Goal: Information Seeking & Learning: Find specific fact

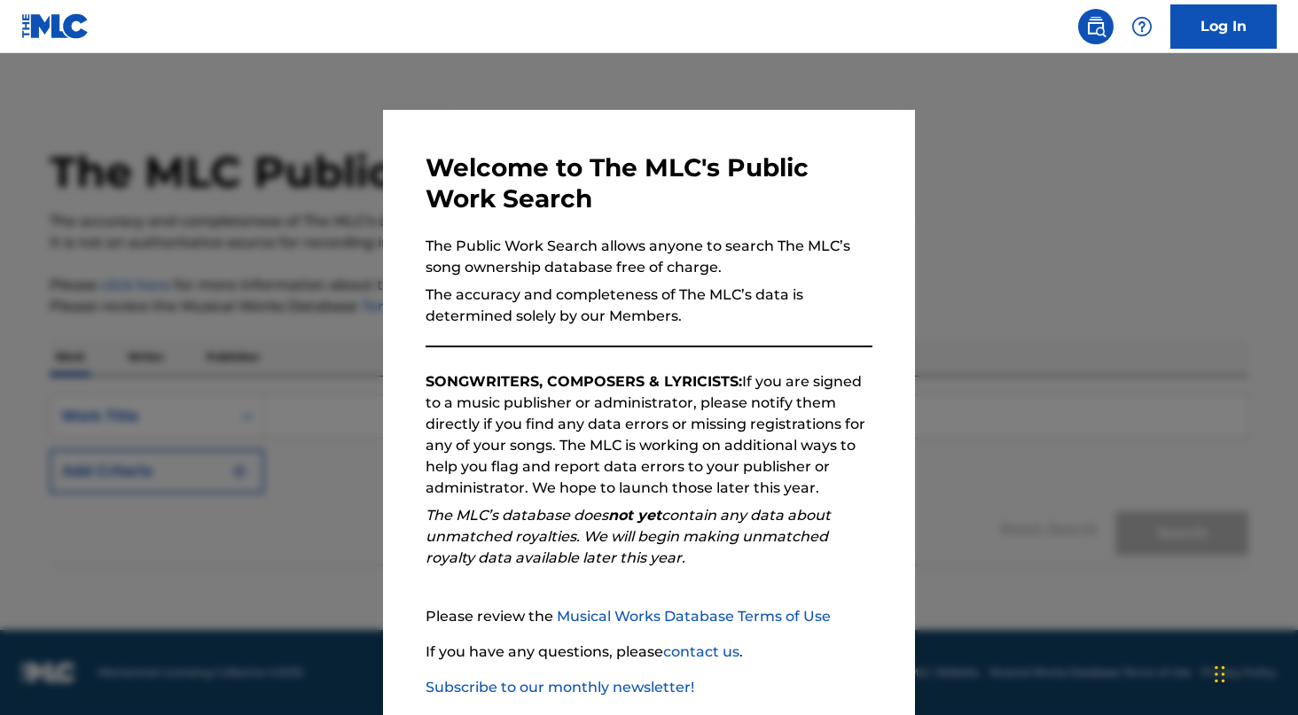
click at [310, 245] on div at bounding box center [649, 410] width 1298 height 715
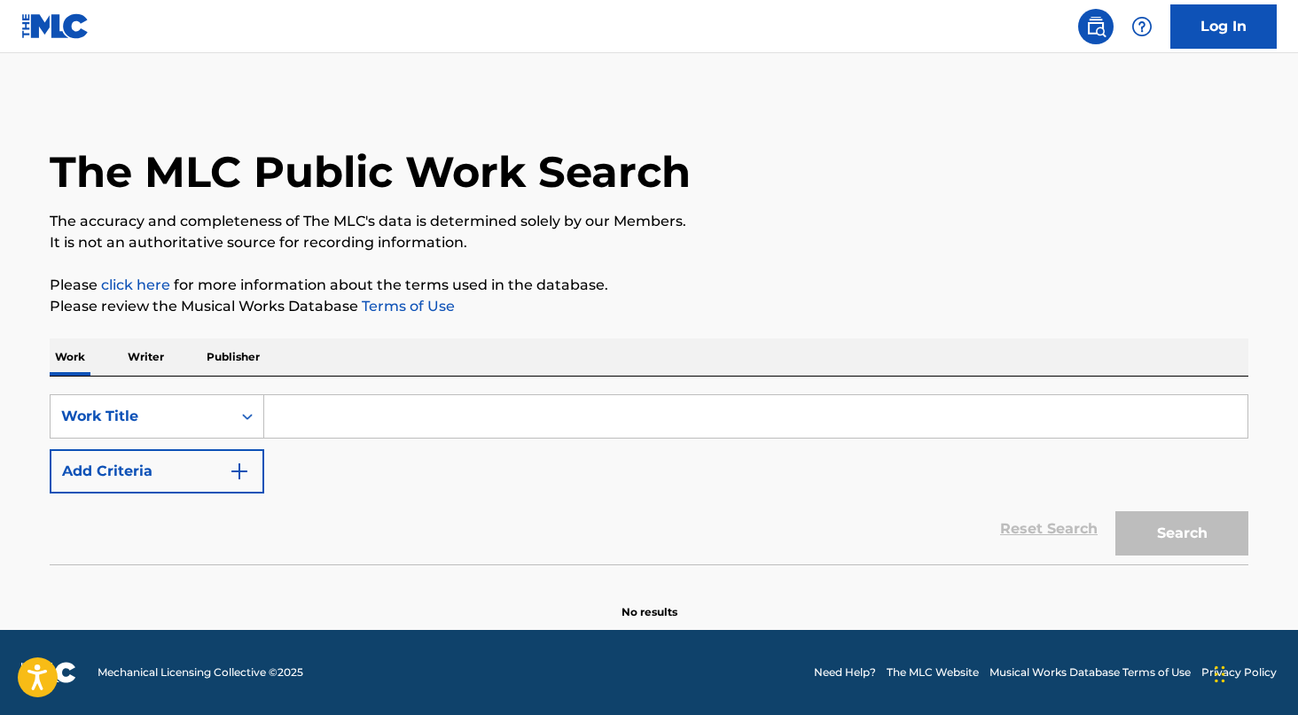
click at [139, 350] on p "Writer" at bounding box center [145, 357] width 47 height 37
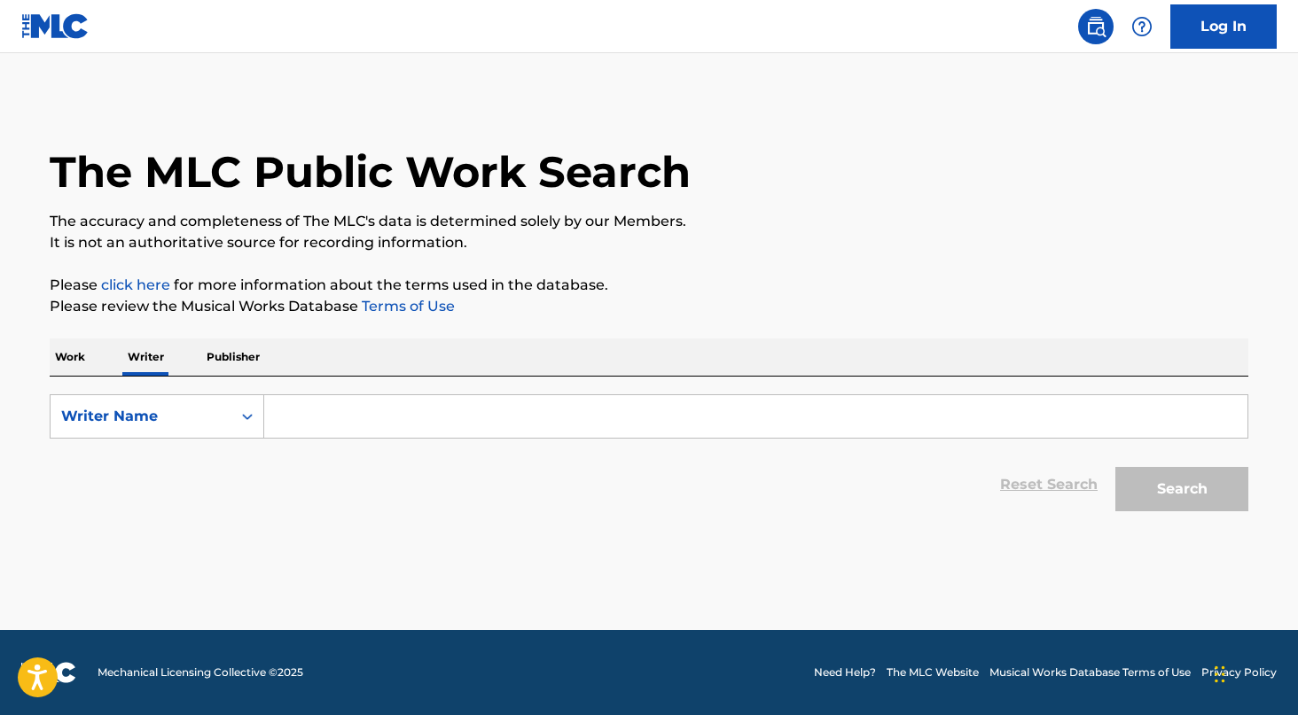
click at [364, 427] on input "Search Form" at bounding box center [755, 416] width 983 height 43
paste input "DANTE DAVINCI"
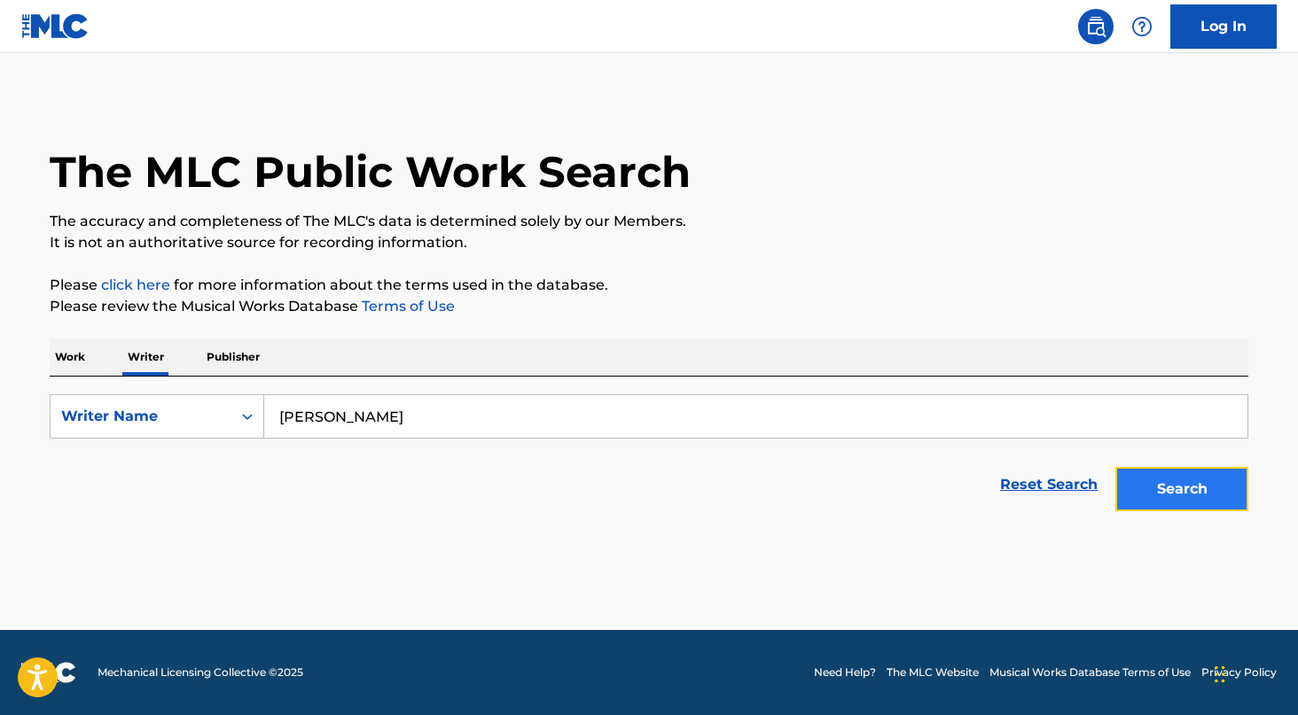
click at [1192, 476] on button "Search" at bounding box center [1181, 489] width 133 height 44
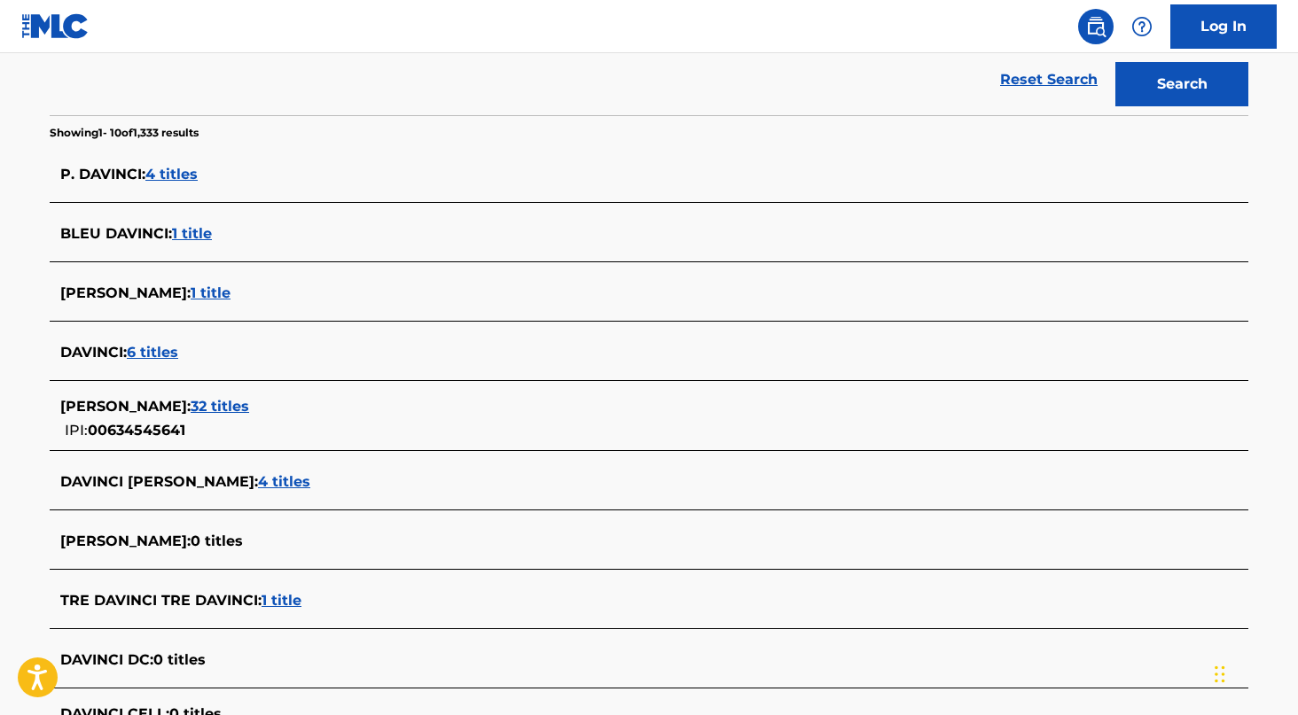
scroll to position [407, 0]
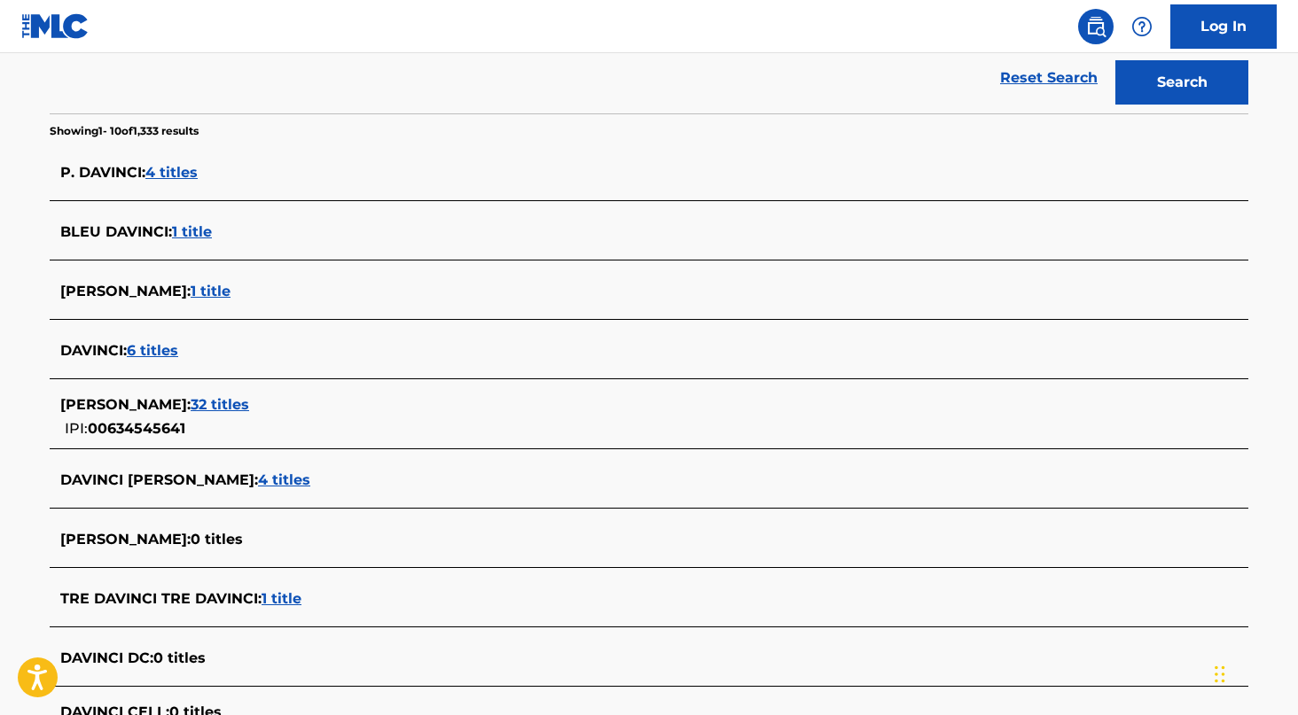
click at [215, 418] on div "DANTE DAVINCI : 32 titles IPI: 00634545641" at bounding box center [625, 417] width 1131 height 45
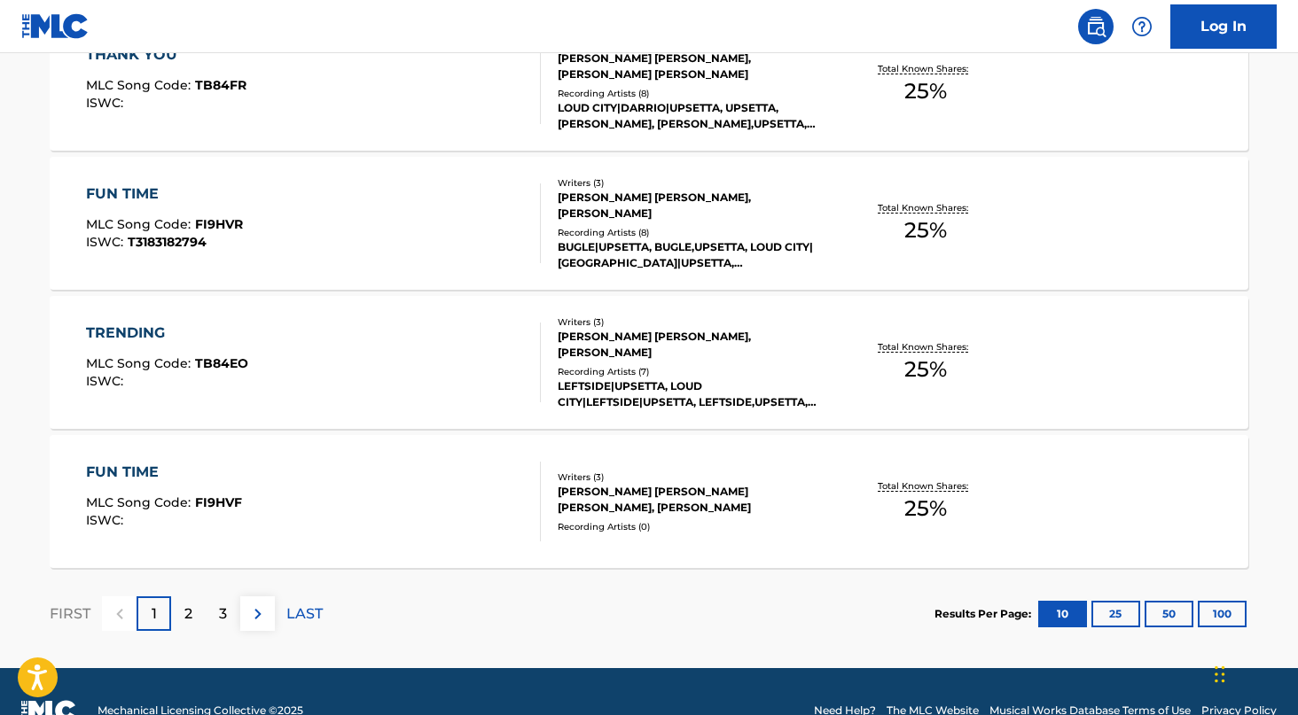
scroll to position [1427, 0]
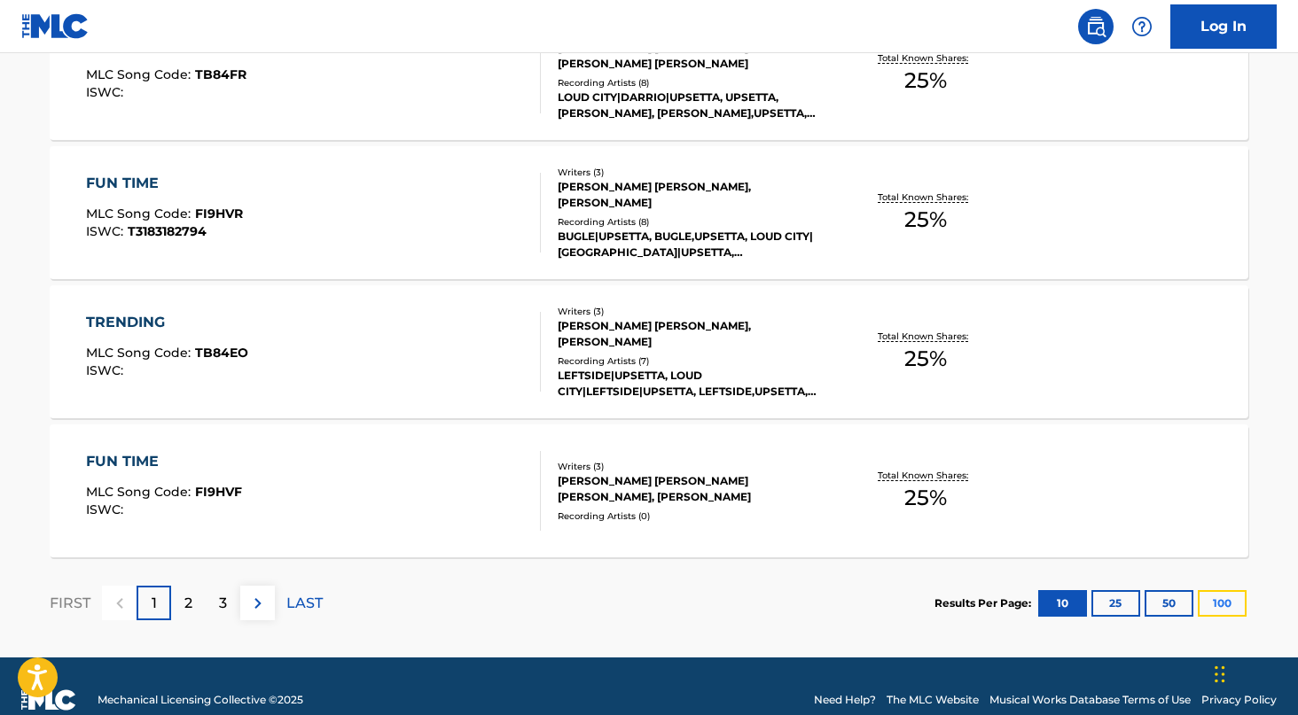
click at [1225, 604] on button "100" at bounding box center [1222, 603] width 49 height 27
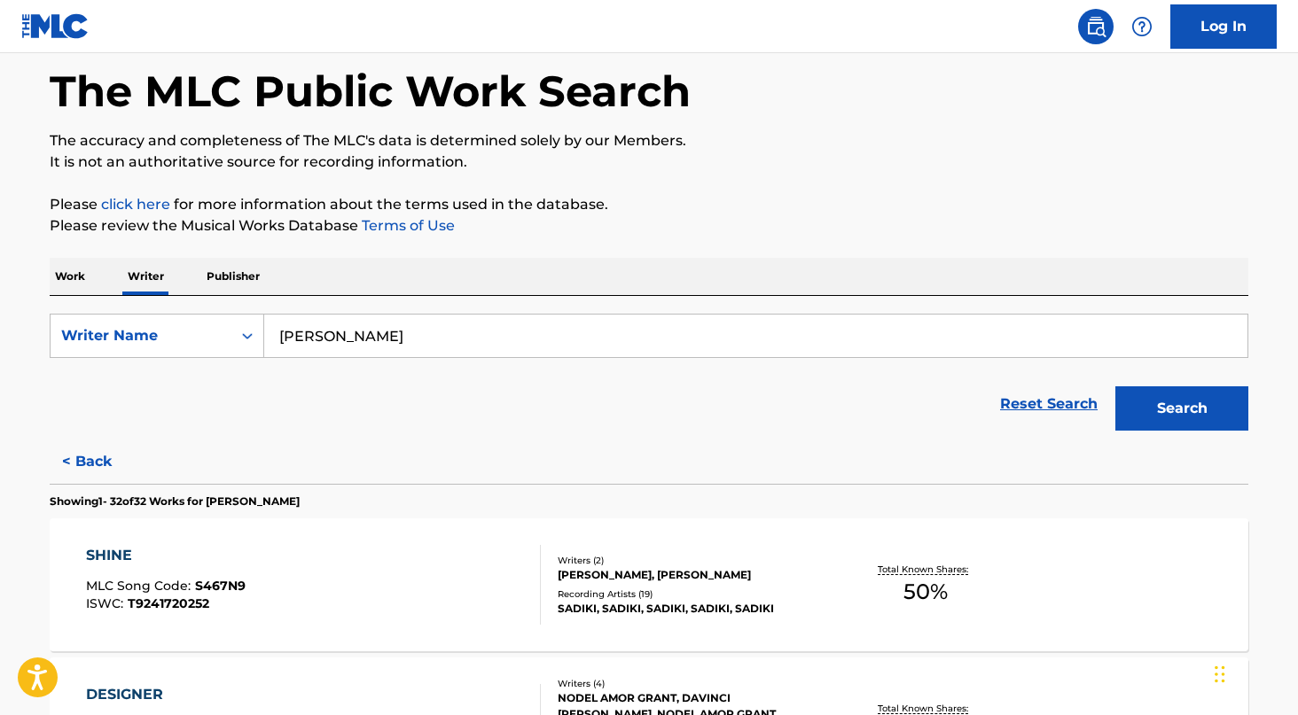
scroll to position [40, 0]
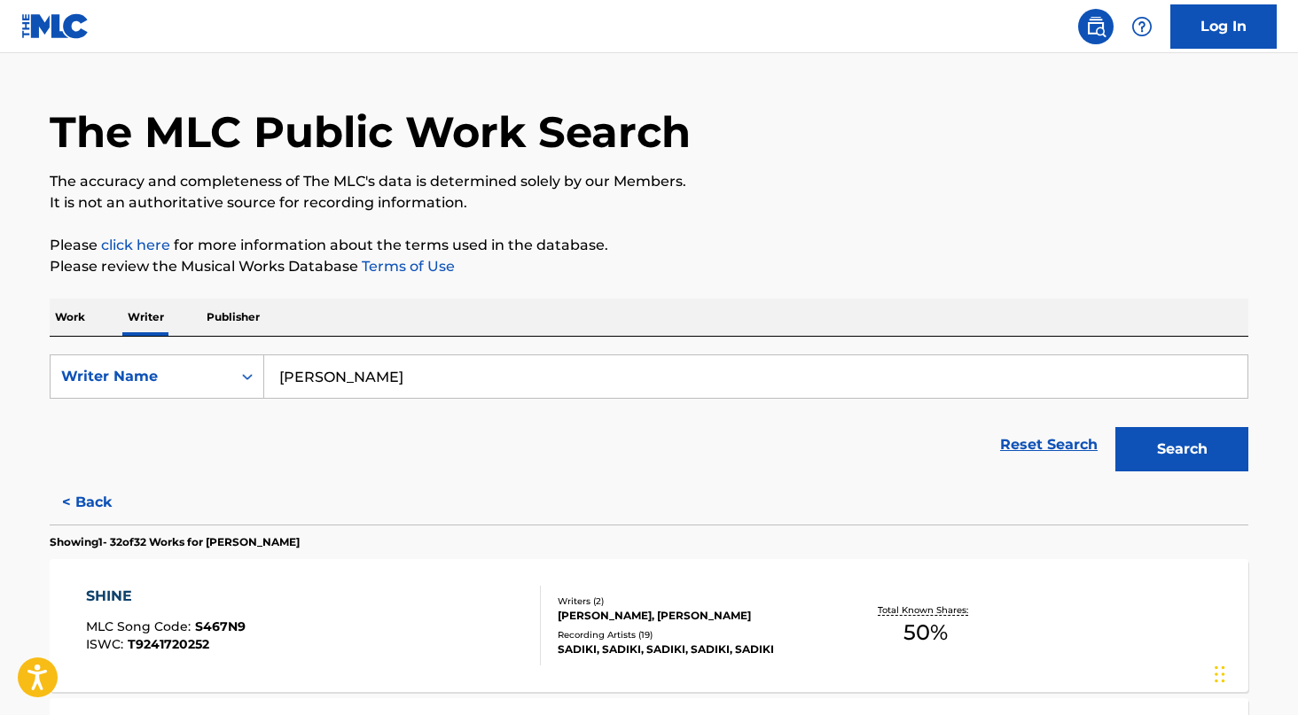
click at [341, 356] on input "DANTE DAVINCI" at bounding box center [755, 377] width 983 height 43
paste input "CLAYTON DAMOY MORRISON"
click at [1115, 427] on button "Search" at bounding box center [1181, 449] width 133 height 44
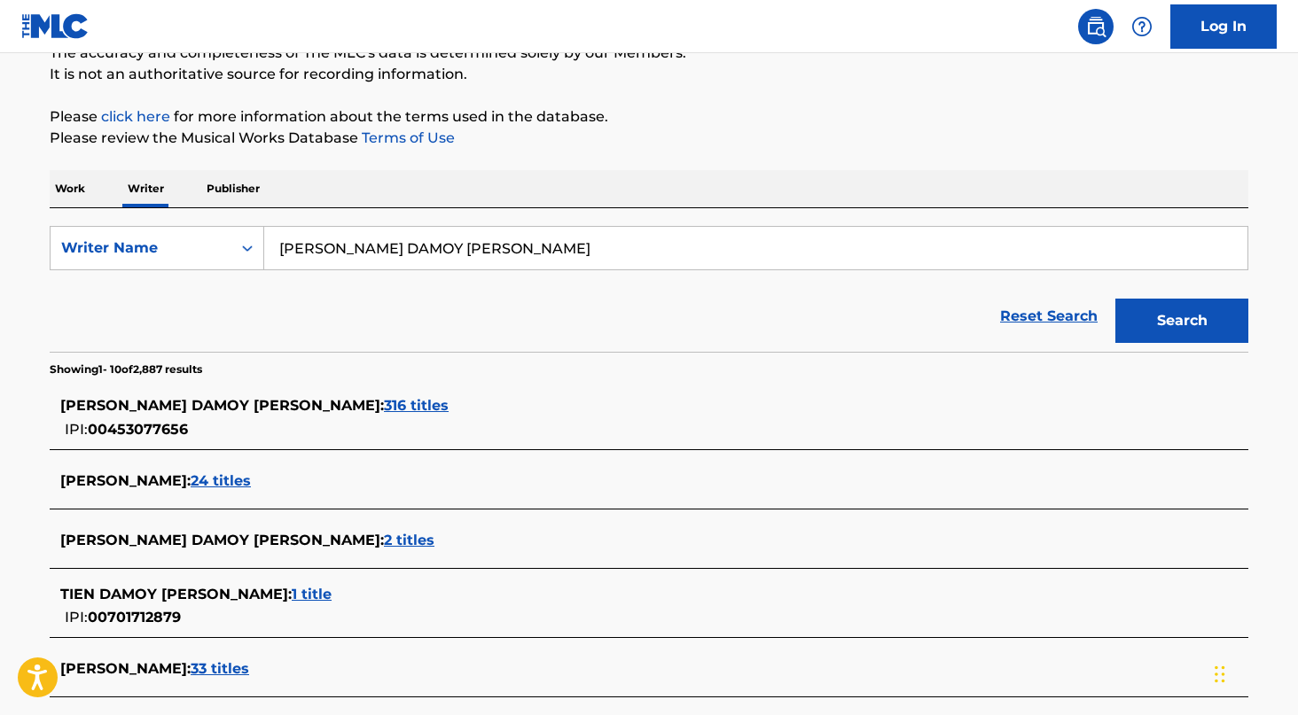
scroll to position [172, 0]
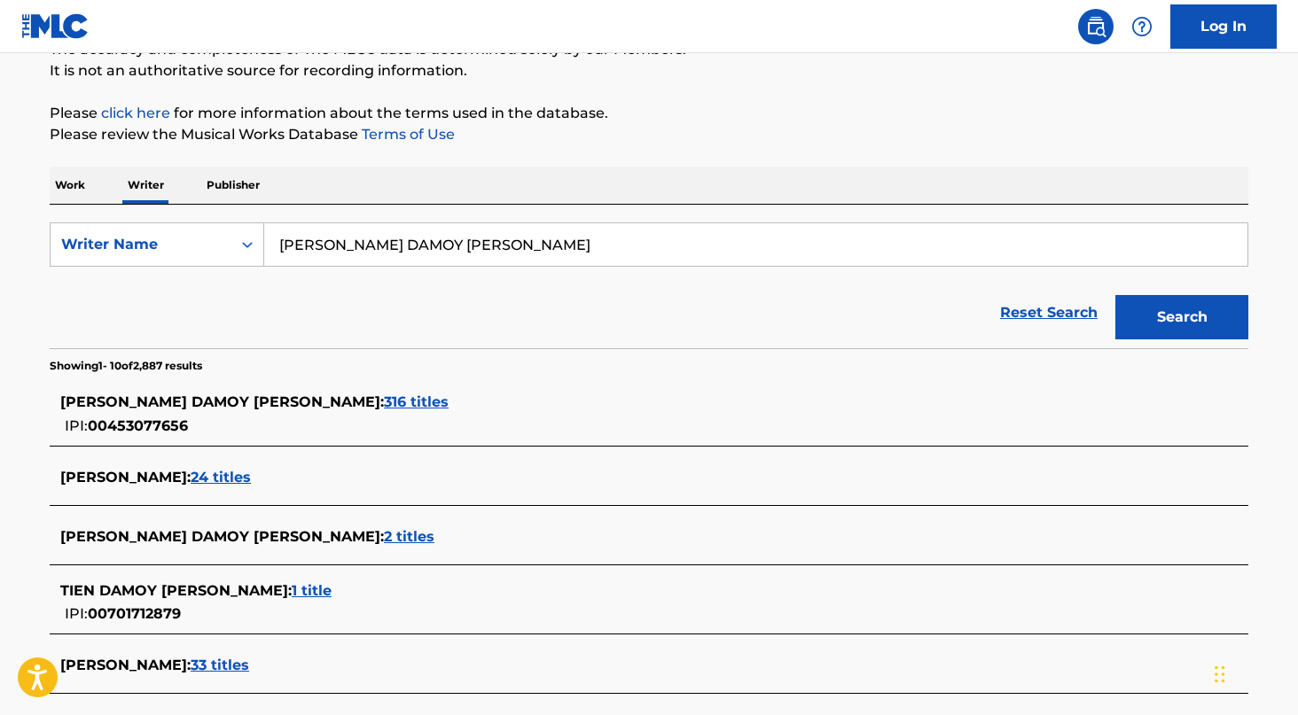
click at [384, 398] on span "316 titles" at bounding box center [416, 402] width 65 height 17
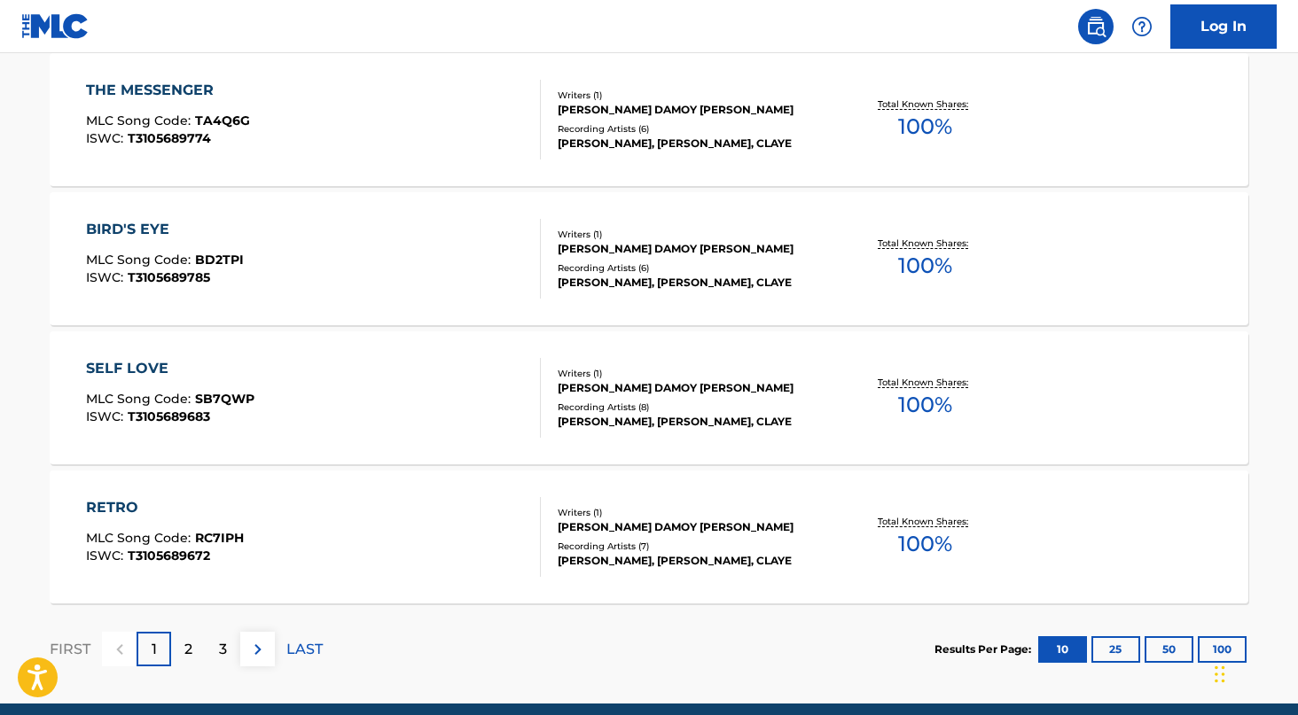
scroll to position [1428, 0]
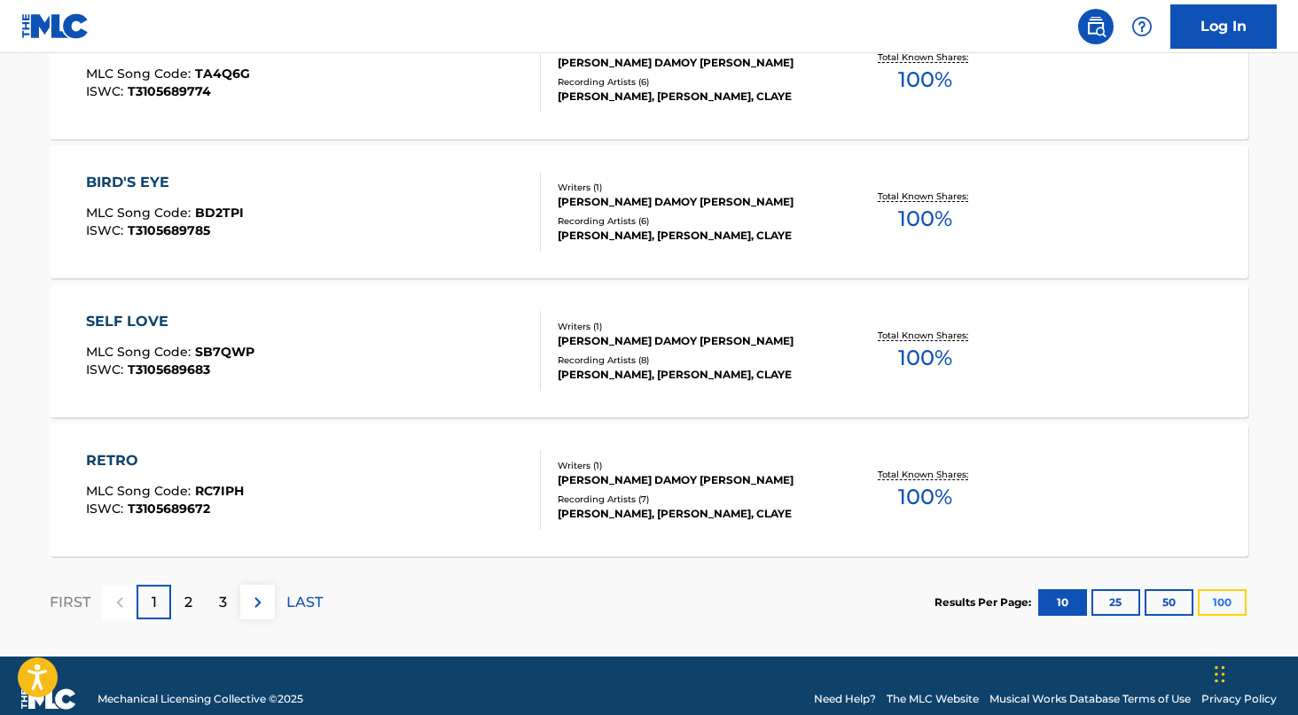
click at [1225, 597] on button "100" at bounding box center [1222, 603] width 49 height 27
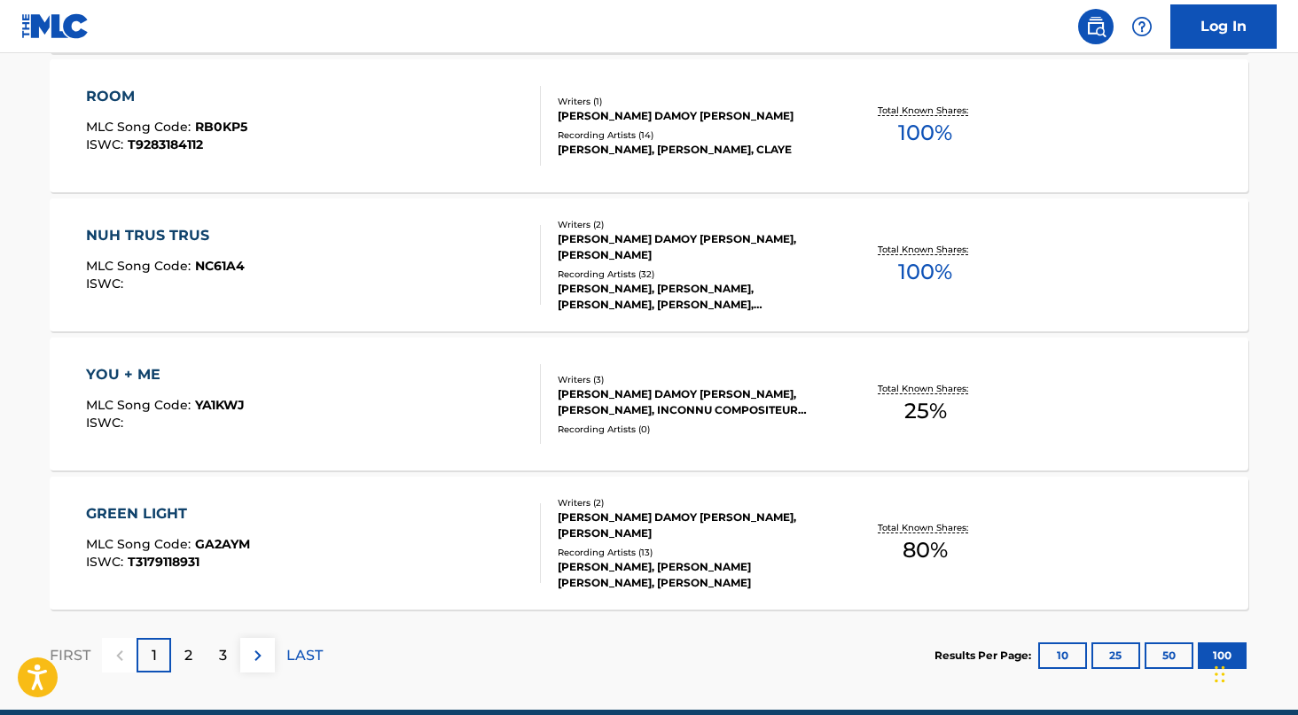
scroll to position [13982, 0]
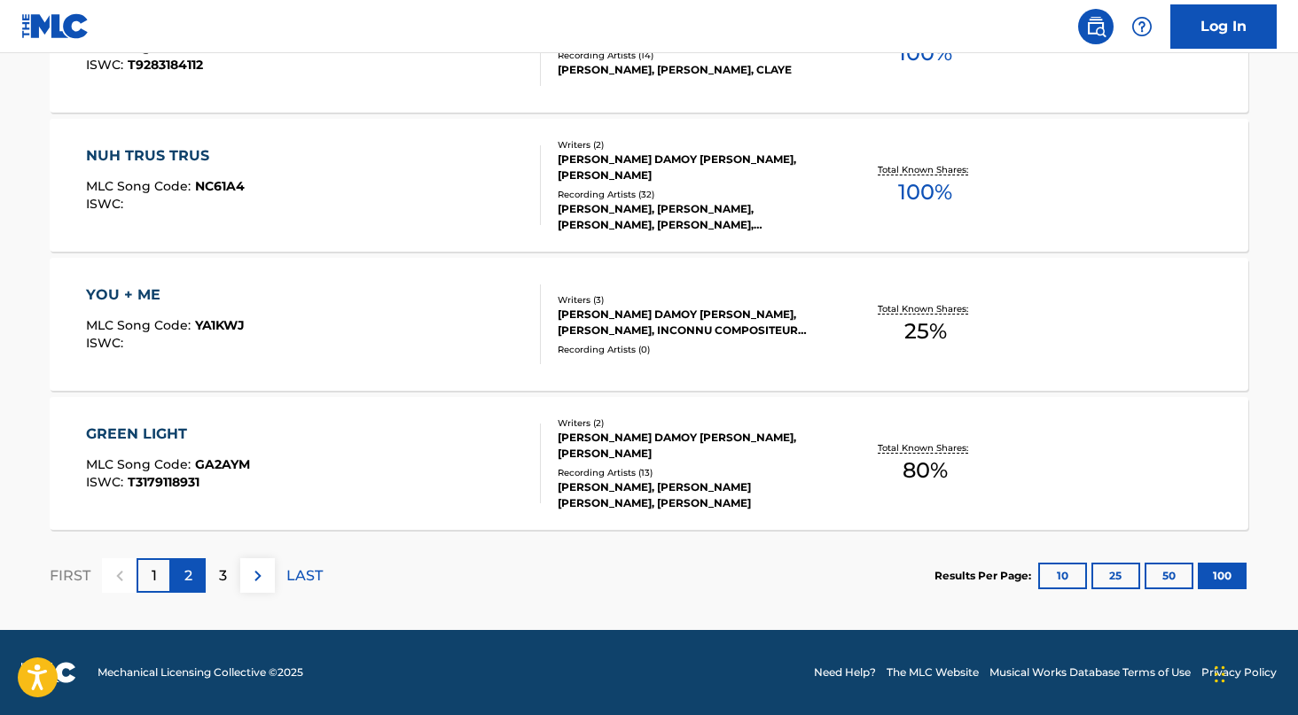
click at [192, 566] on p "2" at bounding box center [188, 576] width 8 height 21
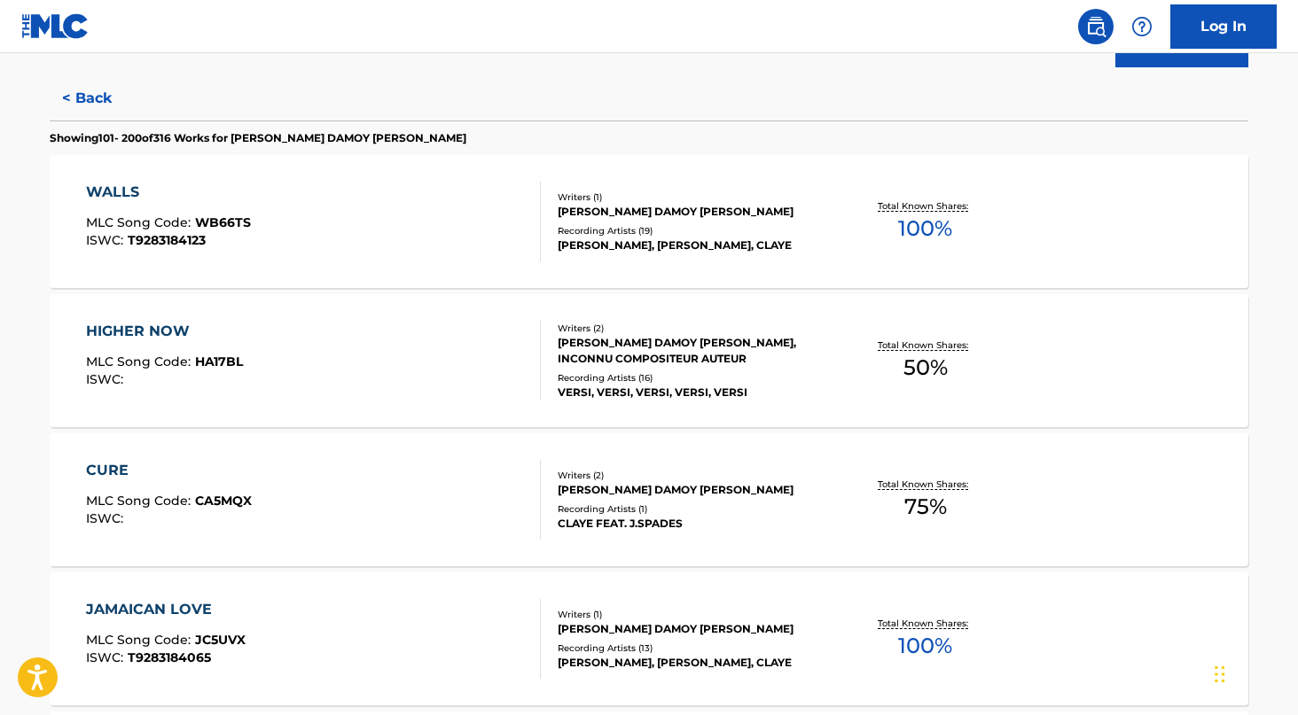
scroll to position [0, 0]
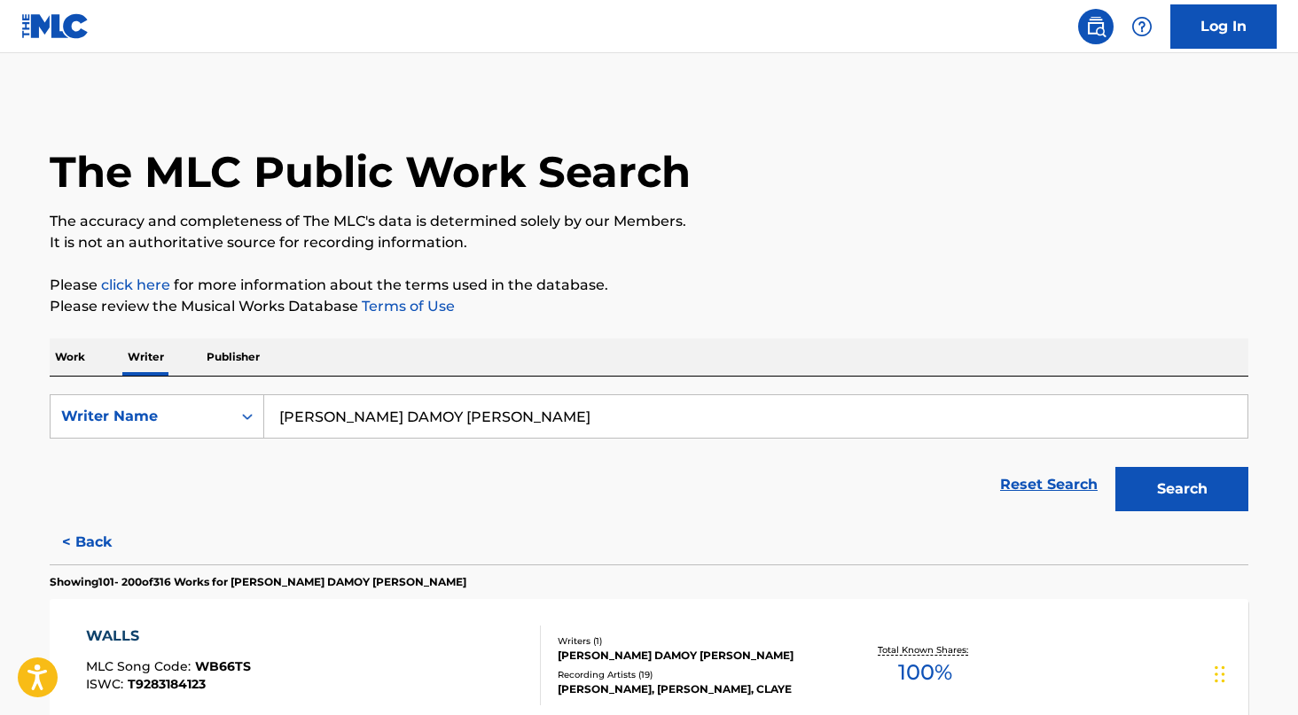
click at [497, 419] on input "CLAYTON DAMOY MORRISON" at bounding box center [755, 416] width 983 height 43
paste input "[PERSON_NAME]"
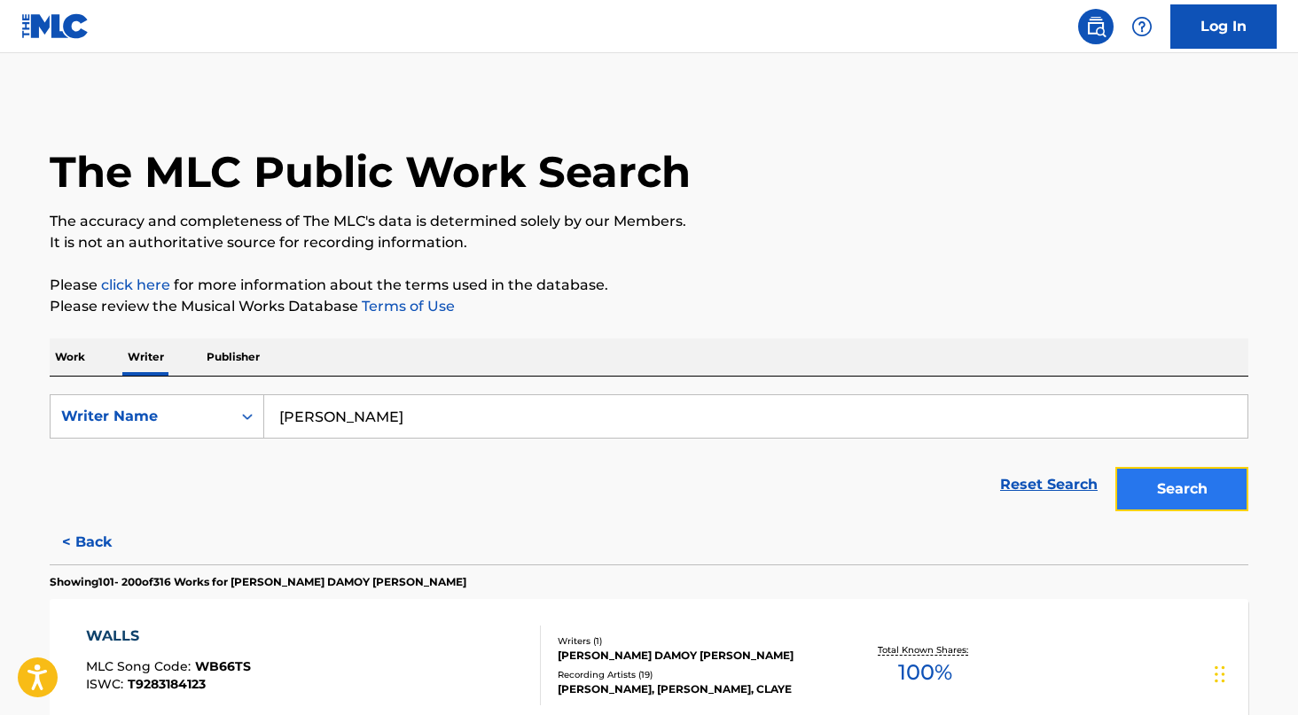
click at [1207, 478] on button "Search" at bounding box center [1181, 489] width 133 height 44
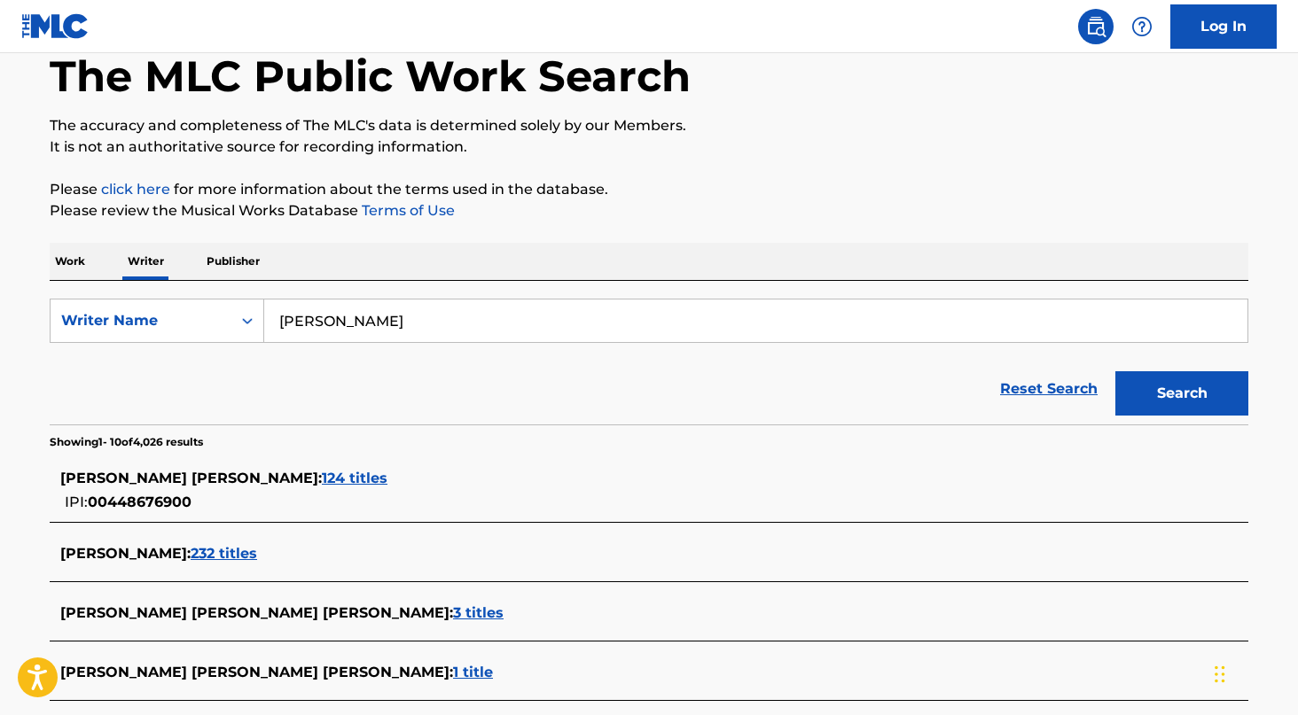
scroll to position [123, 0]
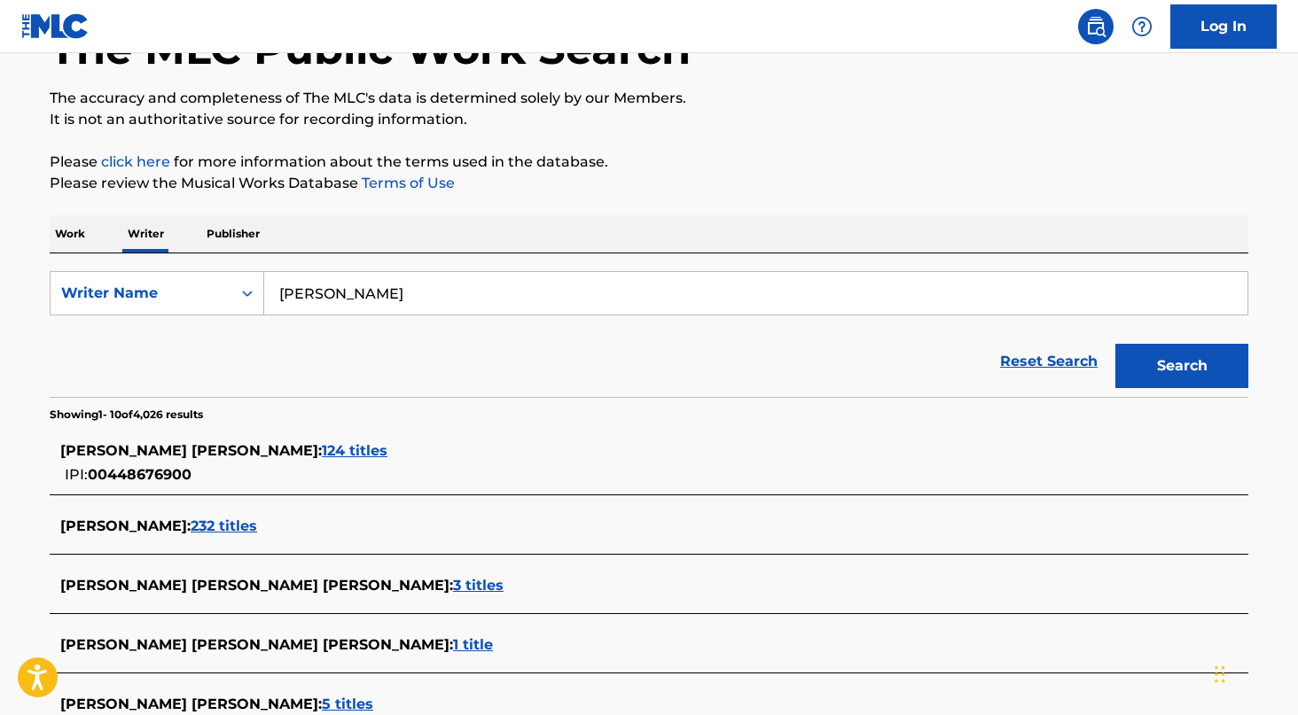
click at [357, 449] on span "124 titles" at bounding box center [355, 450] width 66 height 17
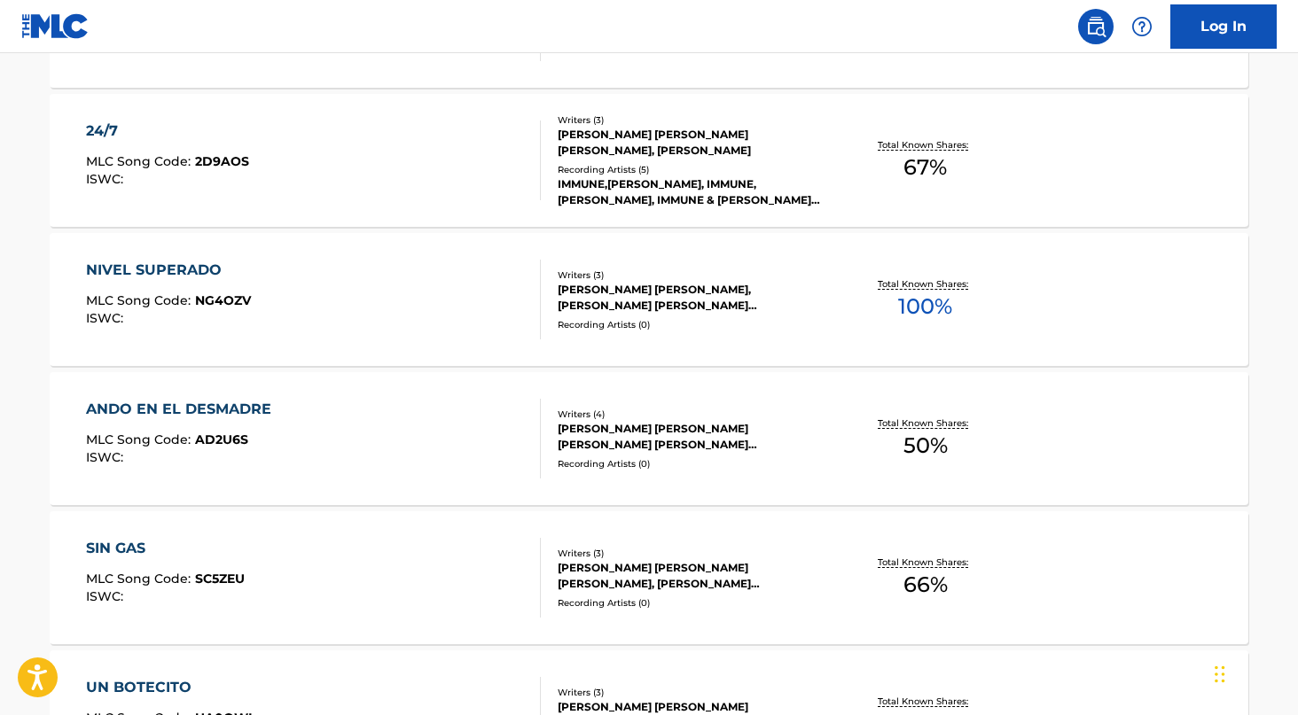
scroll to position [1455, 0]
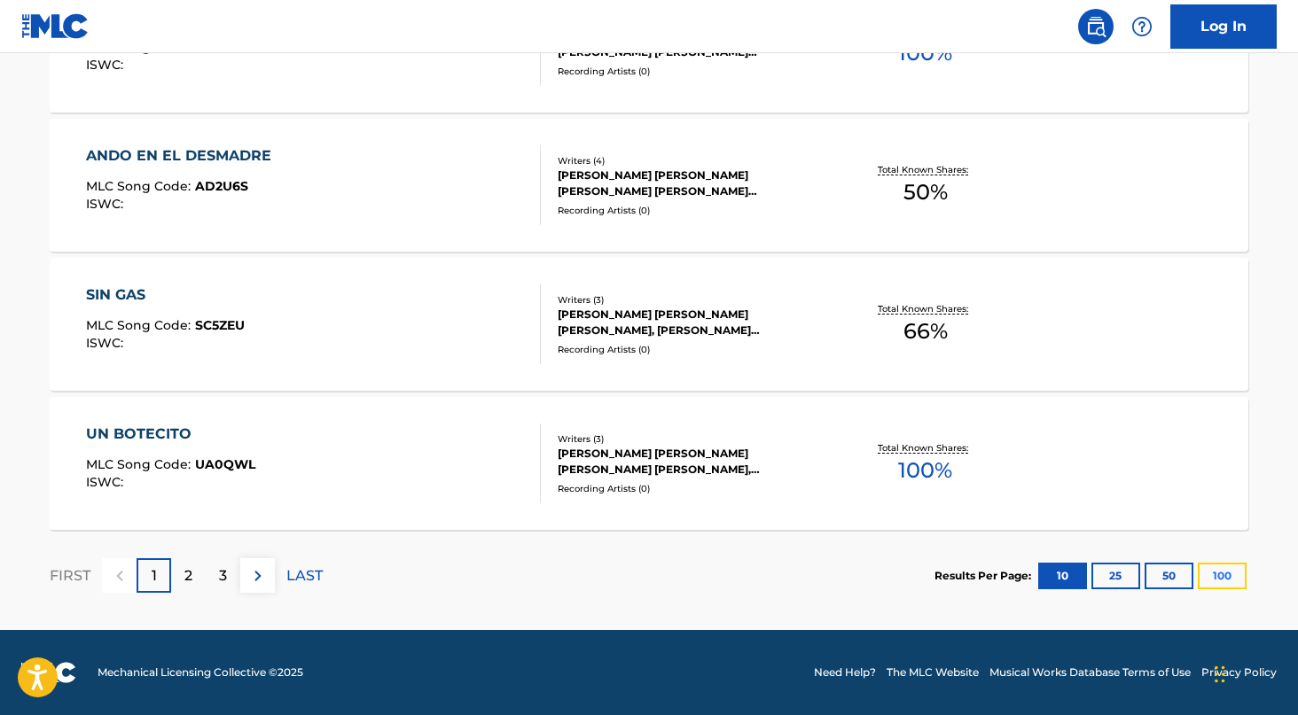
click at [1207, 573] on button "100" at bounding box center [1222, 576] width 49 height 27
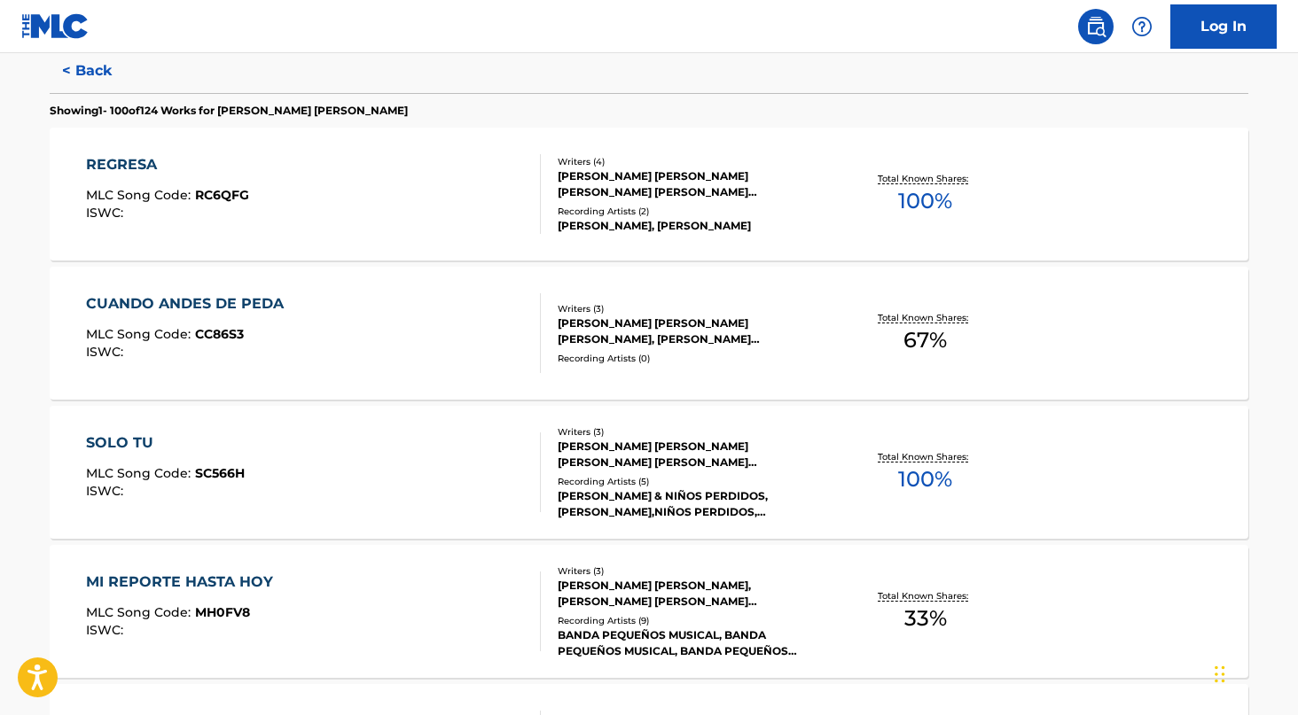
scroll to position [0, 0]
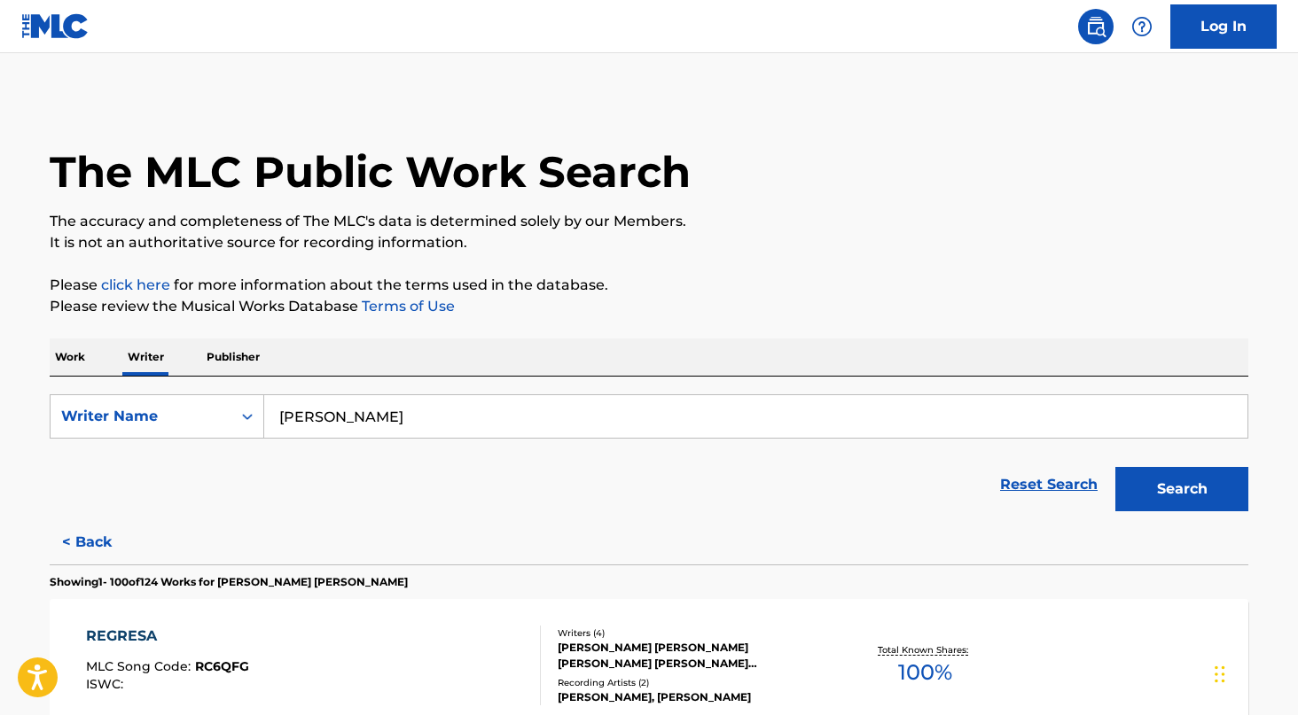
click at [443, 410] on input "[PERSON_NAME]" at bounding box center [755, 416] width 983 height 43
paste input "CLAYTON DAMOY MORRISON"
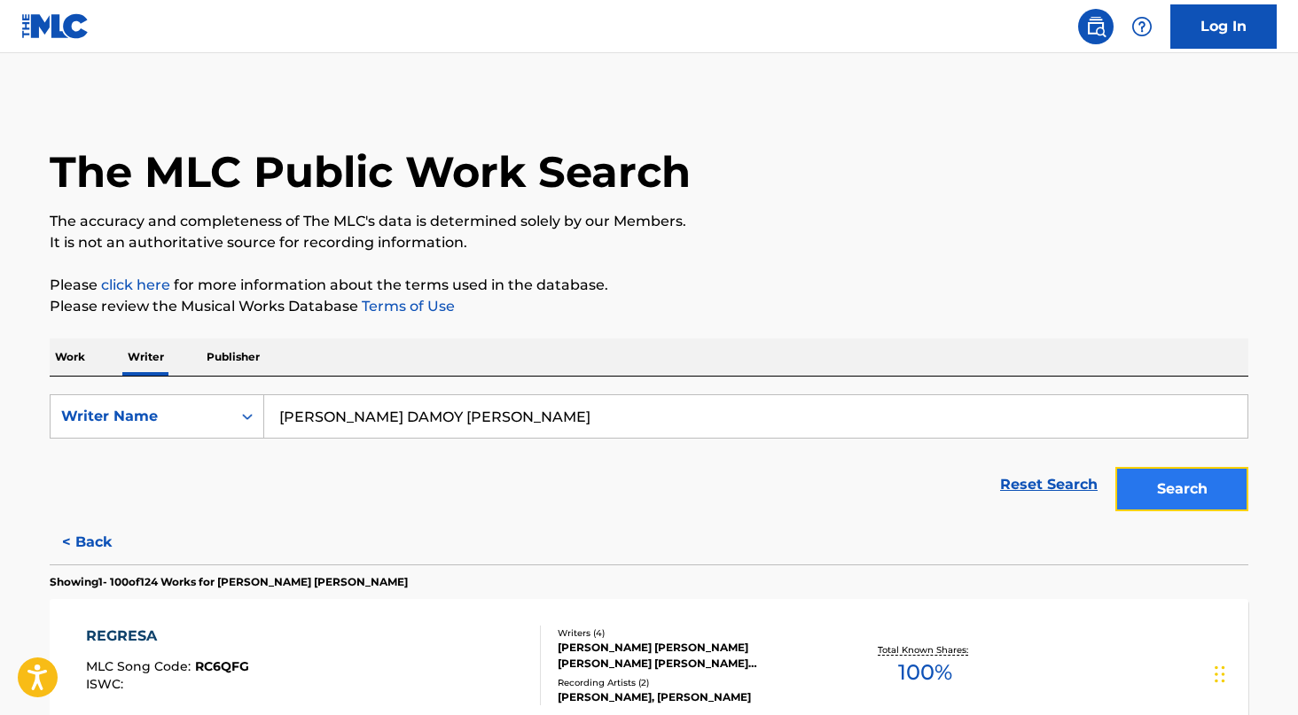
click at [1161, 492] on button "Search" at bounding box center [1181, 489] width 133 height 44
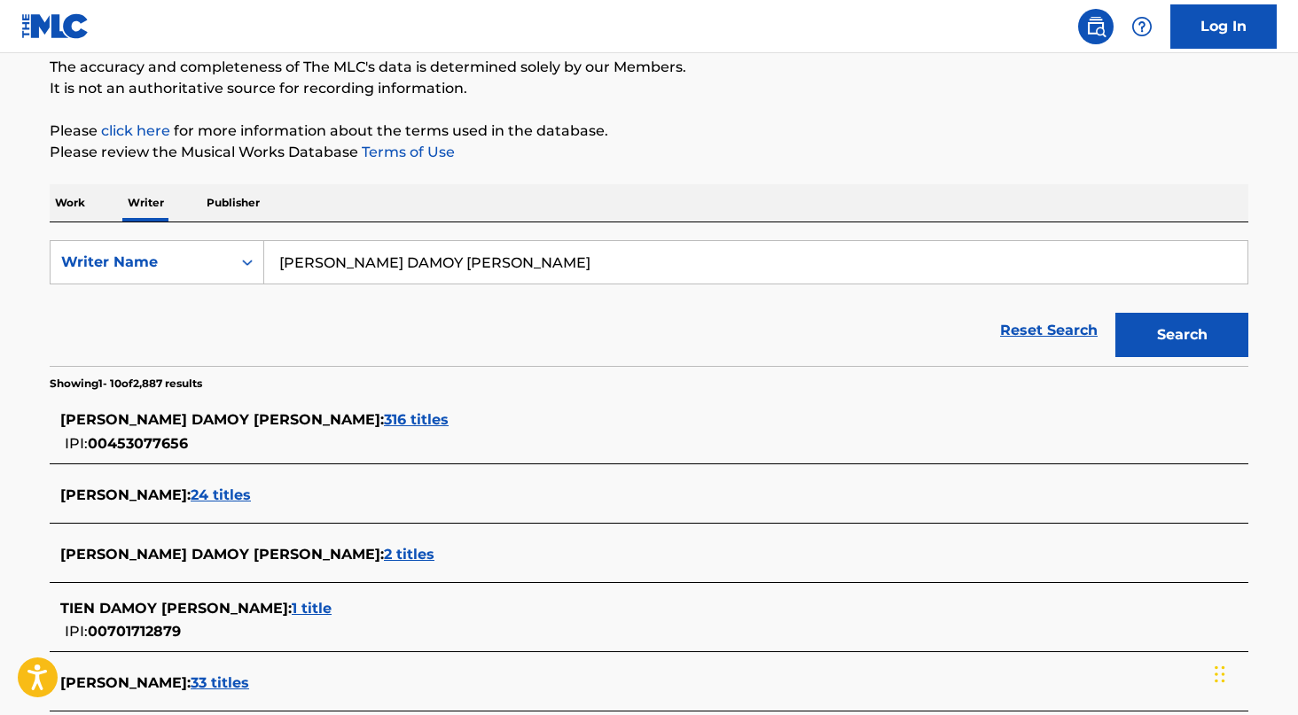
scroll to position [165, 0]
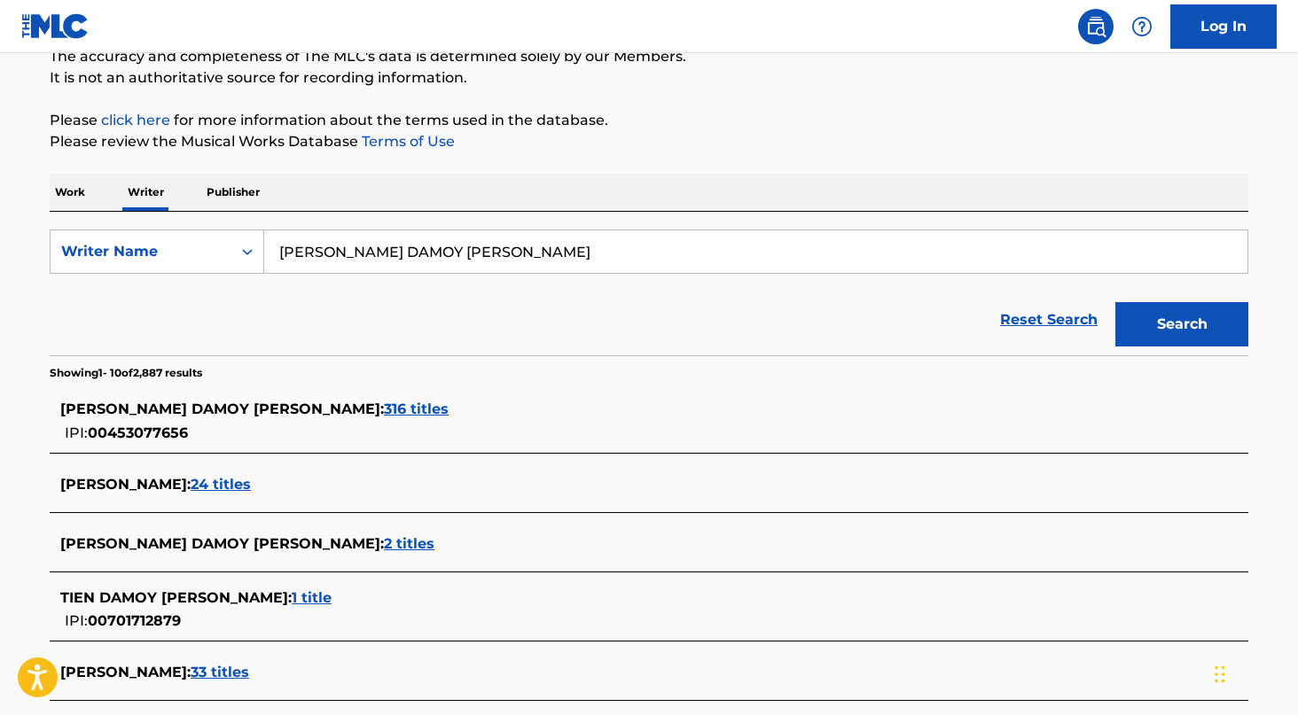
click at [314, 399] on div "CLAYTON DAMOY MORRISON : 316 titles" at bounding box center [625, 409] width 1131 height 21
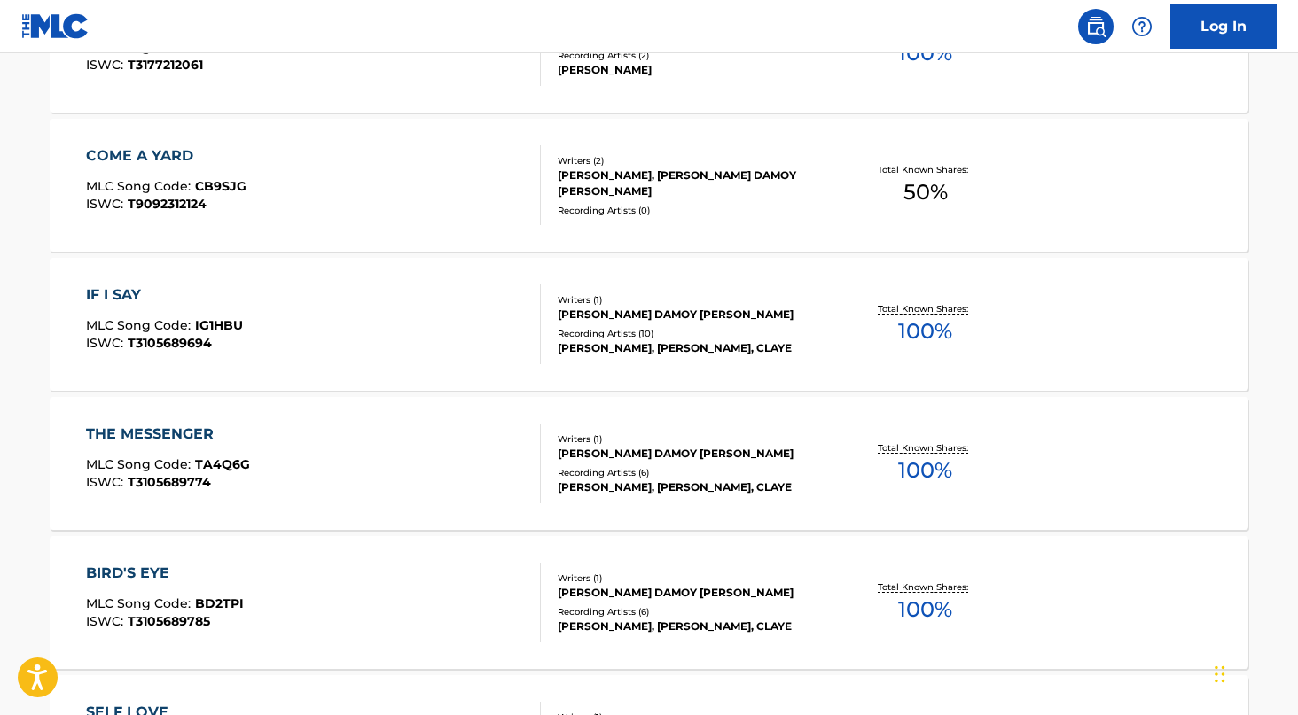
scroll to position [1455, 0]
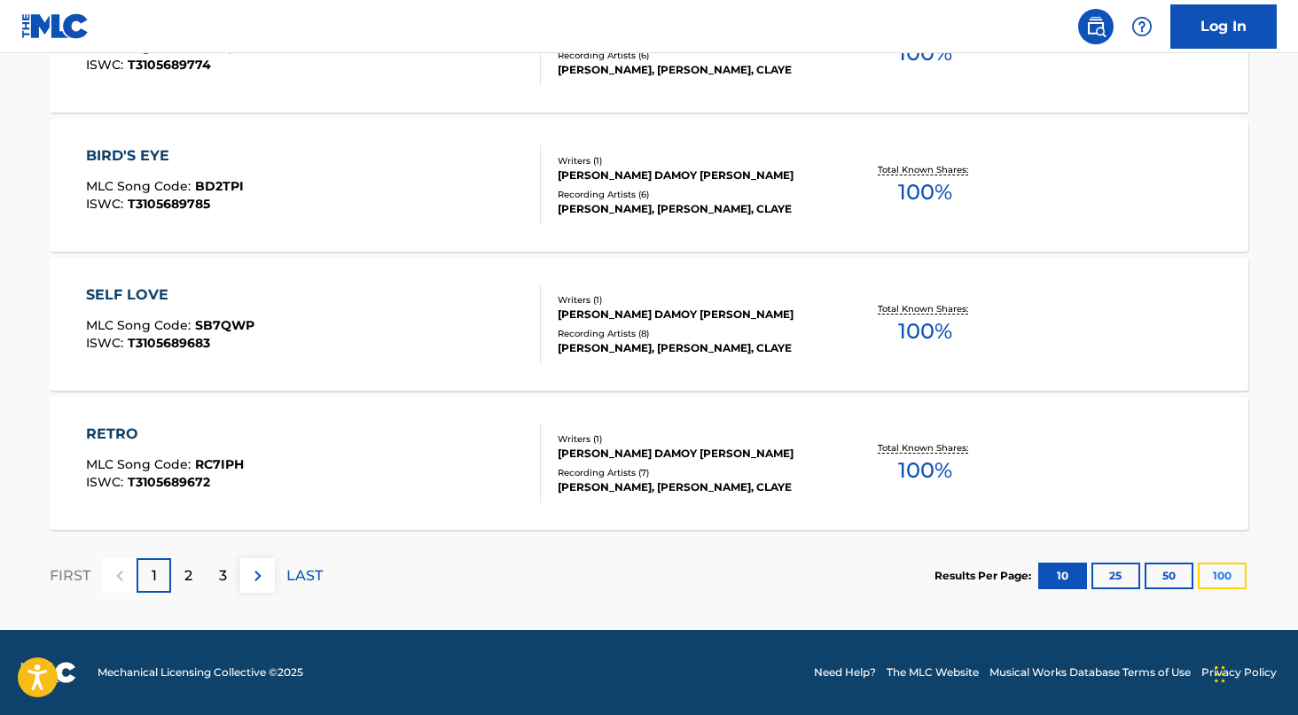
click at [1211, 575] on button "100" at bounding box center [1222, 576] width 49 height 27
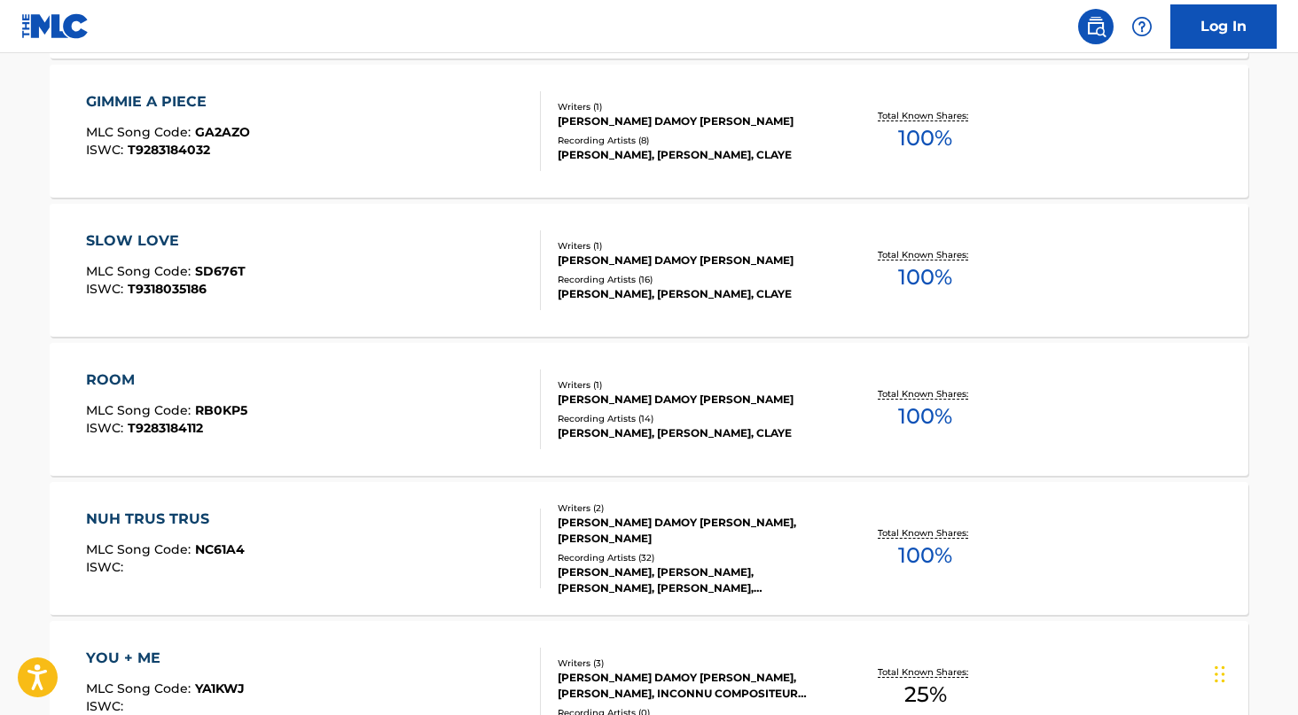
scroll to position [13982, 0]
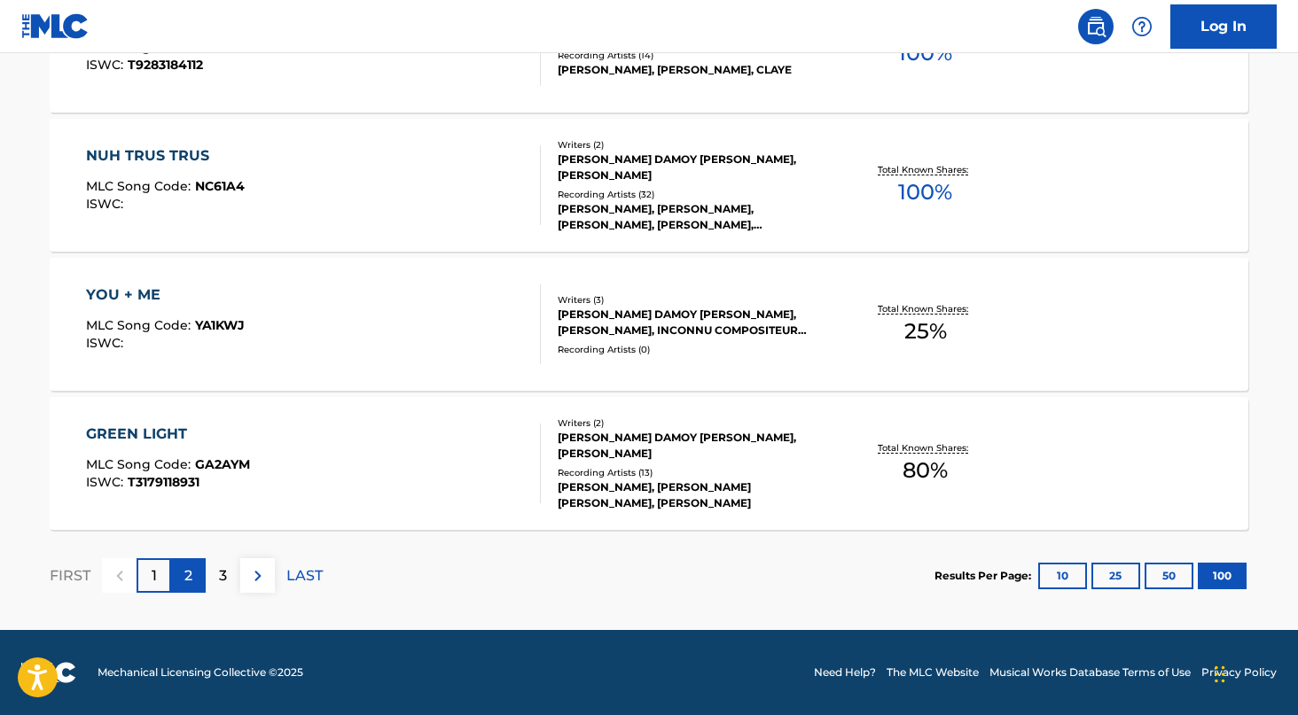
click at [183, 570] on div "2" at bounding box center [188, 576] width 35 height 35
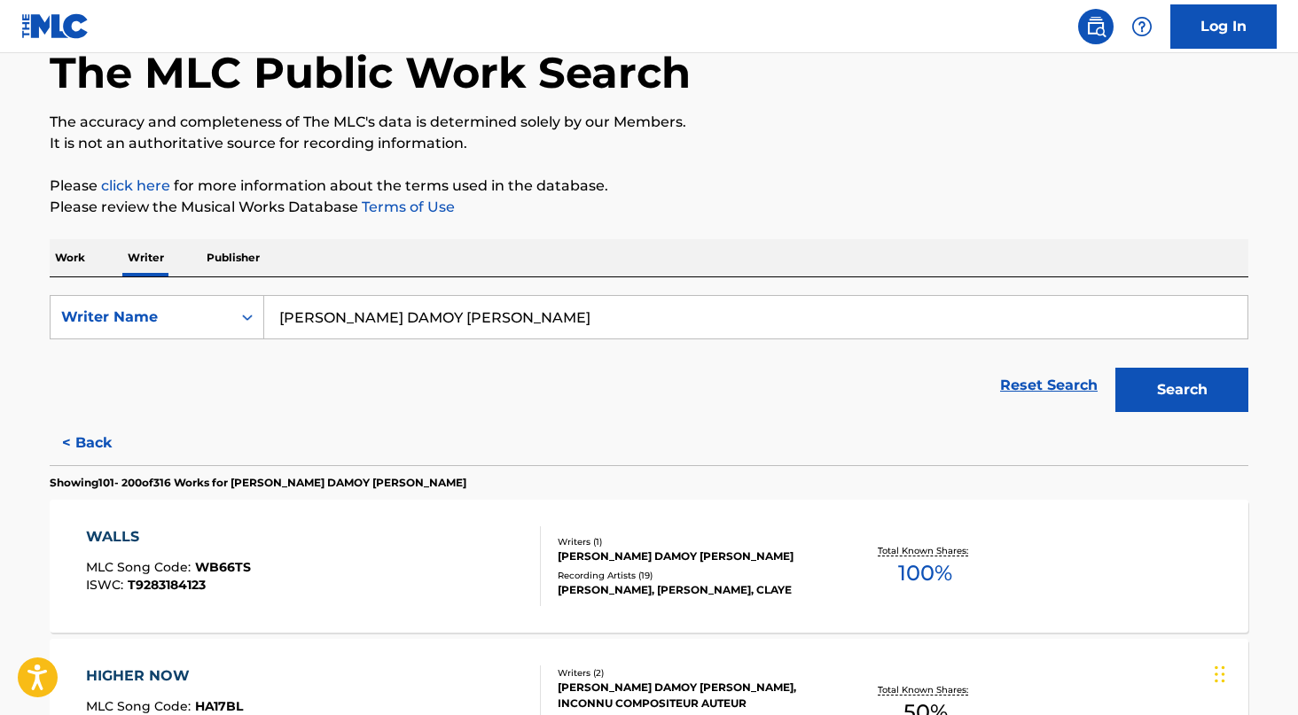
scroll to position [0, 0]
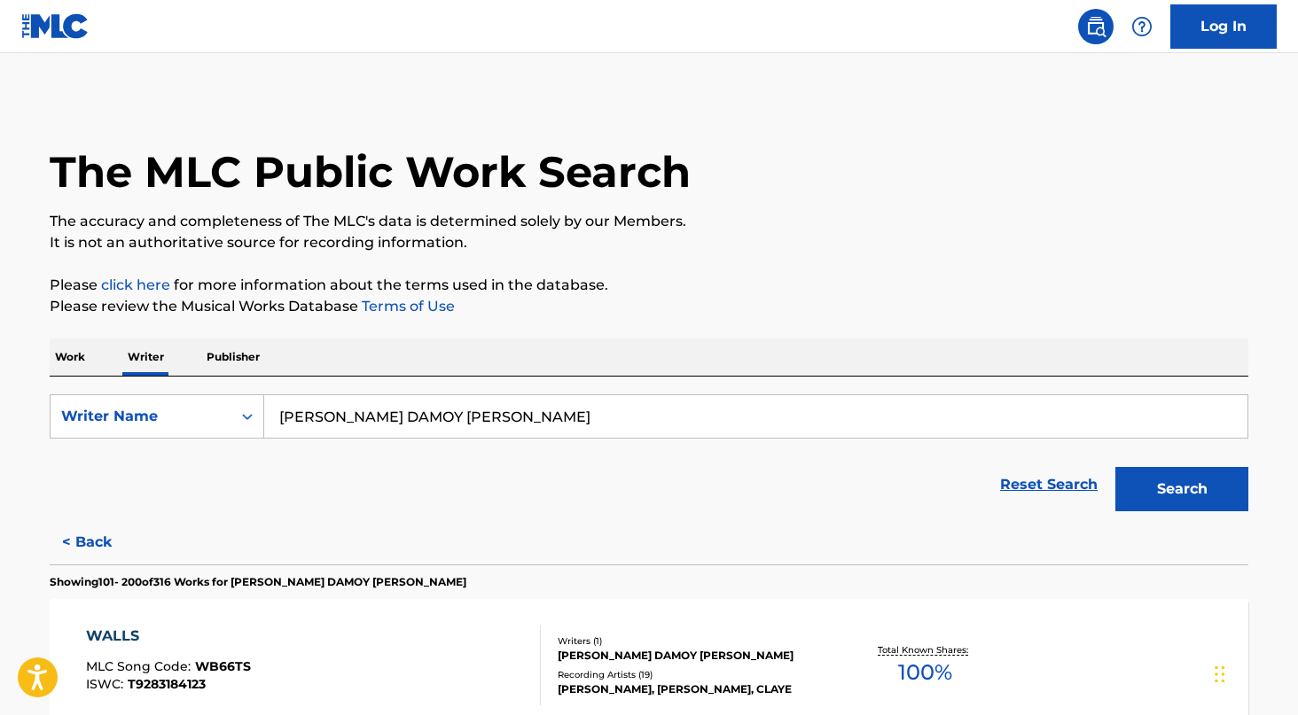
click at [431, 445] on form "SearchWithCriteria8ef4eac4-2fa6-4ecc-b2c7-6087ea7294a3 Writer Name CLAYTON DAMO…" at bounding box center [649, 458] width 1199 height 126
click at [429, 420] on input "CLAYTON DAMOY MORRISON" at bounding box center [755, 416] width 983 height 43
paste input "[PERSON_NAME]"
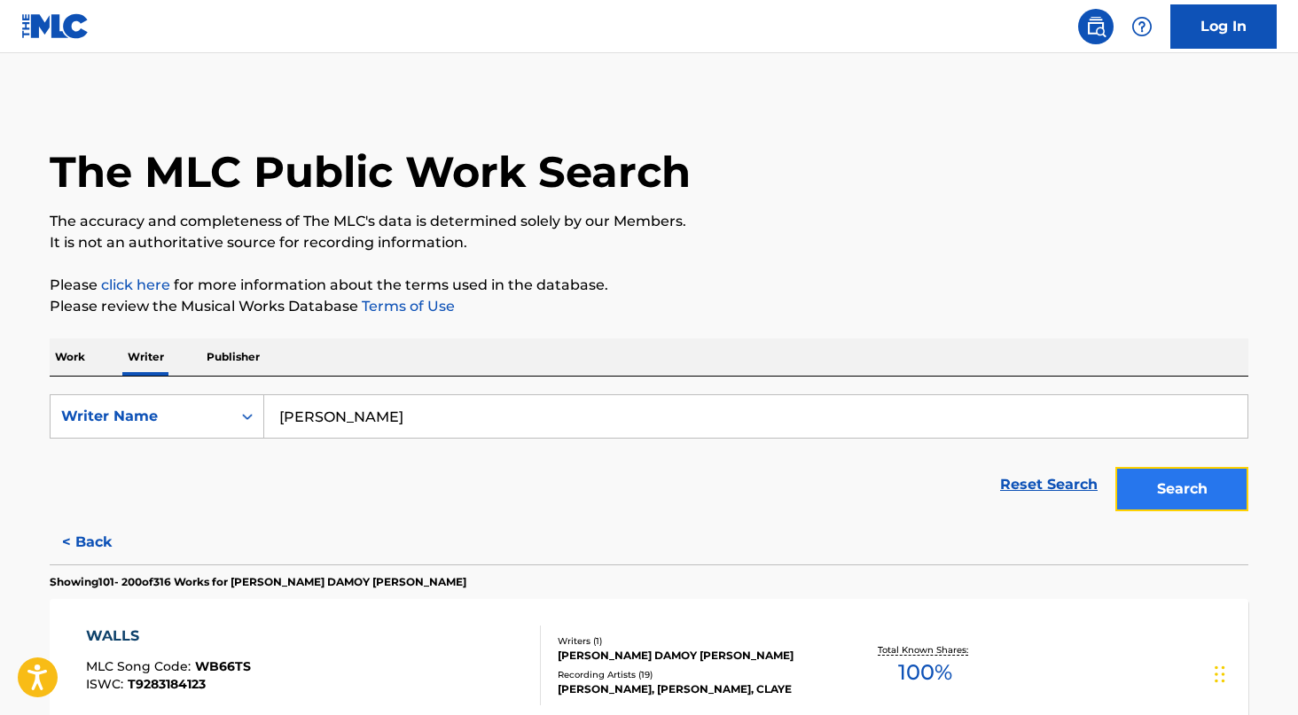
click at [1226, 503] on button "Search" at bounding box center [1181, 489] width 133 height 44
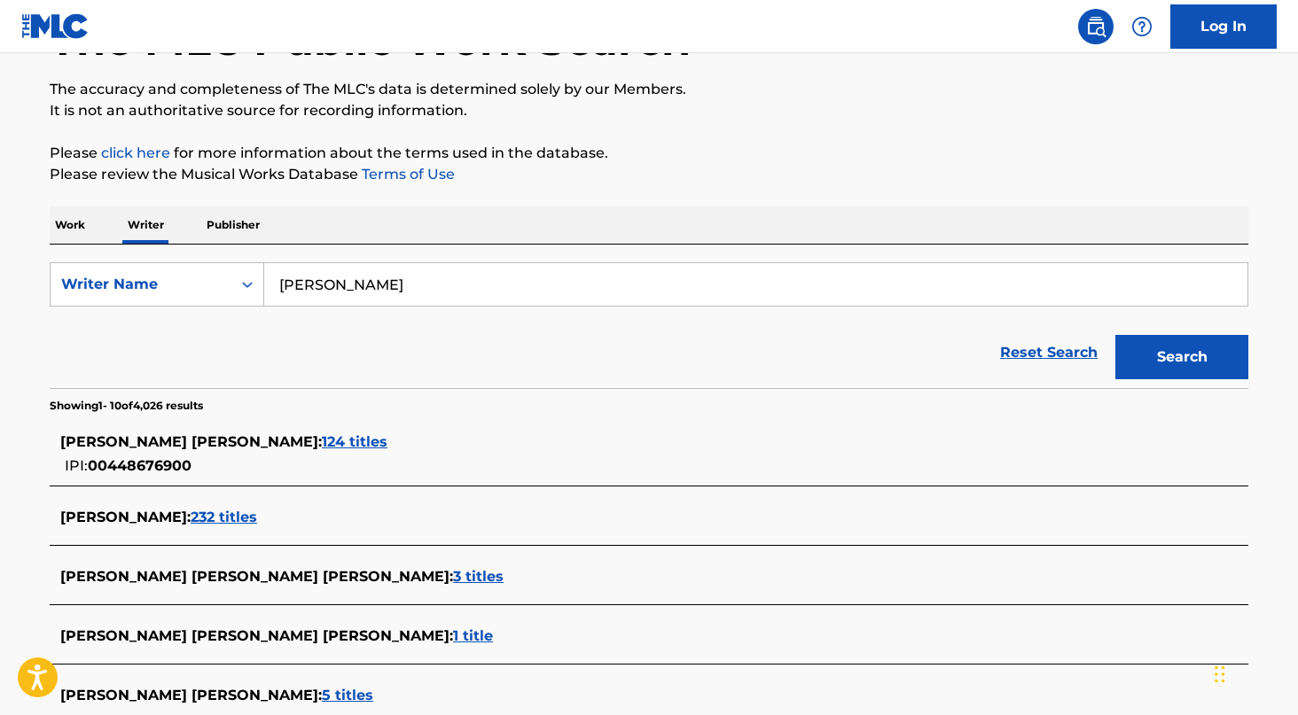
scroll to position [154, 0]
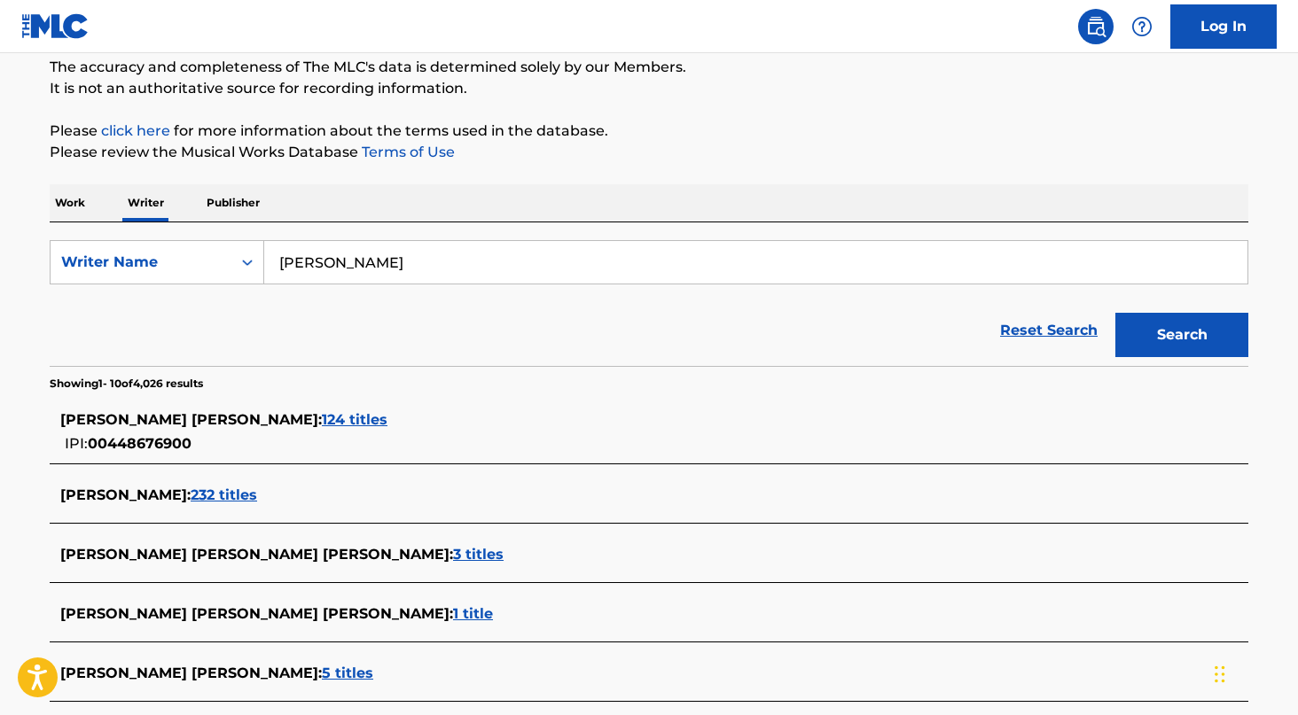
click at [356, 411] on span "124 titles" at bounding box center [355, 419] width 66 height 17
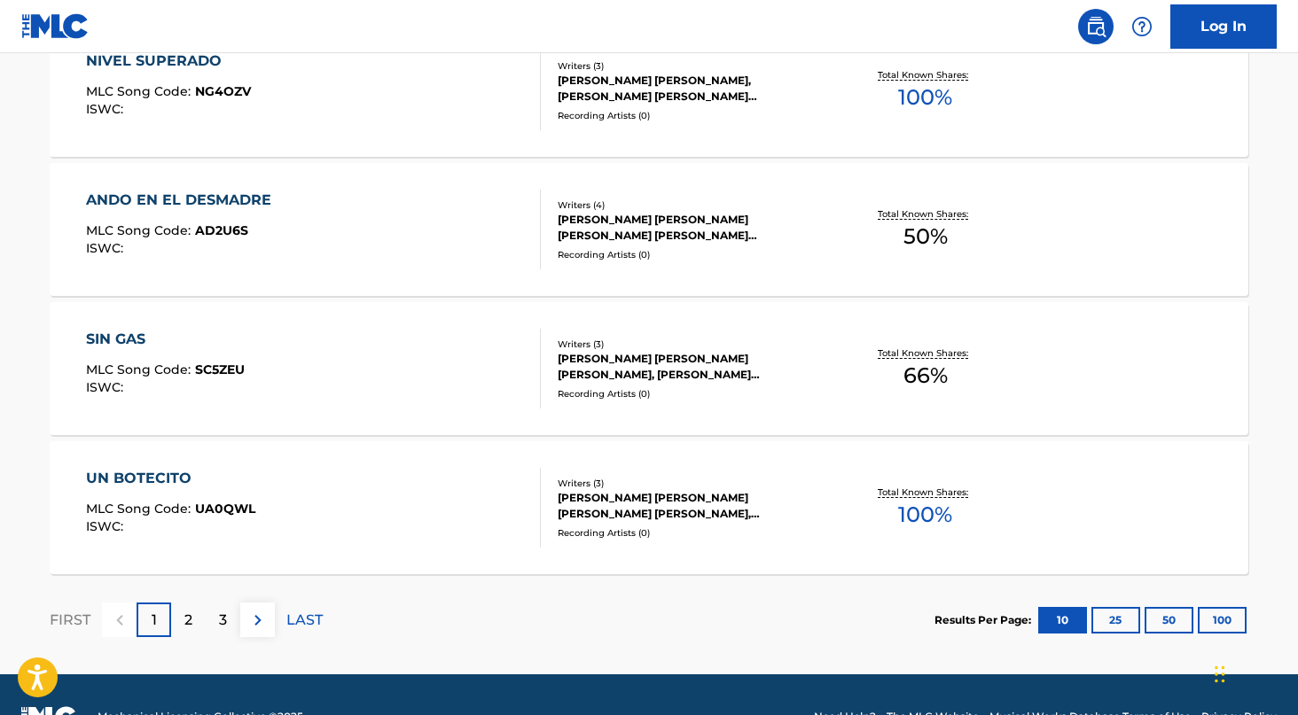
scroll to position [1455, 0]
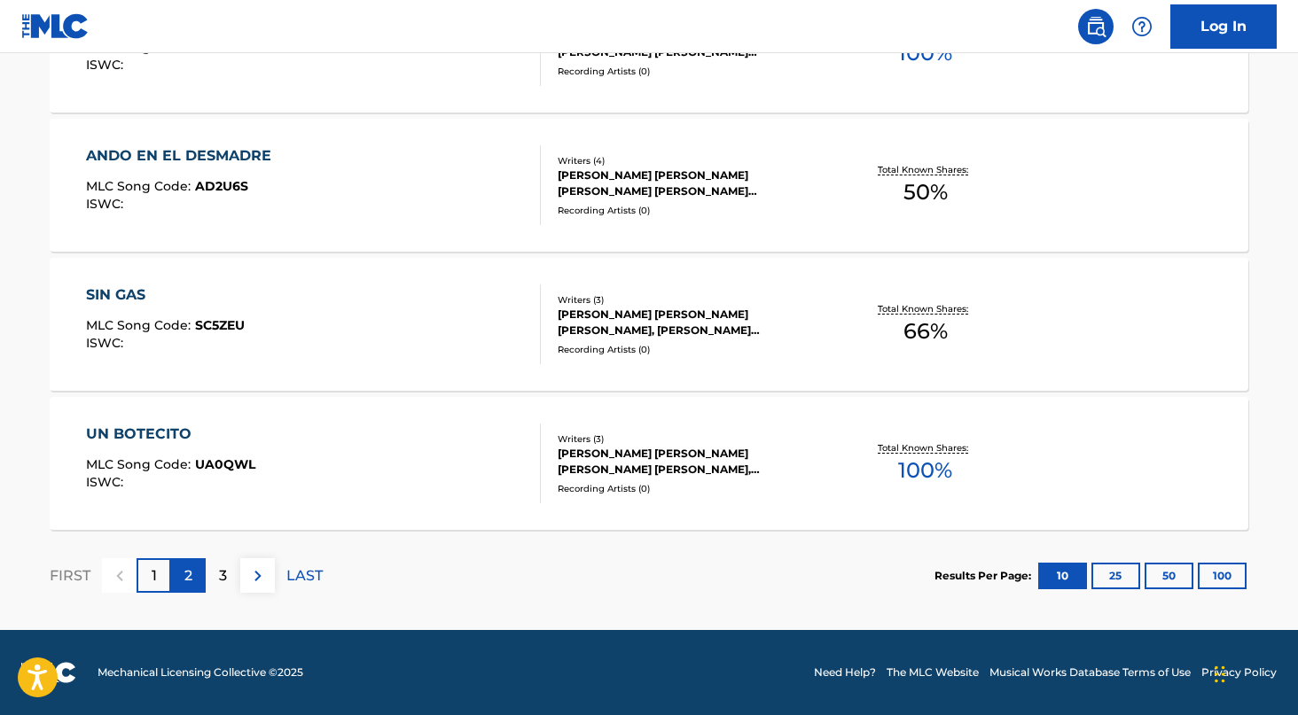
click at [175, 571] on div "2" at bounding box center [188, 576] width 35 height 35
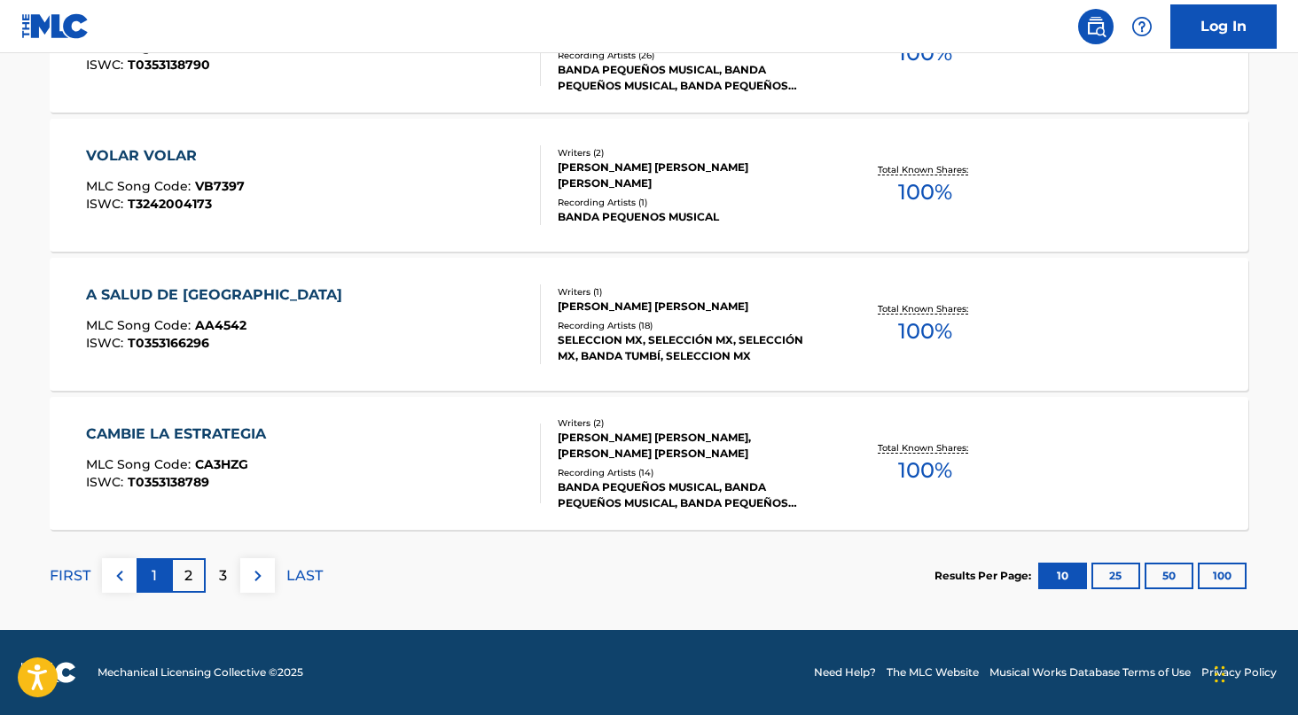
click at [150, 580] on div "1" at bounding box center [154, 576] width 35 height 35
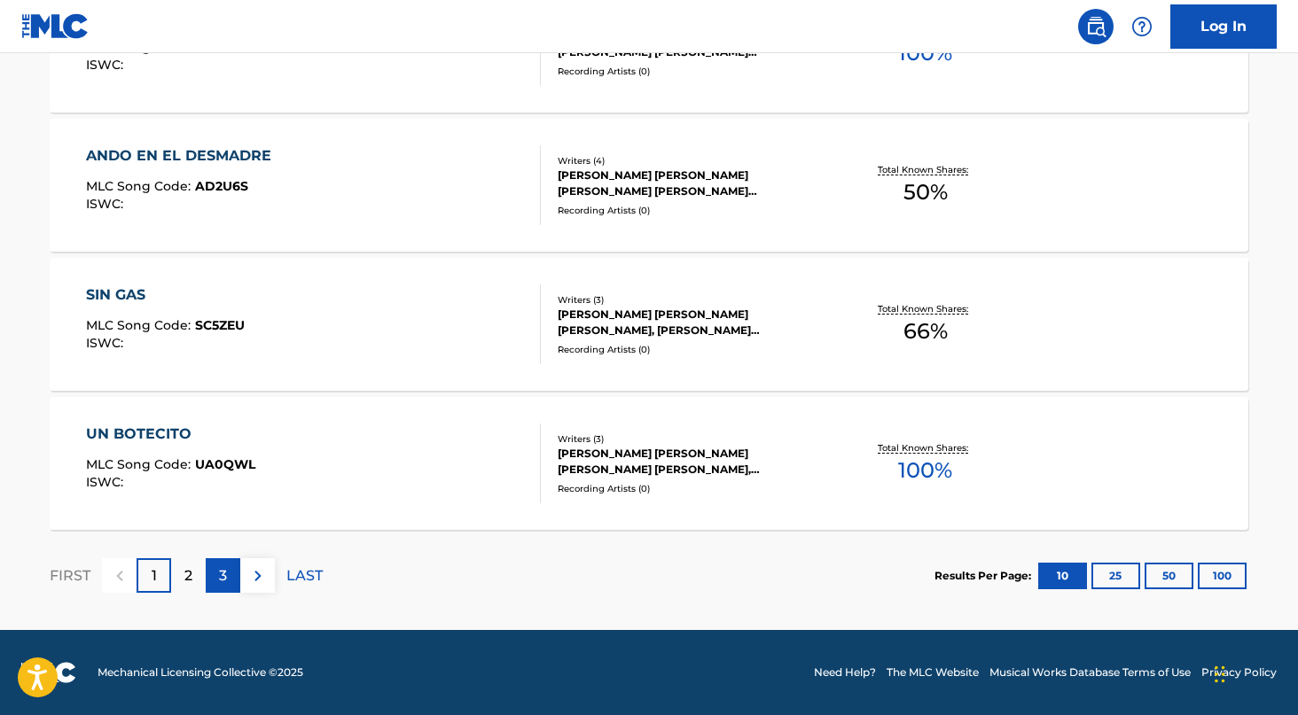
click at [227, 573] on div "3" at bounding box center [223, 576] width 35 height 35
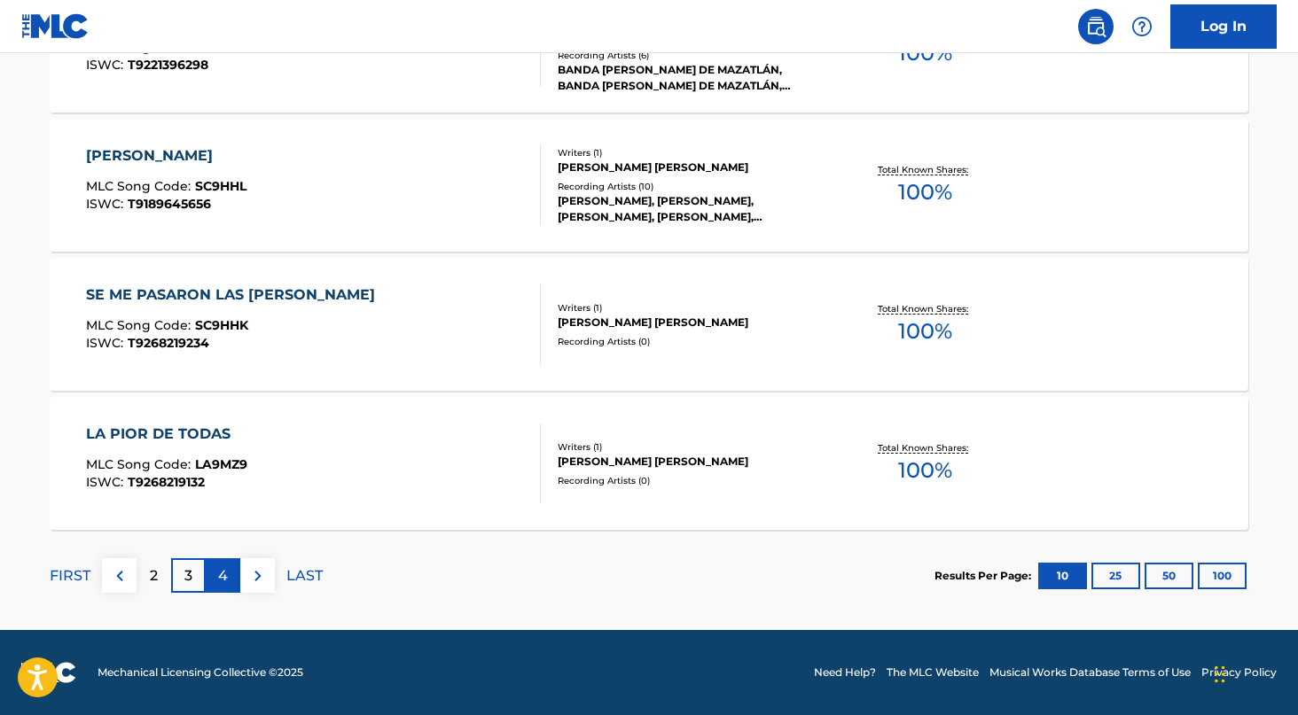
click at [227, 580] on p "4" at bounding box center [223, 576] width 10 height 21
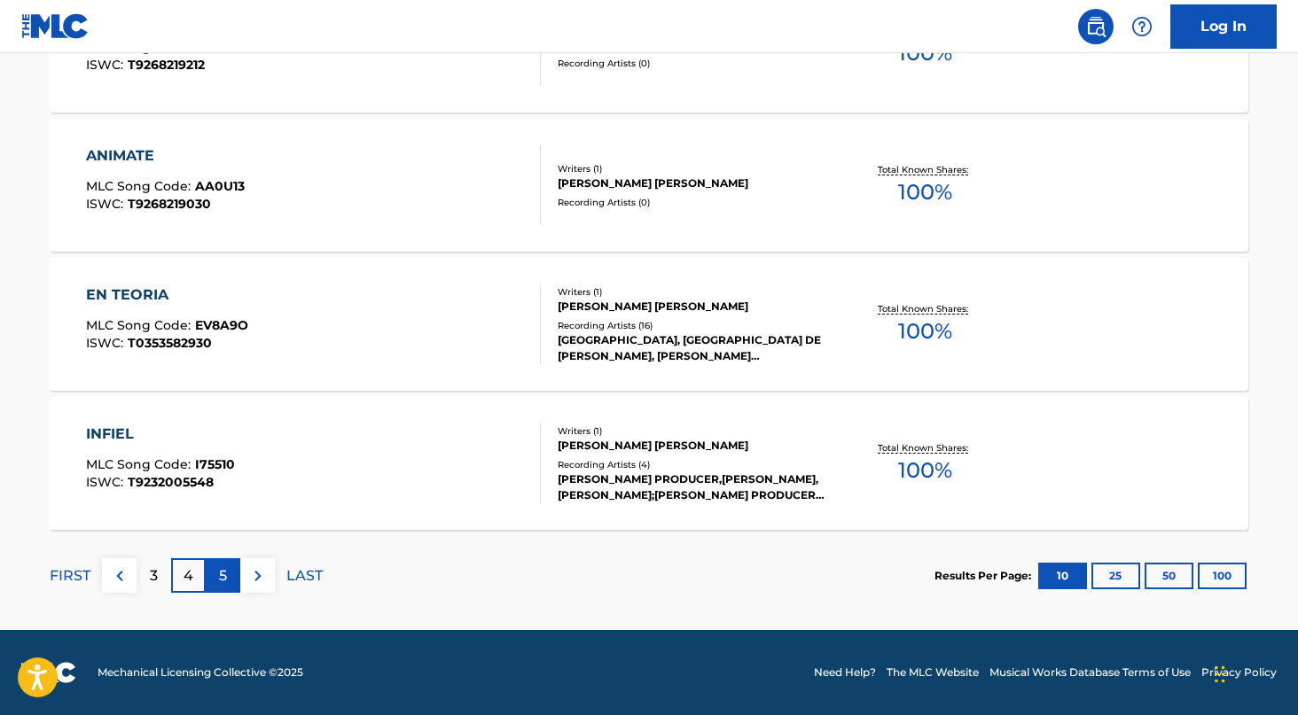
click at [231, 573] on div "5" at bounding box center [223, 576] width 35 height 35
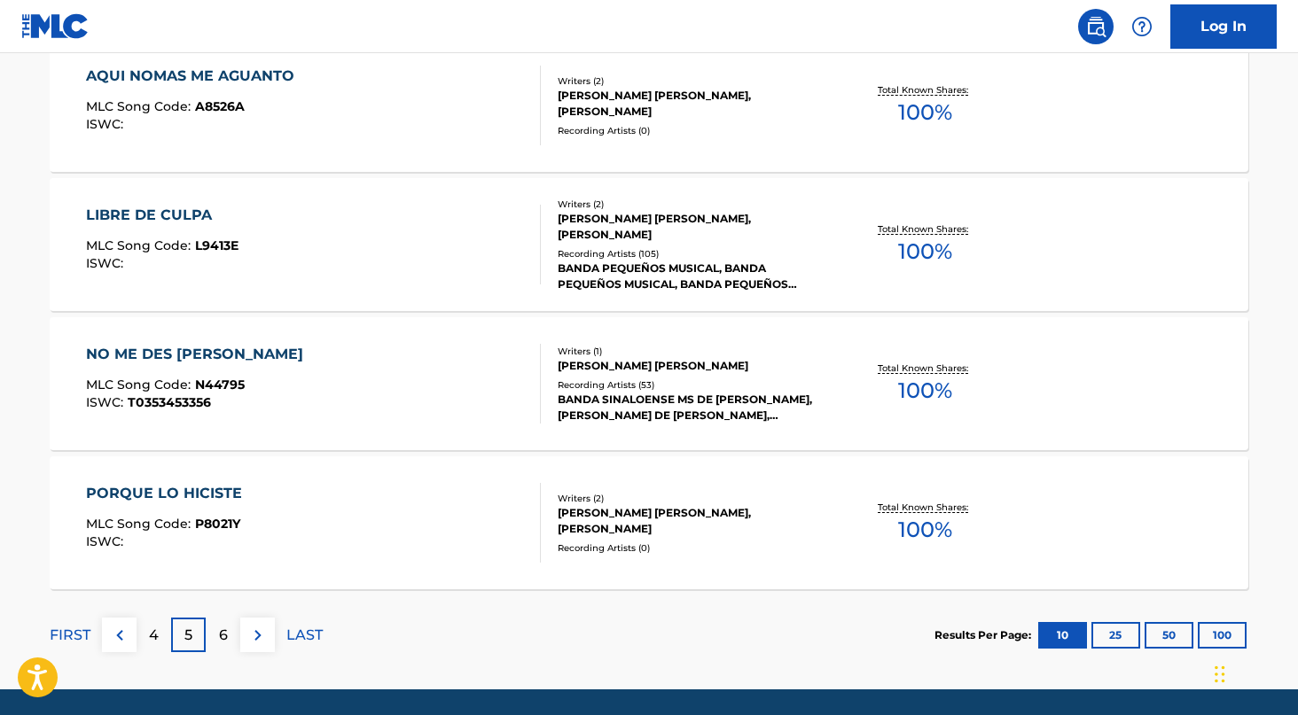
scroll to position [1395, 0]
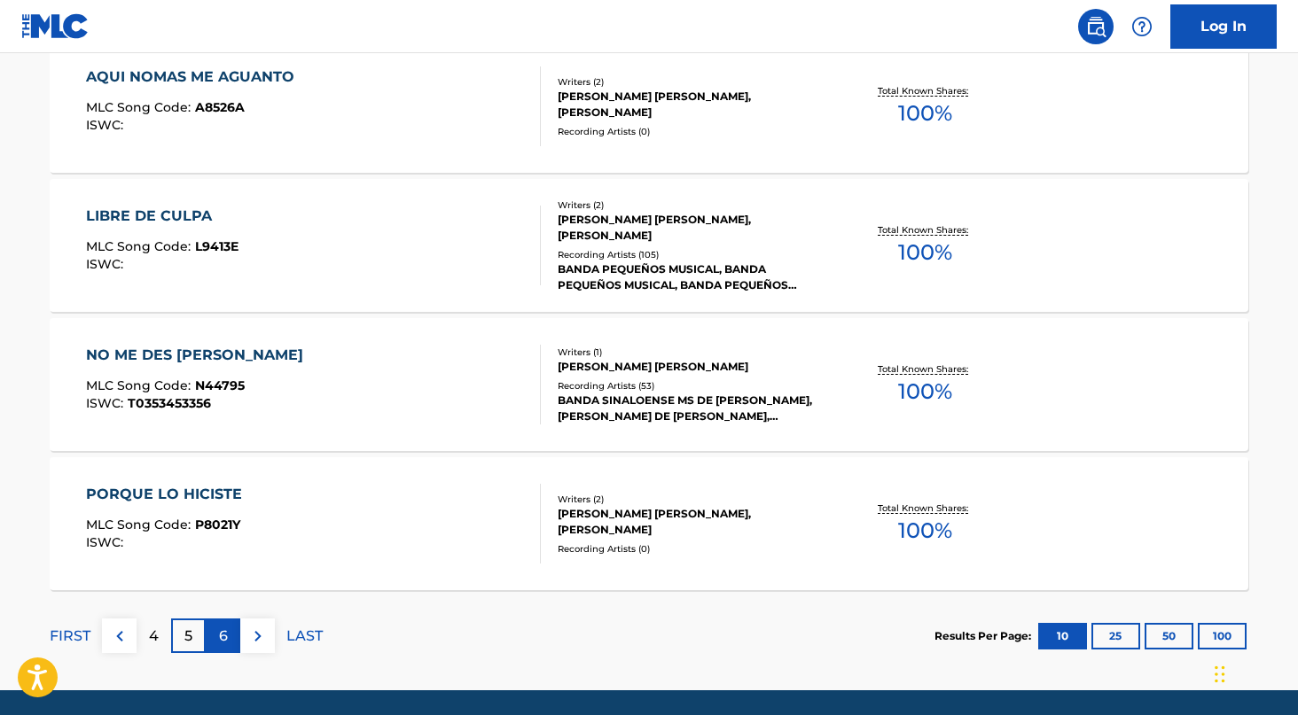
click at [224, 632] on p "6" at bounding box center [223, 636] width 9 height 21
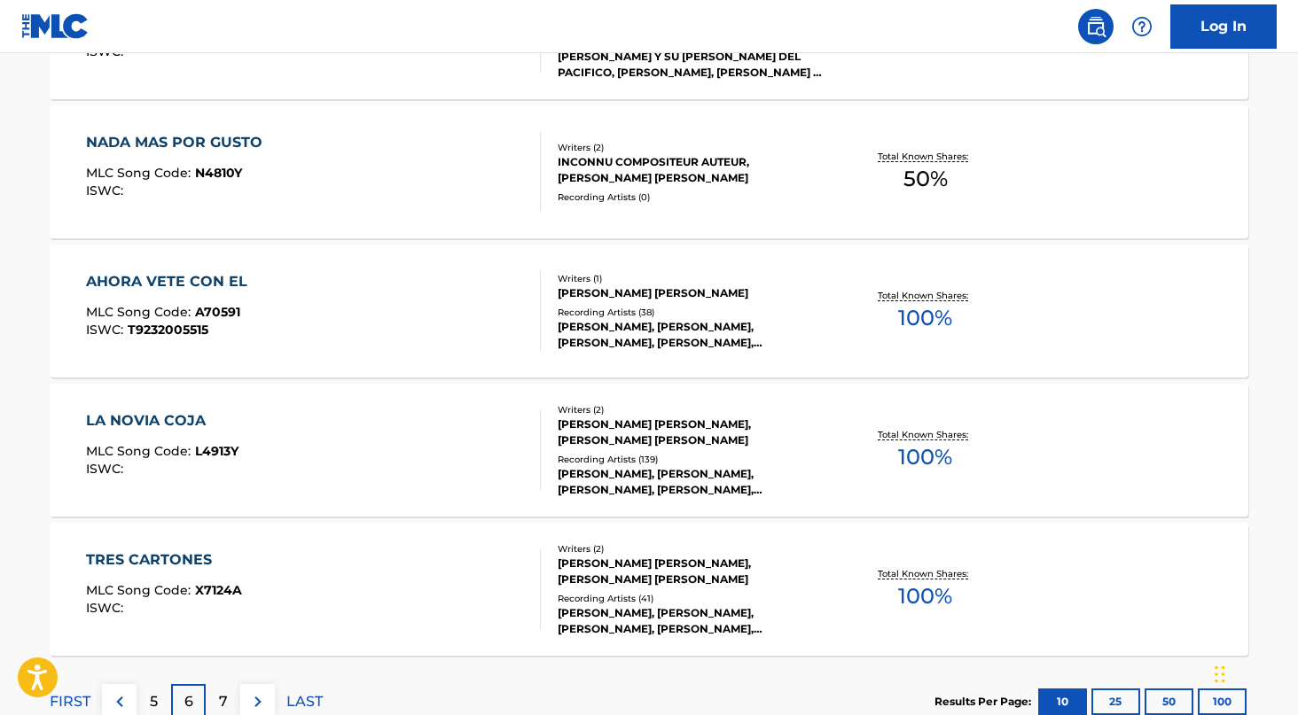
scroll to position [1455, 0]
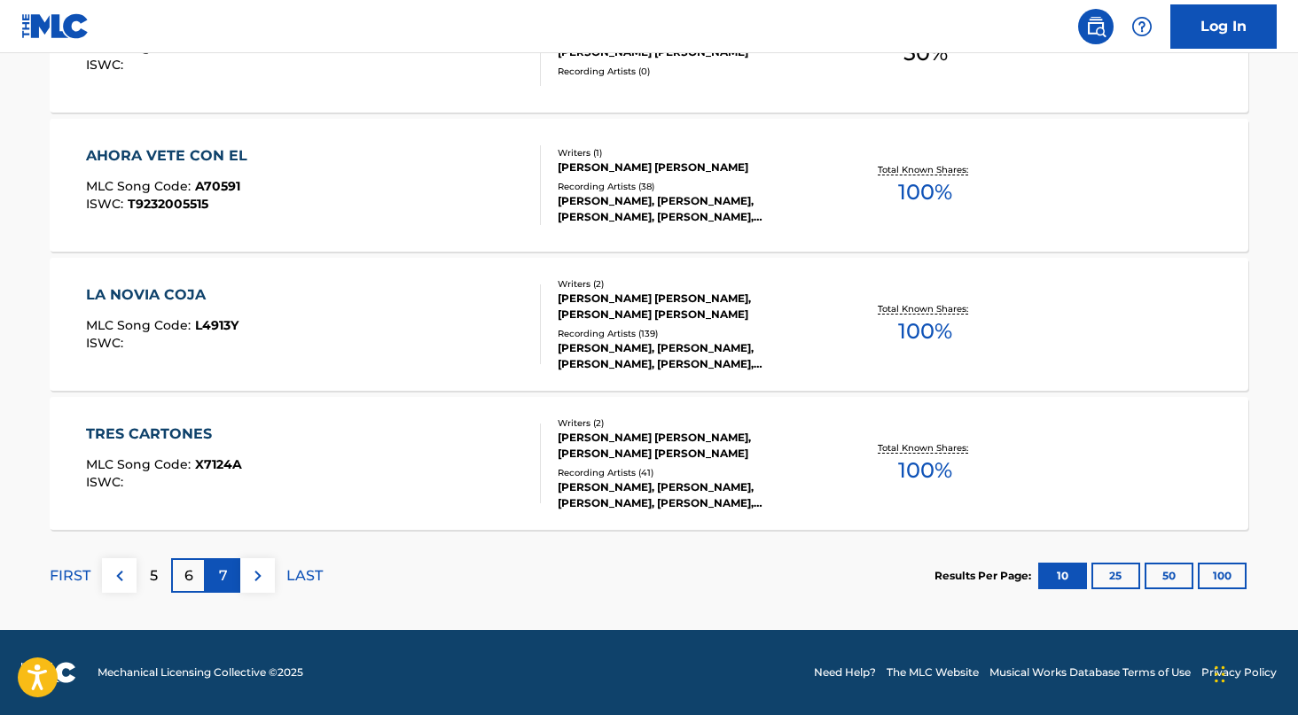
click at [235, 579] on div "7" at bounding box center [223, 576] width 35 height 35
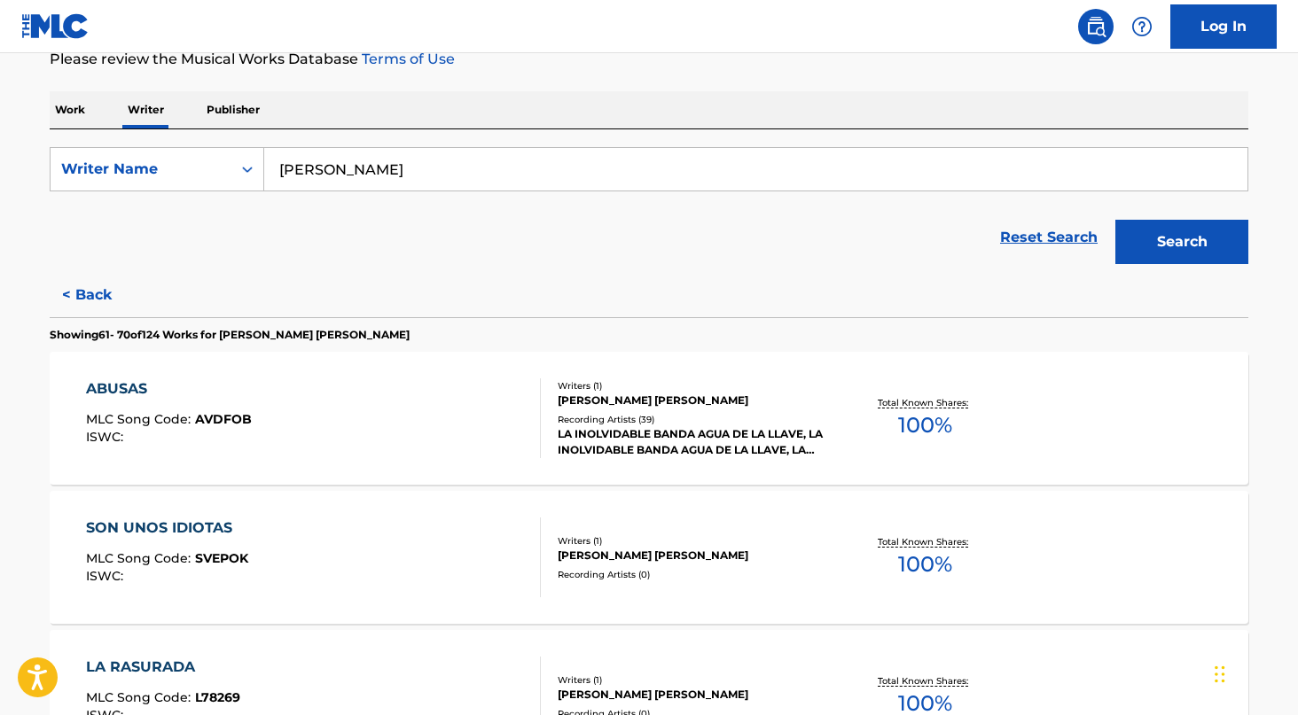
scroll to position [0, 0]
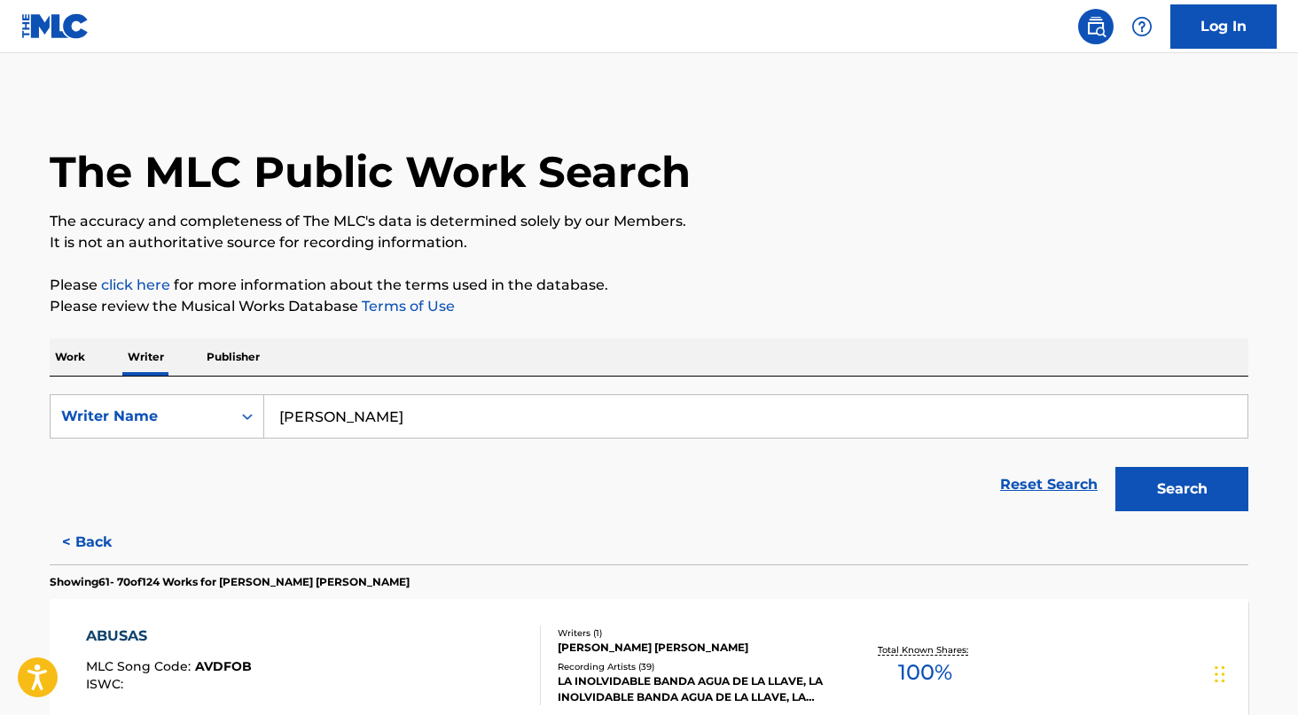
click at [426, 408] on input "[PERSON_NAME]" at bounding box center [755, 416] width 983 height 43
type input "david latto"
click at [1115, 467] on button "Search" at bounding box center [1181, 489] width 133 height 44
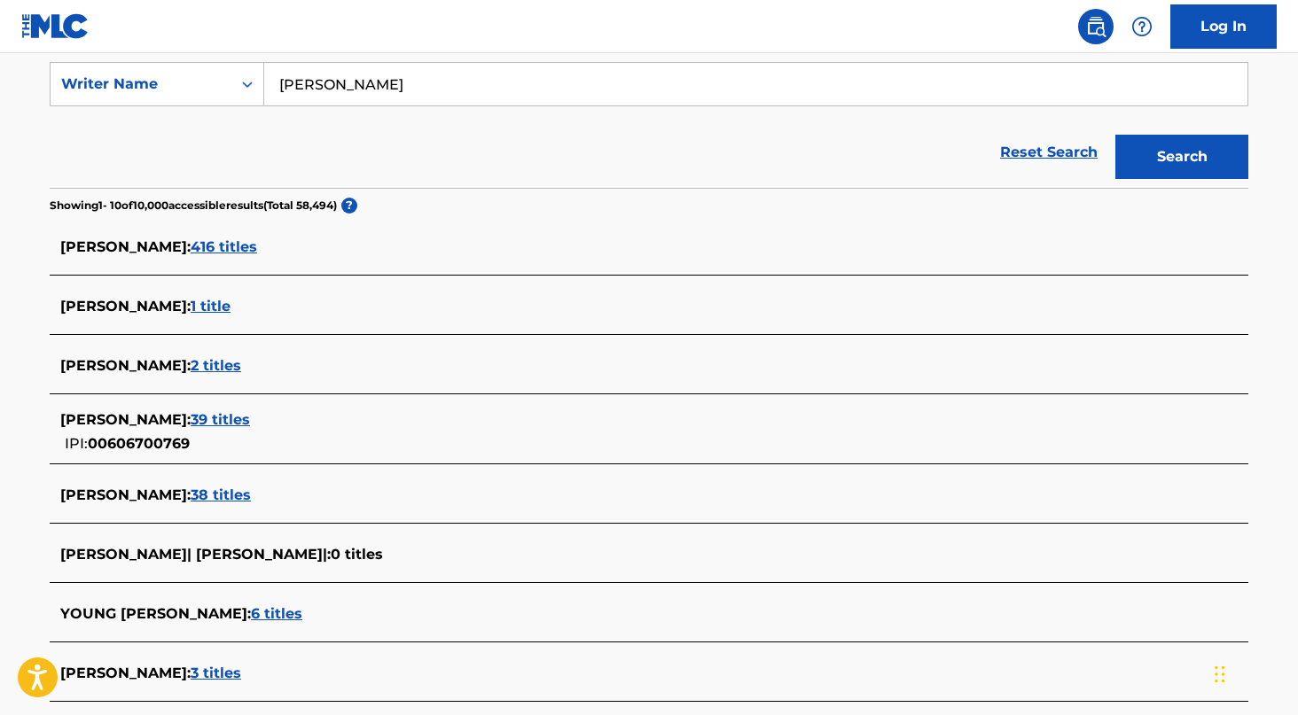
scroll to position [470, 0]
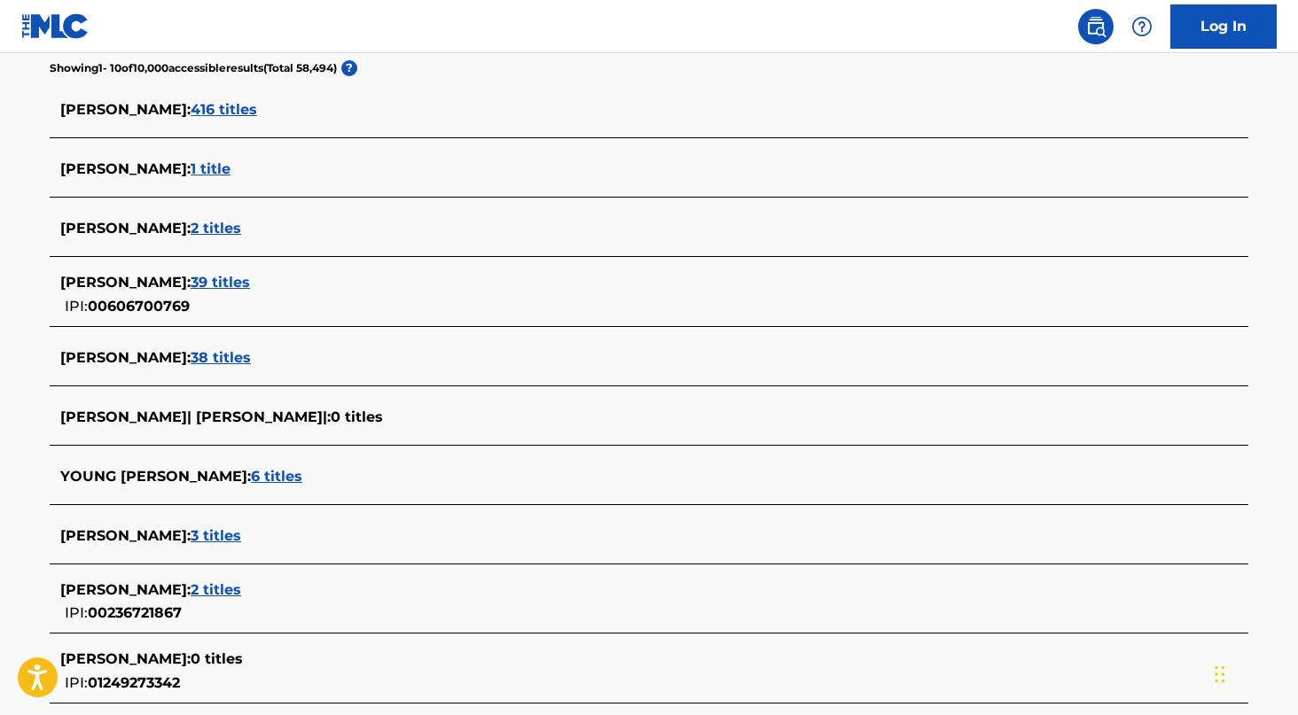
click at [210, 280] on span "39 titles" at bounding box center [220, 282] width 59 height 17
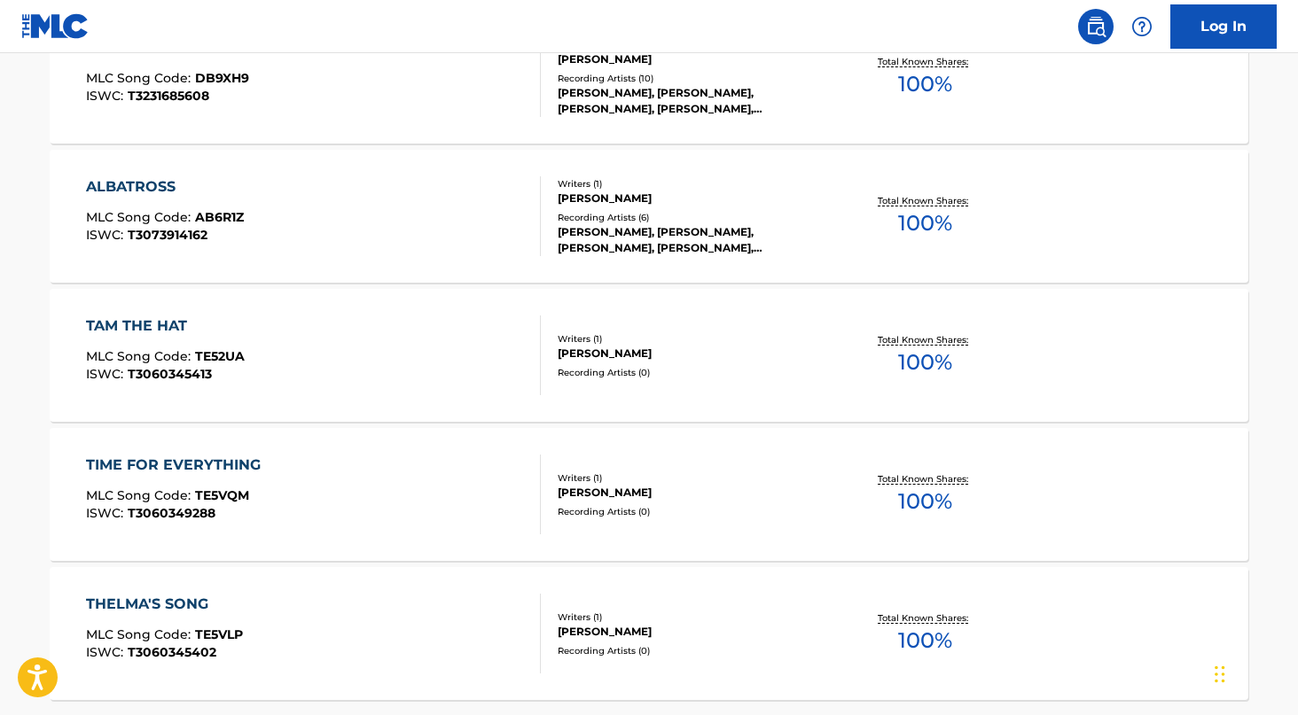
scroll to position [1455, 0]
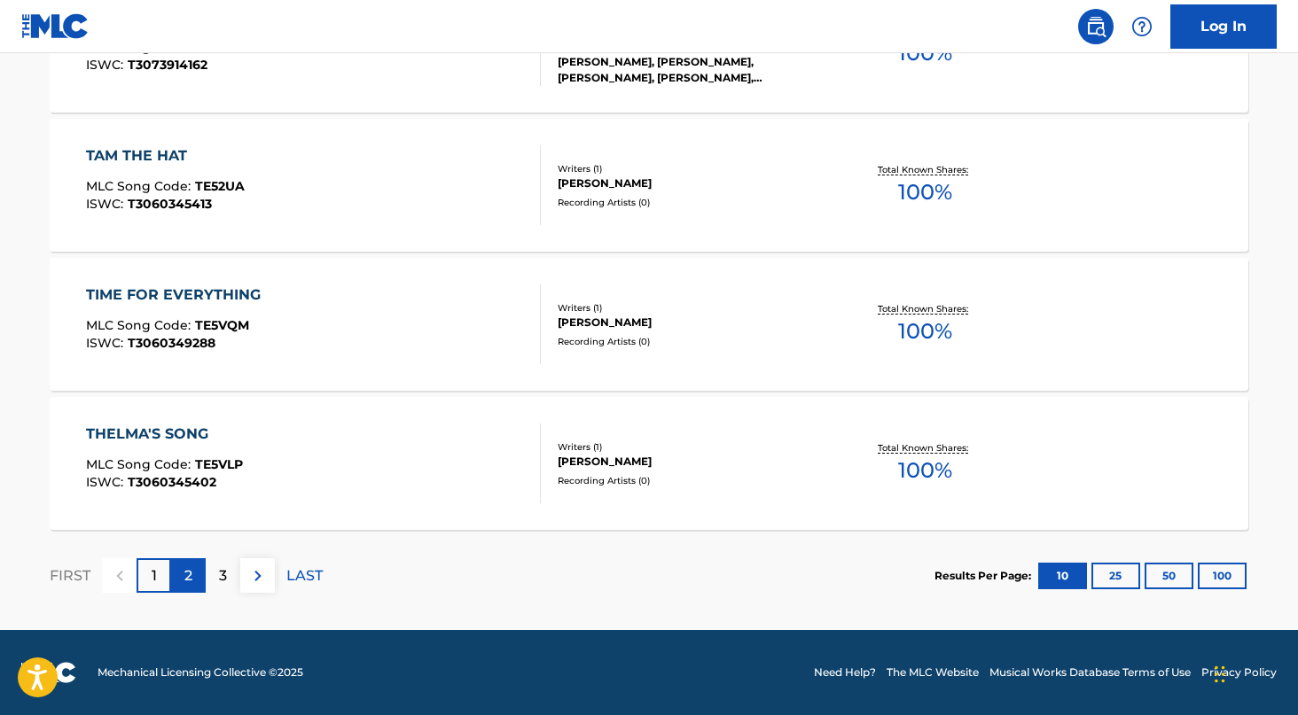
click at [189, 575] on p "2" at bounding box center [188, 576] width 8 height 21
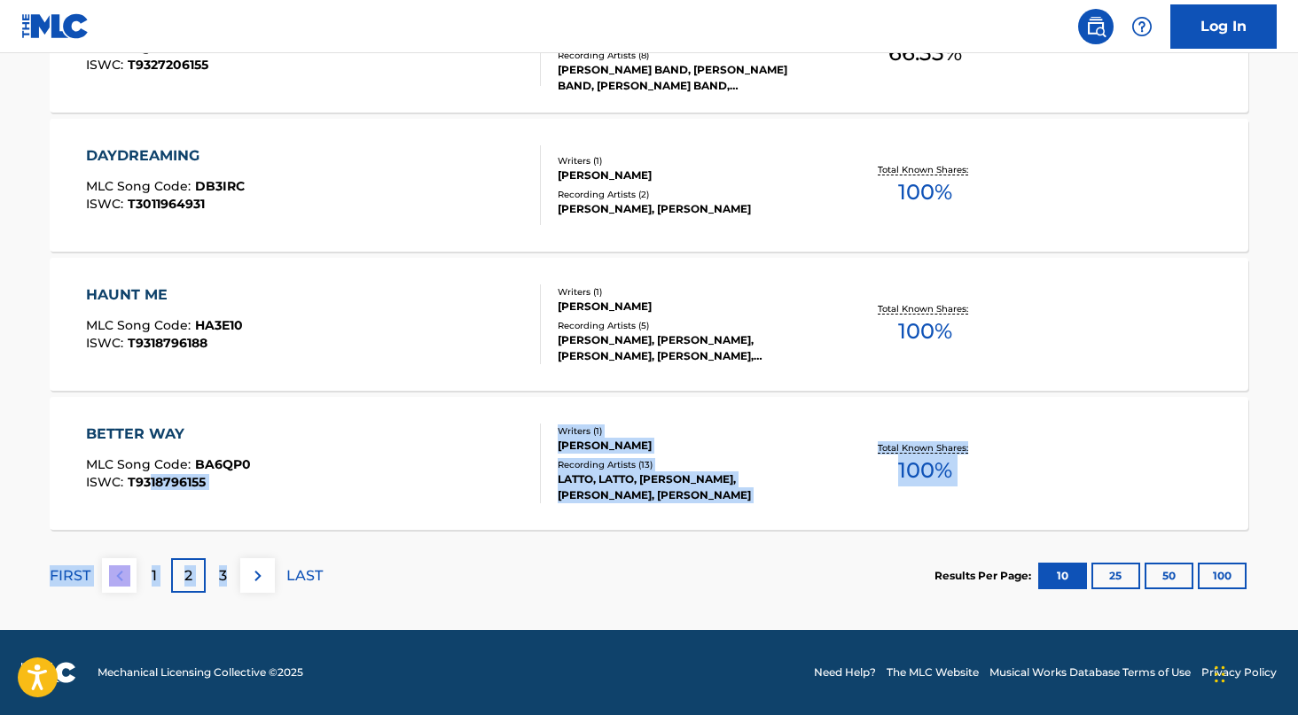
drag, startPoint x: 226, startPoint y: 567, endPoint x: 151, endPoint y: 472, distance: 121.2
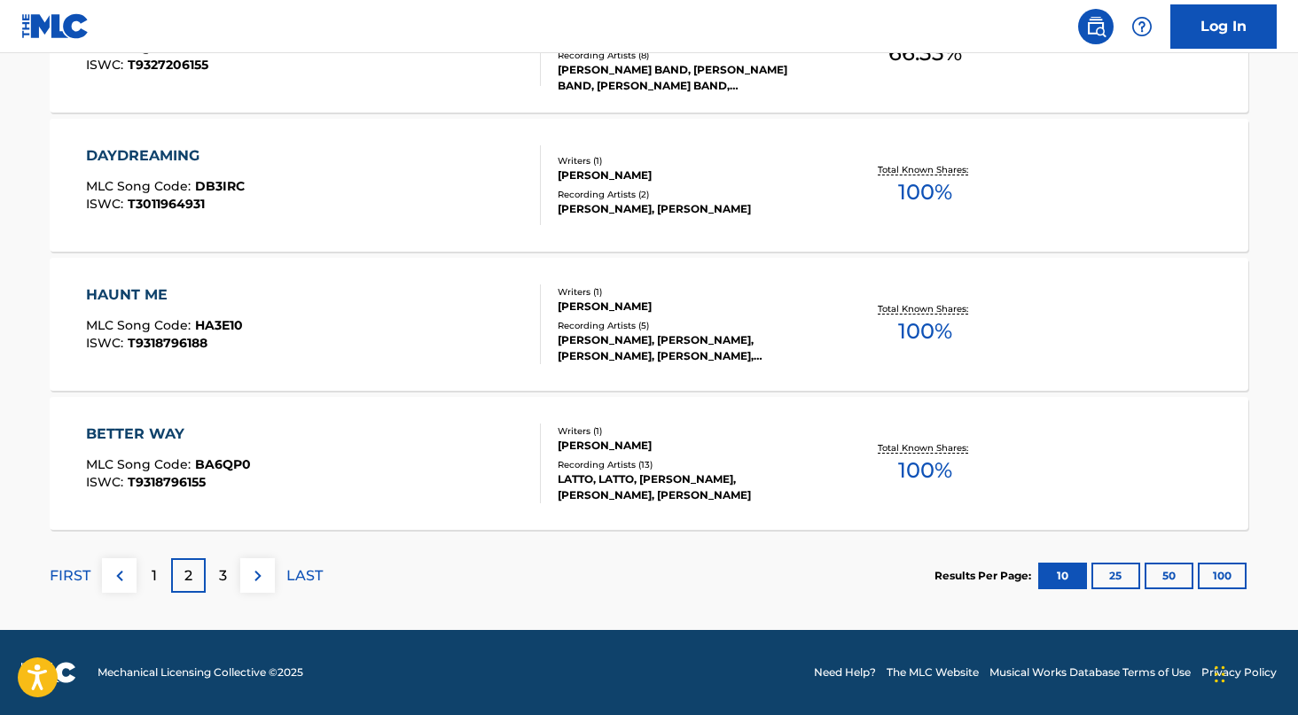
click at [410, 557] on section "FIRST 1 2 3 LAST Results Per Page: 10 25 50 100" at bounding box center [649, 575] width 1199 height 91
click at [212, 557] on div "FIRST 1 2 3 LAST" at bounding box center [186, 575] width 273 height 91
click at [219, 567] on p "3" at bounding box center [223, 576] width 8 height 21
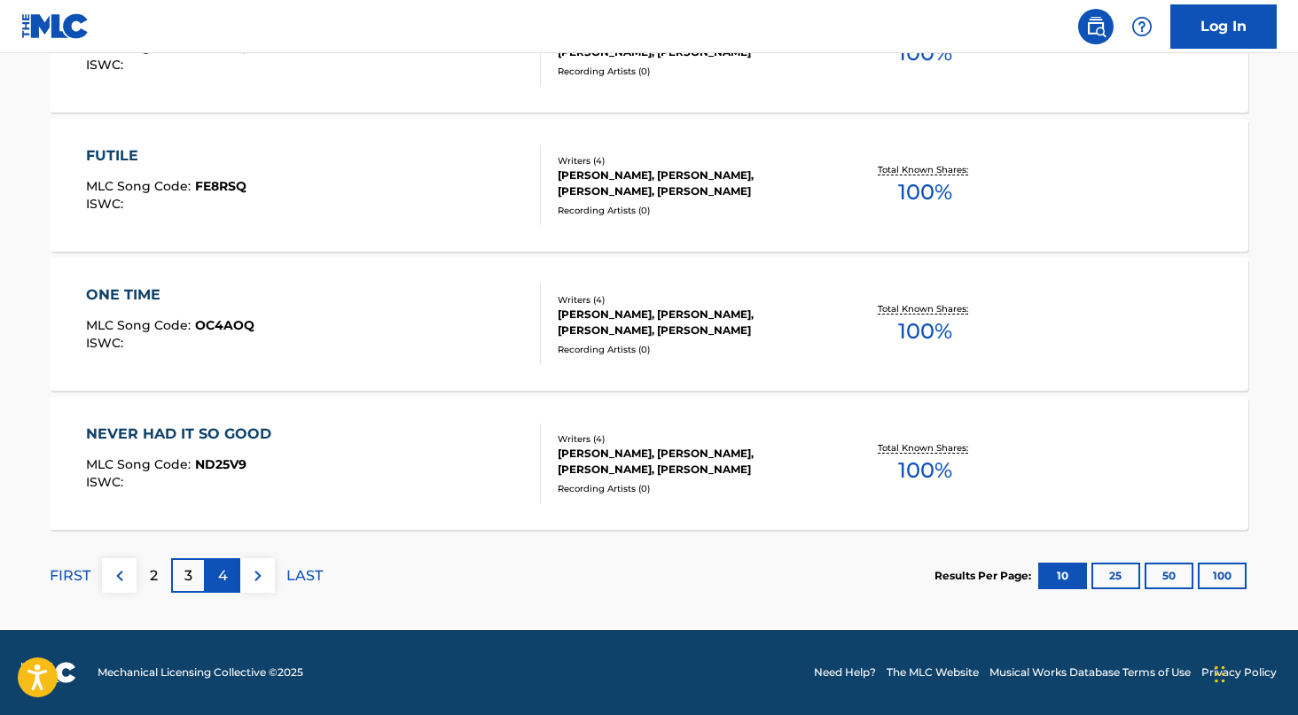
click at [223, 566] on p "4" at bounding box center [223, 576] width 10 height 21
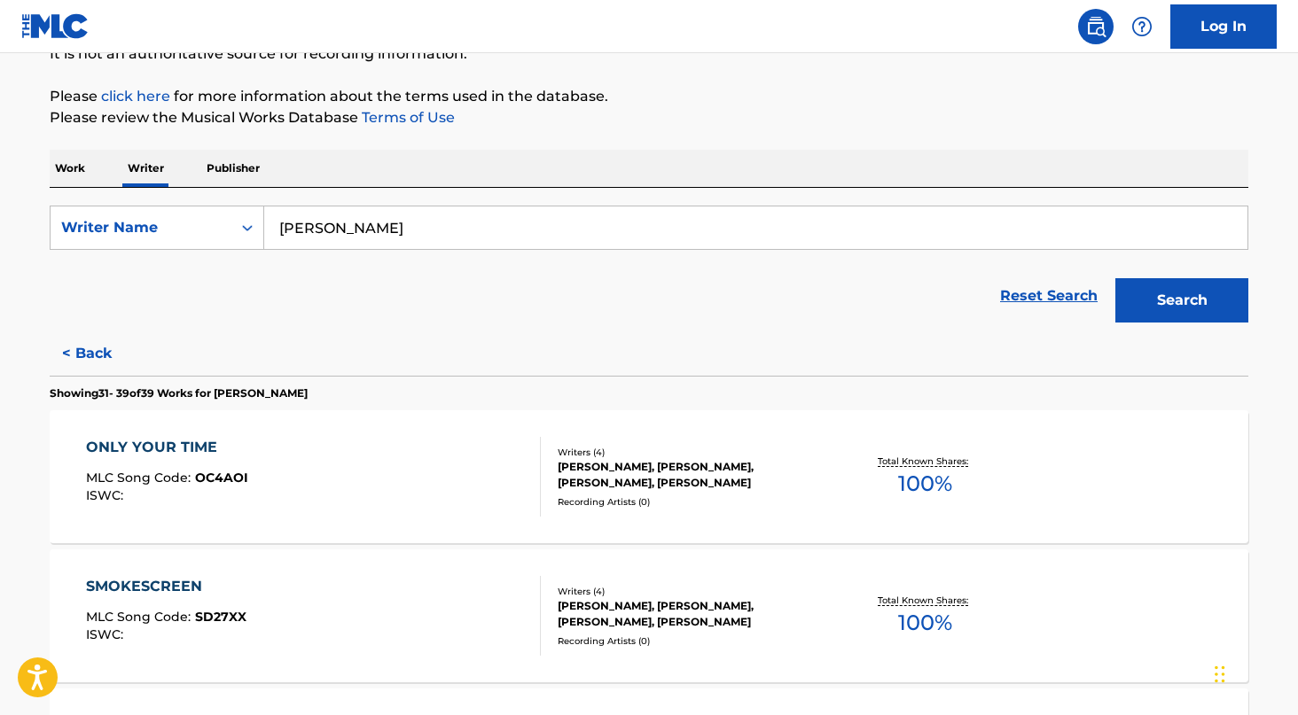
scroll to position [0, 0]
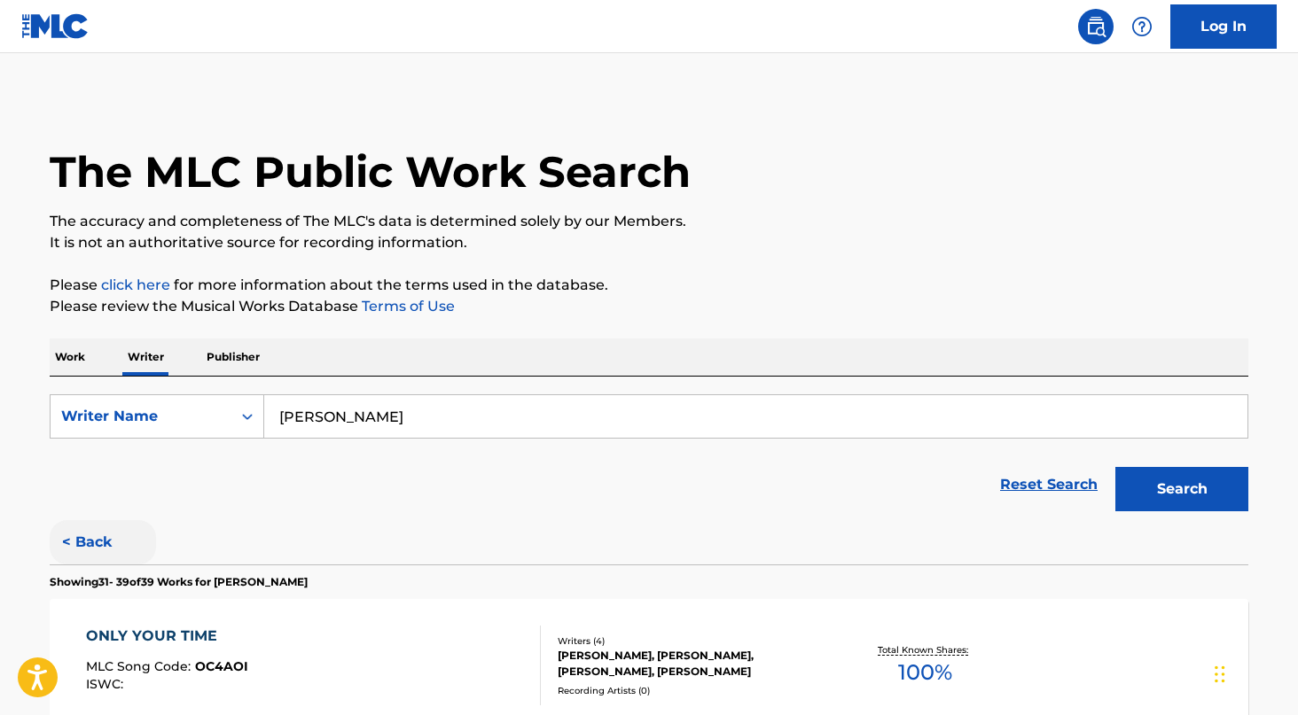
click at [100, 543] on button "< Back" at bounding box center [103, 542] width 106 height 44
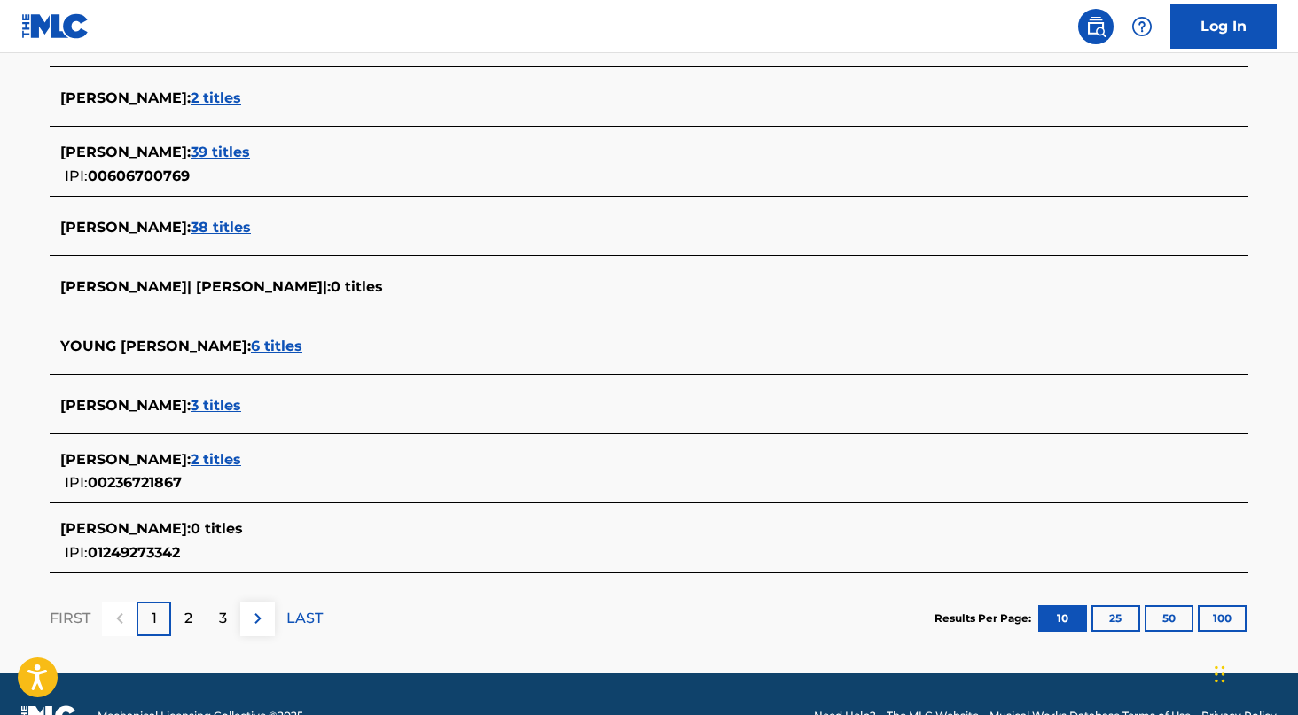
scroll to position [643, 0]
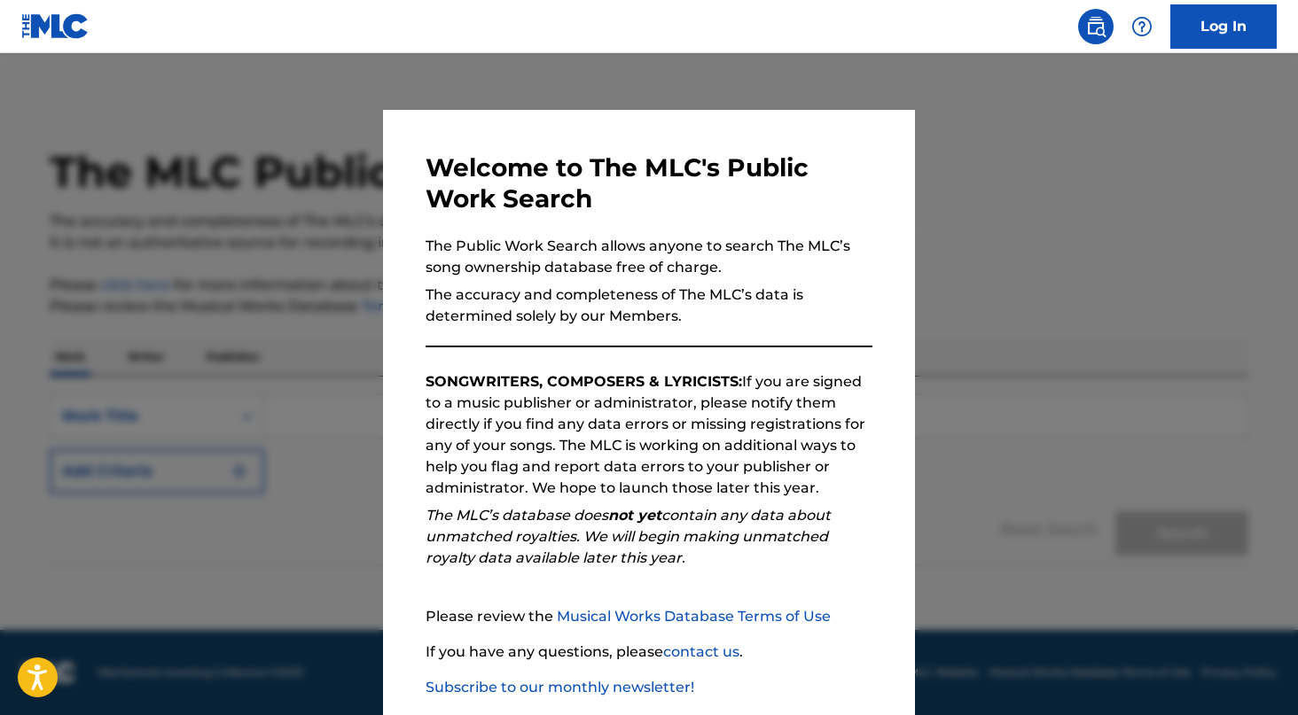
click at [474, 120] on div "Welcome to The MLC's Public Work Search The Public Work Search allows anyone to…" at bounding box center [649, 460] width 532 height 701
click at [482, 104] on div at bounding box center [649, 410] width 1298 height 715
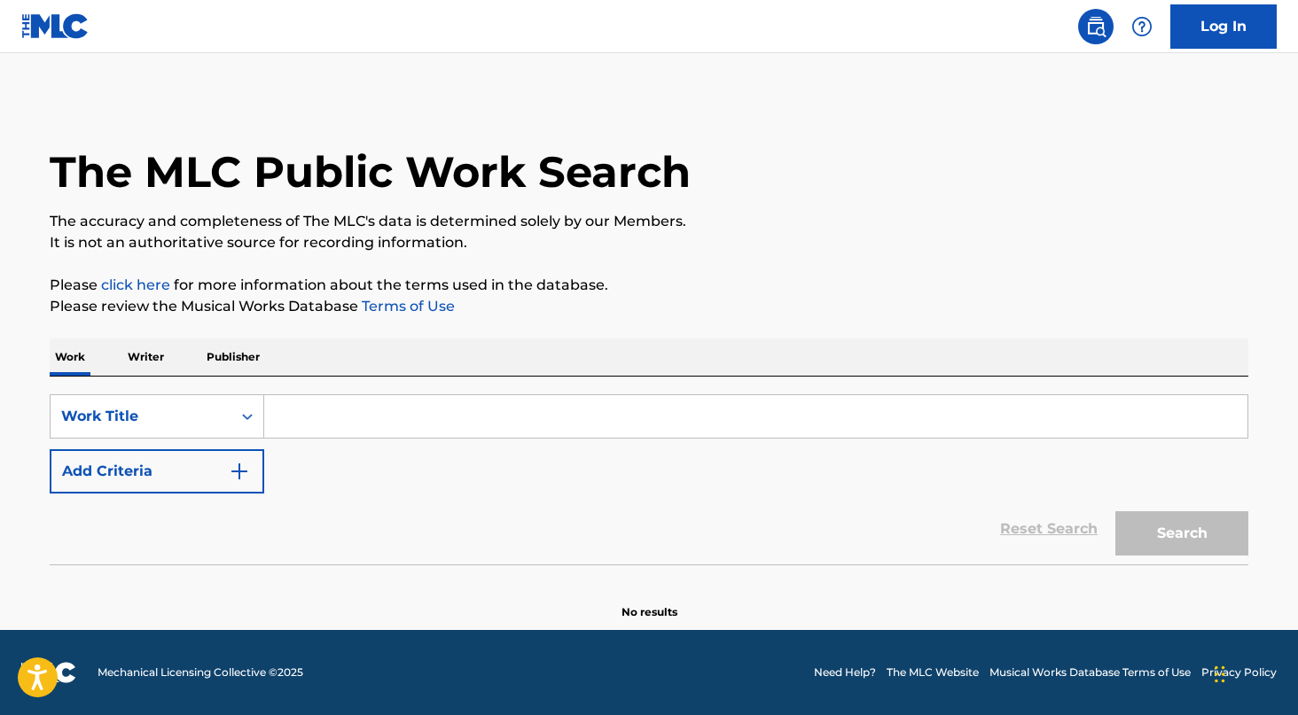
click at [143, 361] on p "Writer" at bounding box center [145, 357] width 47 height 37
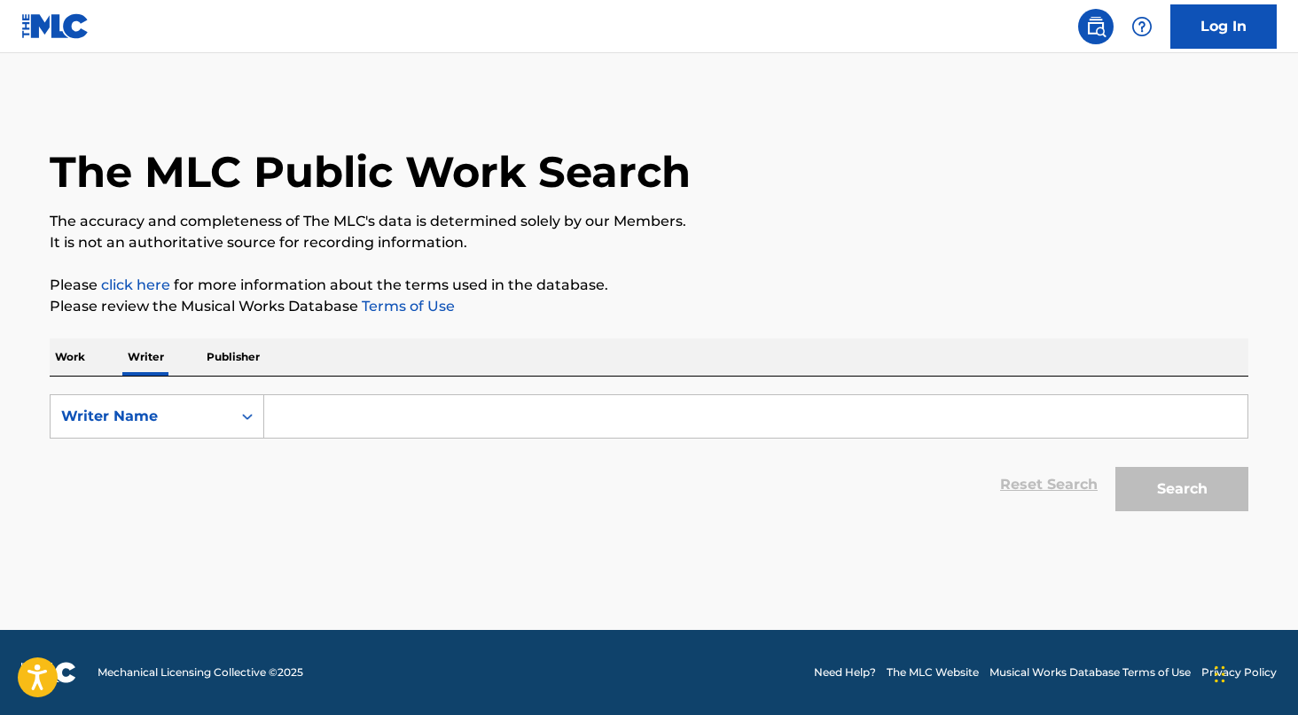
click at [413, 405] on input "Search Form" at bounding box center [755, 416] width 983 height 43
paste input "https://www.instagram.com/xnewromanmusic/"
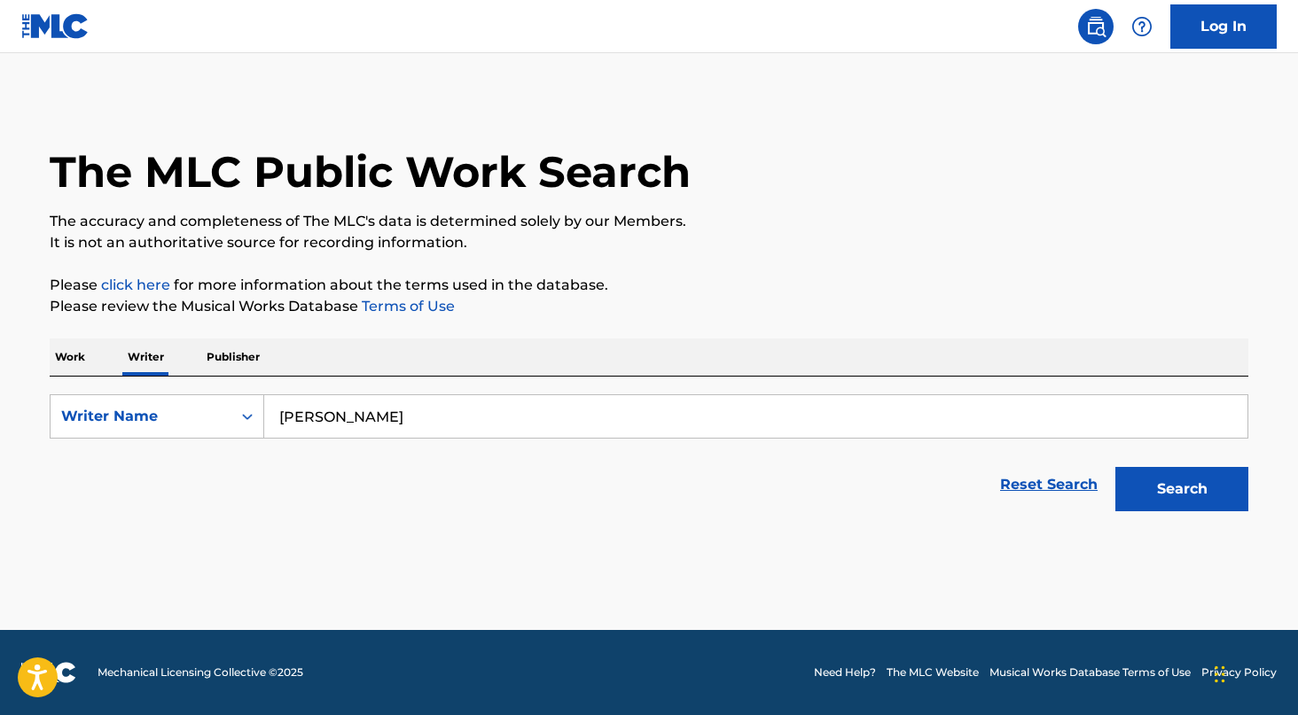
click at [1115, 467] on button "Search" at bounding box center [1181, 489] width 133 height 44
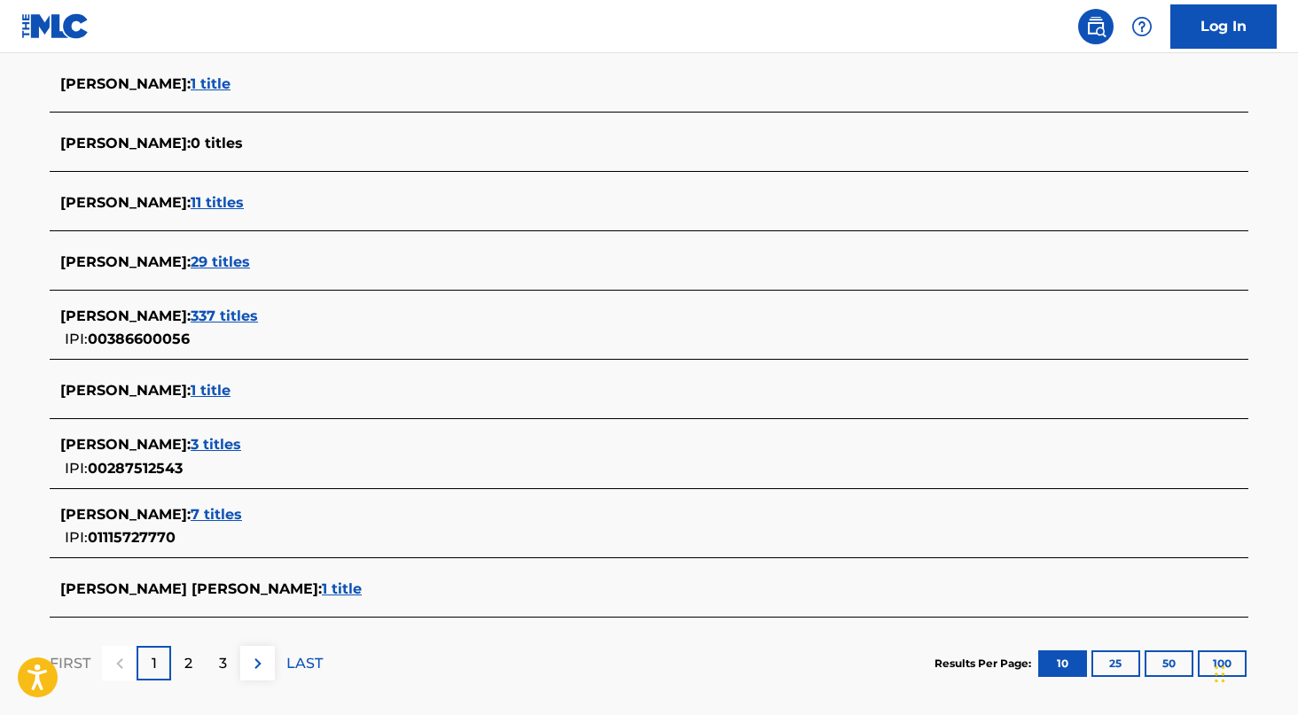
scroll to position [579, 0]
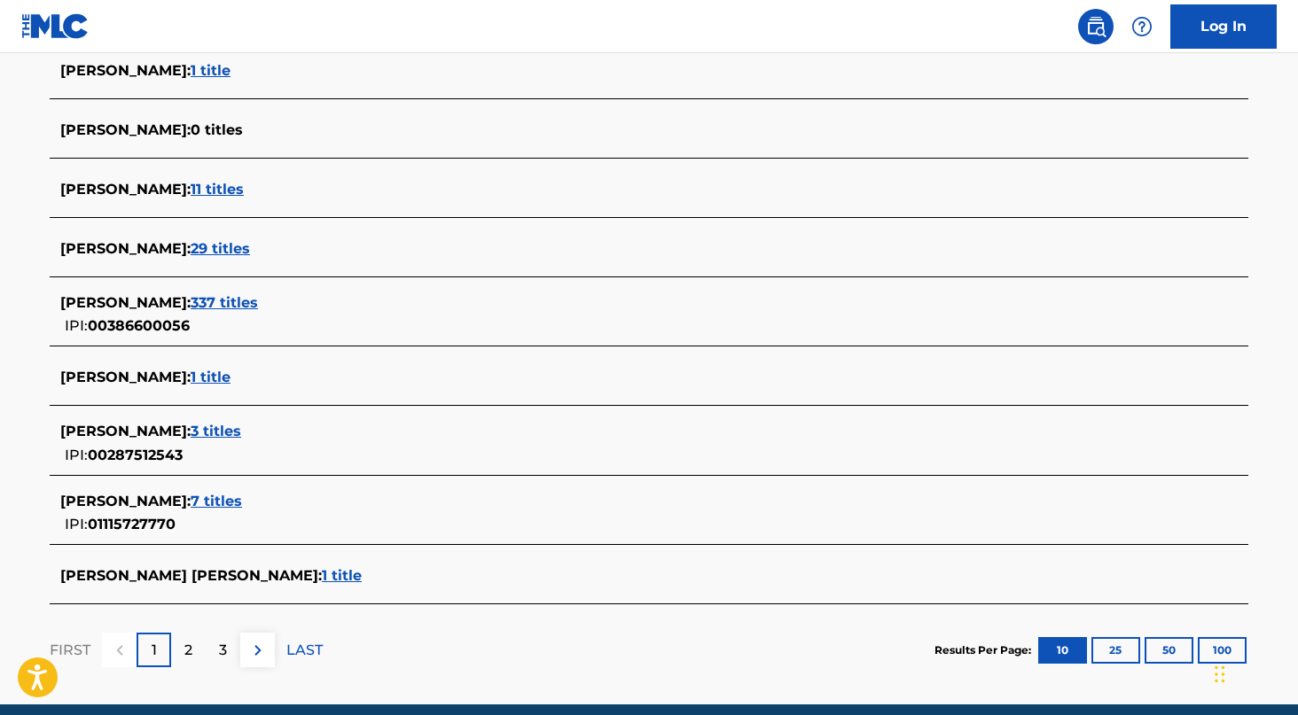
click at [248, 305] on span "337 titles" at bounding box center [224, 302] width 67 height 17
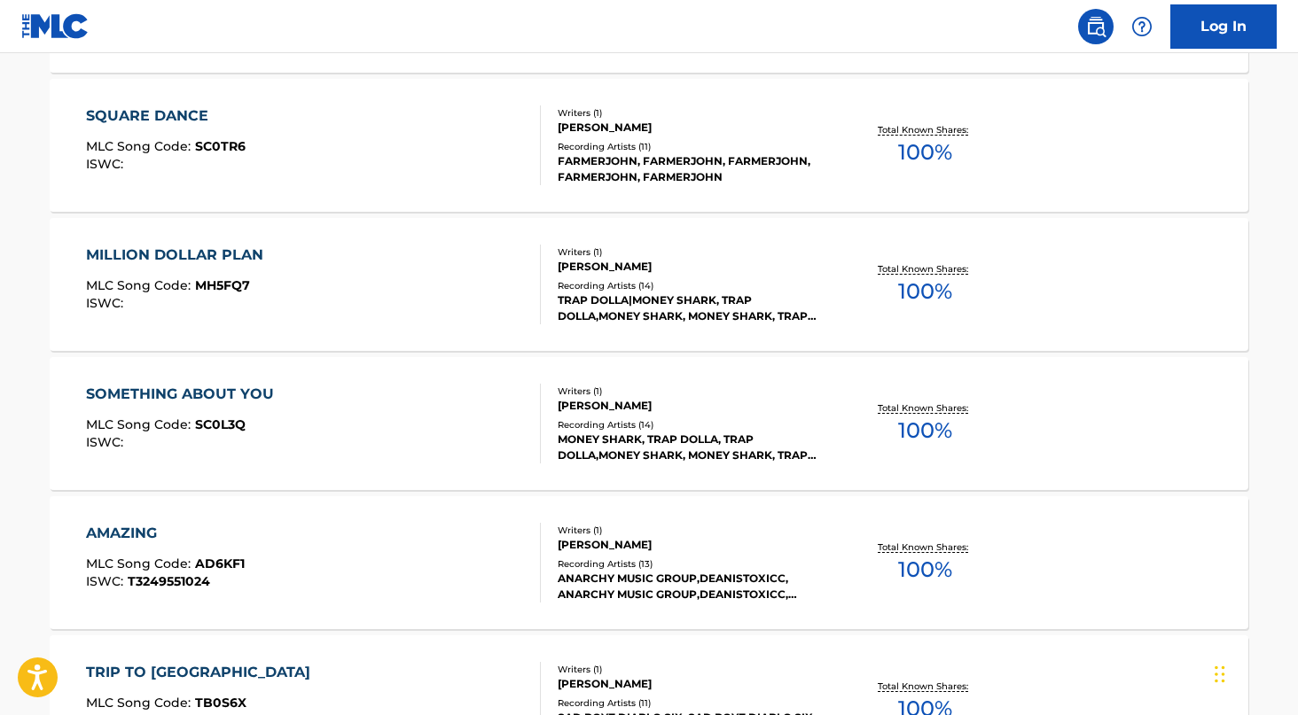
scroll to position [1455, 0]
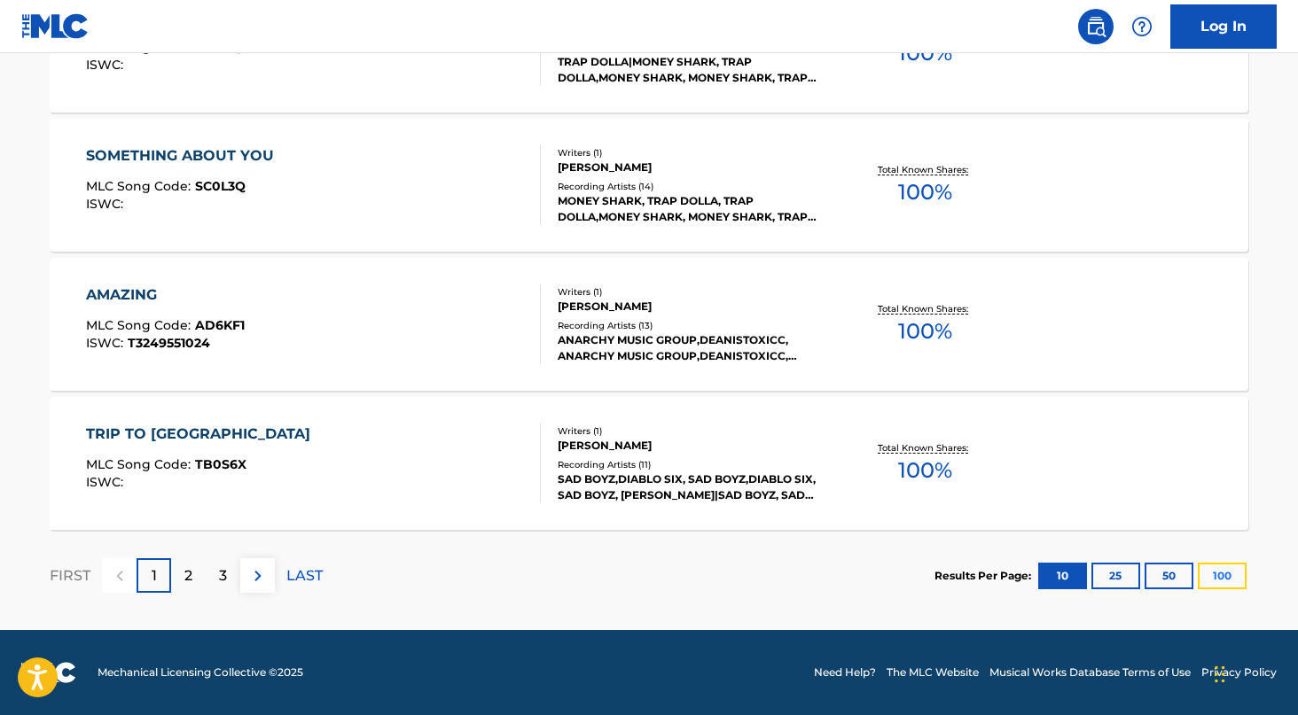
click at [1243, 575] on button "100" at bounding box center [1222, 576] width 49 height 27
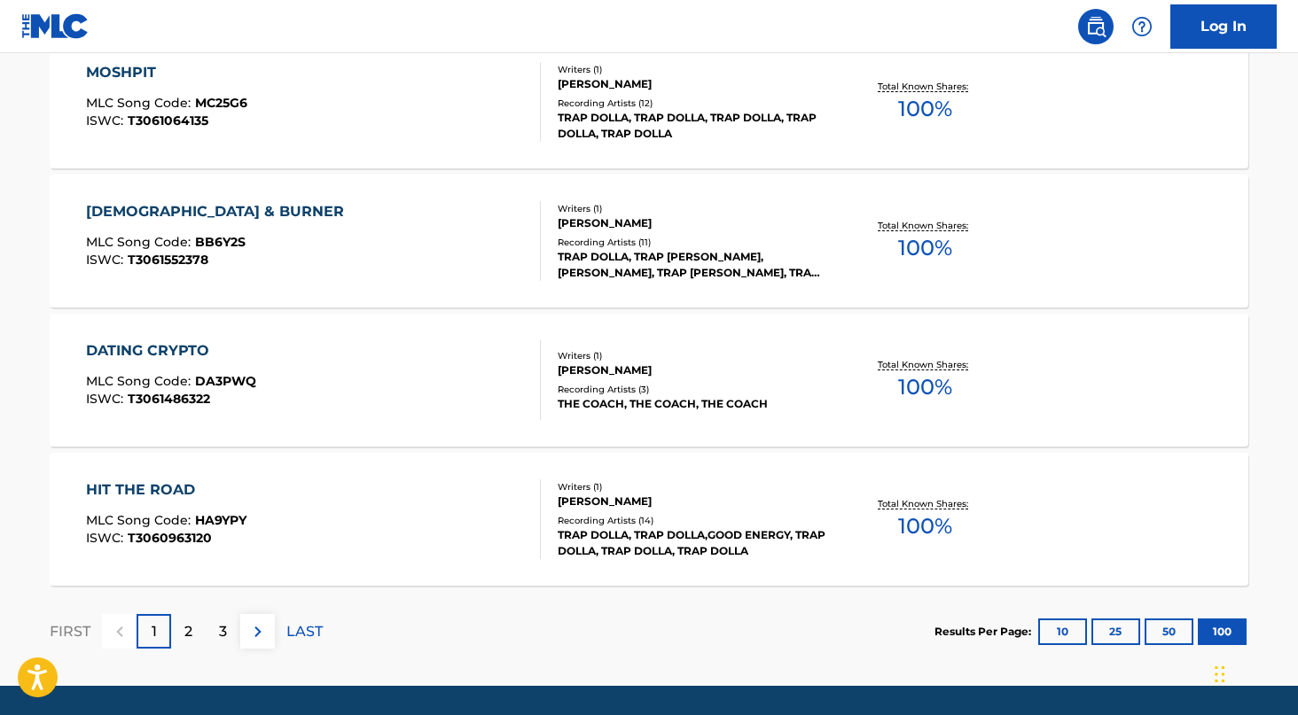
scroll to position [13982, 0]
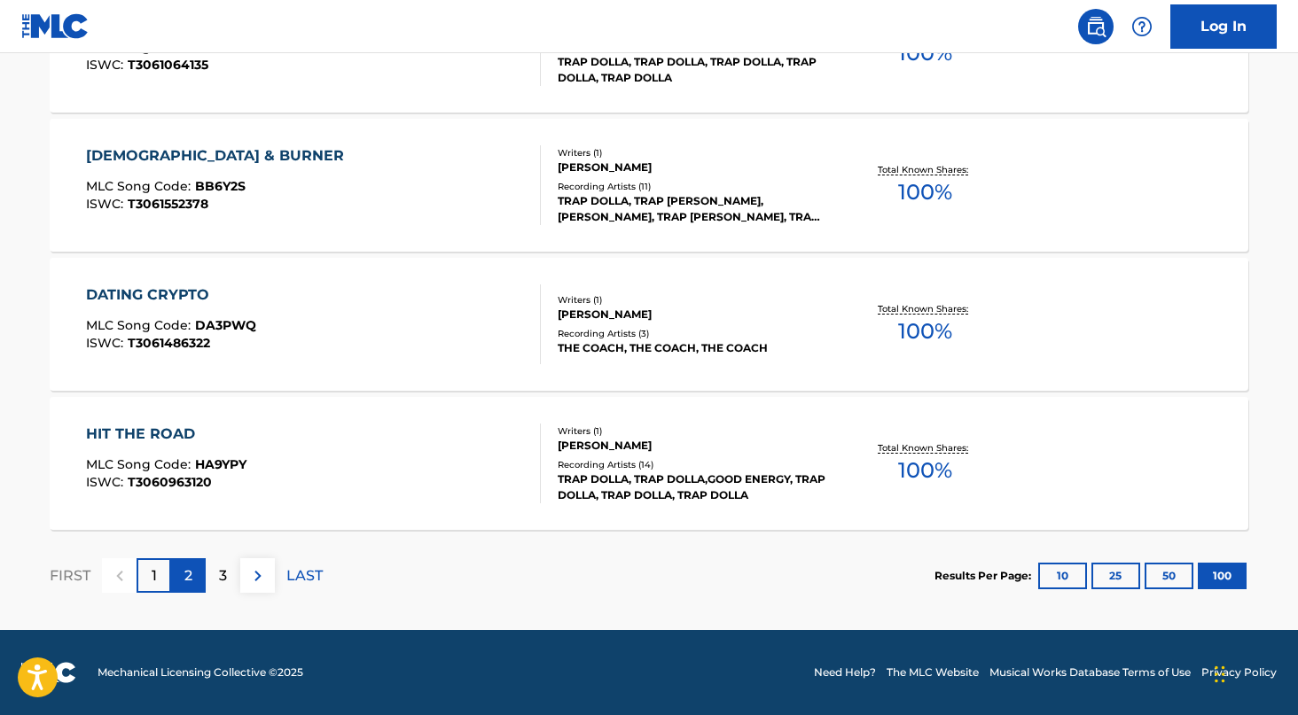
click at [197, 582] on div "2" at bounding box center [188, 576] width 35 height 35
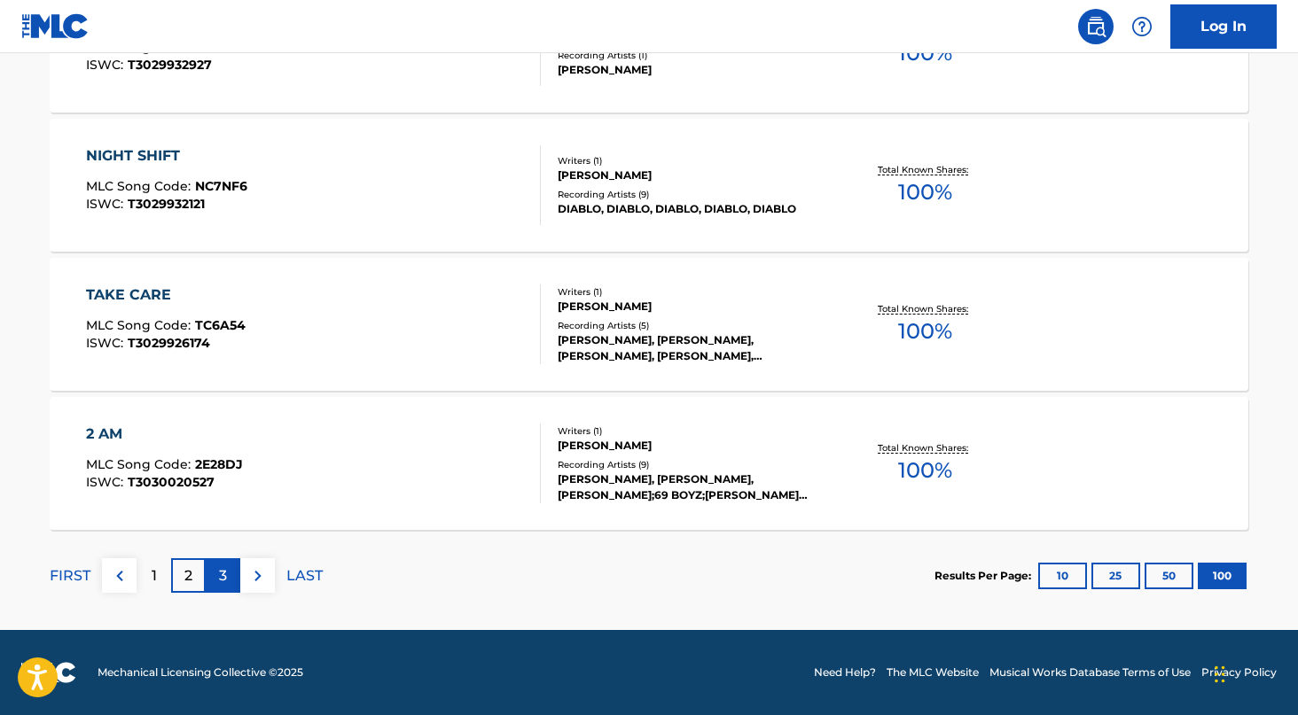
click at [224, 582] on p "3" at bounding box center [223, 576] width 8 height 21
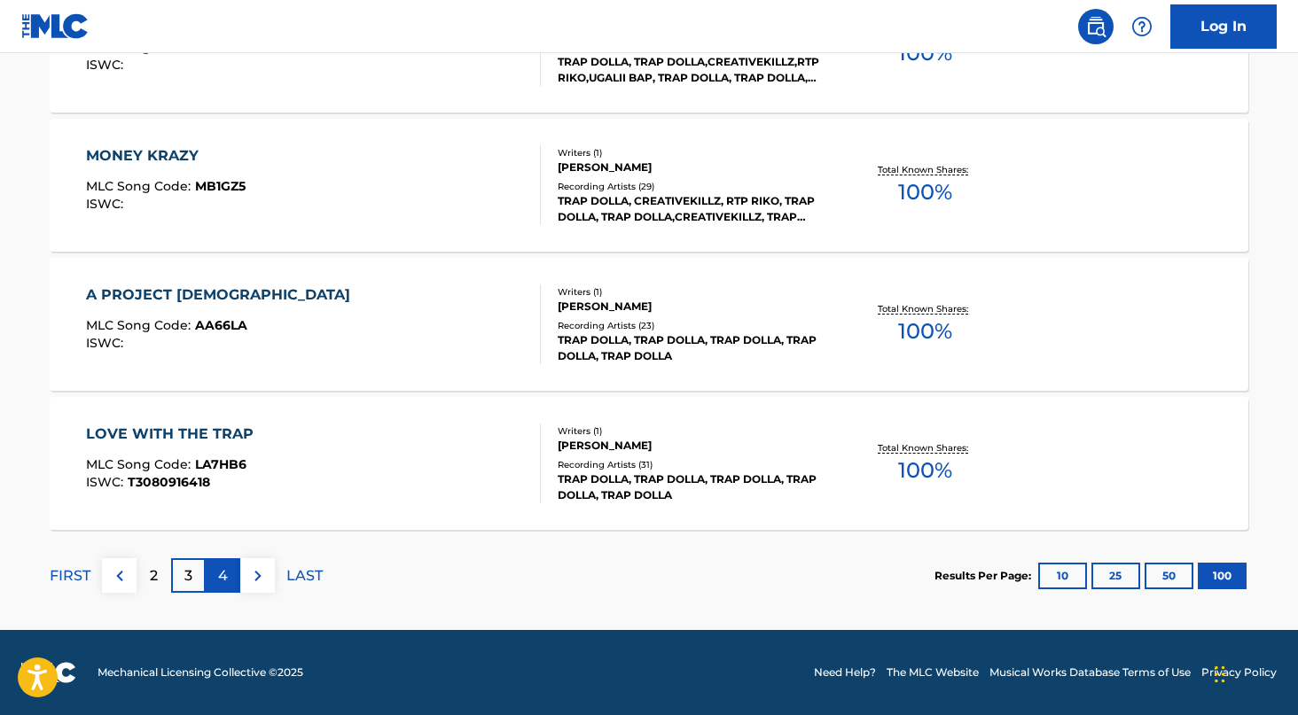
click at [223, 575] on p "4" at bounding box center [223, 576] width 10 height 21
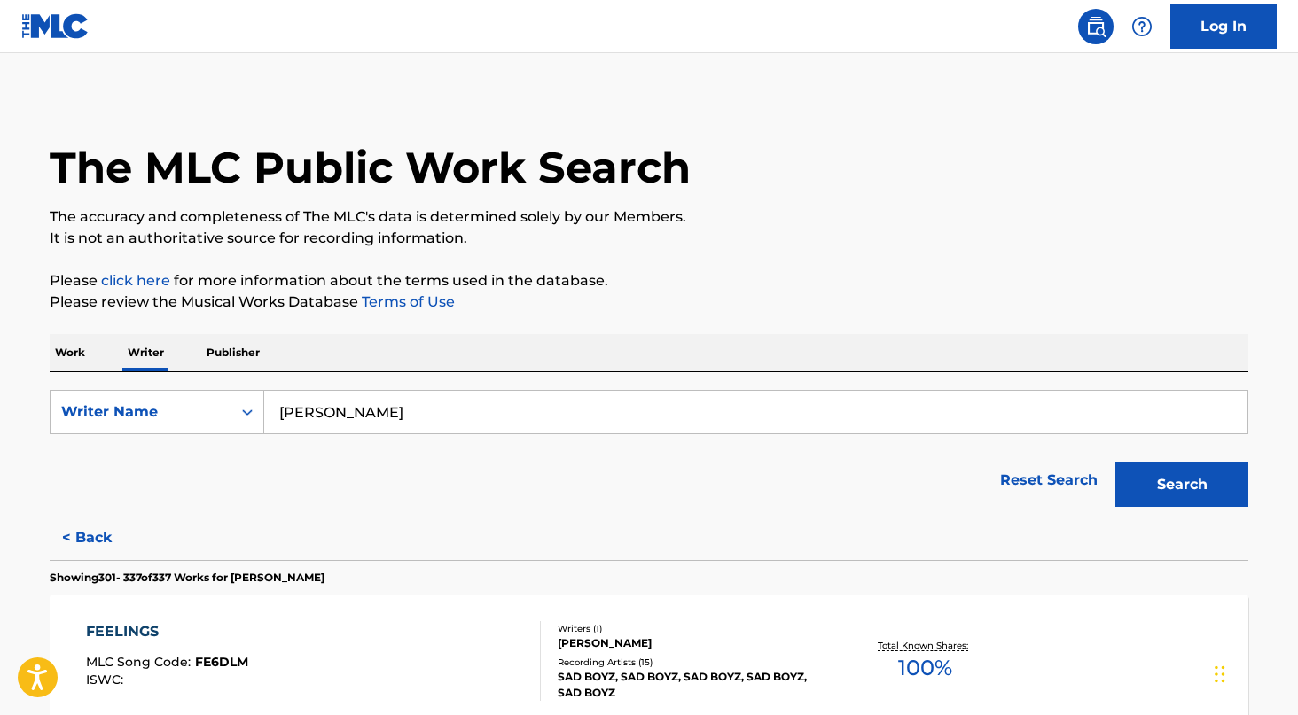
scroll to position [0, 0]
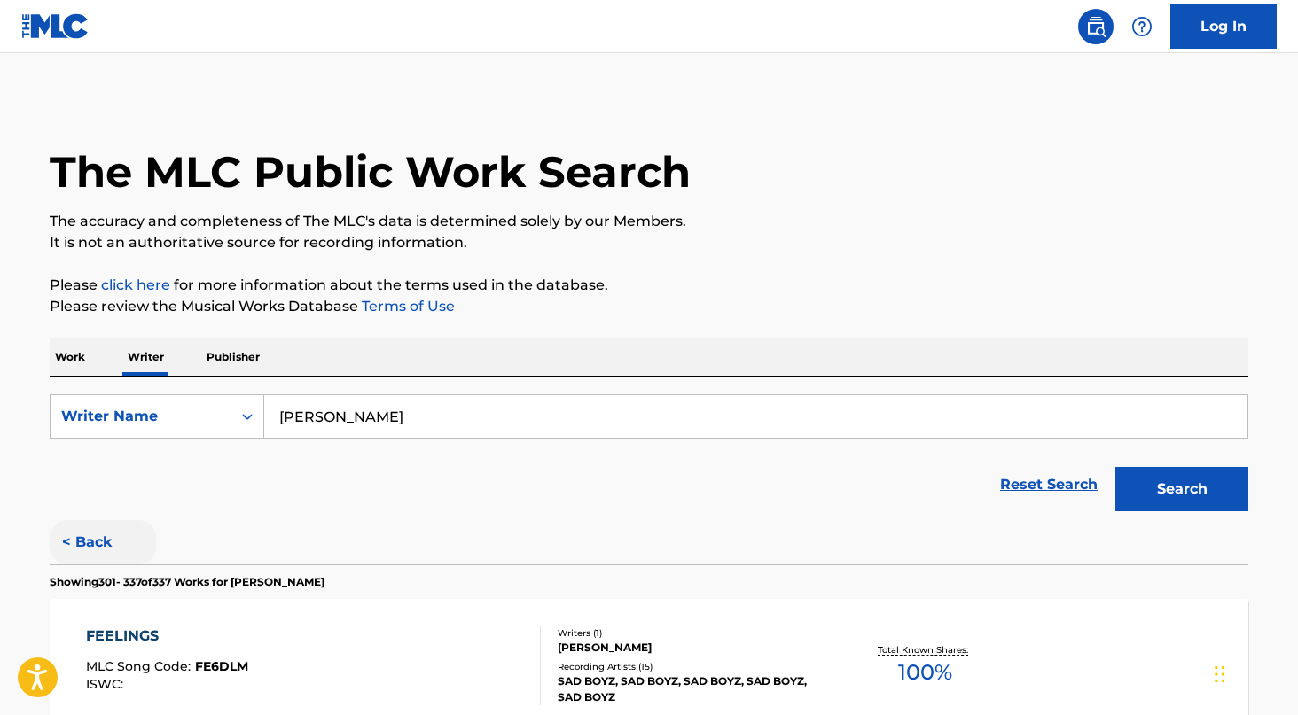
click at [105, 536] on button "< Back" at bounding box center [103, 542] width 106 height 44
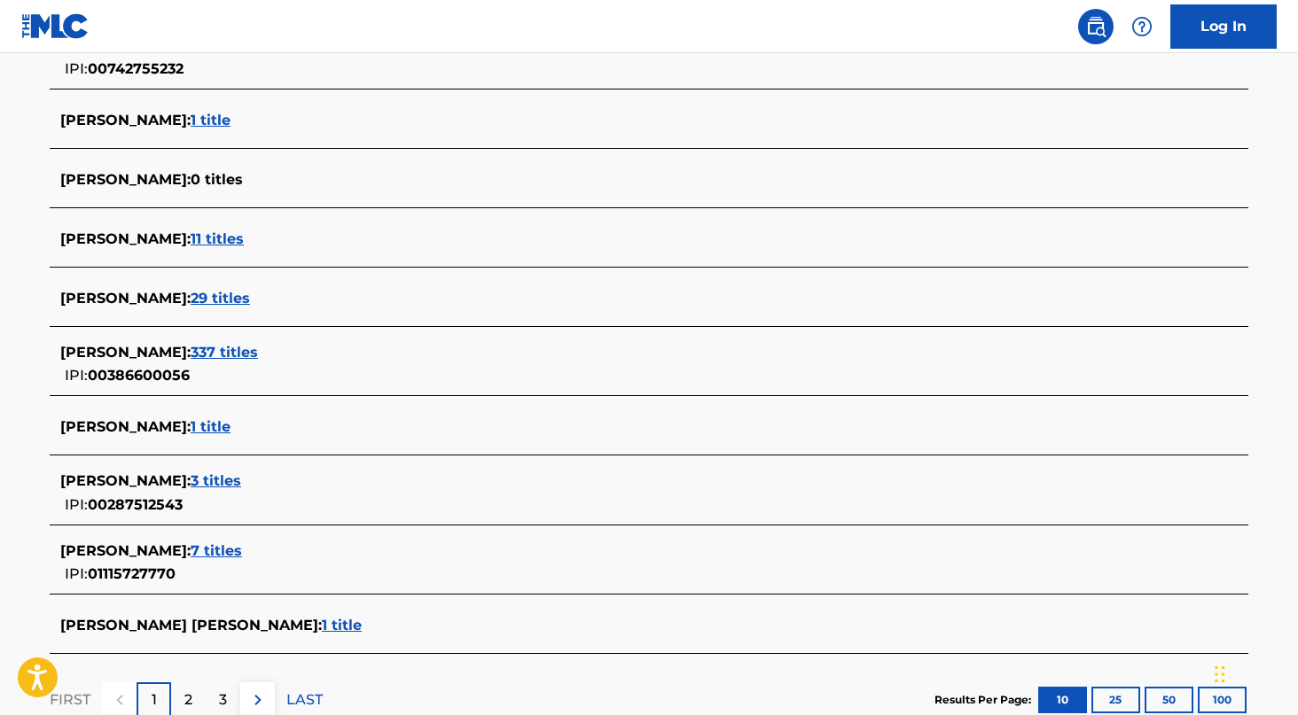
scroll to position [653, 0]
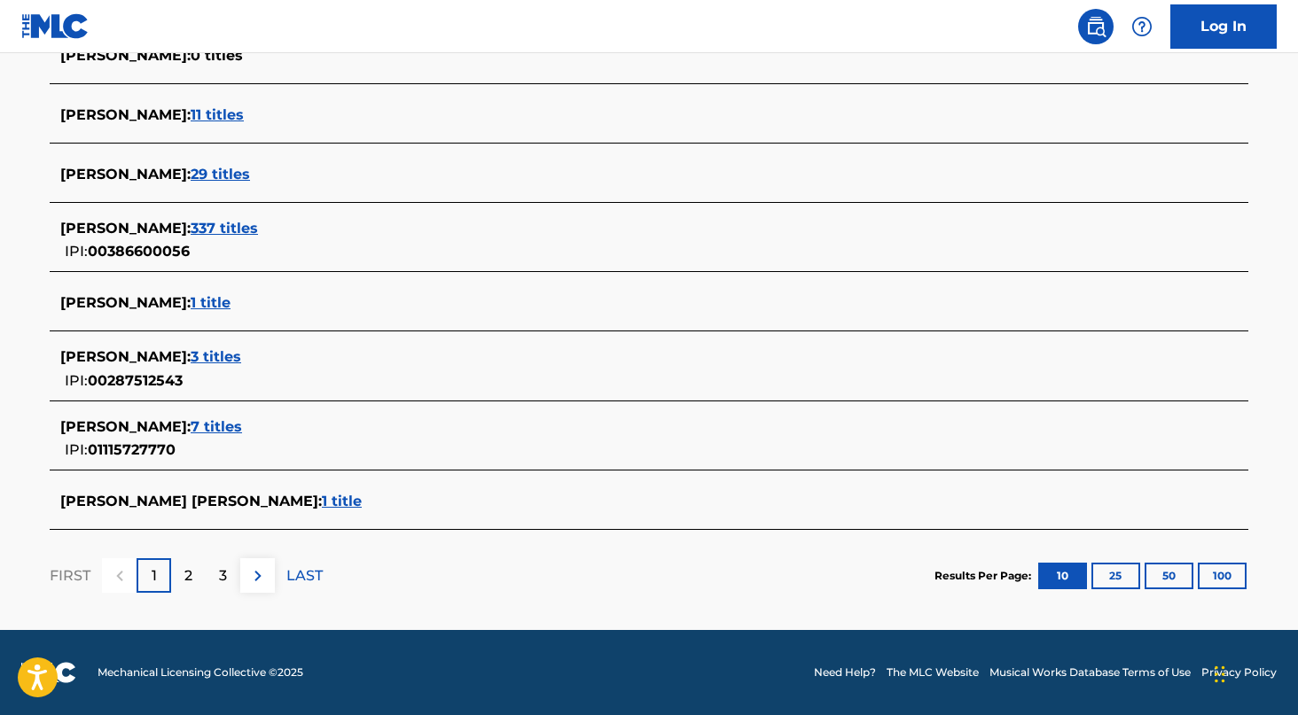
click at [250, 181] on span "29 titles" at bounding box center [220, 174] width 59 height 17
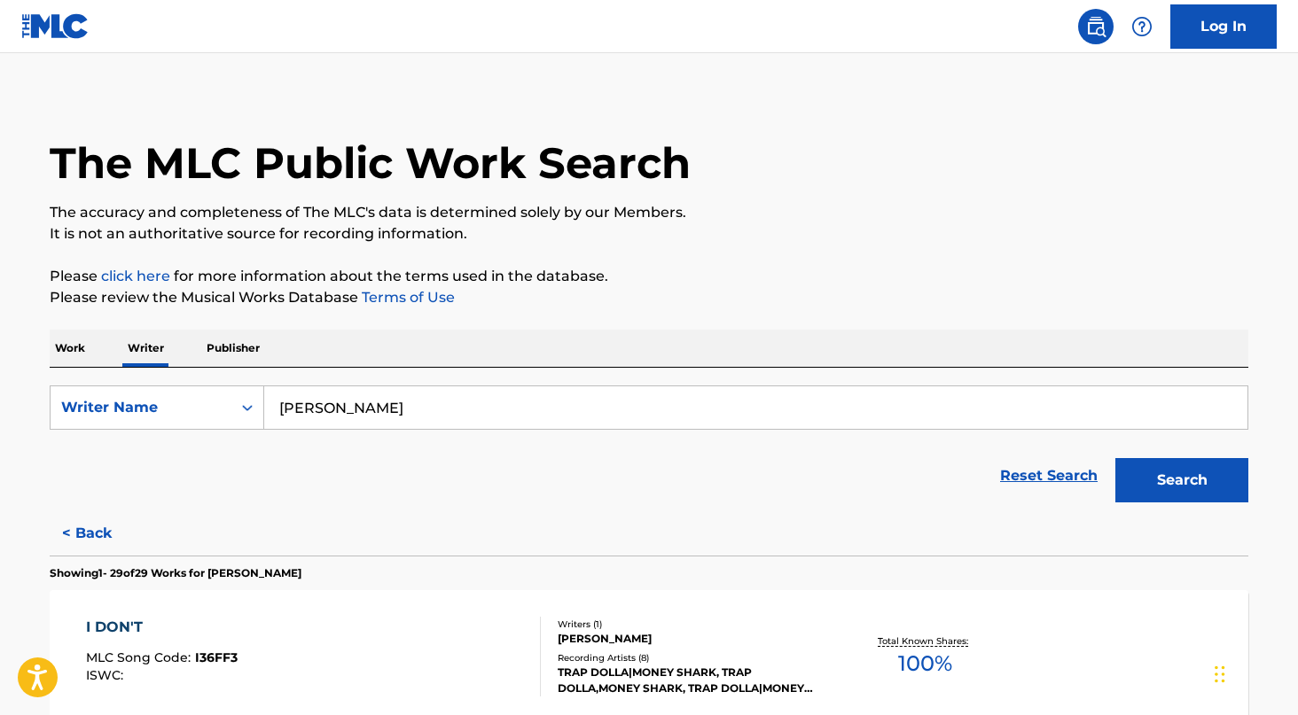
scroll to position [0, 0]
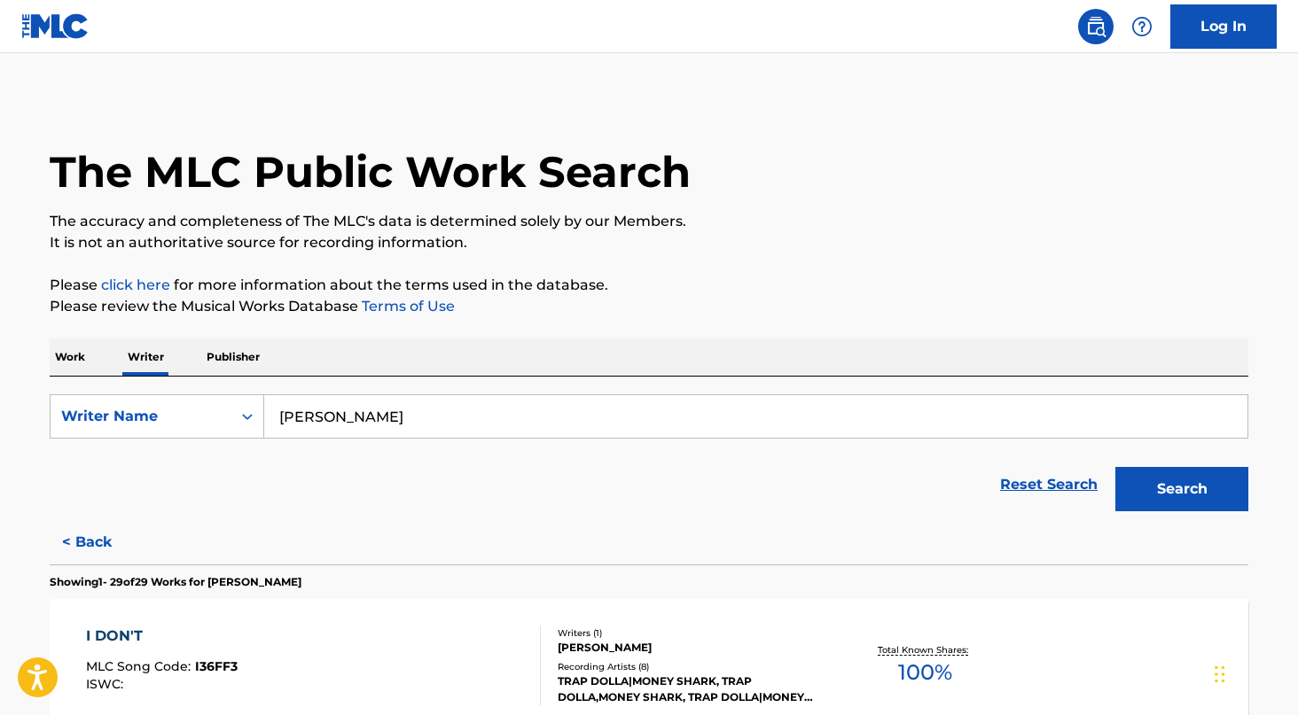
click at [488, 410] on input "harvey mcknight" at bounding box center [755, 416] width 983 height 43
paste input "RAYMOND DIAZ"
click at [1144, 498] on button "Search" at bounding box center [1181, 489] width 133 height 44
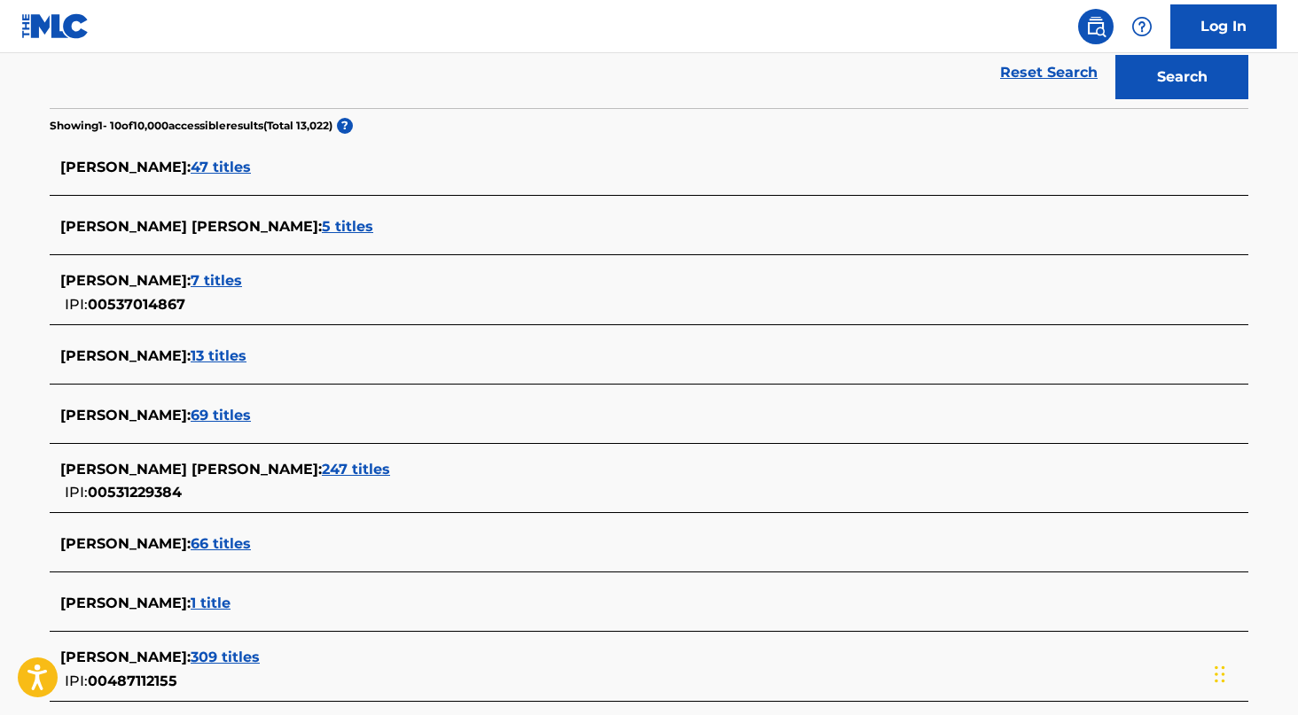
scroll to position [410, 0]
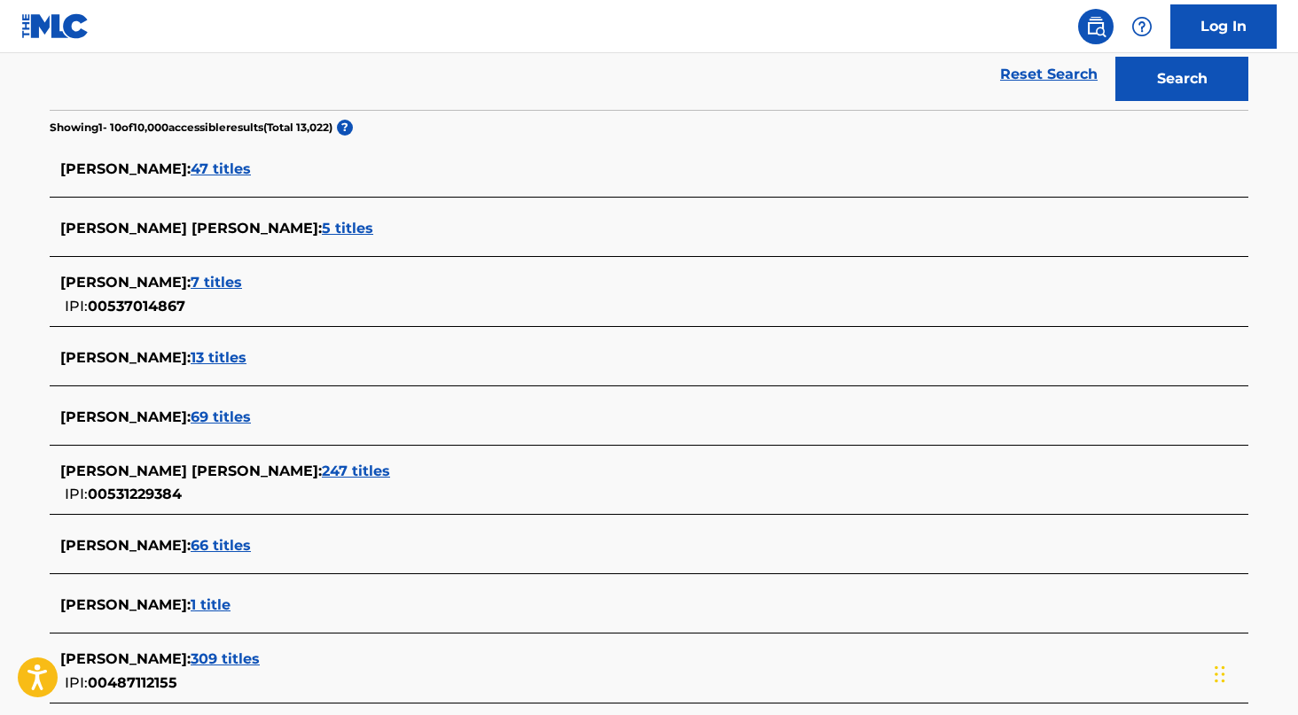
click at [230, 281] on span "7 titles" at bounding box center [216, 282] width 51 height 17
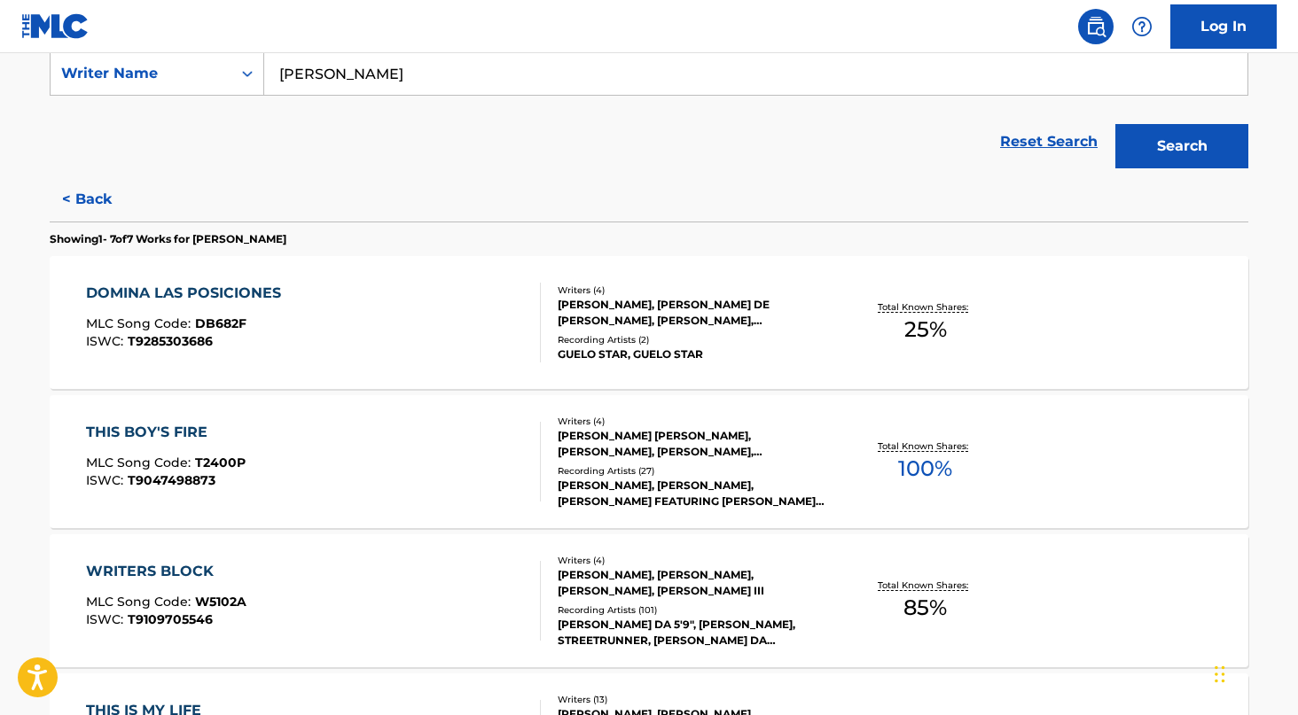
scroll to position [340, 0]
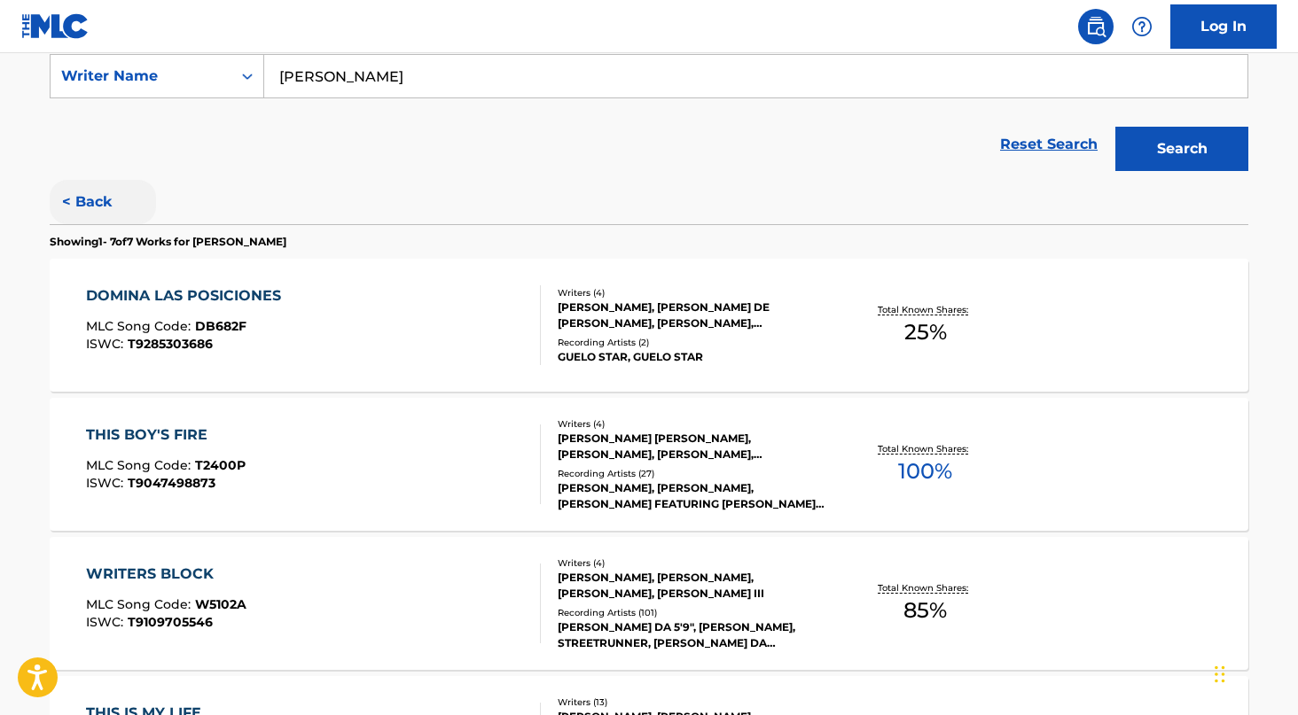
click at [82, 186] on button "< Back" at bounding box center [103, 202] width 106 height 44
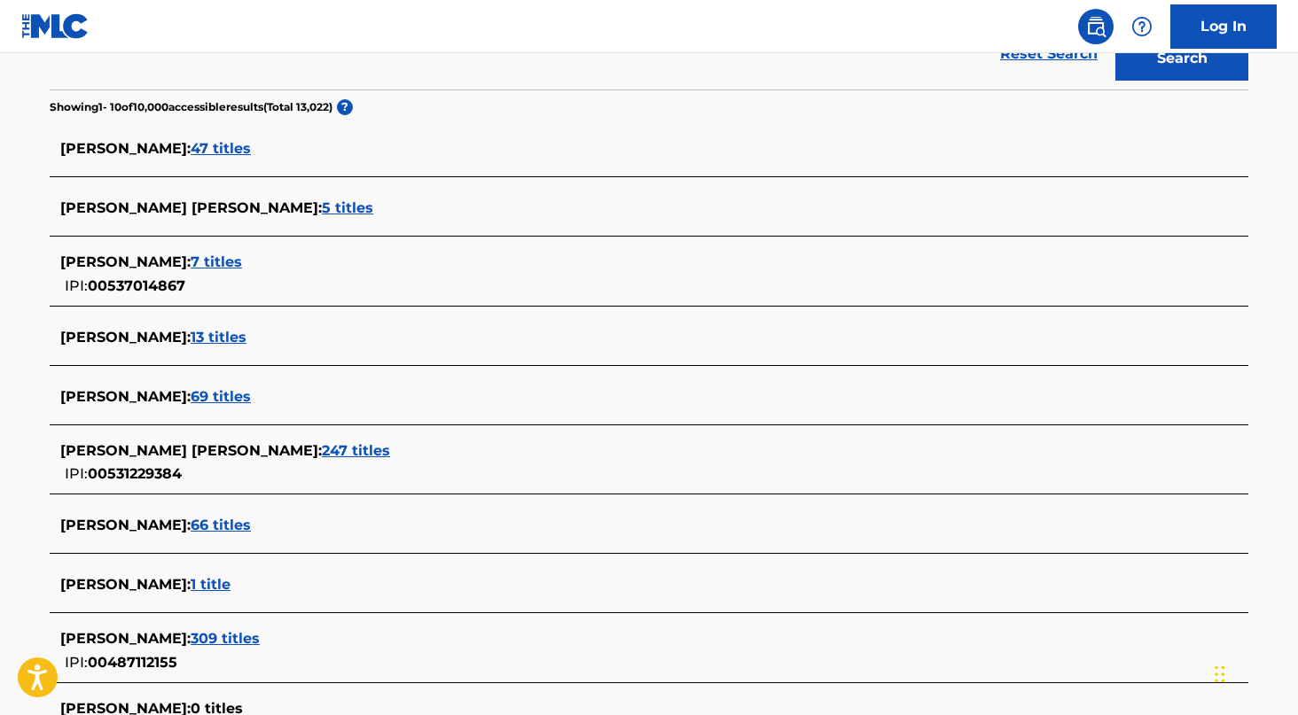
scroll to position [432, 0]
click at [204, 146] on span "47 titles" at bounding box center [221, 147] width 60 height 17
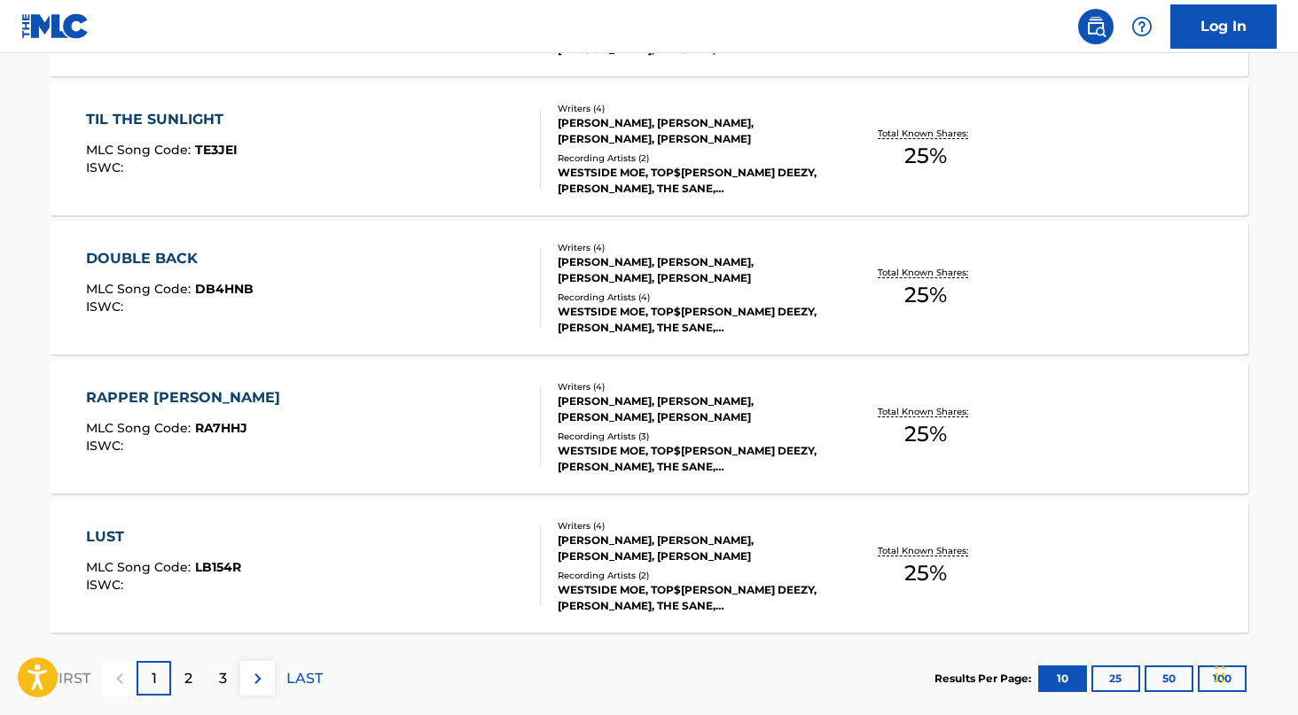
scroll to position [1388, 0]
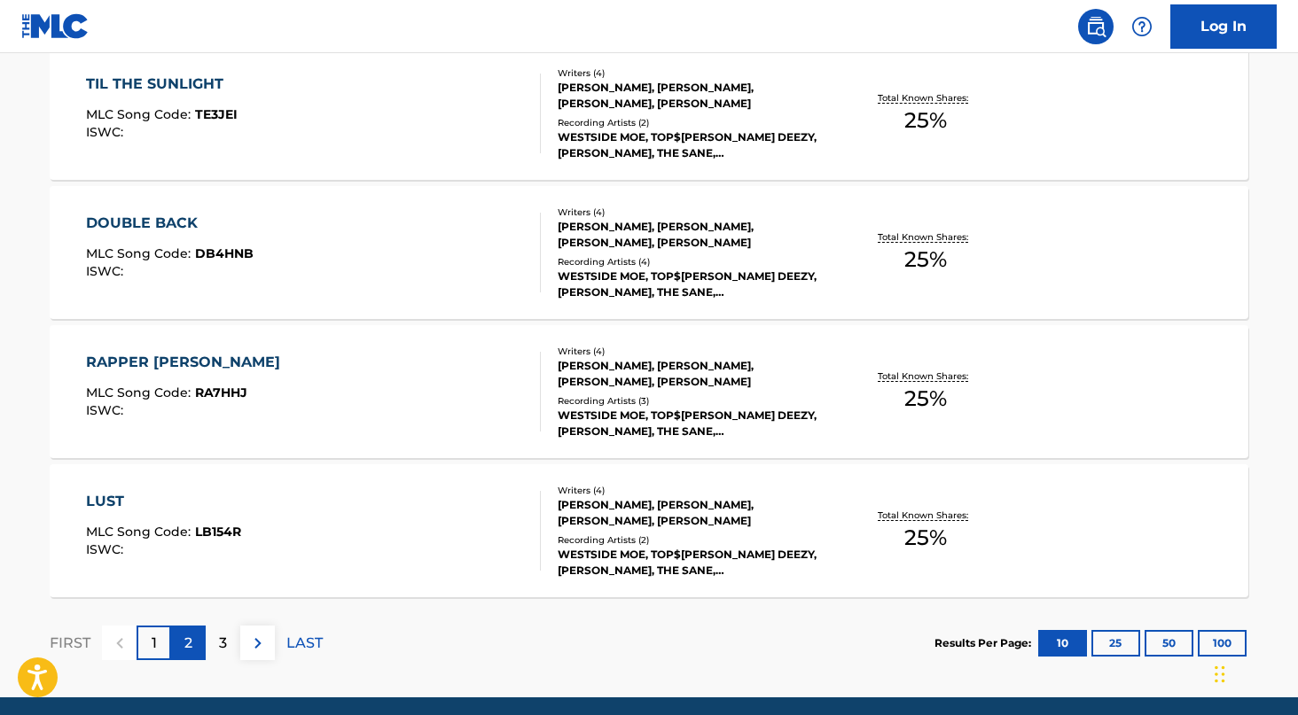
click at [197, 640] on div "2" at bounding box center [188, 643] width 35 height 35
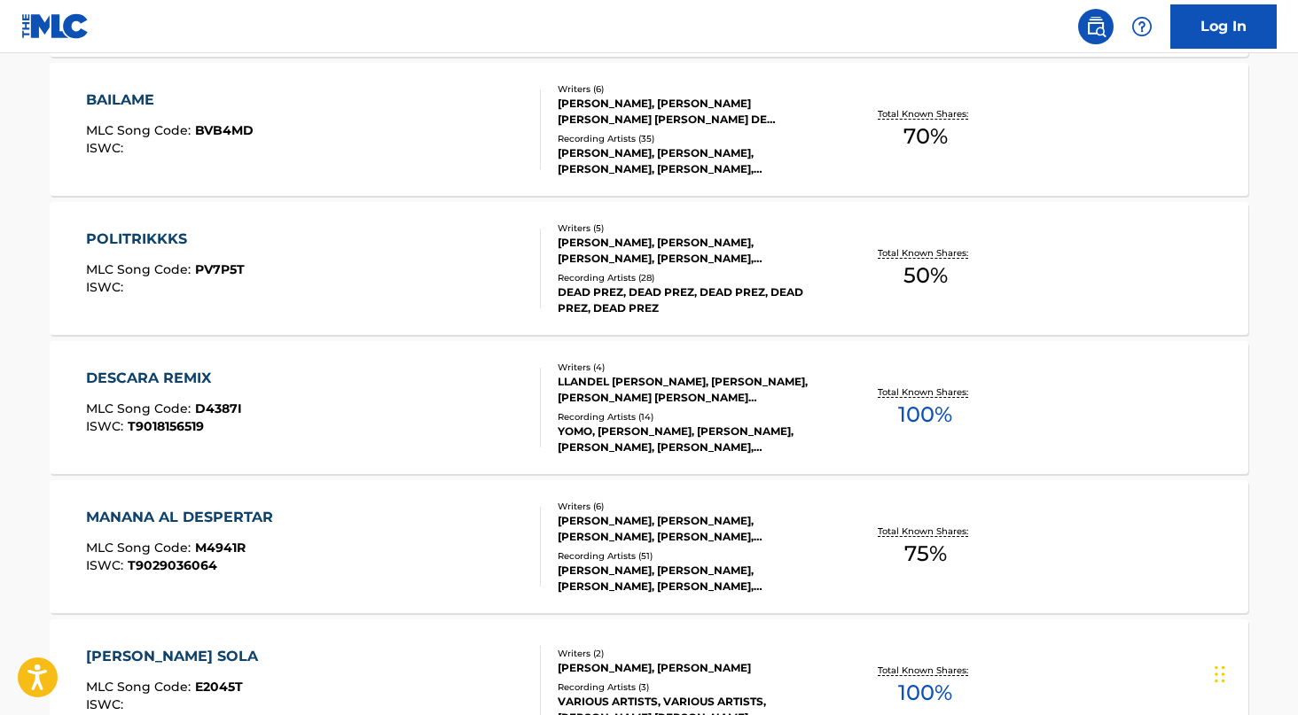
scroll to position [1455, 0]
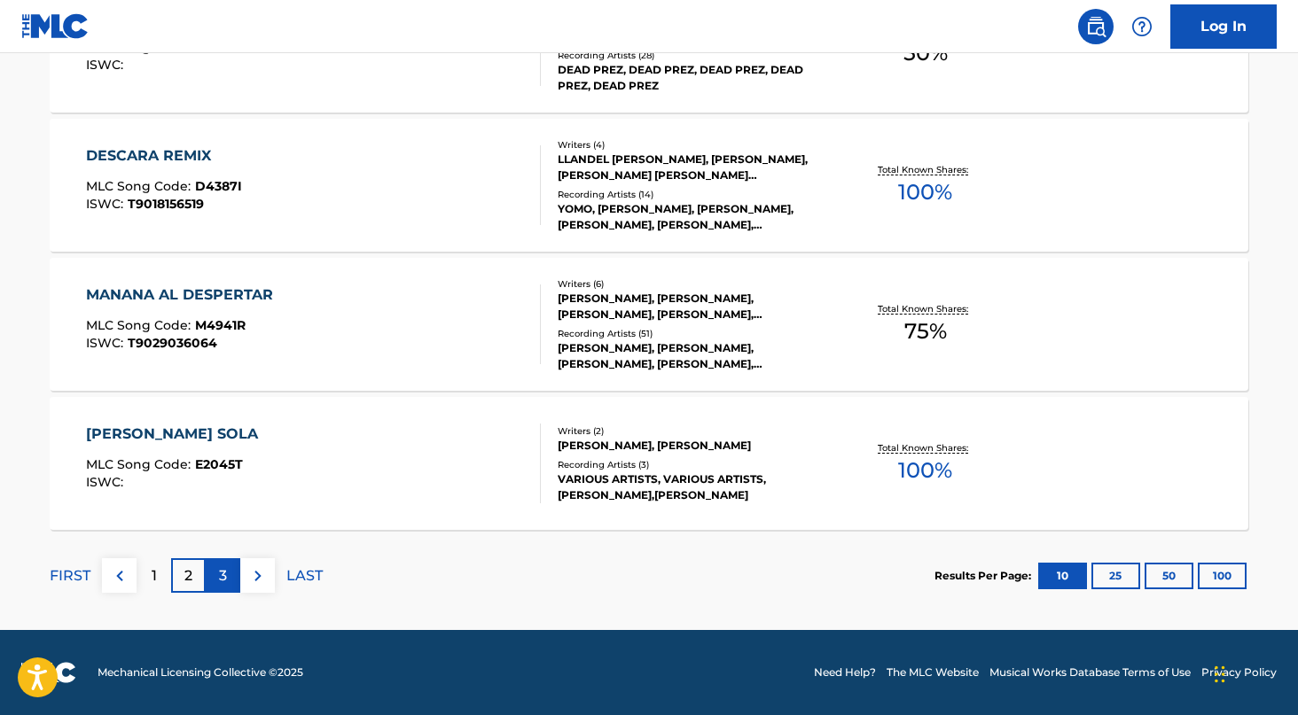
click at [220, 563] on div "3" at bounding box center [223, 576] width 35 height 35
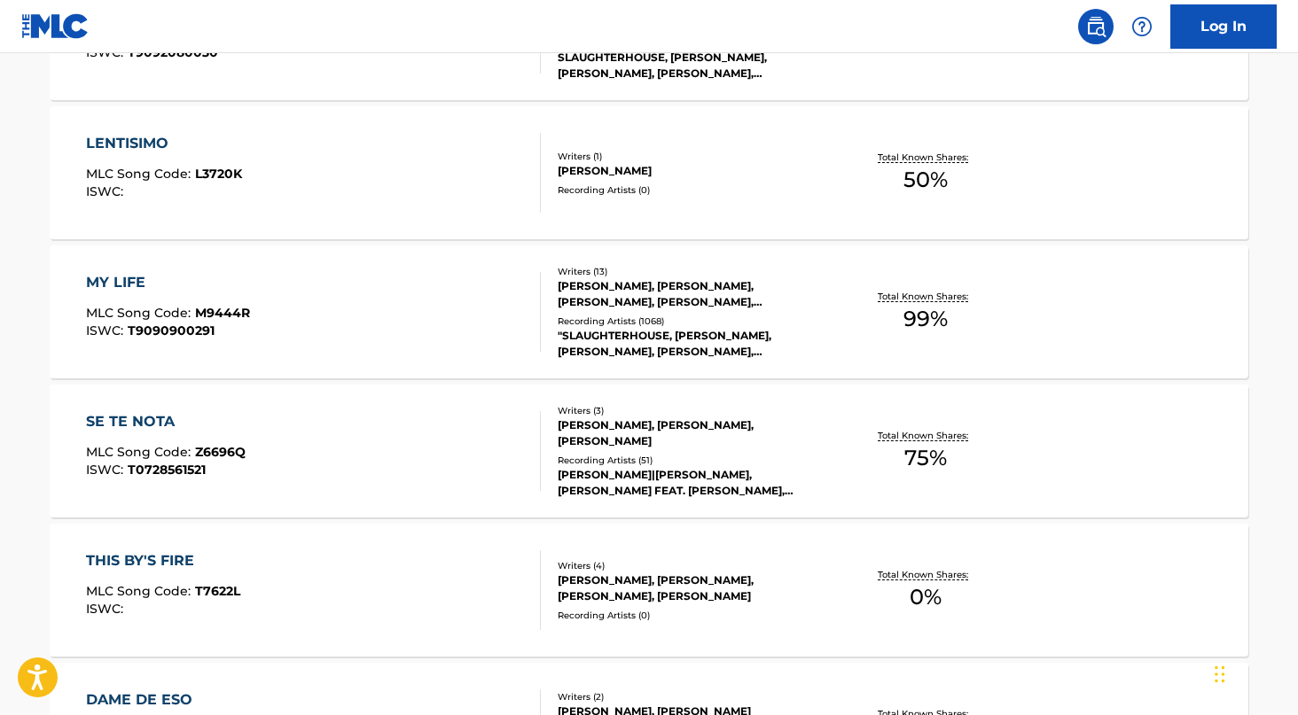
scroll to position [0, 0]
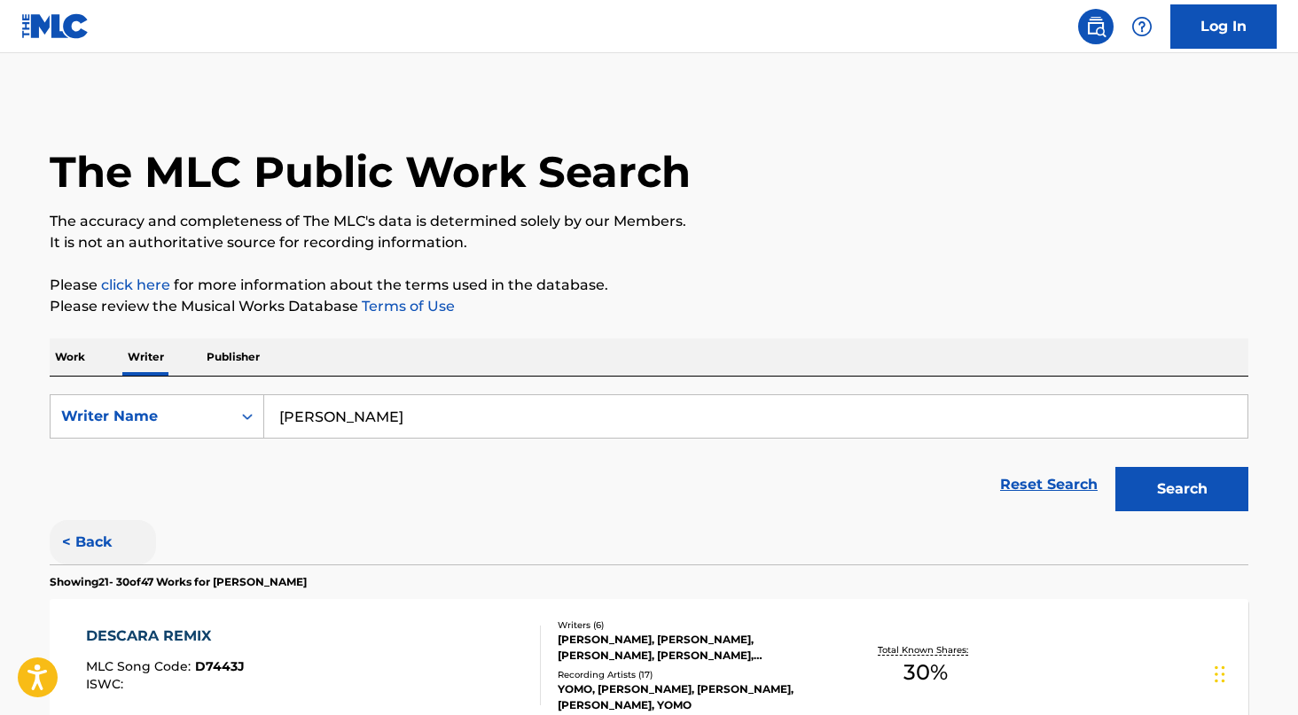
click at [92, 527] on button "< Back" at bounding box center [103, 542] width 106 height 44
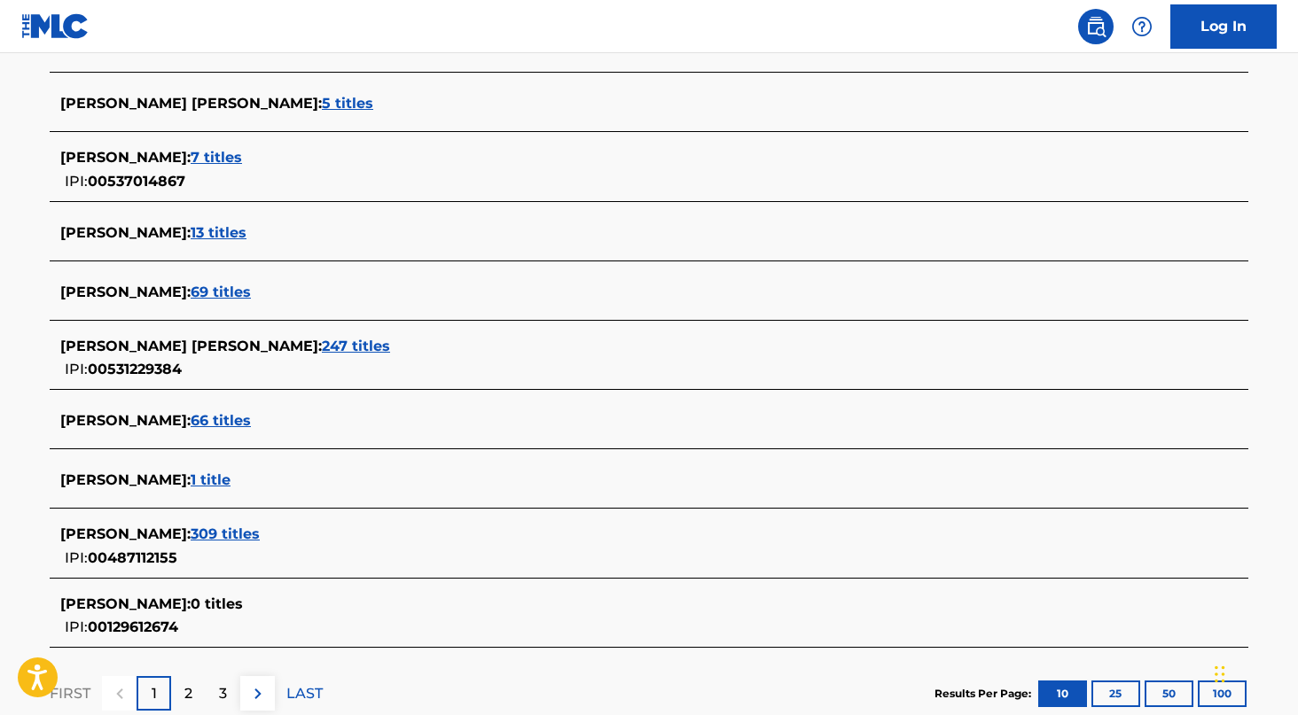
scroll to position [543, 0]
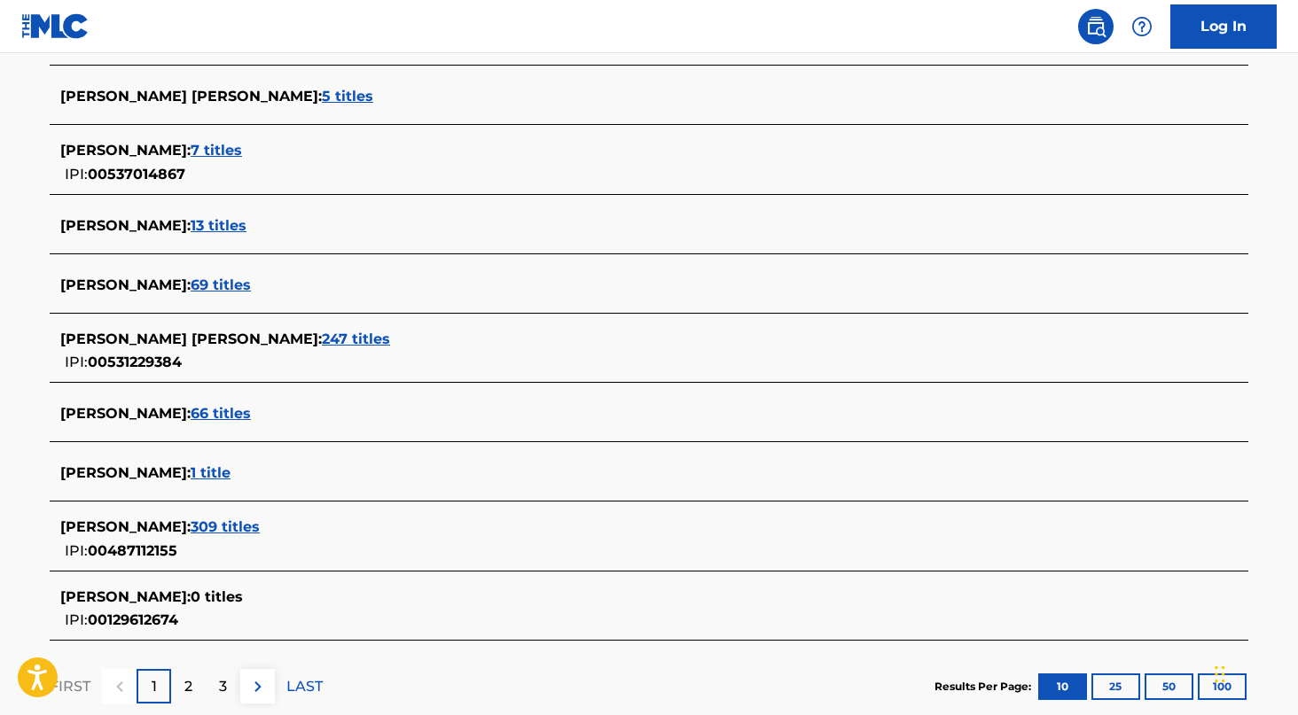
click at [241, 522] on span "309 titles" at bounding box center [225, 527] width 69 height 17
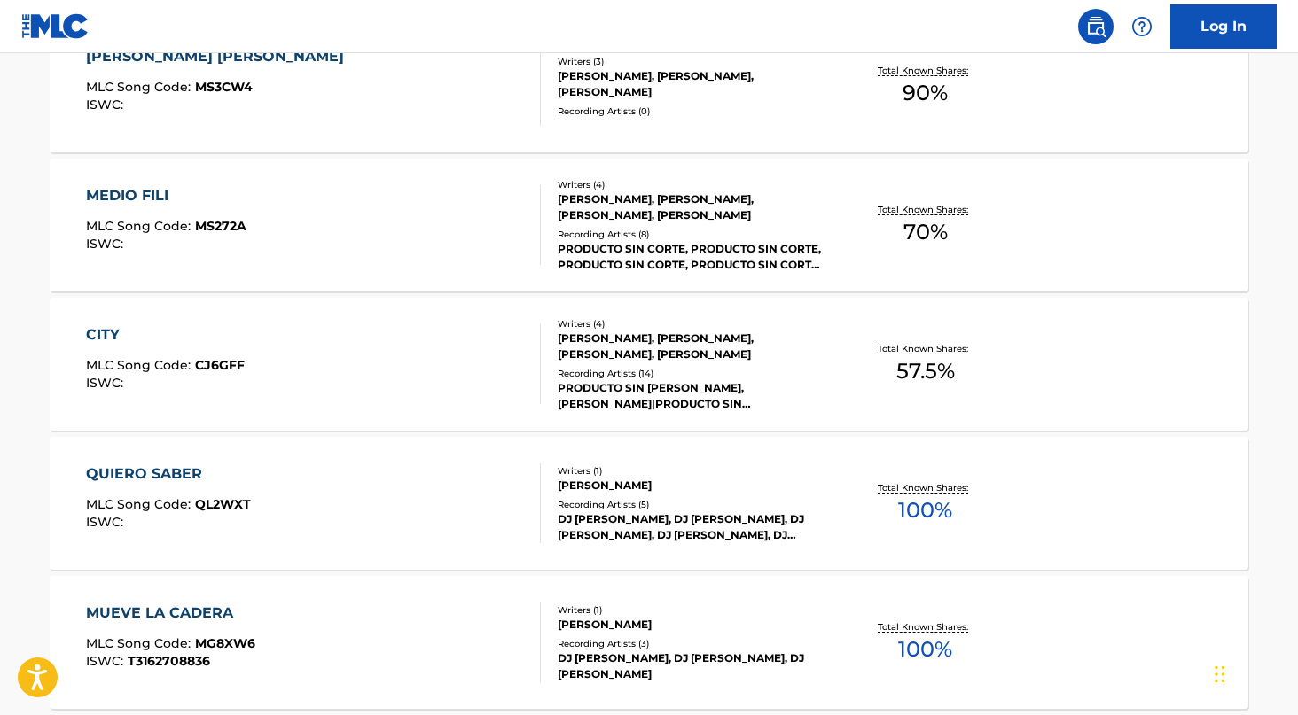
scroll to position [1455, 0]
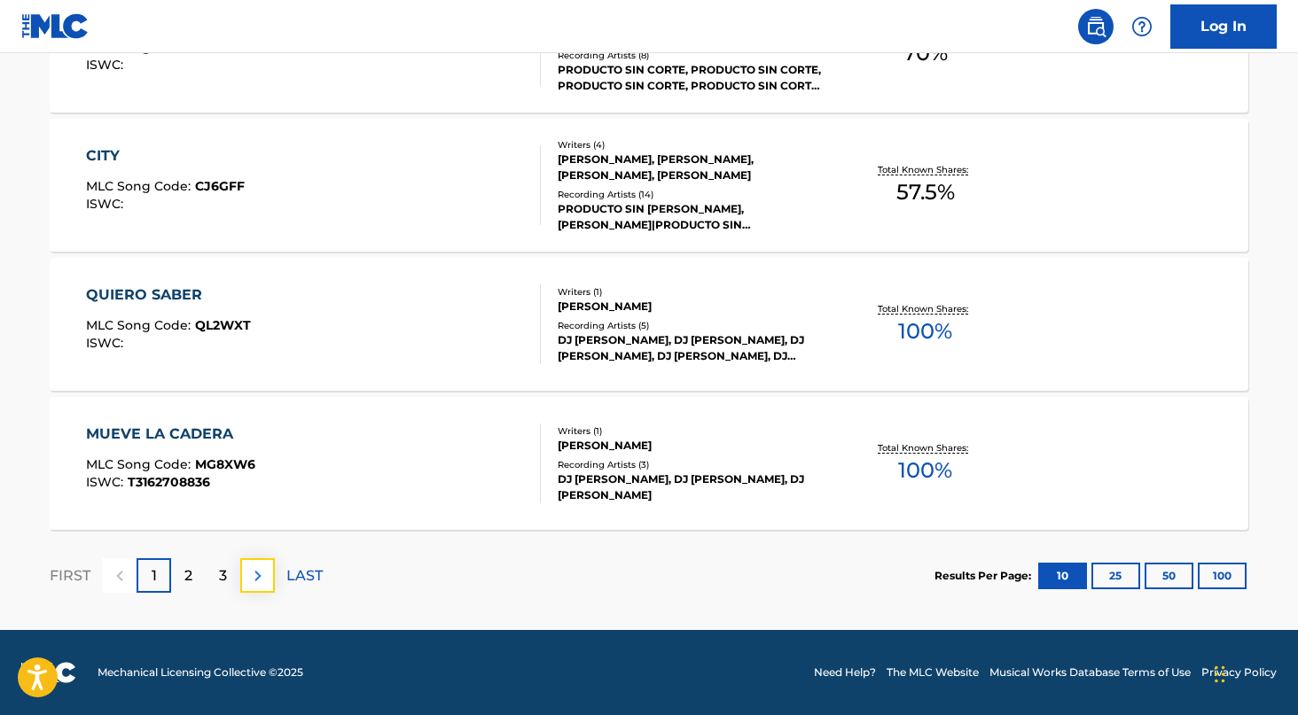
click at [258, 569] on img at bounding box center [257, 576] width 21 height 21
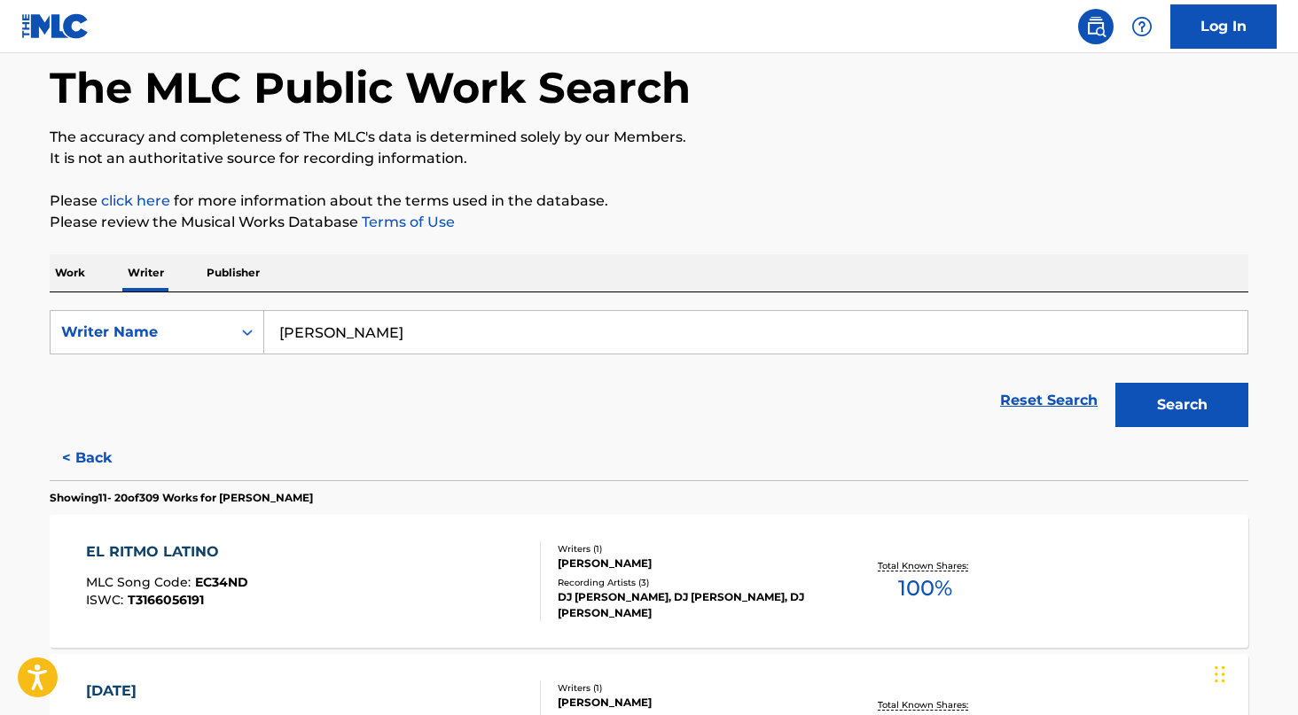
scroll to position [0, 0]
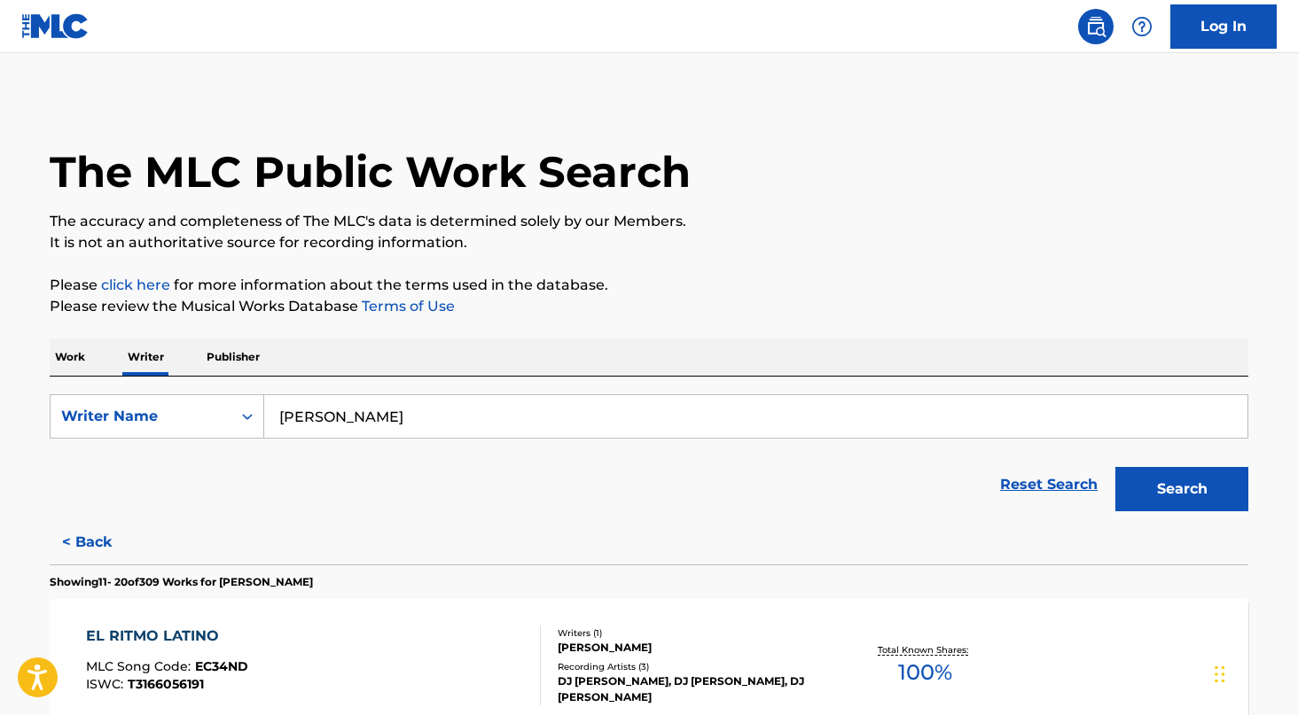
click at [356, 416] on input "RAYMOND DIAZ" at bounding box center [755, 416] width 983 height 43
paste input "KYLER MATHIS"
type input "KYLER MATHIS"
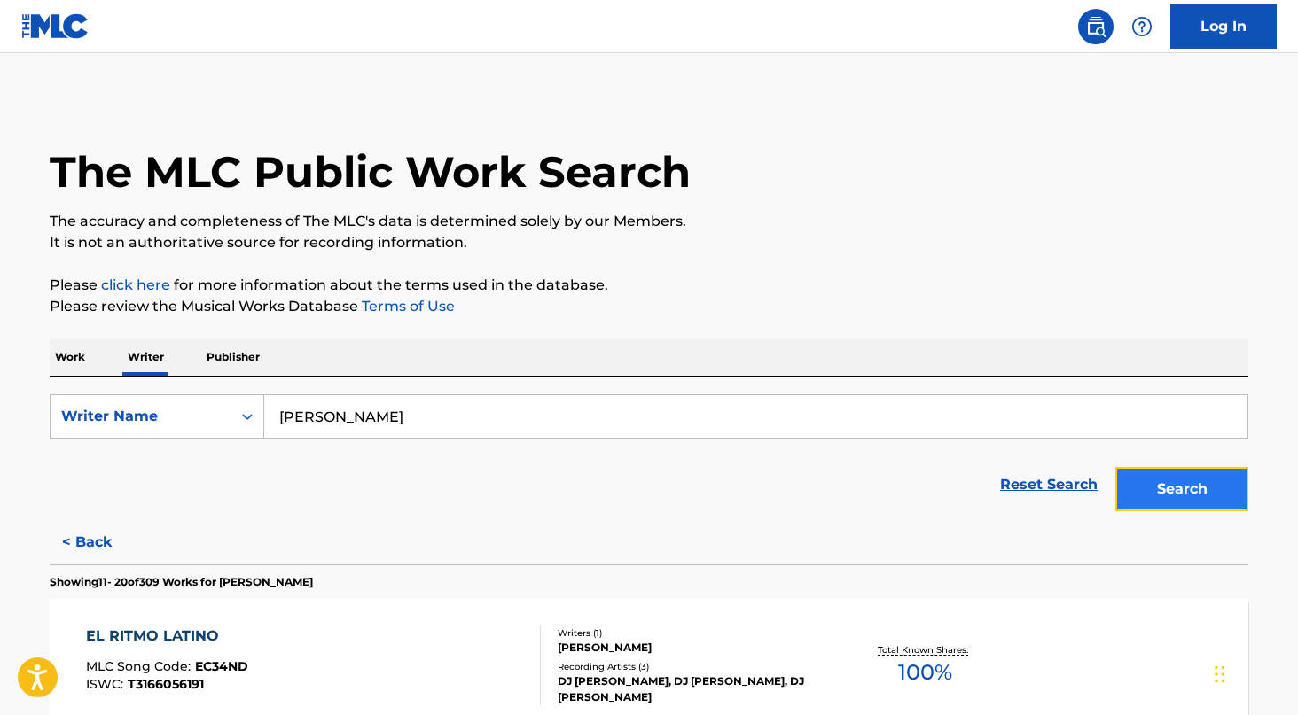
click at [1175, 477] on button "Search" at bounding box center [1181, 489] width 133 height 44
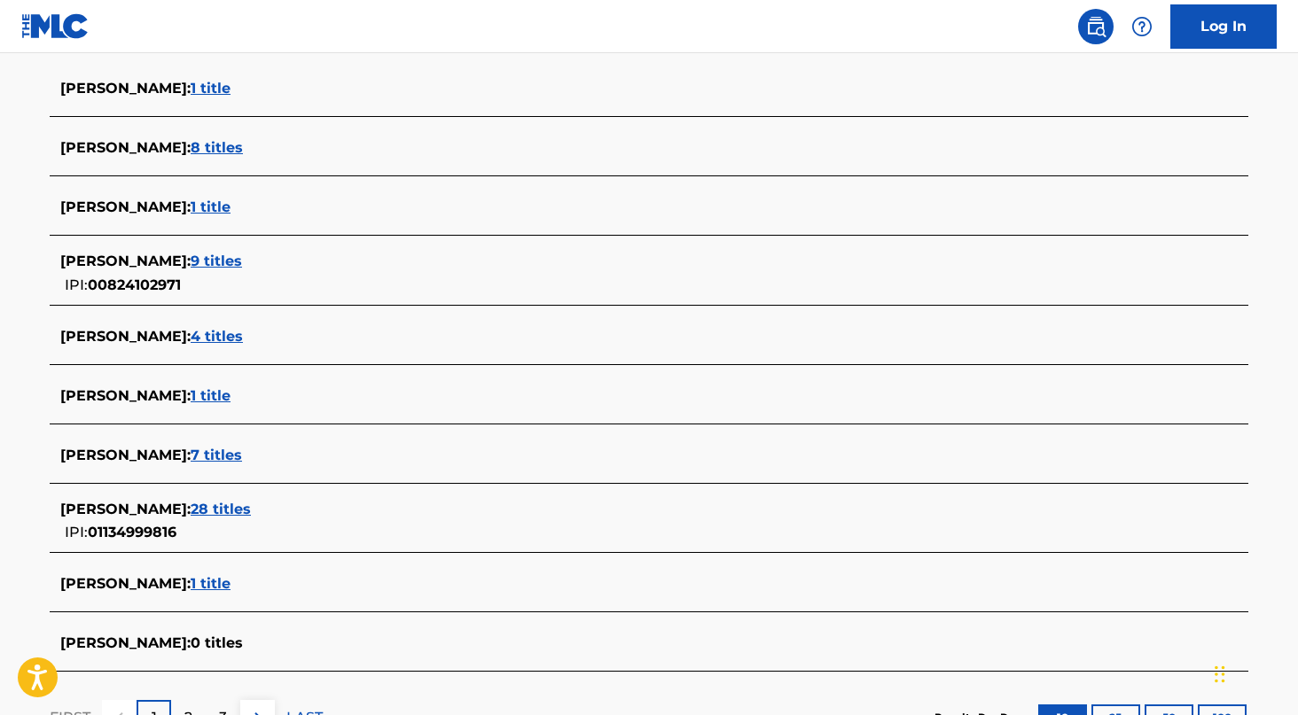
scroll to position [504, 0]
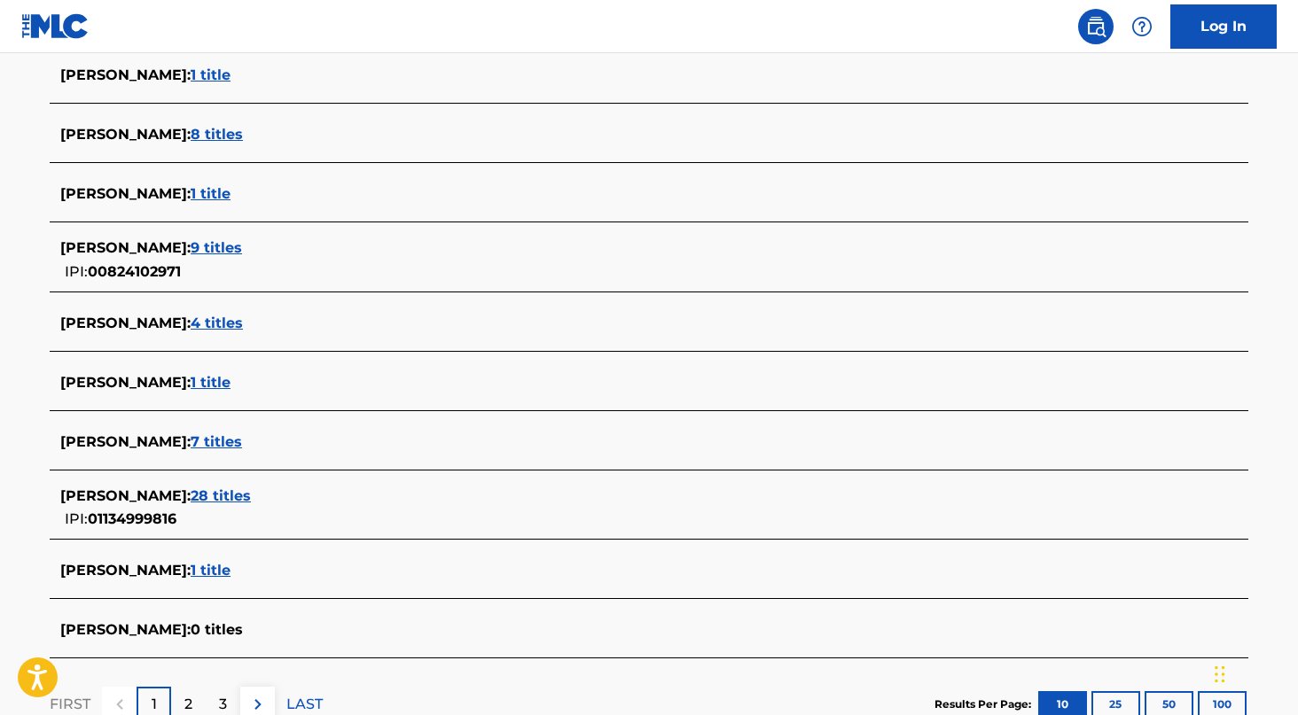
click at [227, 504] on div "KYLER MATHIS : 28 titles" at bounding box center [625, 496] width 1131 height 21
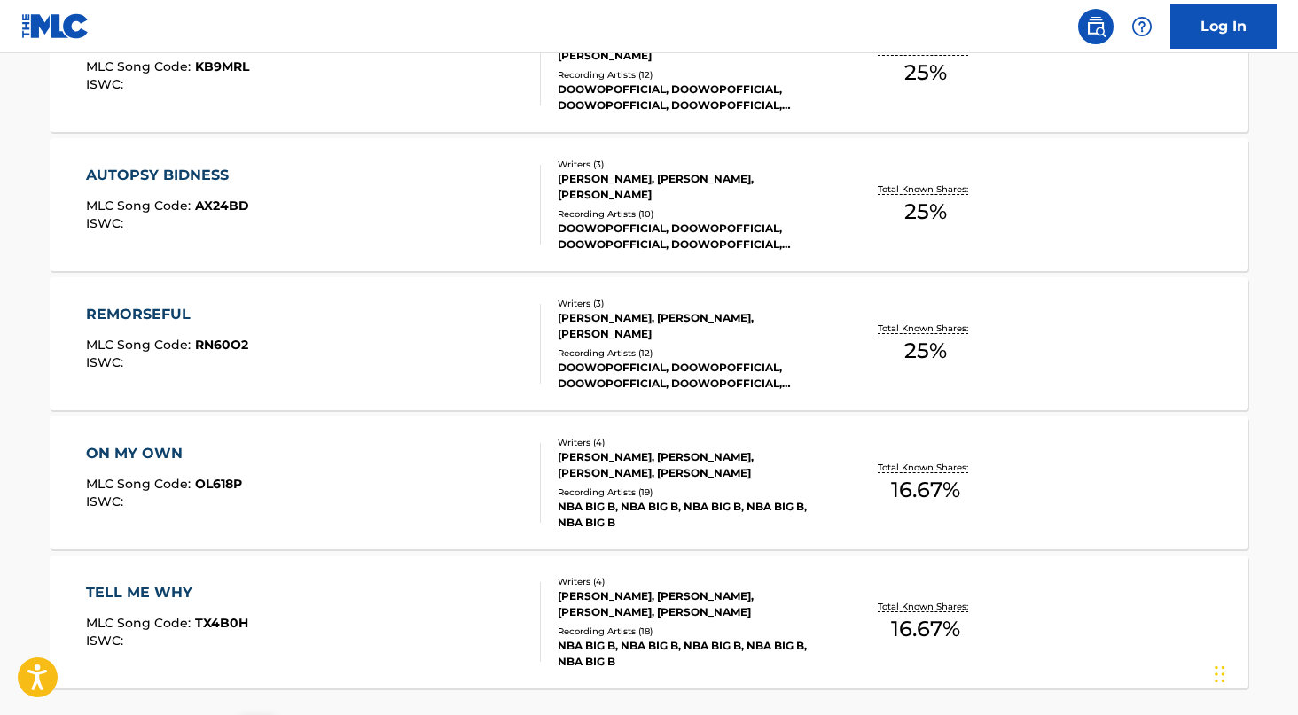
scroll to position [1455, 0]
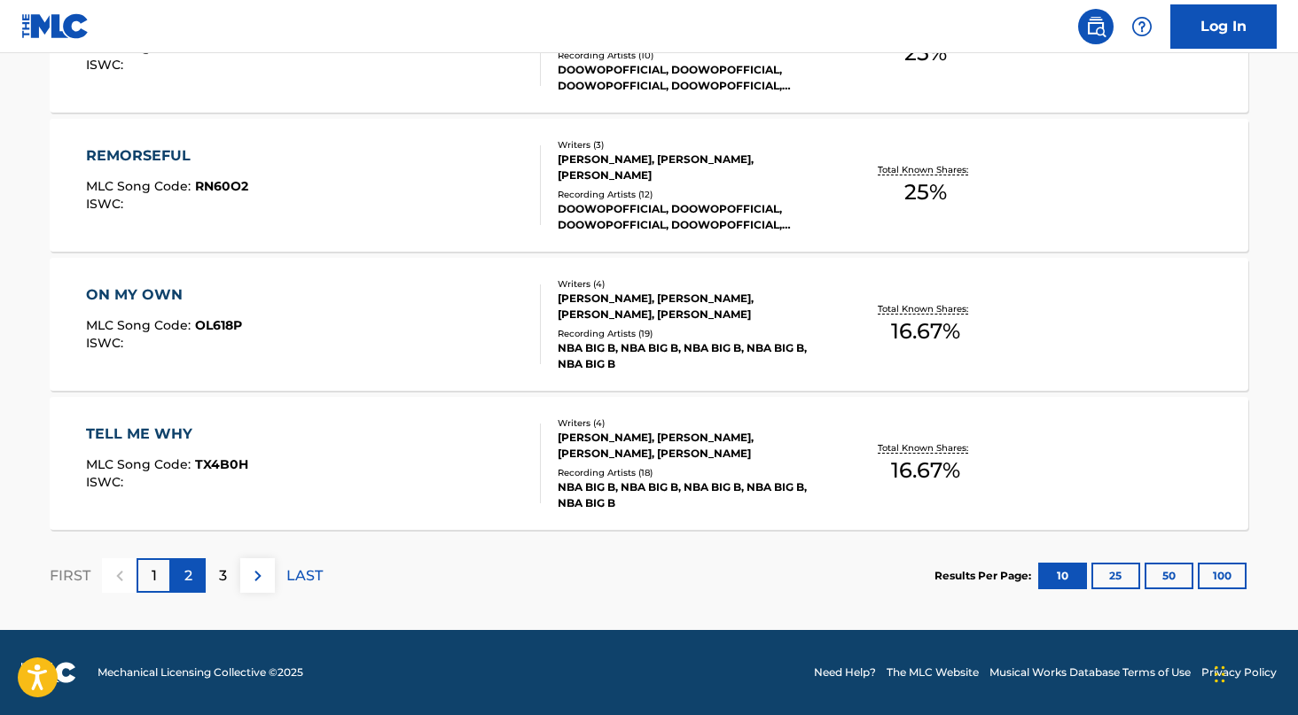
click at [190, 574] on p "2" at bounding box center [188, 576] width 8 height 21
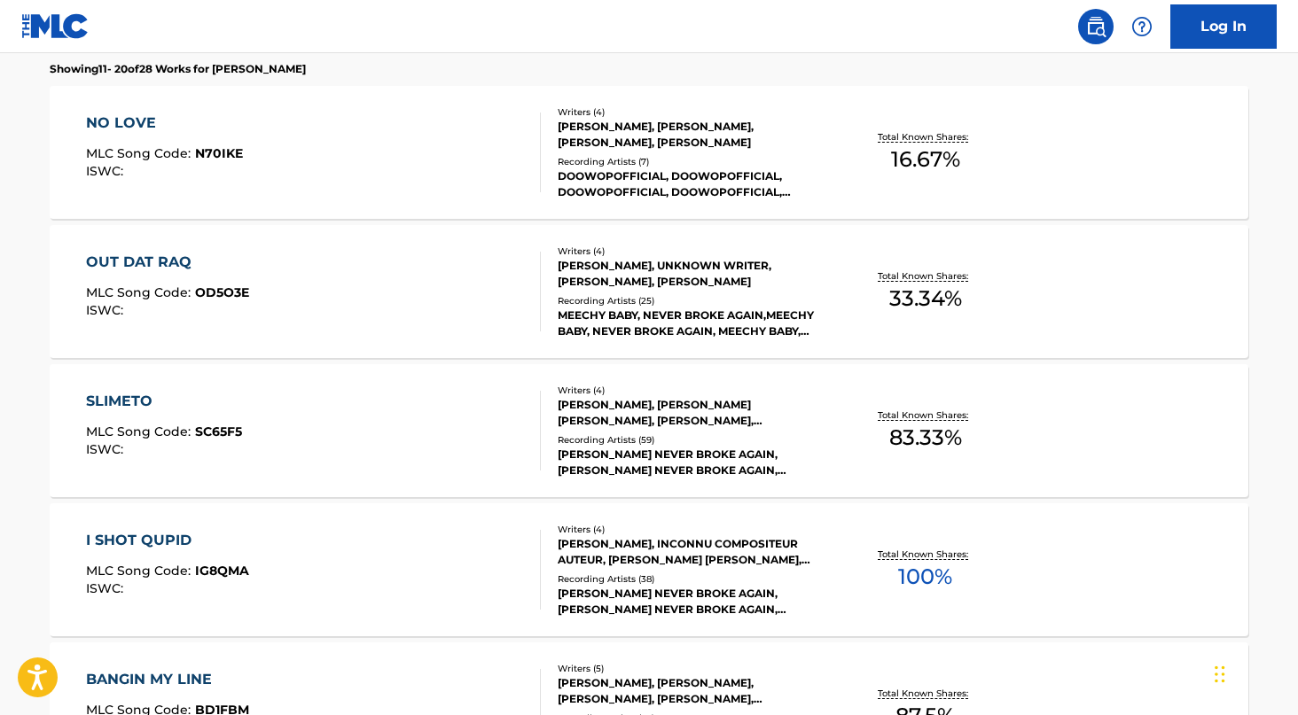
scroll to position [605, 0]
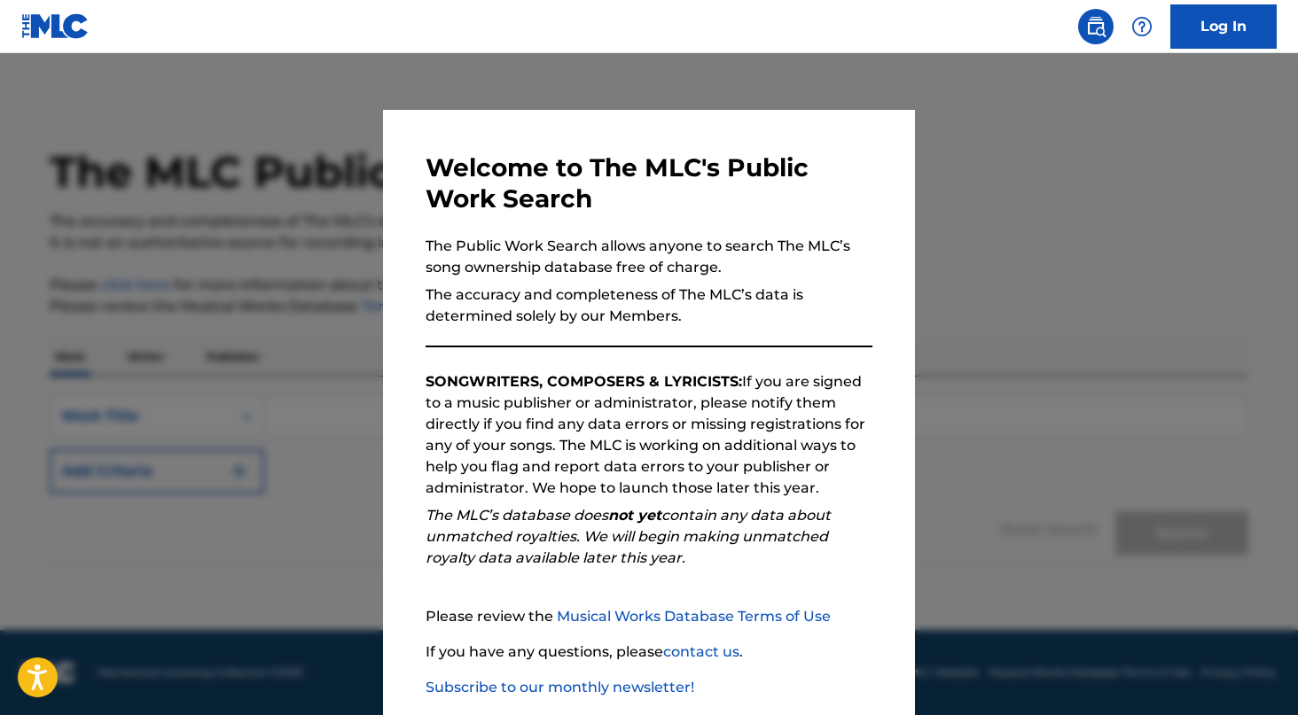
click at [377, 283] on div at bounding box center [649, 410] width 1298 height 715
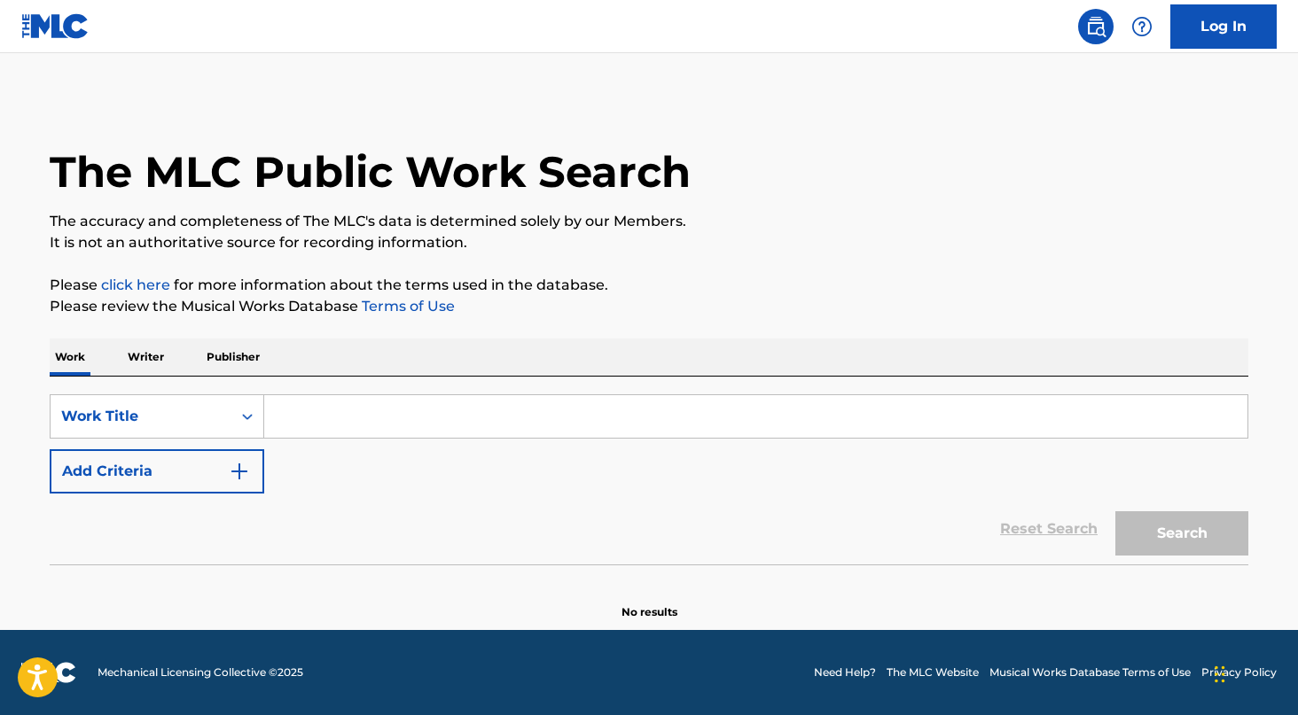
click at [395, 453] on div "SearchWithCriteria7a1d5dfa-ad99-4e5c-bb49-19515edb58a1 Work Title Add Criteria" at bounding box center [649, 444] width 1199 height 99
click at [395, 418] on input "Search Form" at bounding box center [755, 416] width 983 height 43
paste input "DON'[PERSON_NAME] TREYONNE [PERSON_NAME]"
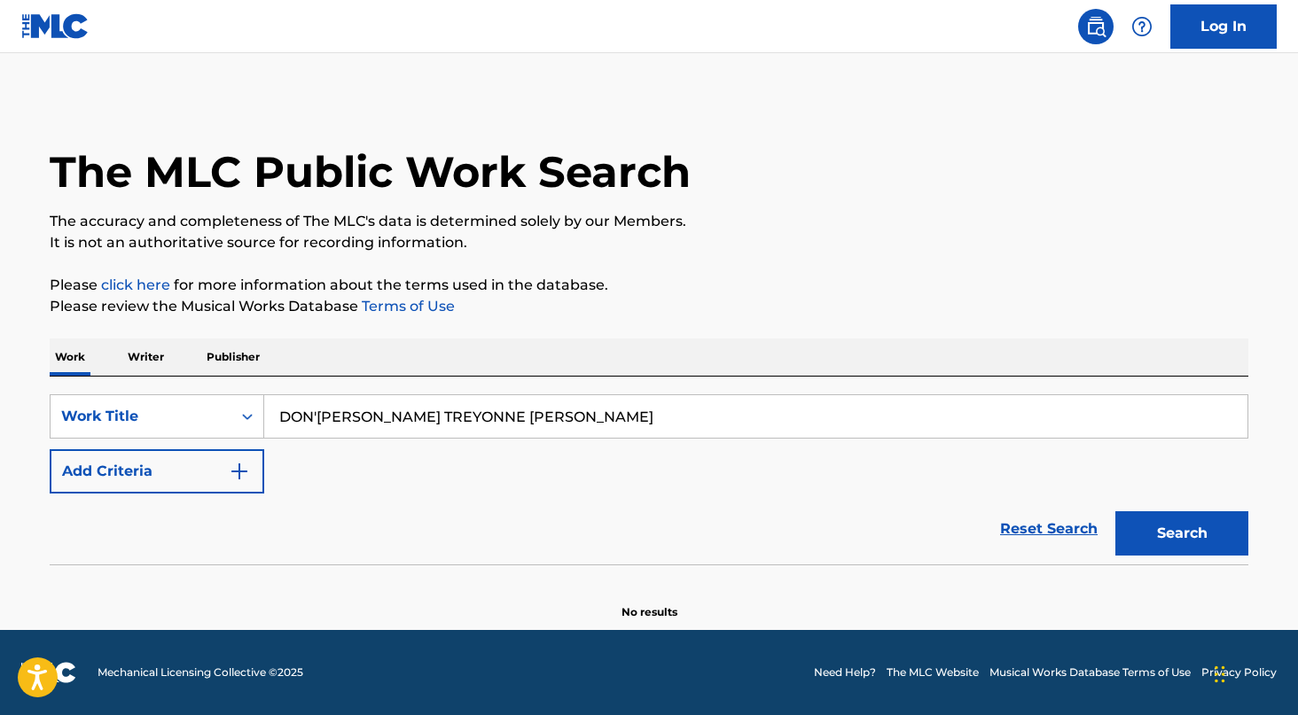
type input "DON'[PERSON_NAME] TREYONNE [PERSON_NAME]"
click at [174, 345] on div "Work Writer Publisher" at bounding box center [649, 357] width 1199 height 37
click at [157, 353] on p "Writer" at bounding box center [145, 357] width 47 height 37
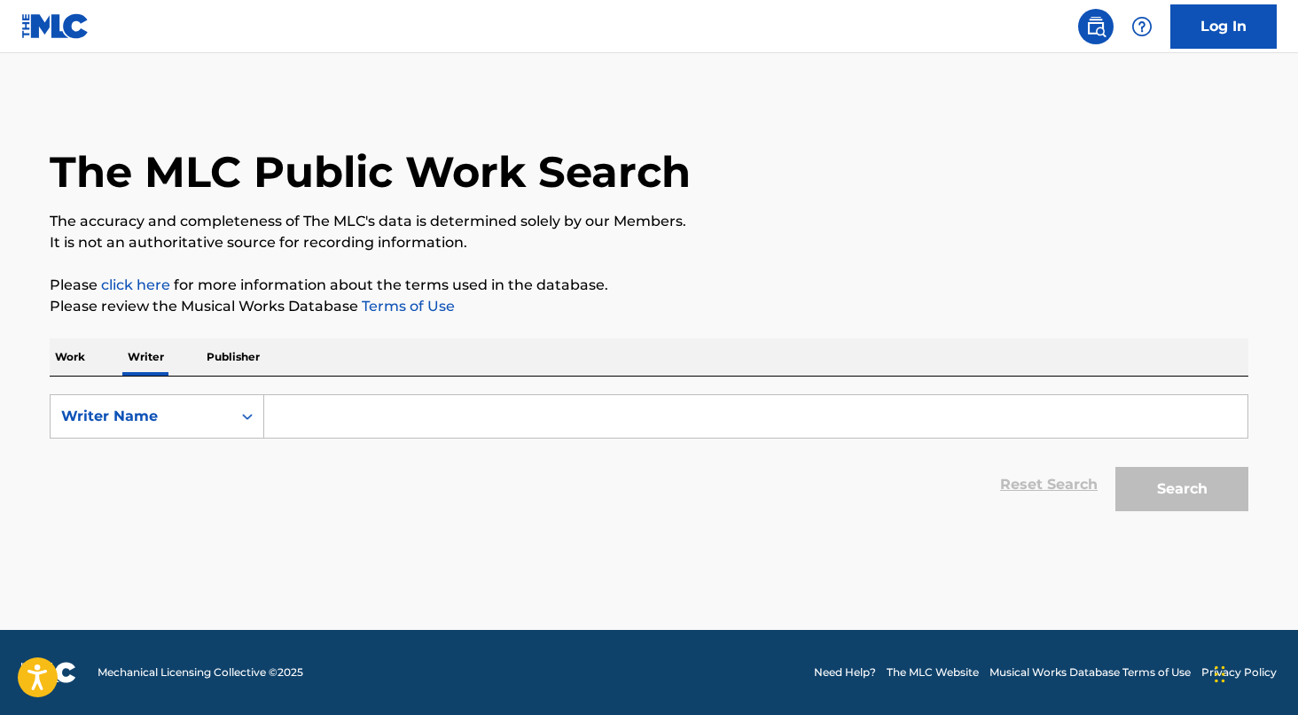
click at [960, 414] on input "Search Form" at bounding box center [755, 416] width 983 height 43
paste input "DON'TAYE TREYONNE SHEPPARD"
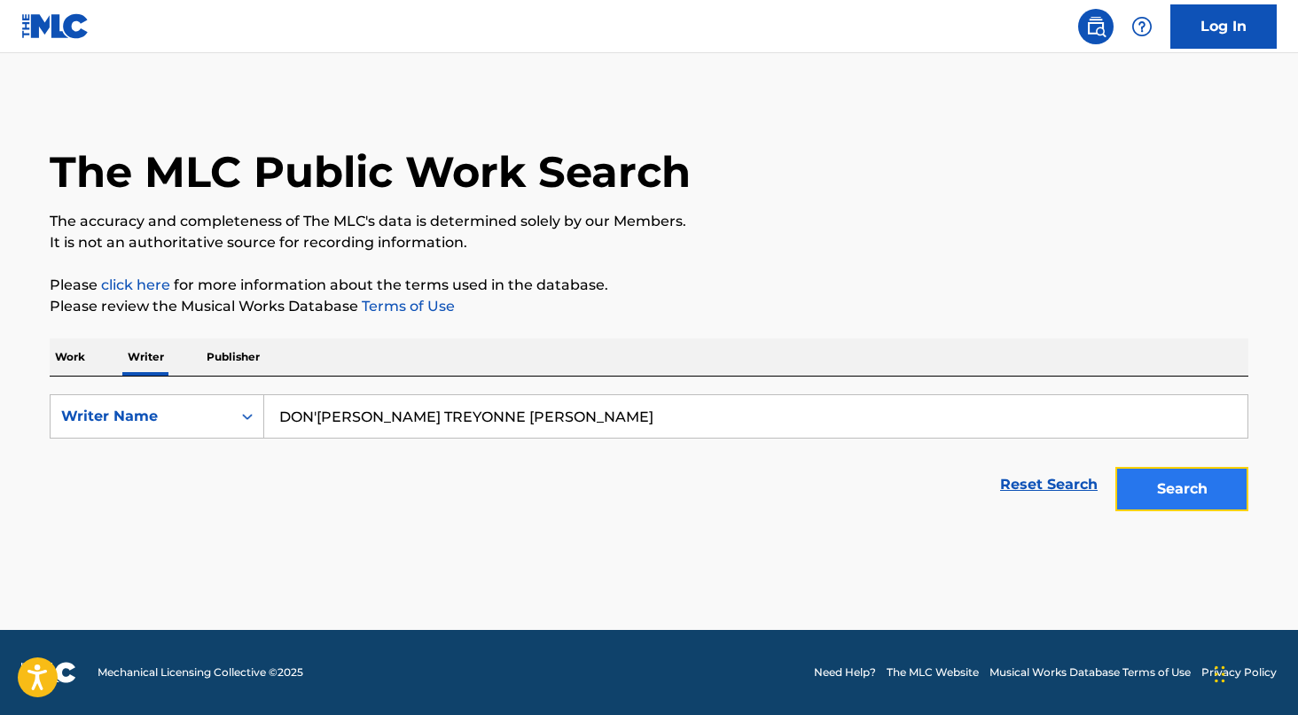
click at [1177, 487] on button "Search" at bounding box center [1181, 489] width 133 height 44
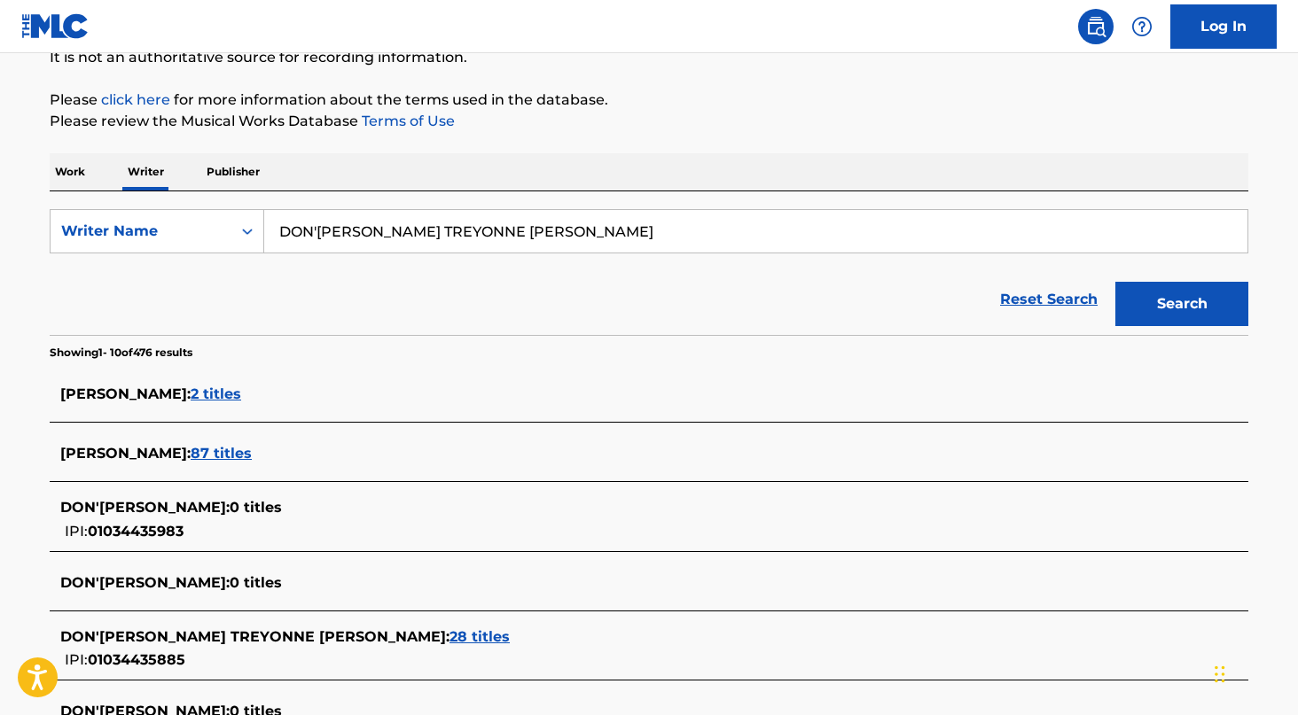
scroll to position [422, 0]
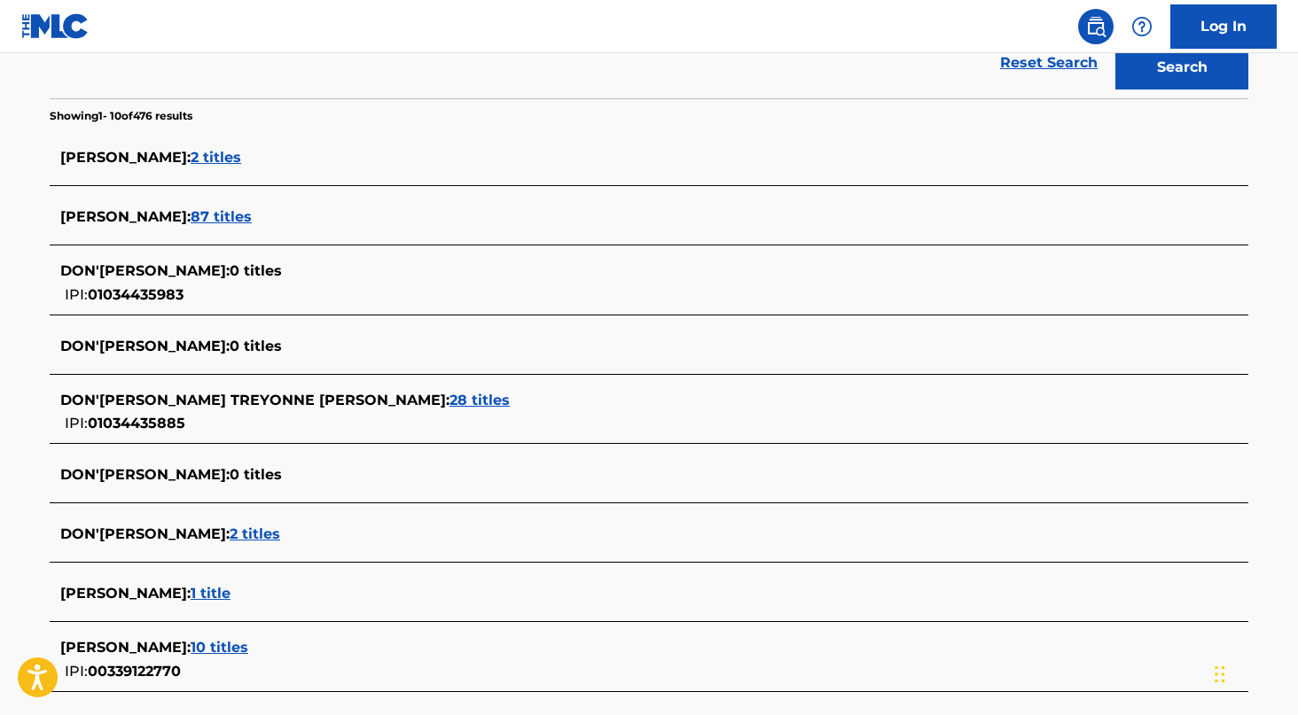
click at [390, 399] on div "DON'TAYE TREYONNE SHEPPARD : 28 titles" at bounding box center [625, 400] width 1131 height 21
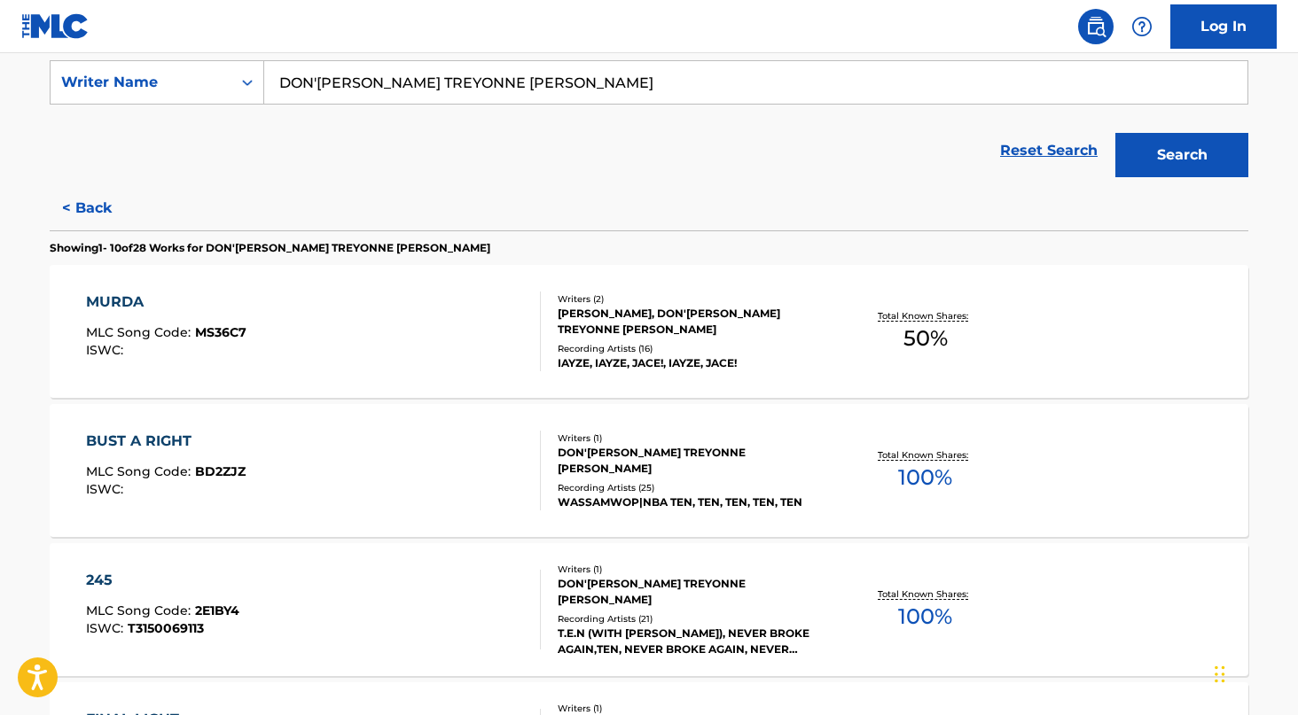
scroll to position [0, 0]
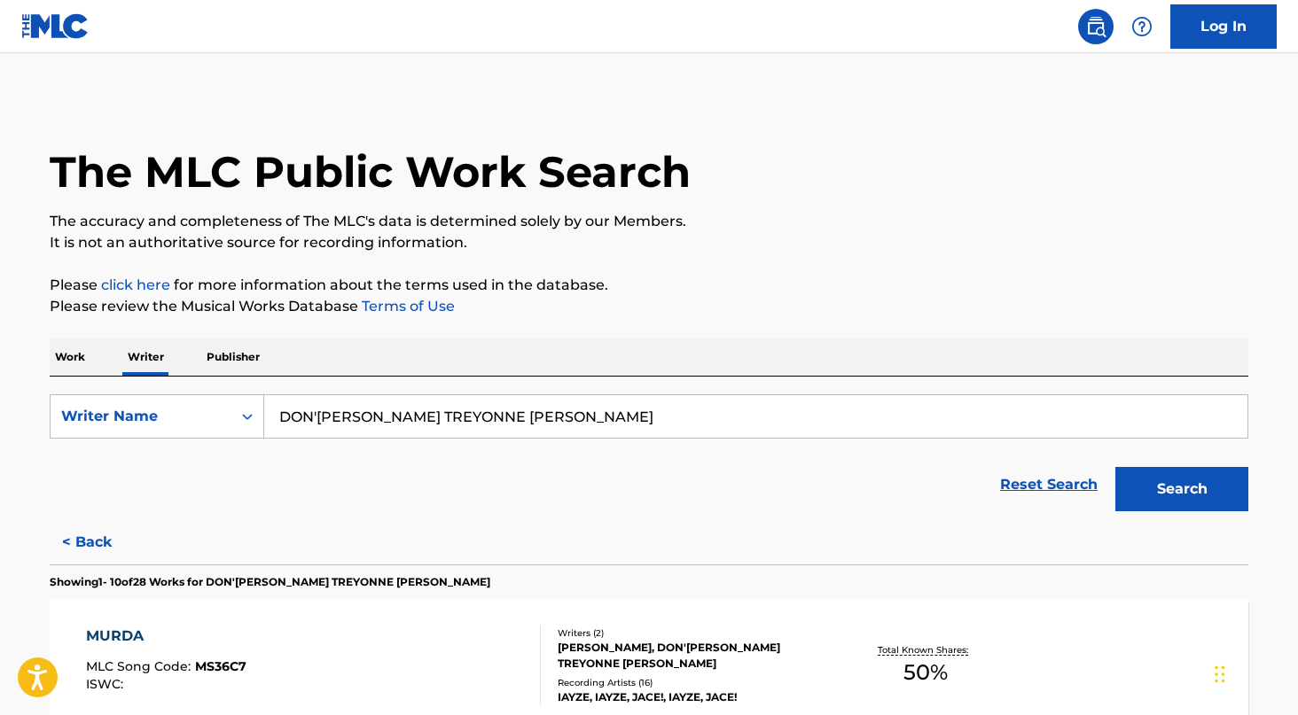
click at [441, 450] on div "Reset Search Search" at bounding box center [649, 484] width 1199 height 71
click at [441, 428] on input "DON'TAYE TREYONNE SHEPPARD" at bounding box center [755, 416] width 983 height 43
paste input "JEREMY DORSEY"
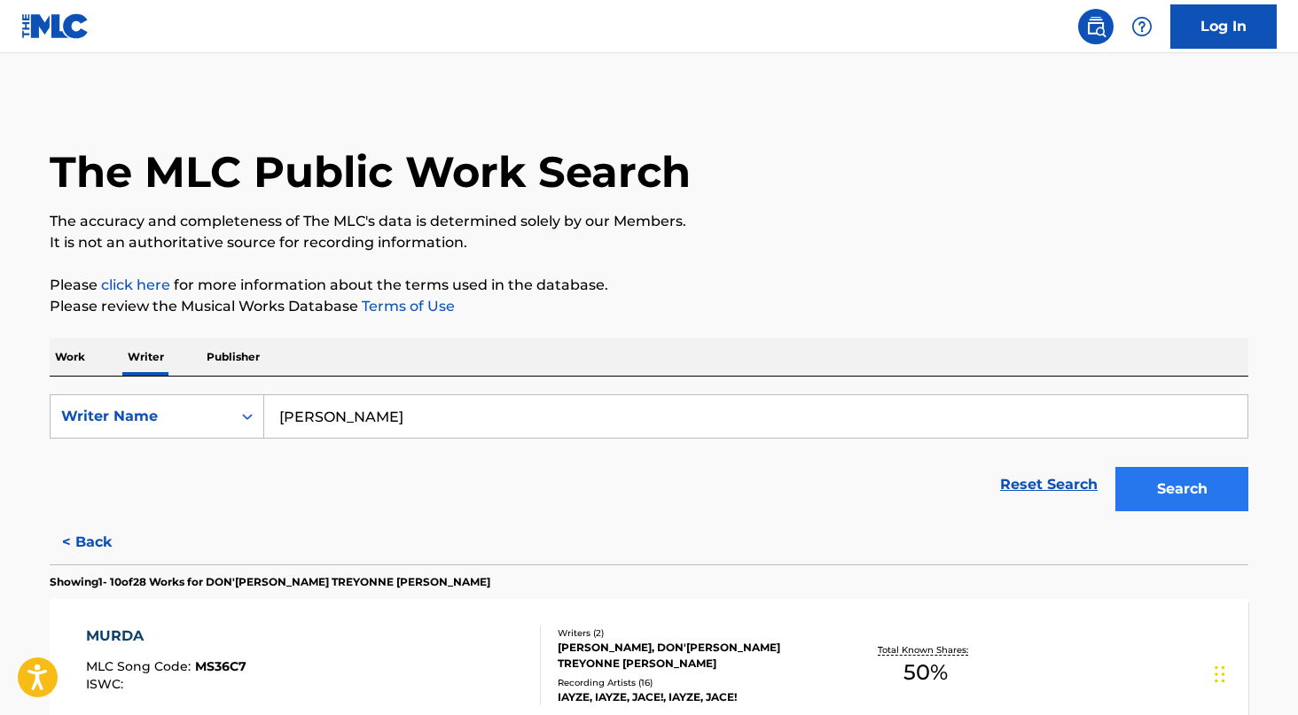
type input "JEREMY DORSEY"
click at [1176, 504] on button "Search" at bounding box center [1181, 489] width 133 height 44
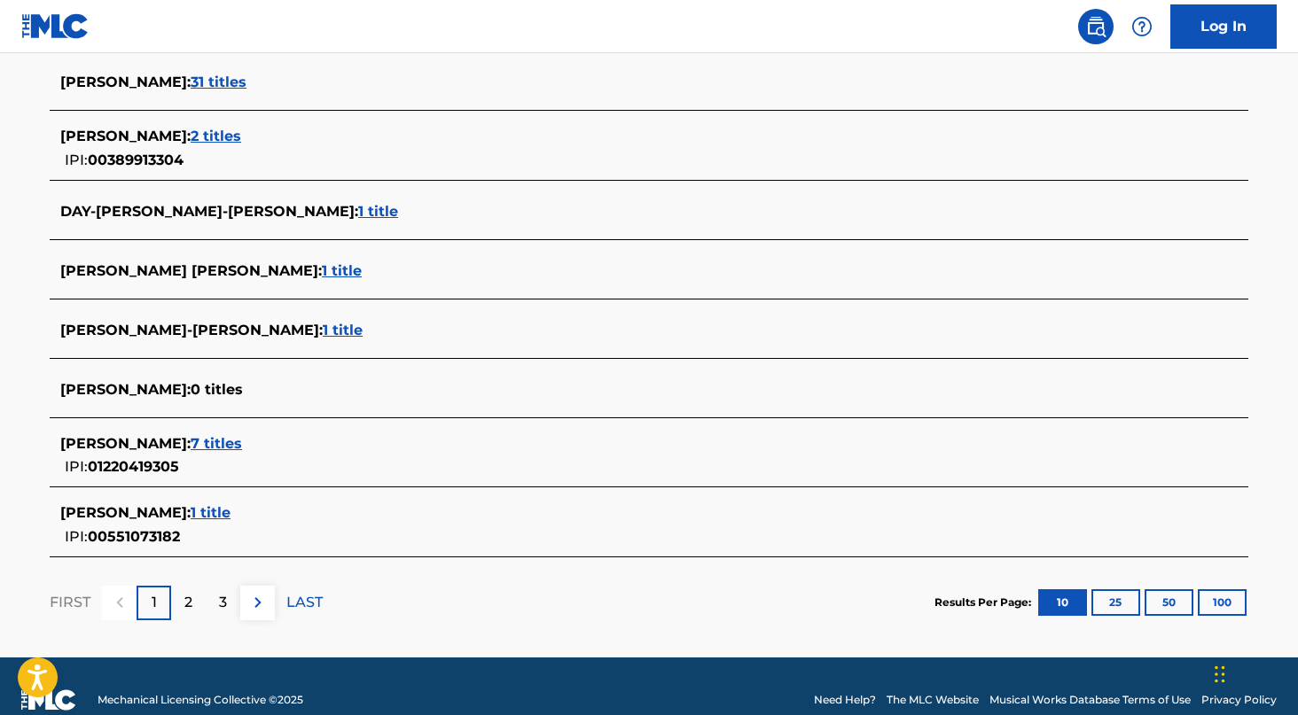
scroll to position [617, 0]
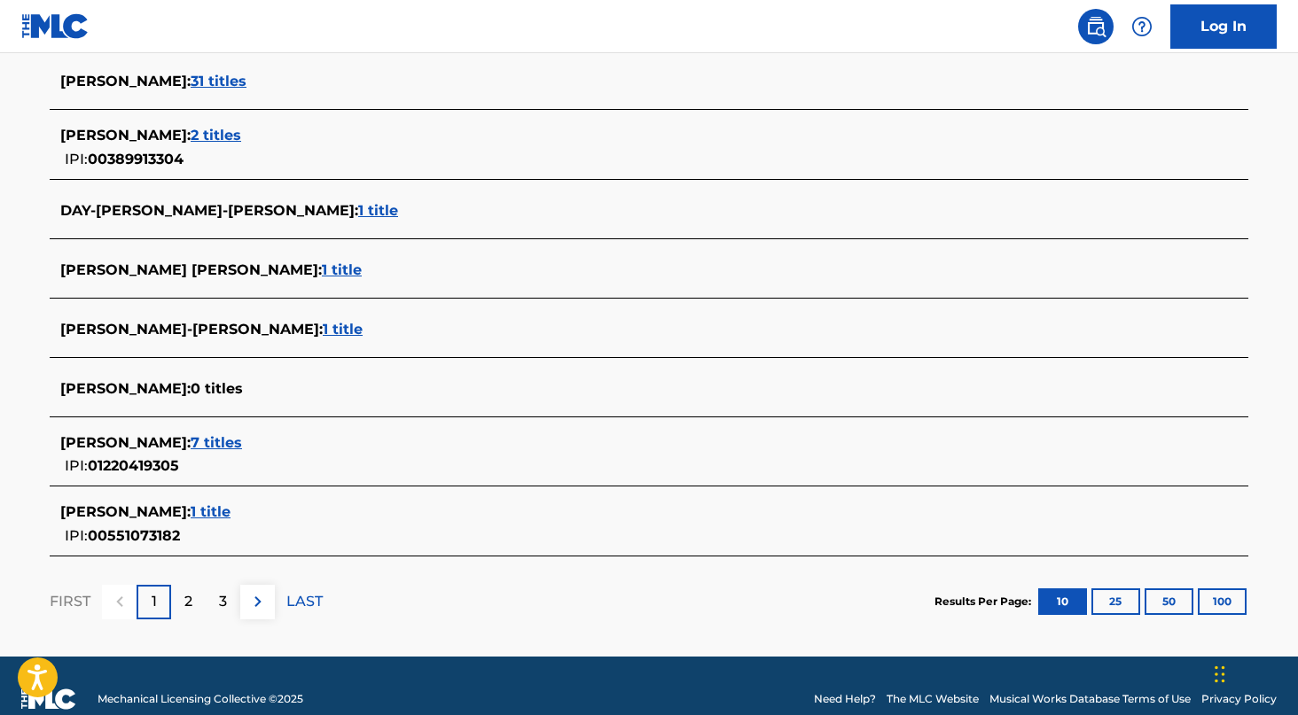
click at [246, 442] on div "JEREMY DORSEY : 7 titles" at bounding box center [625, 443] width 1131 height 21
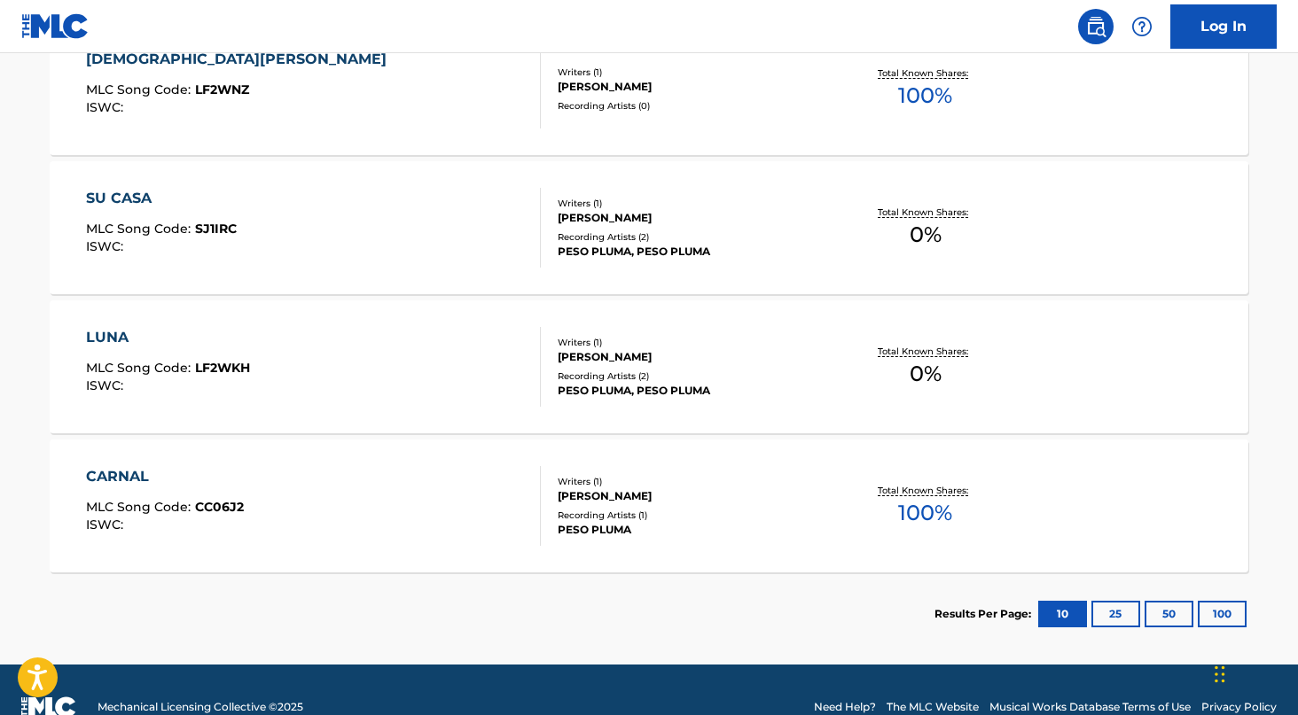
scroll to position [997, 0]
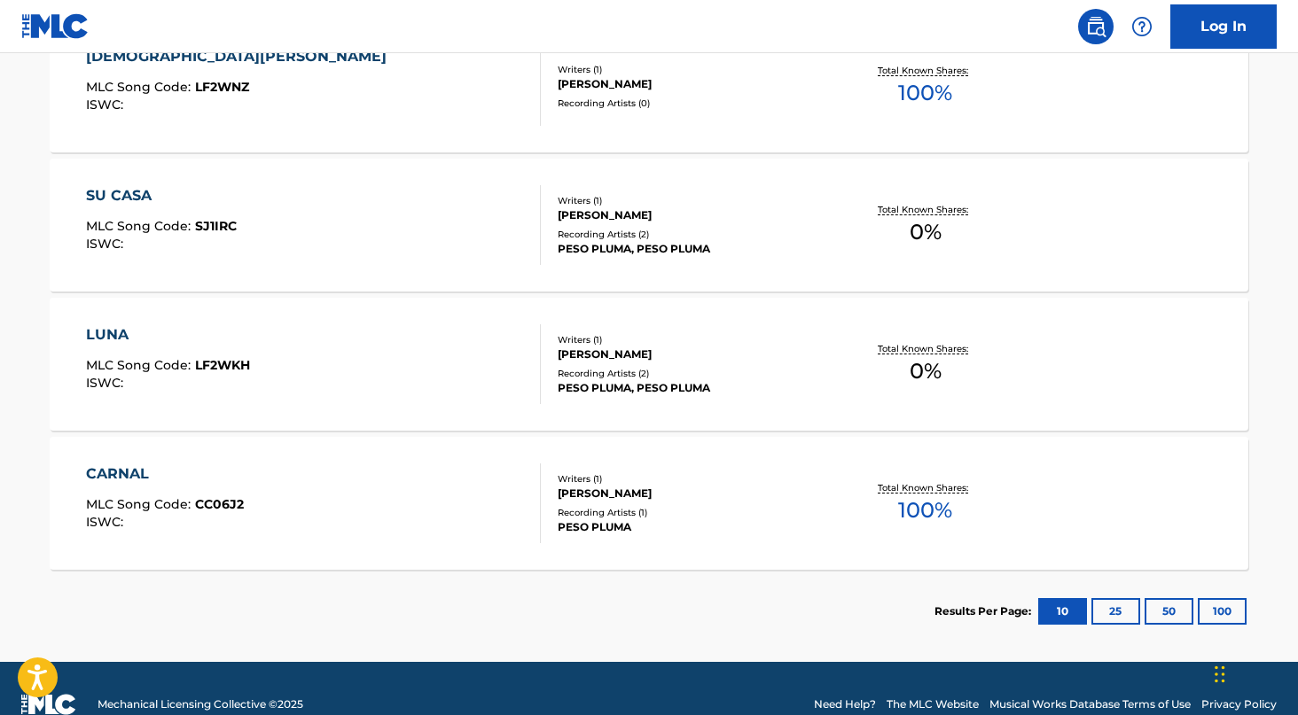
click at [669, 234] on div "Recording Artists ( 2 )" at bounding box center [692, 234] width 268 height 13
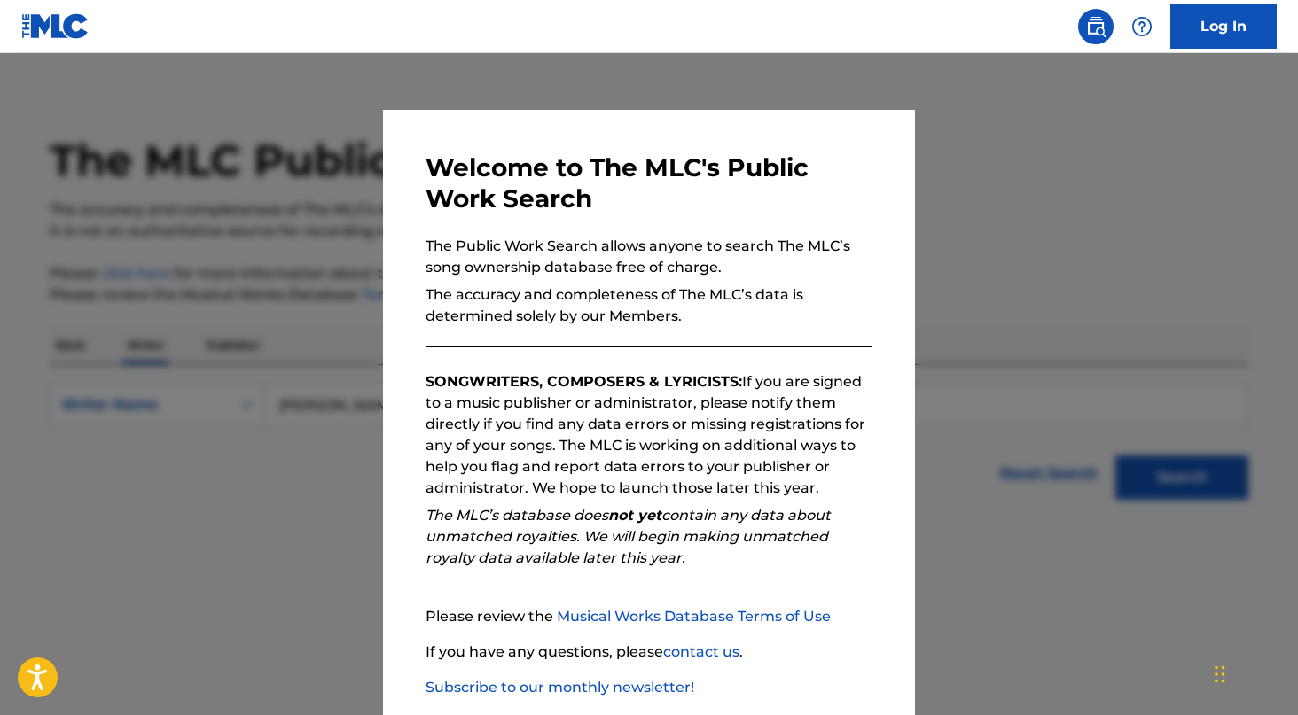
scroll to position [12, 0]
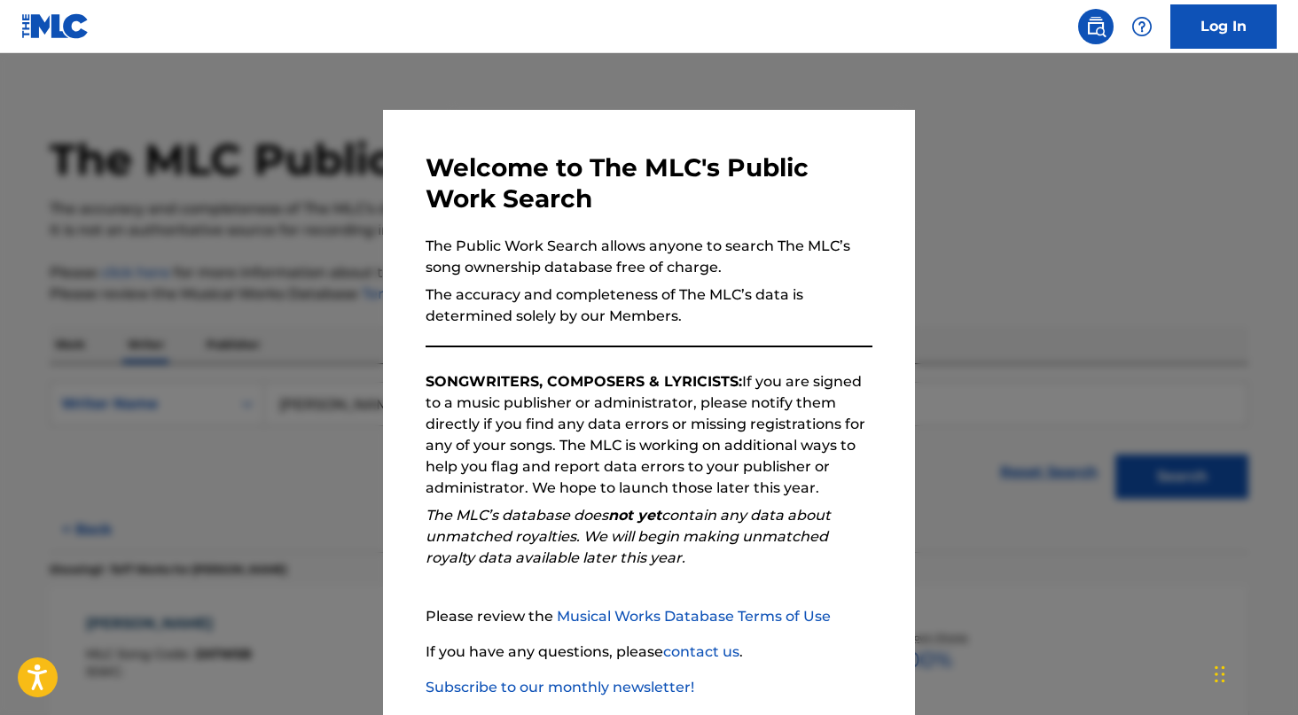
click at [298, 452] on div at bounding box center [649, 410] width 1298 height 715
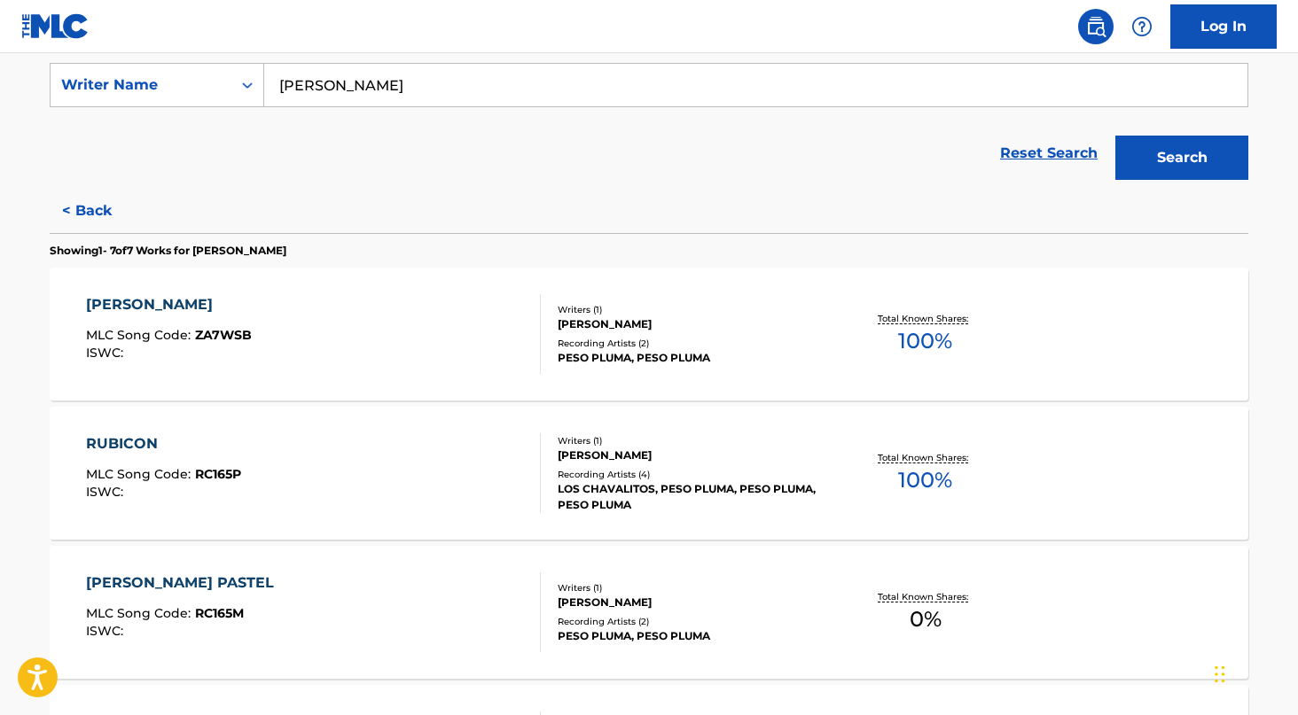
scroll to position [305, 0]
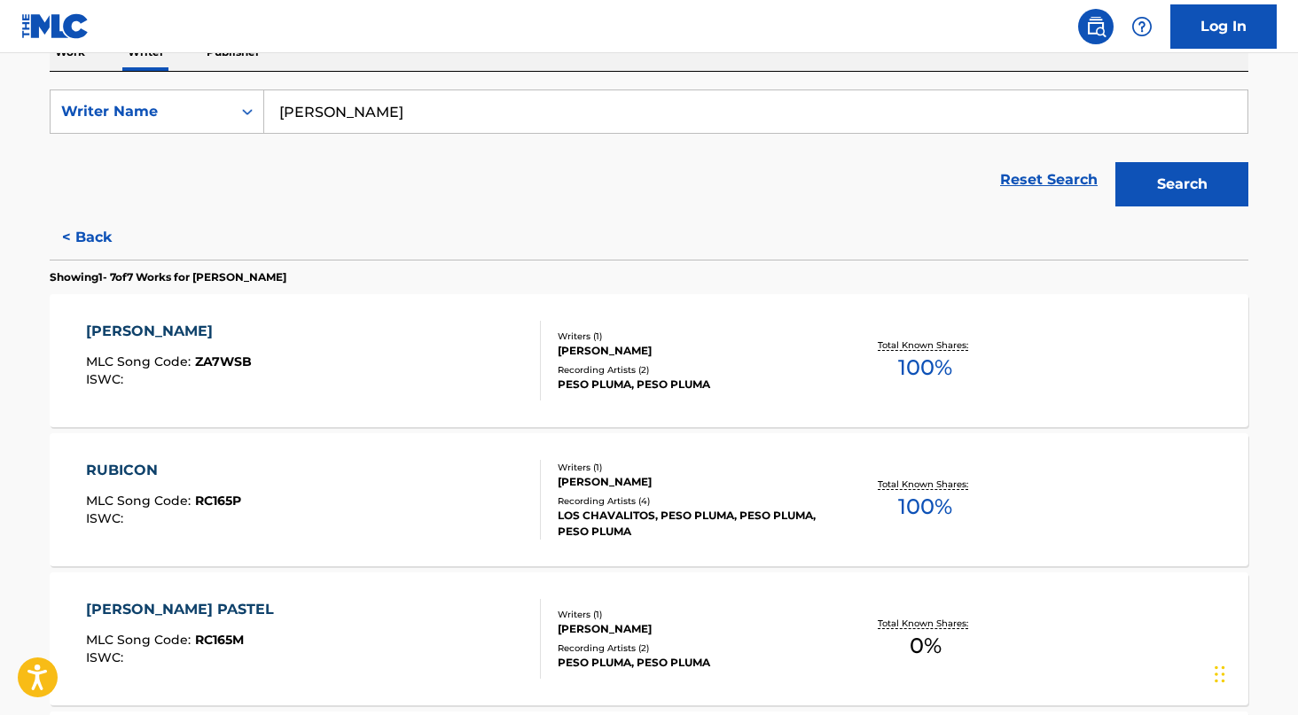
click at [462, 129] on input "JEREMY DORSEY" at bounding box center [755, 111] width 983 height 43
paste input "ALEXIS ENCARNACION GURIDYS"
type input "ALEXIS ENCARNACION GURIDYS"
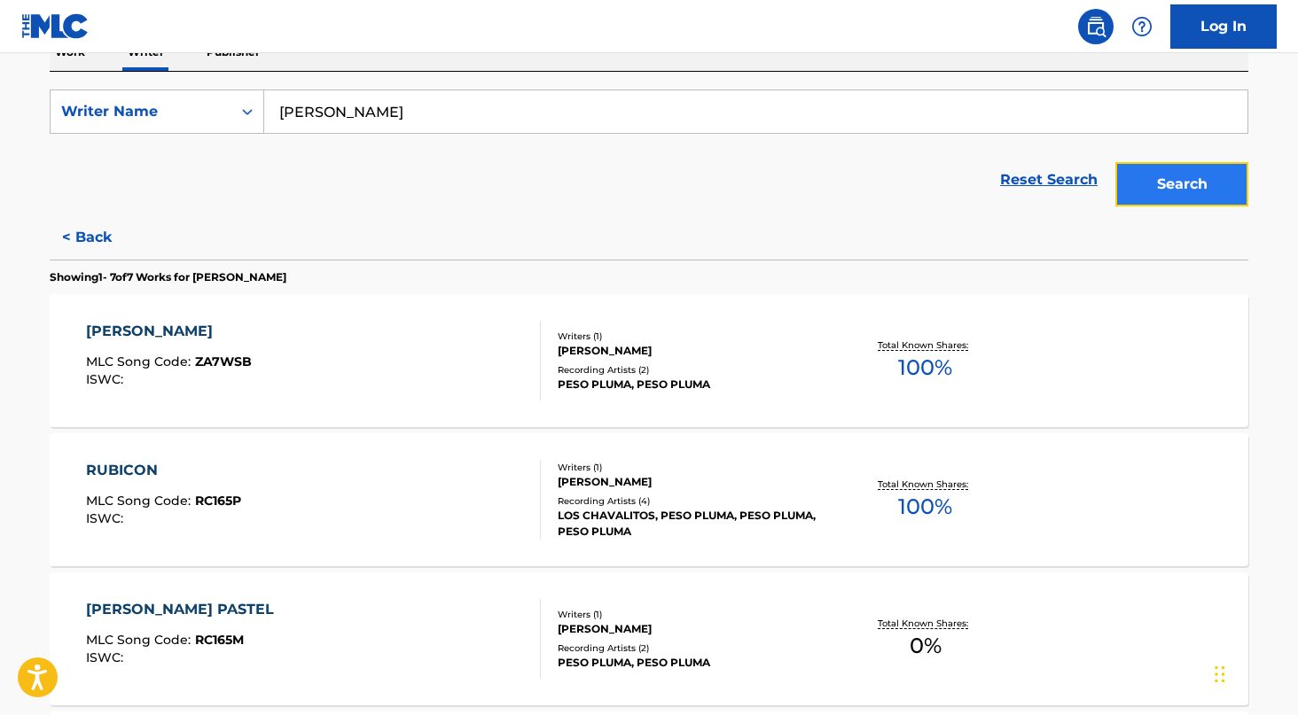
click at [1215, 196] on button "Search" at bounding box center [1181, 184] width 133 height 44
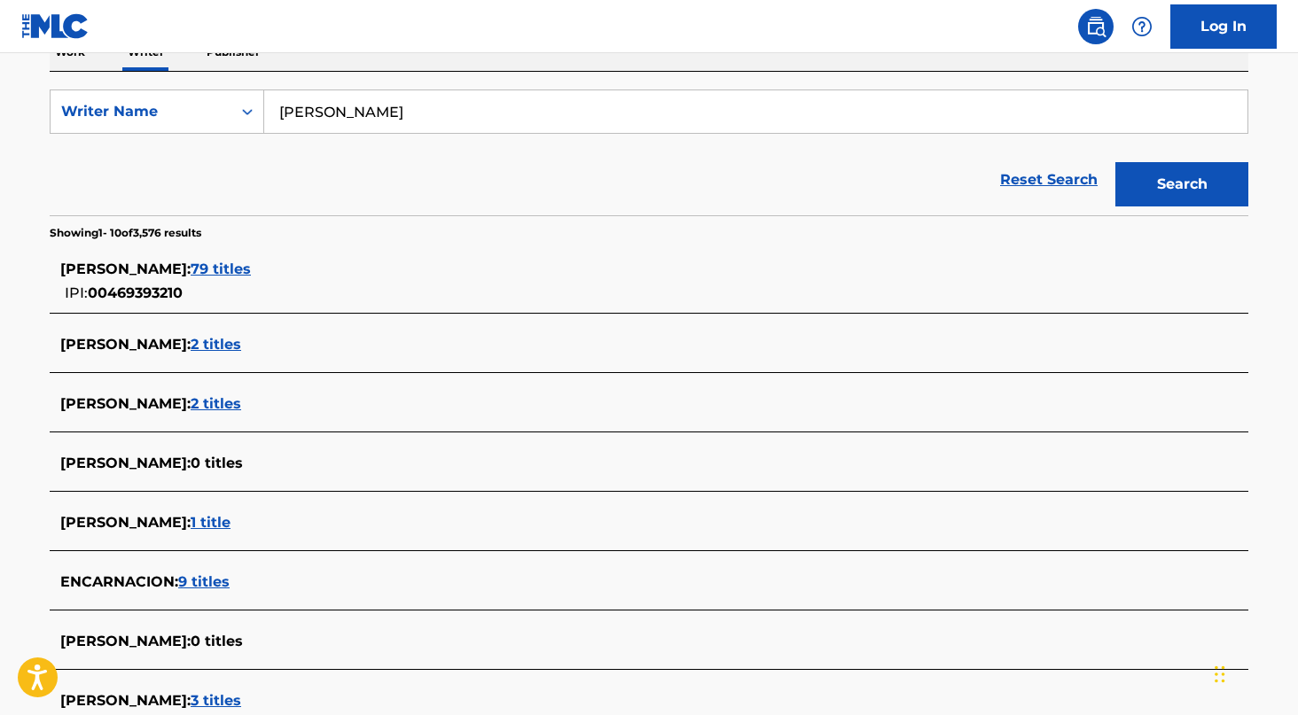
click at [337, 282] on div "ALEXIS ENCARNACION GURIDYS : 79 titles IPI: 00469393210" at bounding box center [625, 281] width 1131 height 45
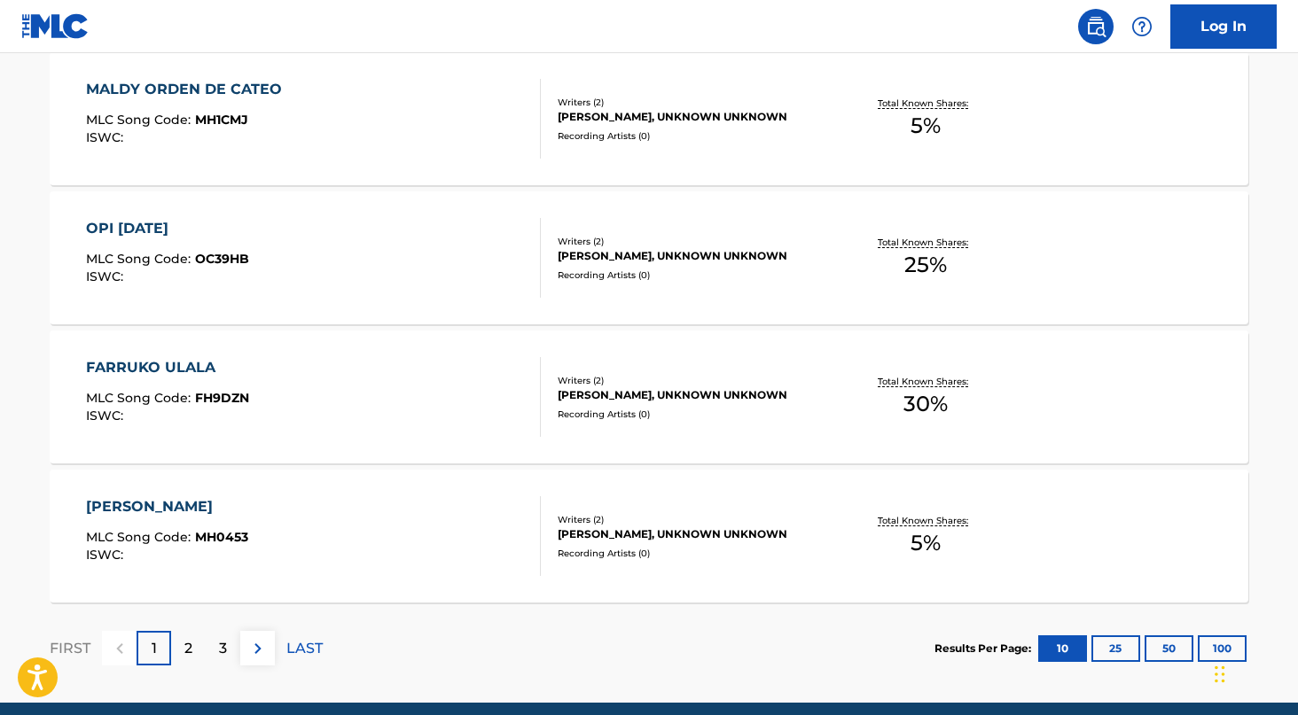
scroll to position [1455, 0]
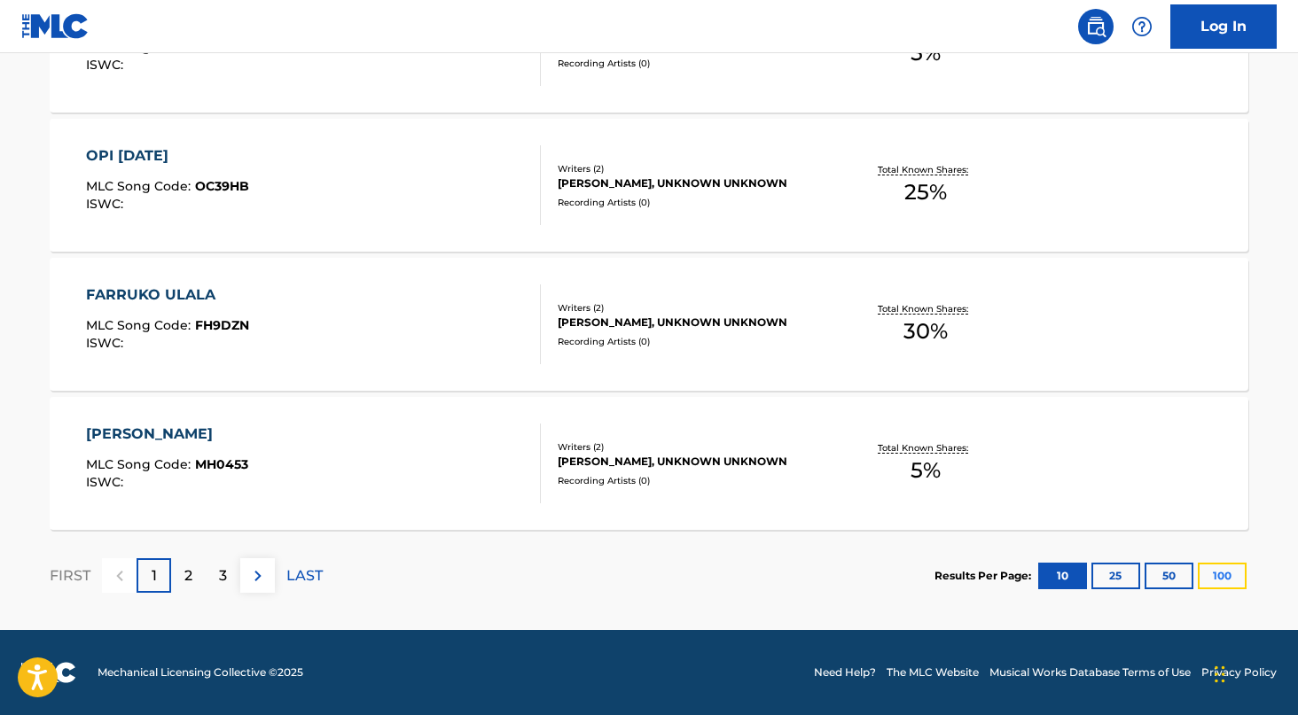
click at [1223, 570] on button "100" at bounding box center [1222, 576] width 49 height 27
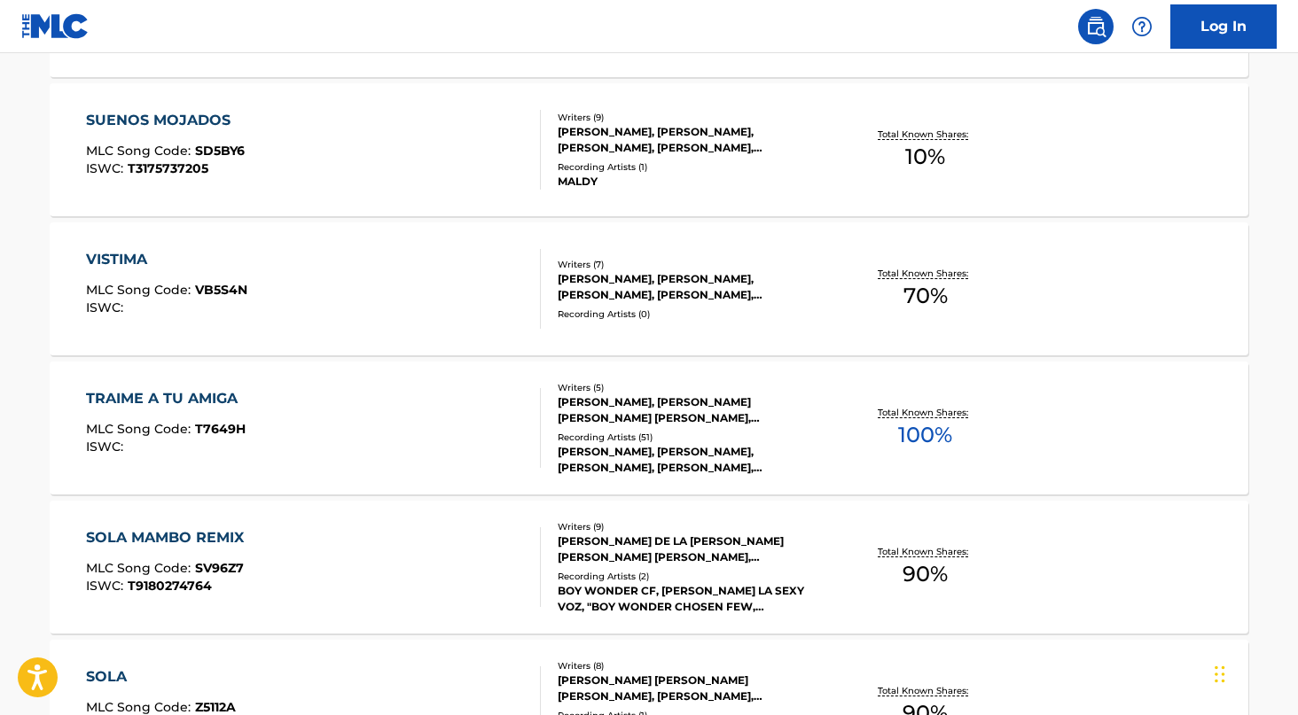
scroll to position [8735, 0]
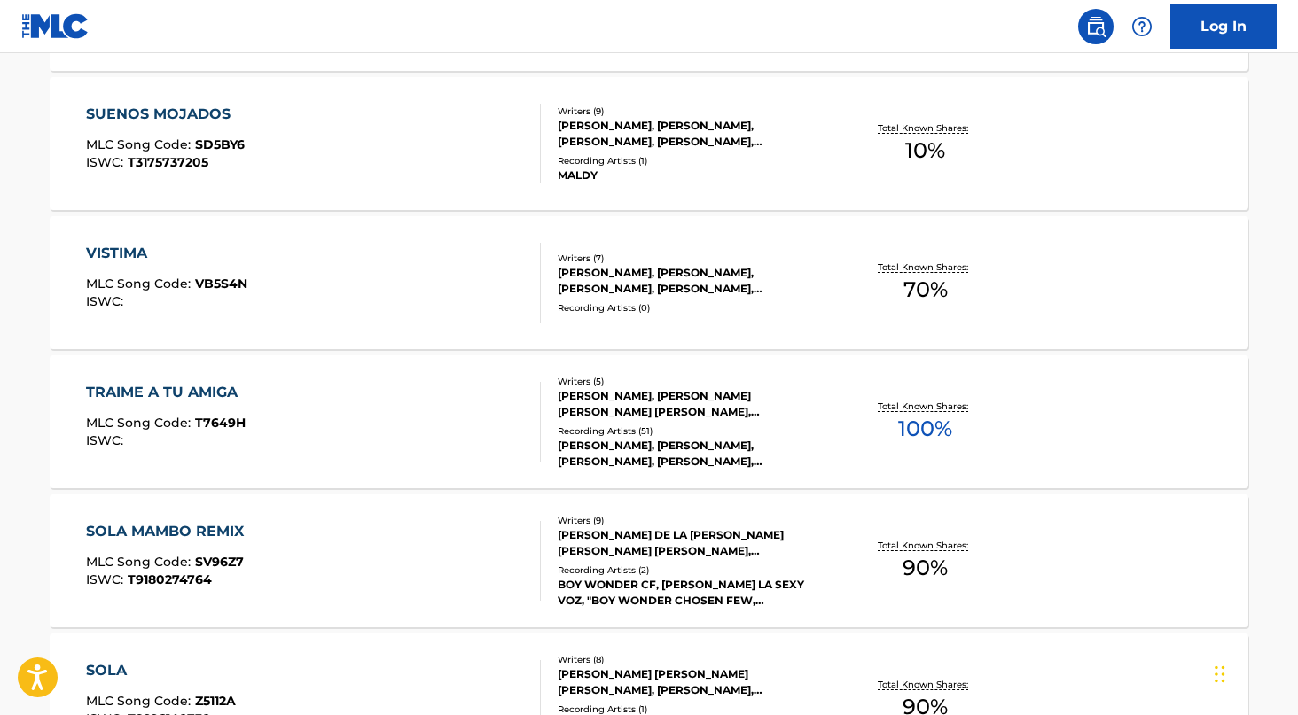
click at [670, 453] on div "FARRUKO, FARRUKO, ARCÁNGEL, VOLTIO, KEKO PRODUCER, FARRUKO|ARCÁNGEL|VOLTIO, FAR…" at bounding box center [692, 454] width 268 height 32
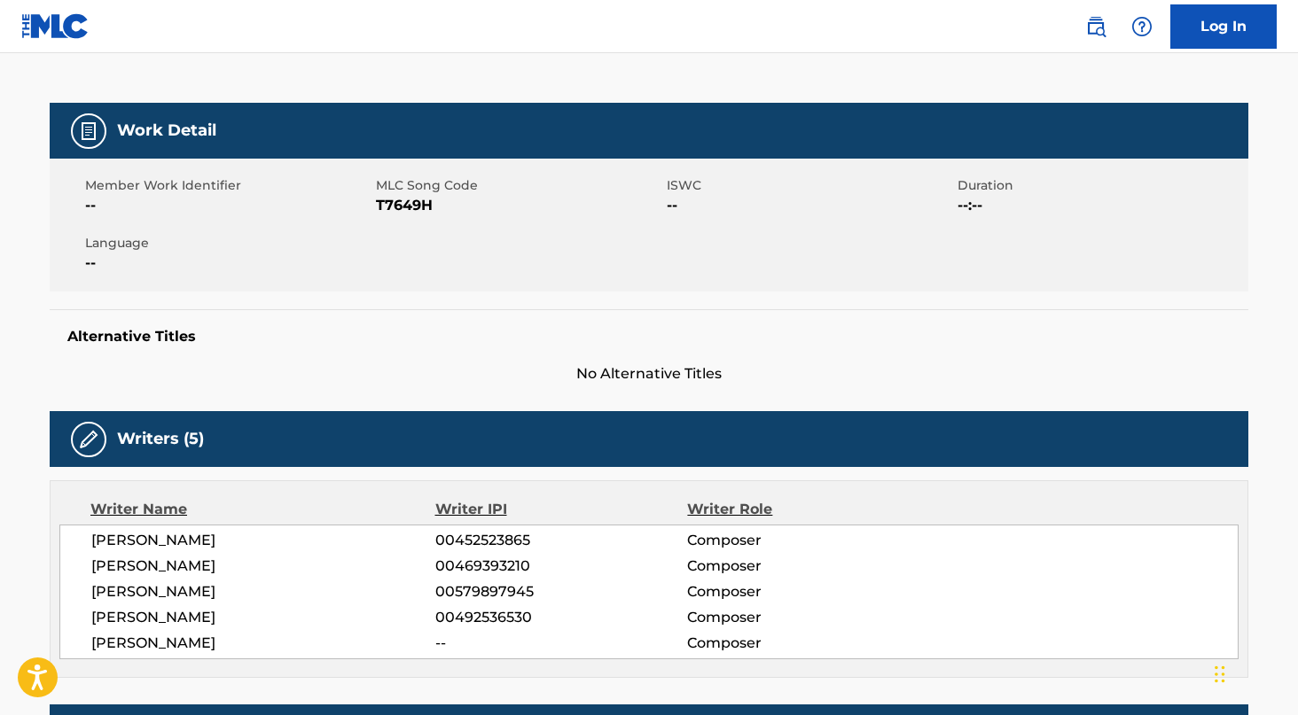
scroll to position [217, 0]
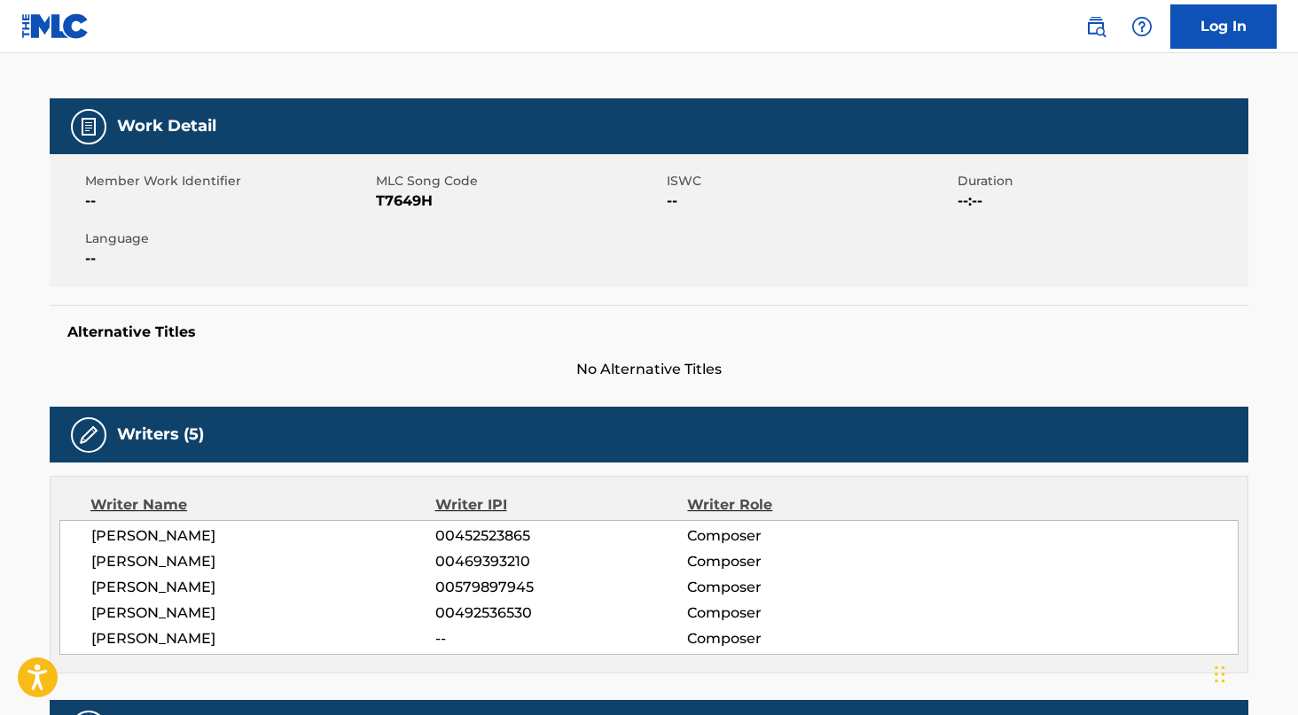
drag, startPoint x: 199, startPoint y: 636, endPoint x: 336, endPoint y: 641, distance: 136.6
click at [336, 641] on span "HIRAM IVAN CRUZ GARCIA" at bounding box center [263, 639] width 344 height 21
drag, startPoint x: 344, startPoint y: 556, endPoint x: 118, endPoint y: 556, distance: 226.1
click at [118, 556] on span "ALEXIS ENCARNACION GURIDYS" at bounding box center [263, 561] width 344 height 21
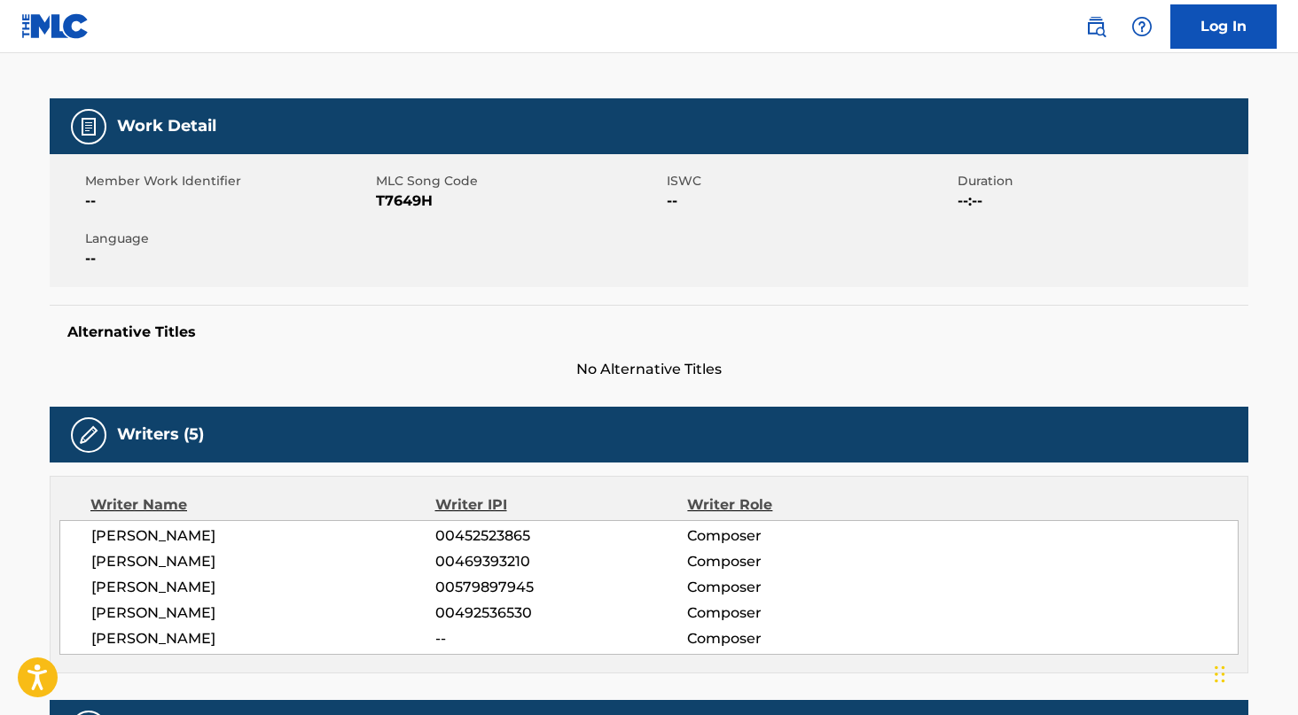
click at [118, 556] on span "ALEXIS ENCARNACION GURIDYS" at bounding box center [263, 561] width 344 height 21
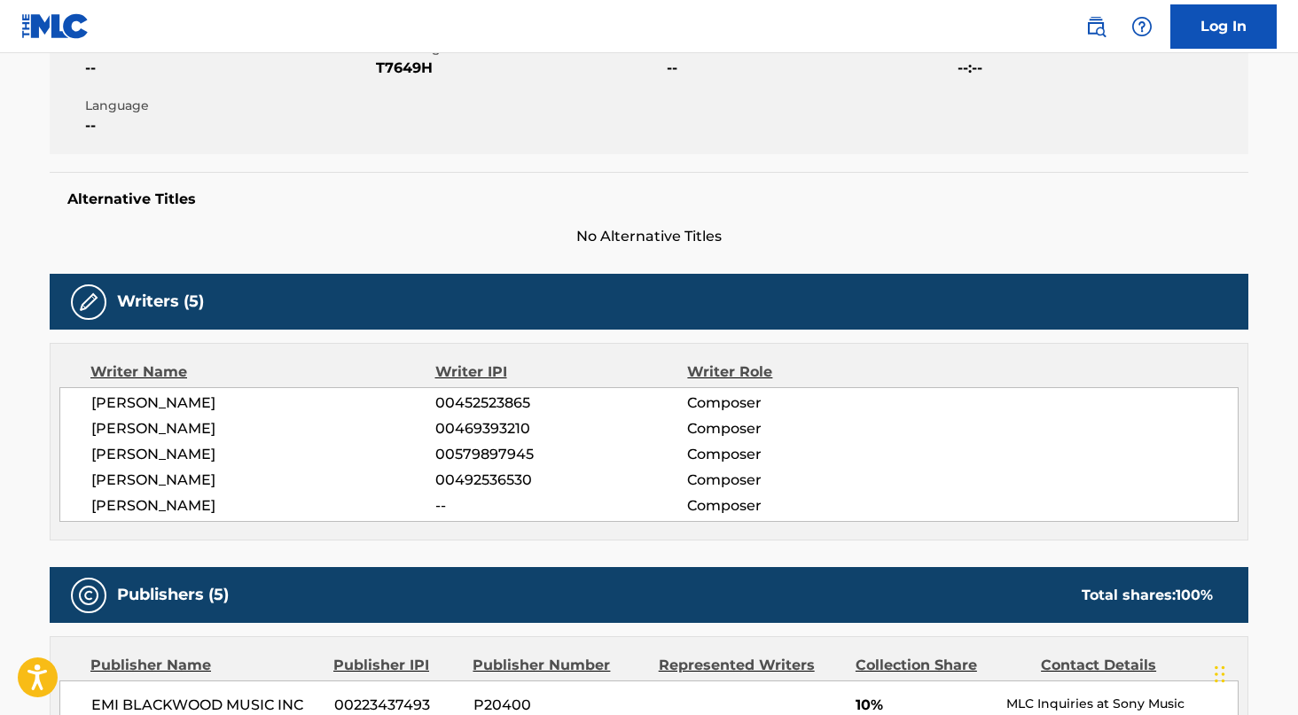
scroll to position [405, 0]
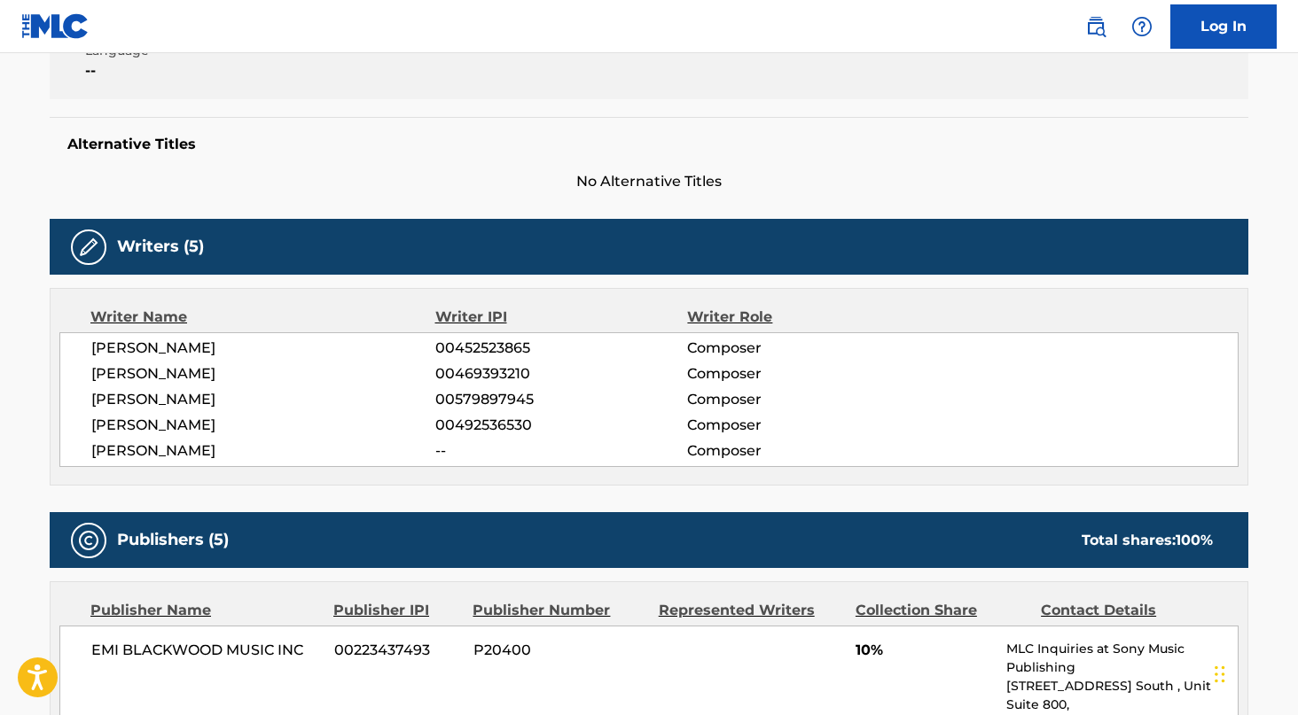
drag, startPoint x: 545, startPoint y: 374, endPoint x: 416, endPoint y: 374, distance: 129.4
click at [416, 374] on div "ALEXIS ENCARNACION GURIDYS 00469393210 Composer" at bounding box center [664, 373] width 1146 height 21
copy div "00469393210"
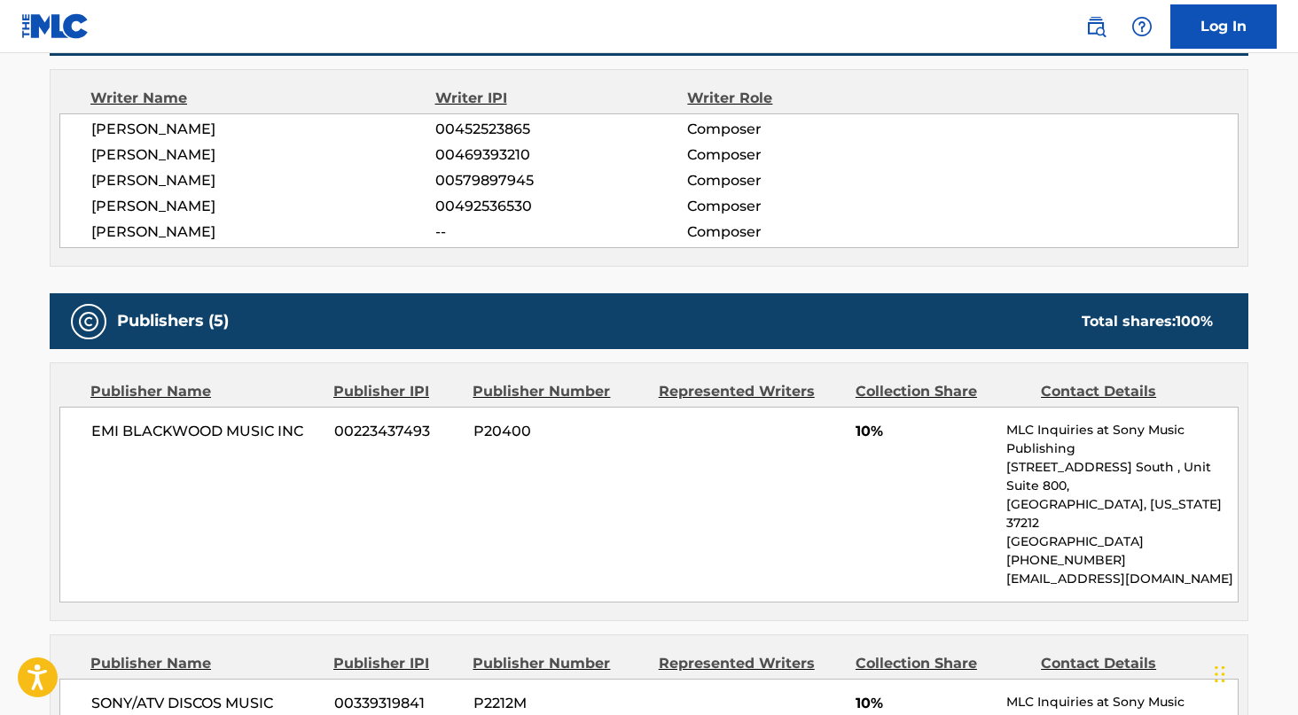
scroll to position [505, 0]
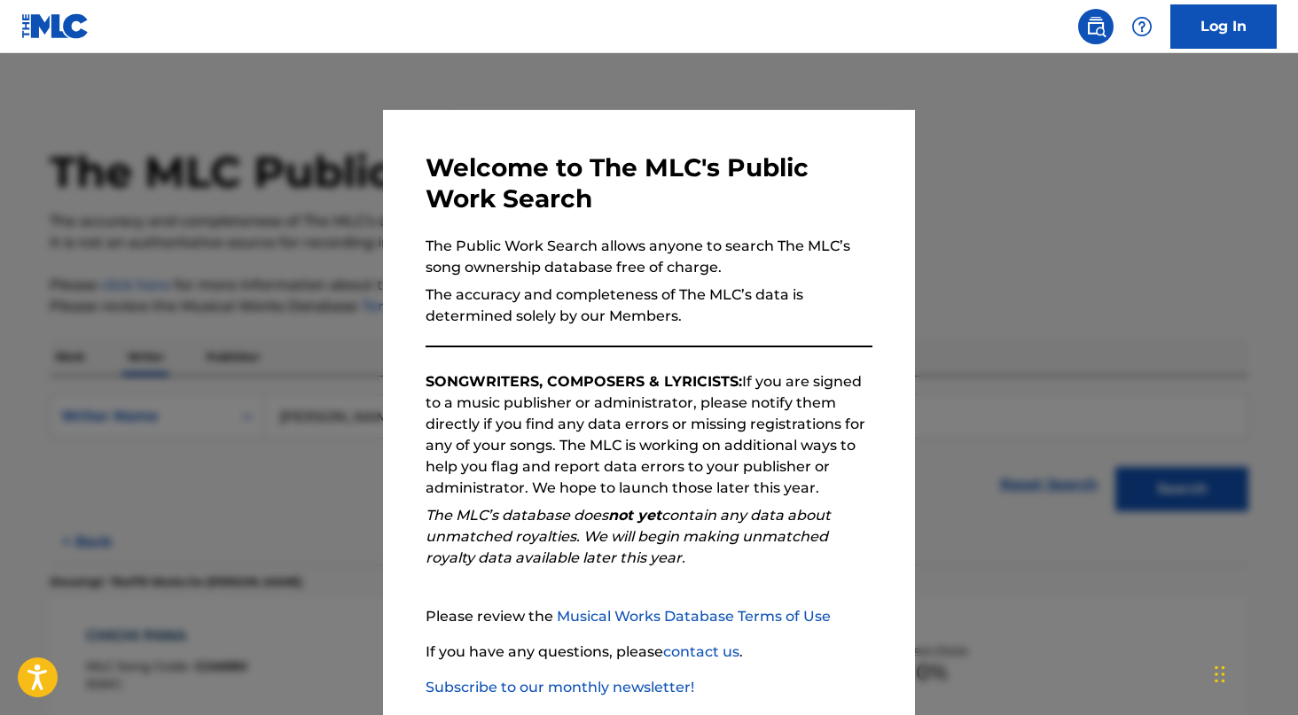
click at [244, 270] on div at bounding box center [649, 410] width 1298 height 715
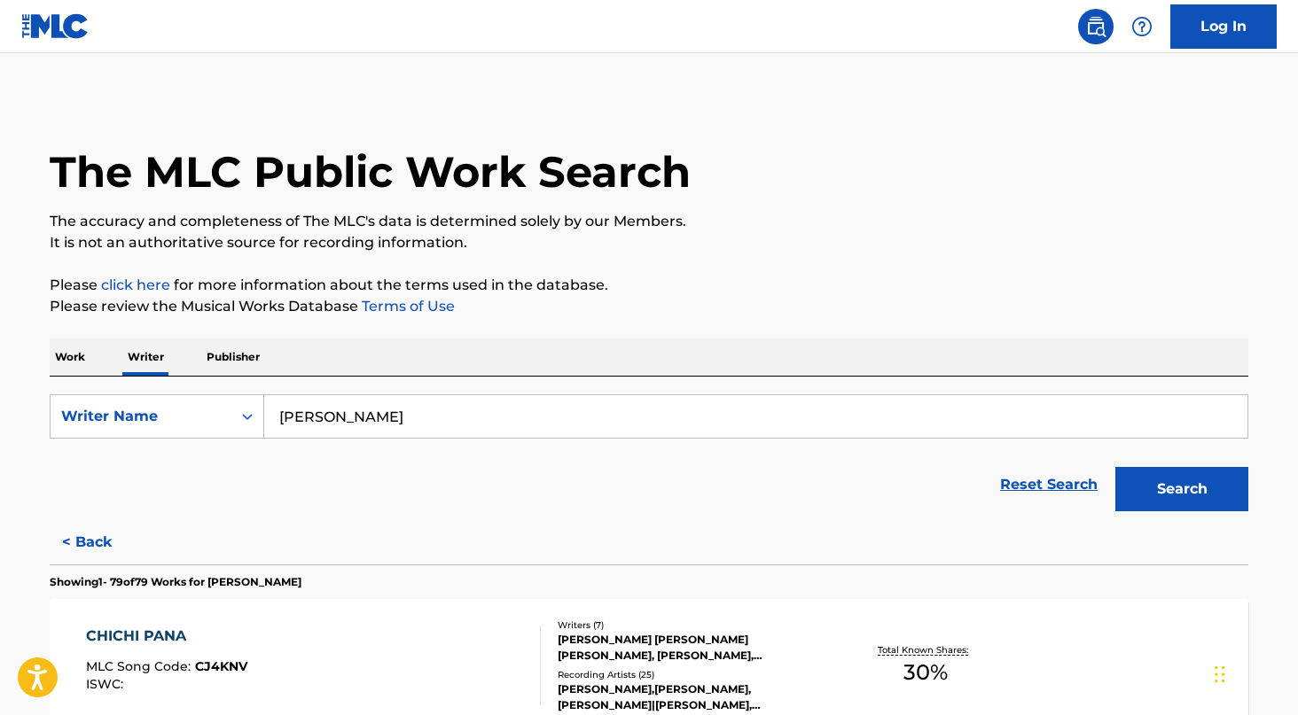
click at [440, 398] on input "ALEXIS ENCARNACION GURIDYS" at bounding box center [755, 416] width 983 height 43
type input "DANTE DAVINCI"
click at [1189, 491] on button "Search" at bounding box center [1181, 489] width 133 height 44
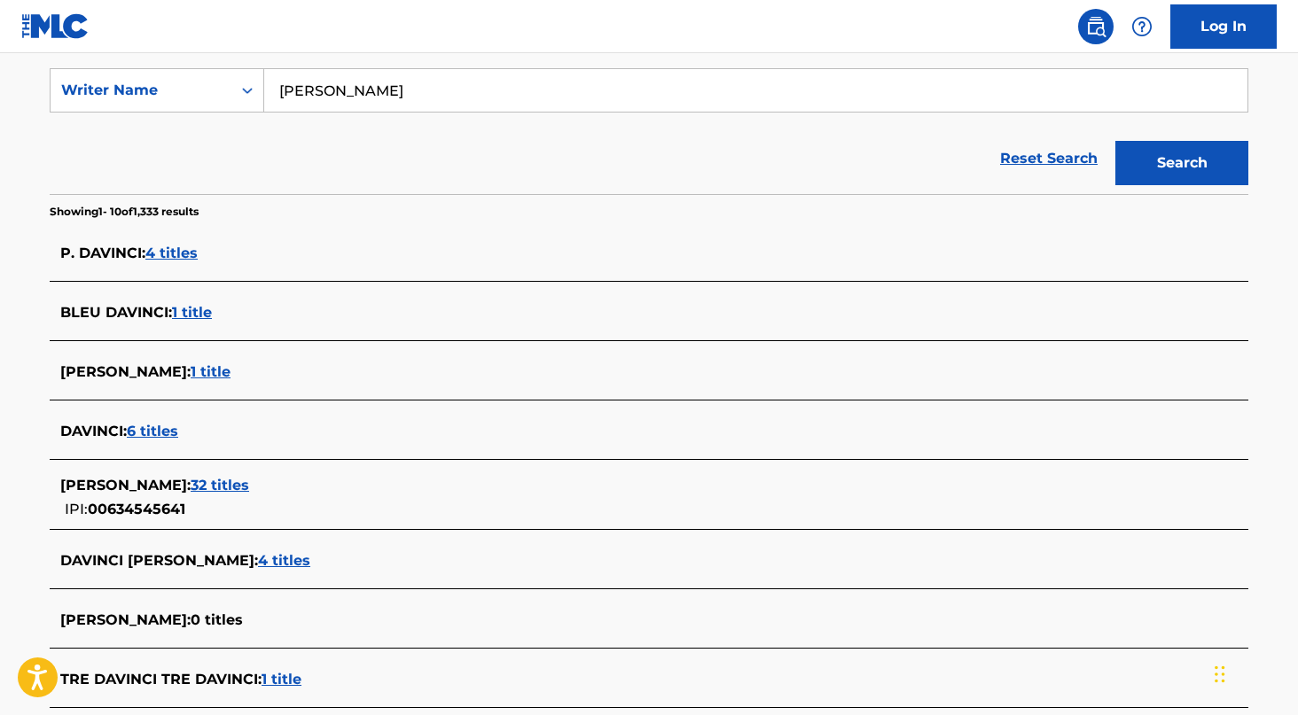
scroll to position [331, 0]
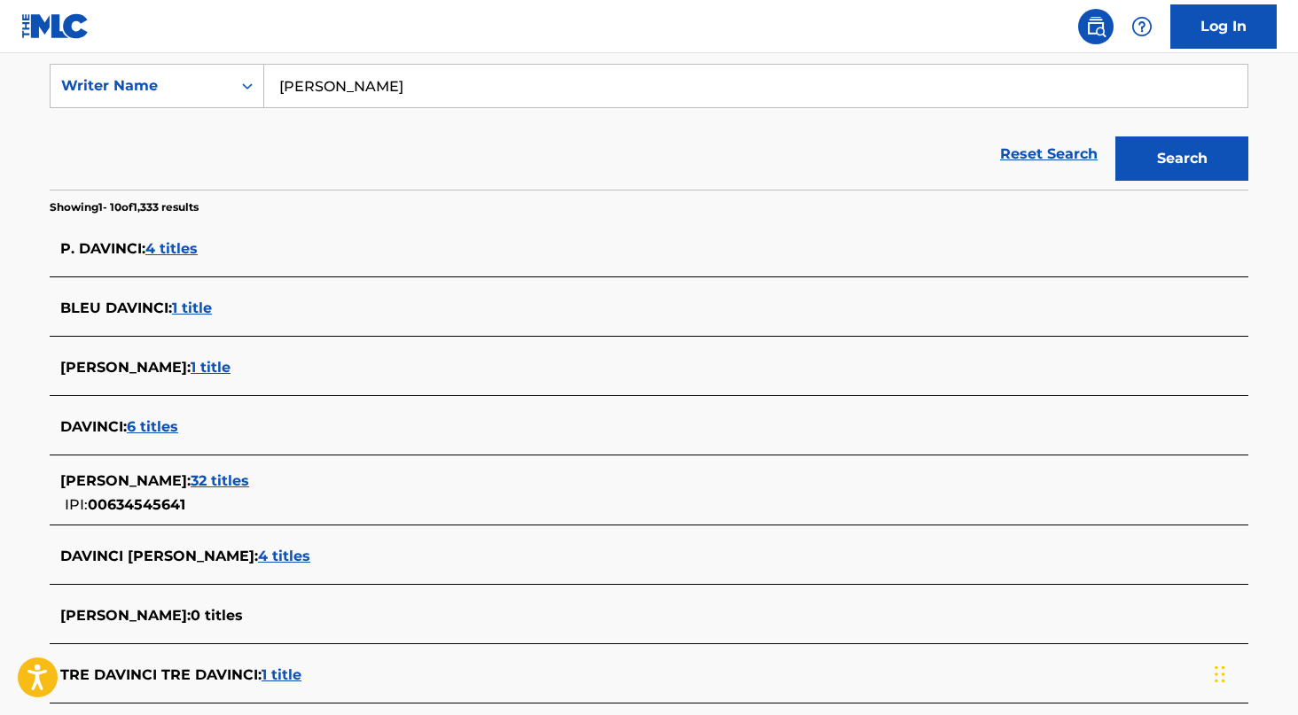
click at [196, 487] on span "32 titles" at bounding box center [220, 481] width 59 height 17
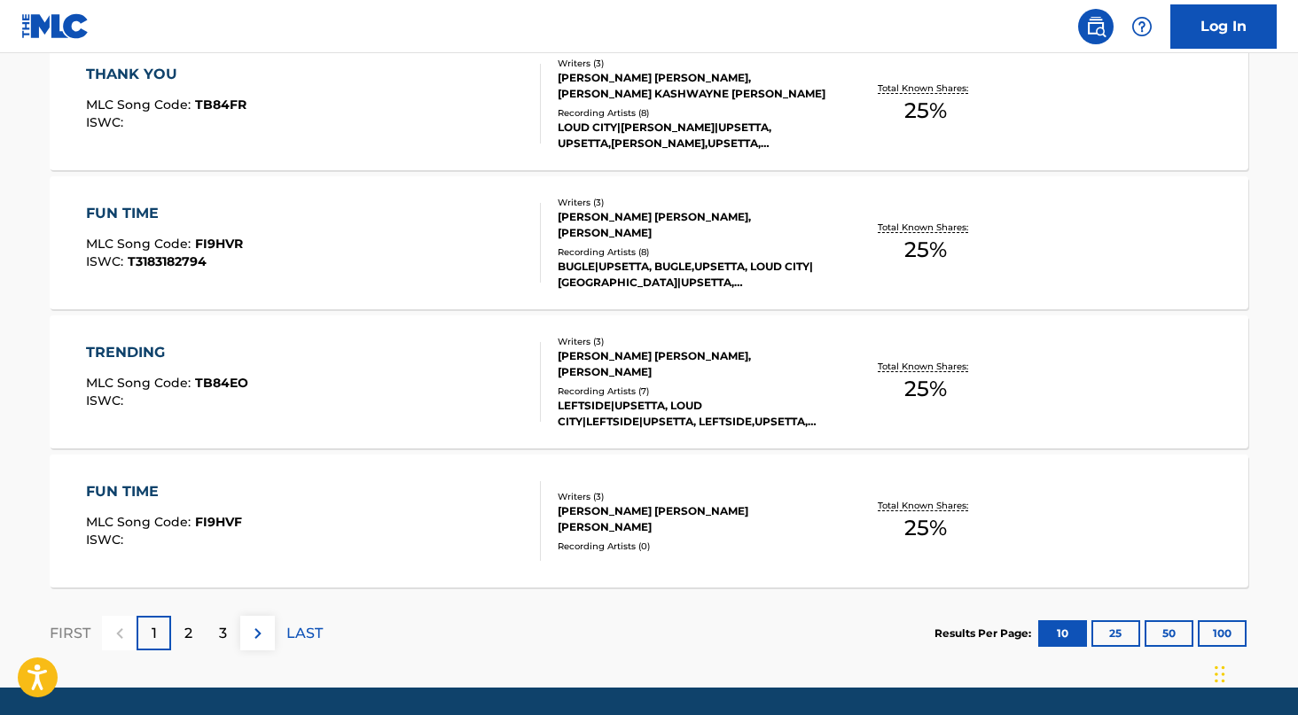
scroll to position [1455, 0]
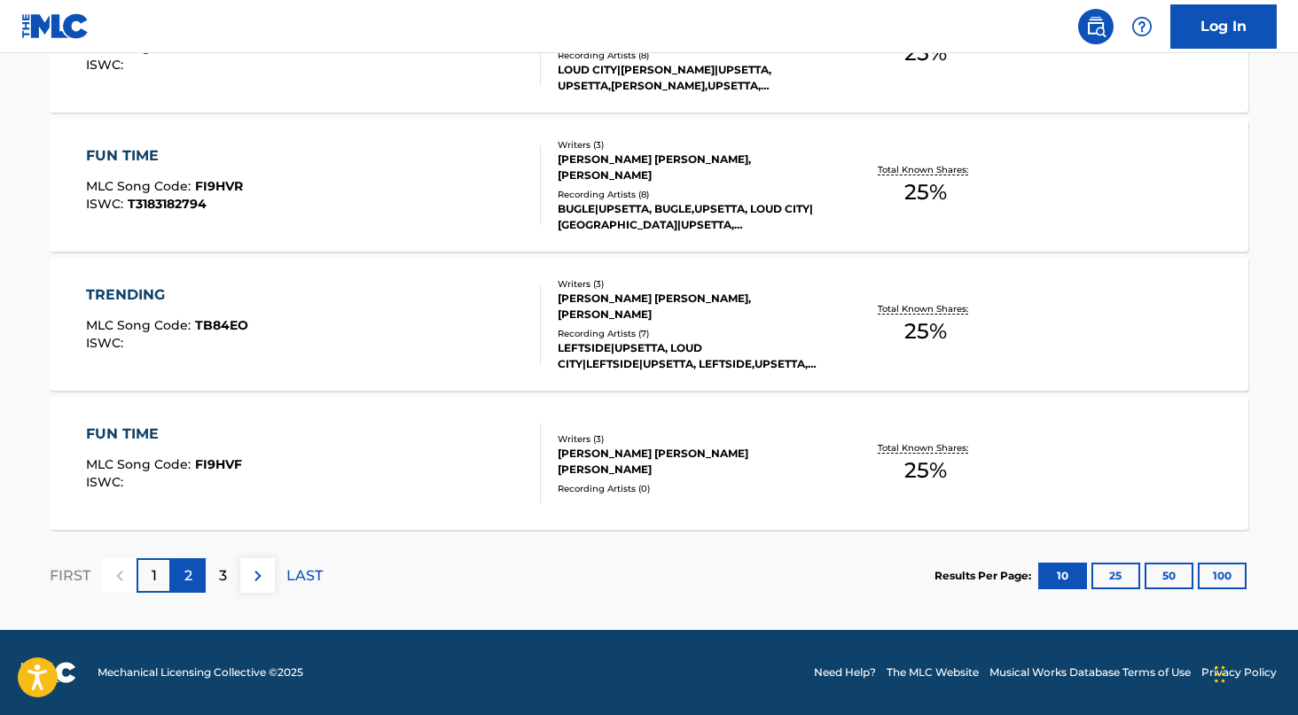
click at [197, 571] on div "2" at bounding box center [188, 576] width 35 height 35
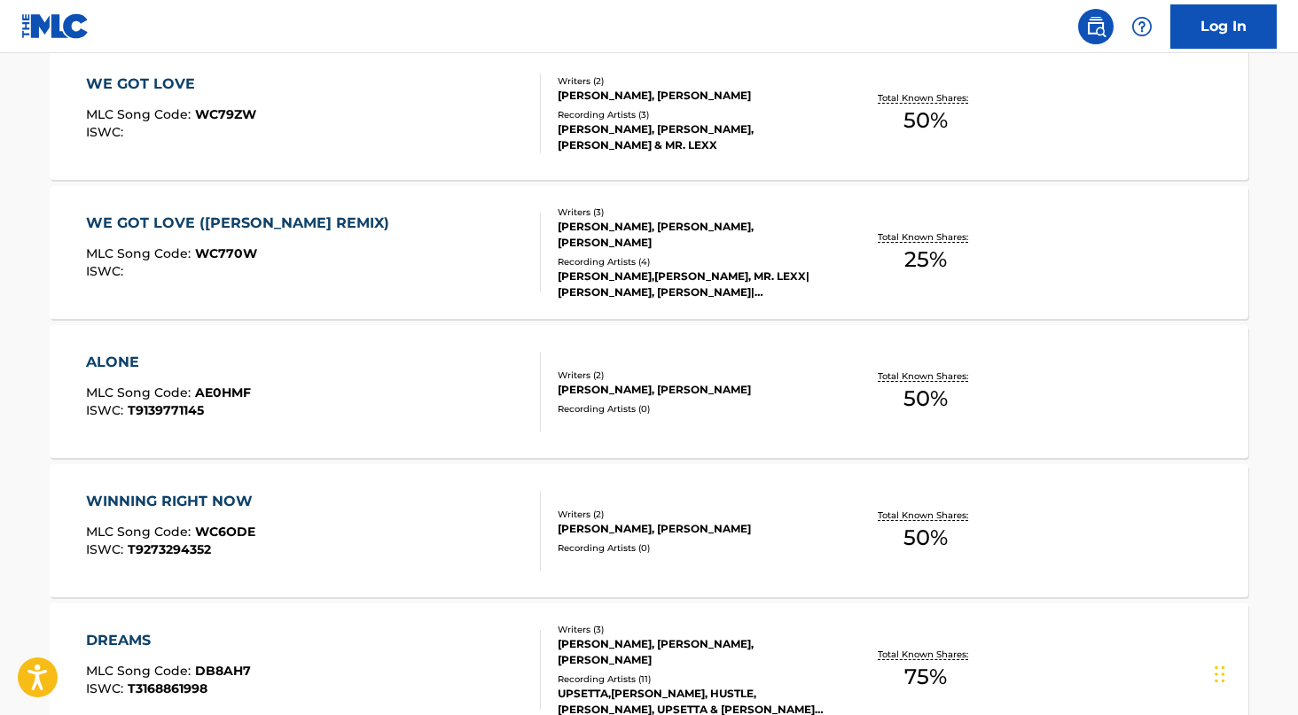
scroll to position [1358, 0]
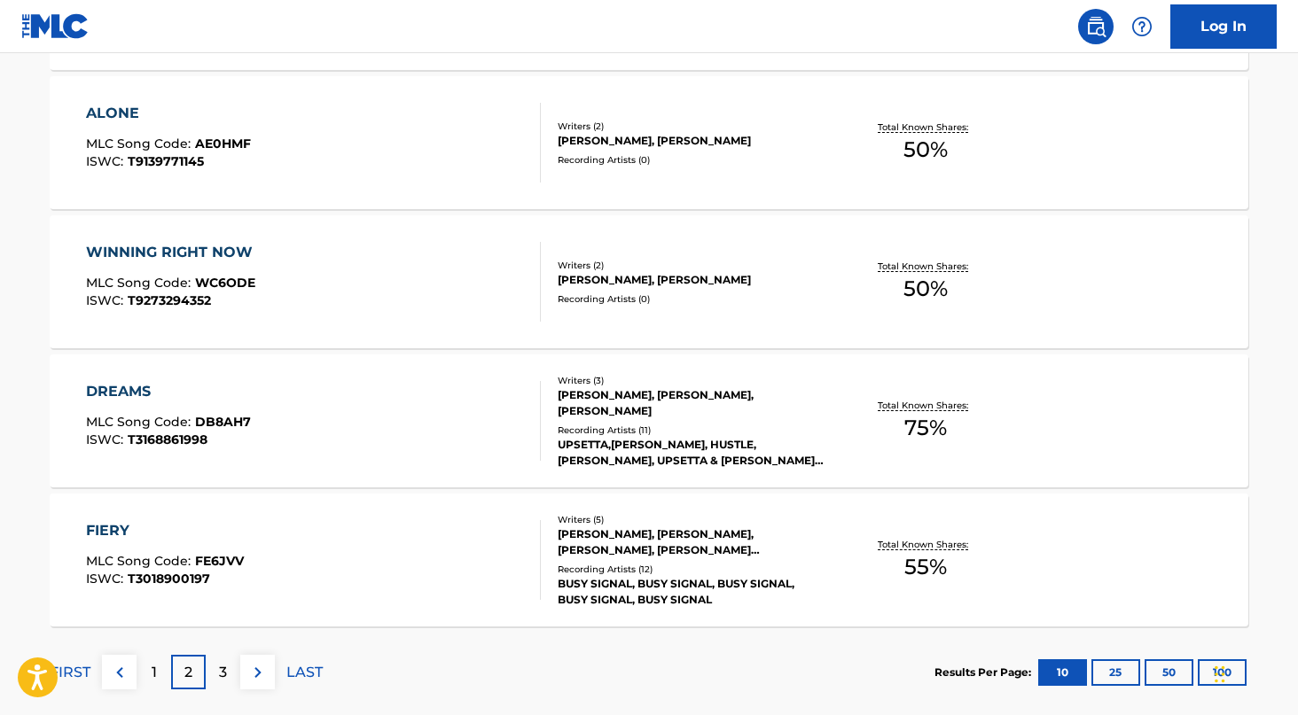
click at [658, 548] on div "REANNO DEVON GORDON, DANIEL FULLER GROSSMAN, MIGUEL ARCE JR, MICHAEL BRUCE GORE…" at bounding box center [692, 543] width 268 height 32
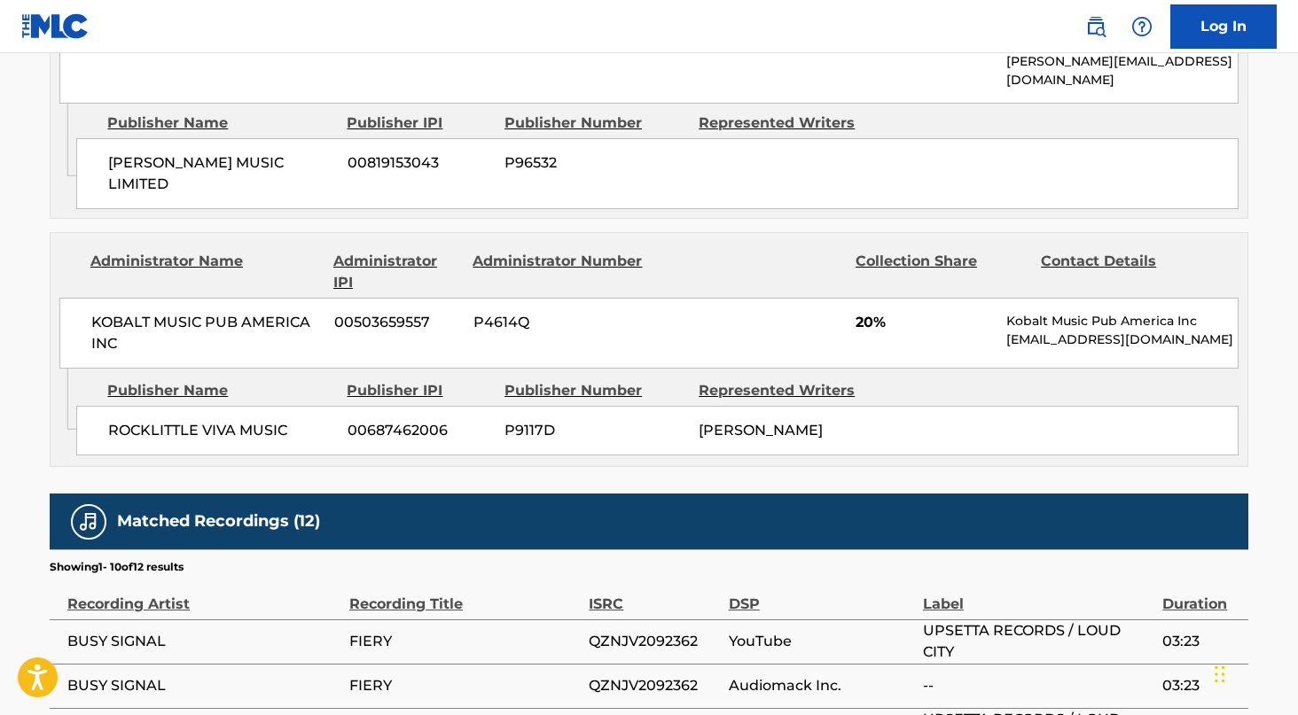
scroll to position [1574, 0]
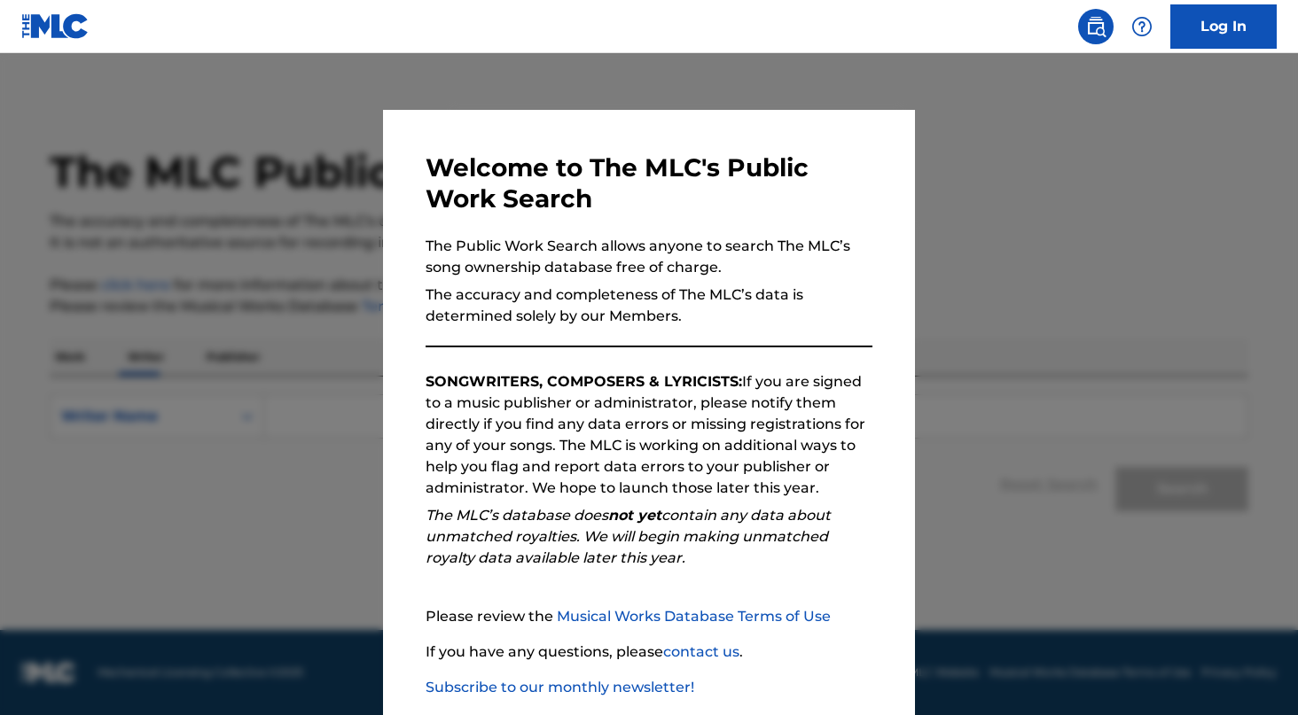
click at [348, 260] on div at bounding box center [649, 410] width 1298 height 715
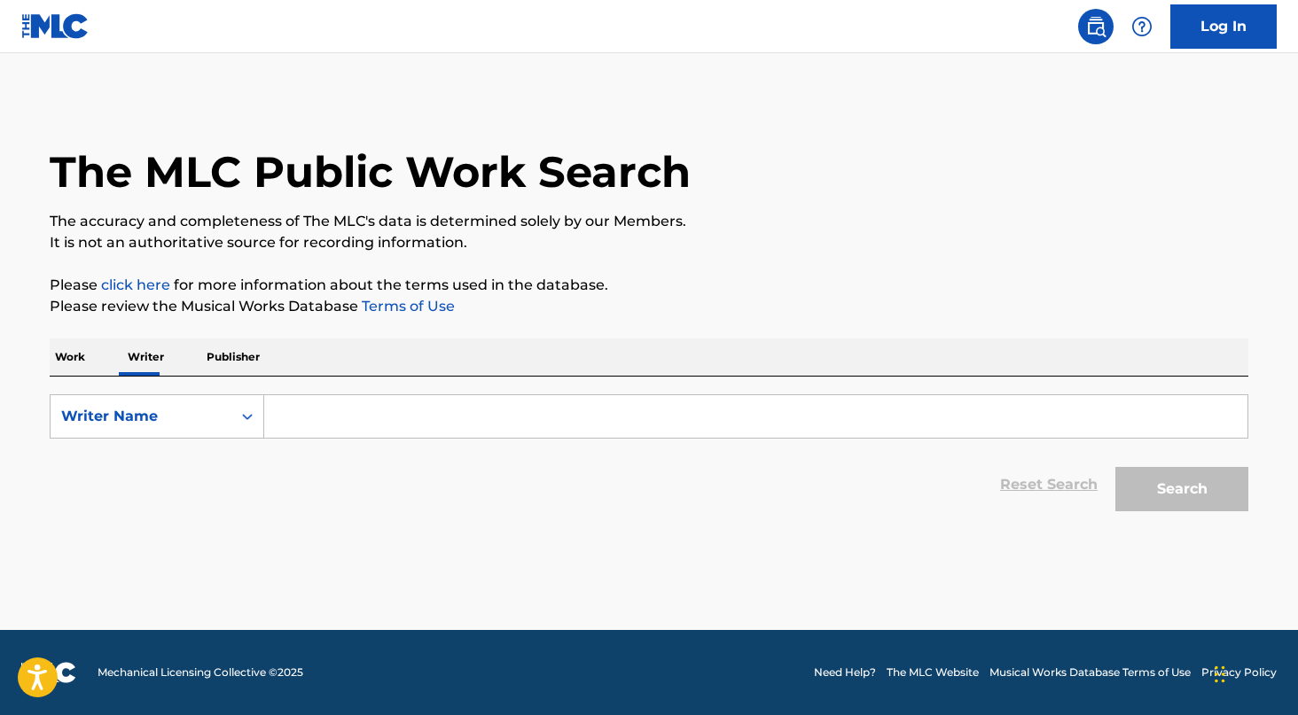
click at [375, 394] on div "SearchWithCriteriac68d3e8c-cdb0-4263-9412-ed20a9aea300 Writer Name Reset Search…" at bounding box center [649, 449] width 1199 height 144
click at [371, 415] on input "Search Form" at bounding box center [755, 416] width 983 height 43
paste input "ORACIO RIGOBERTO ORTIZ"
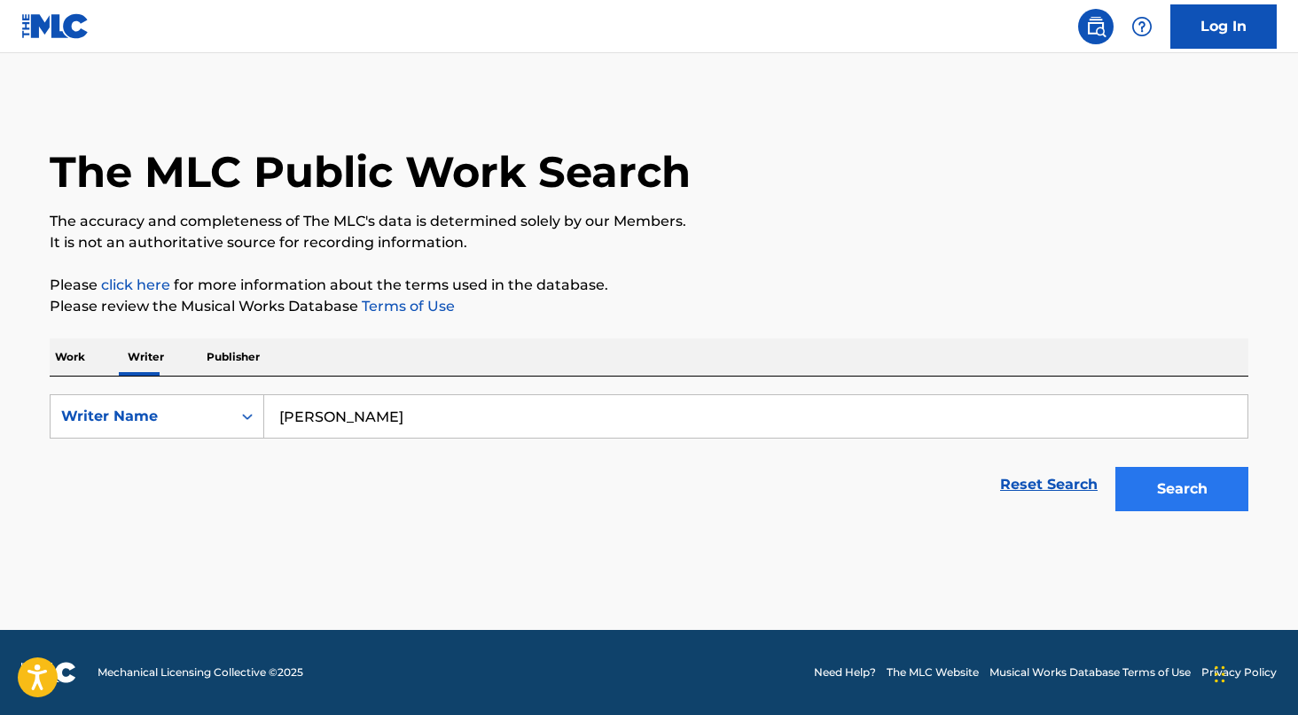
type input "ORACIO RIGOBERTO ORTIZ"
click at [1144, 486] on button "Search" at bounding box center [1181, 489] width 133 height 44
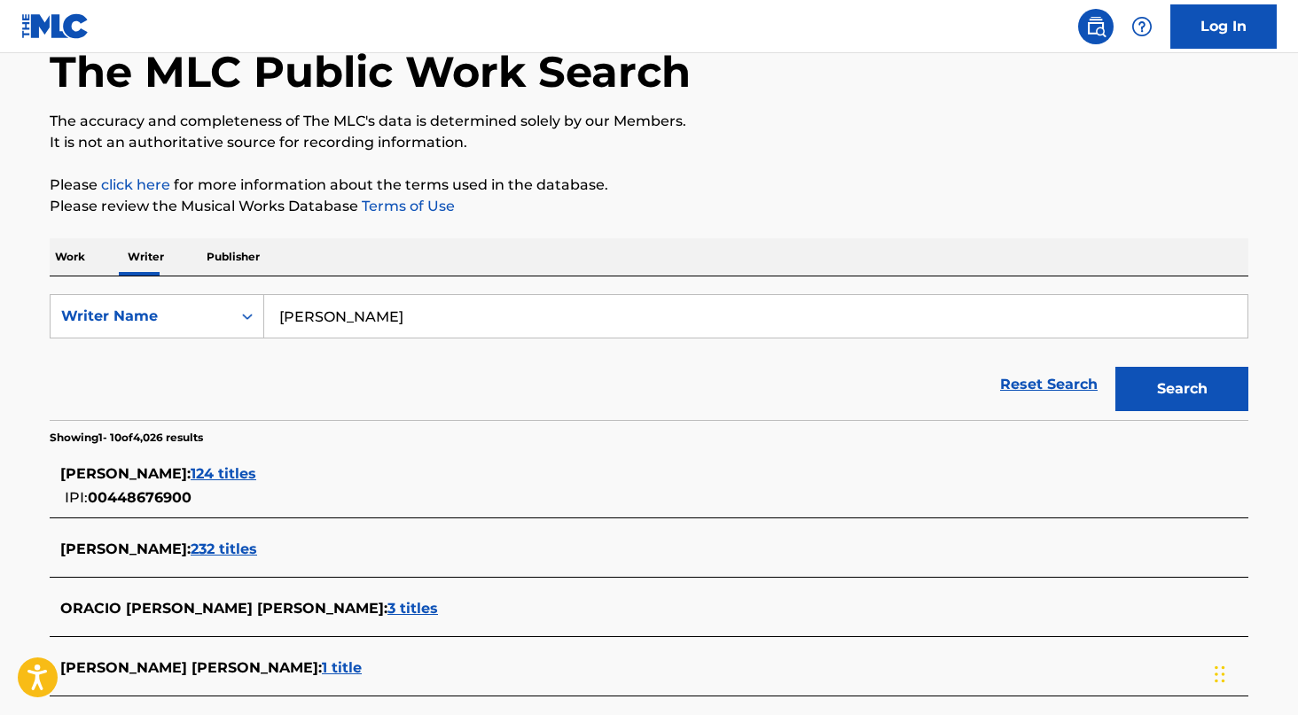
scroll to position [114, 0]
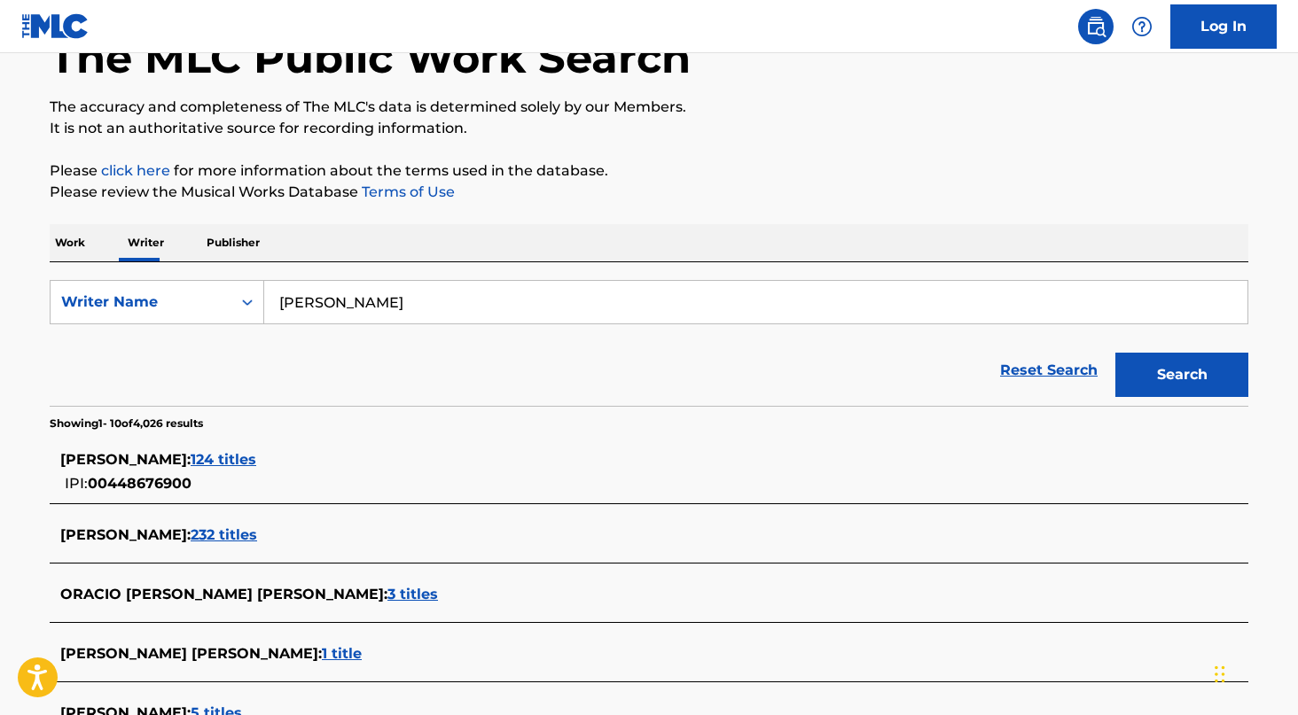
click at [256, 456] on span "124 titles" at bounding box center [224, 459] width 66 height 17
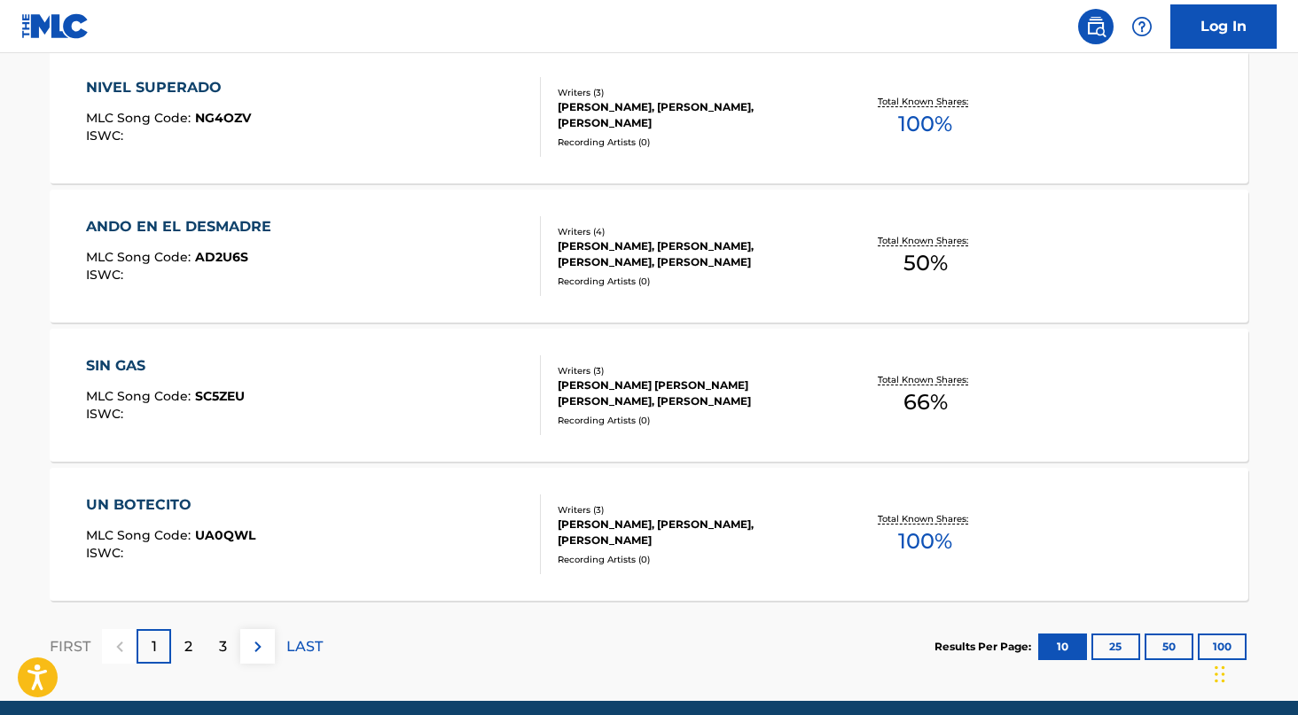
scroll to position [1387, 0]
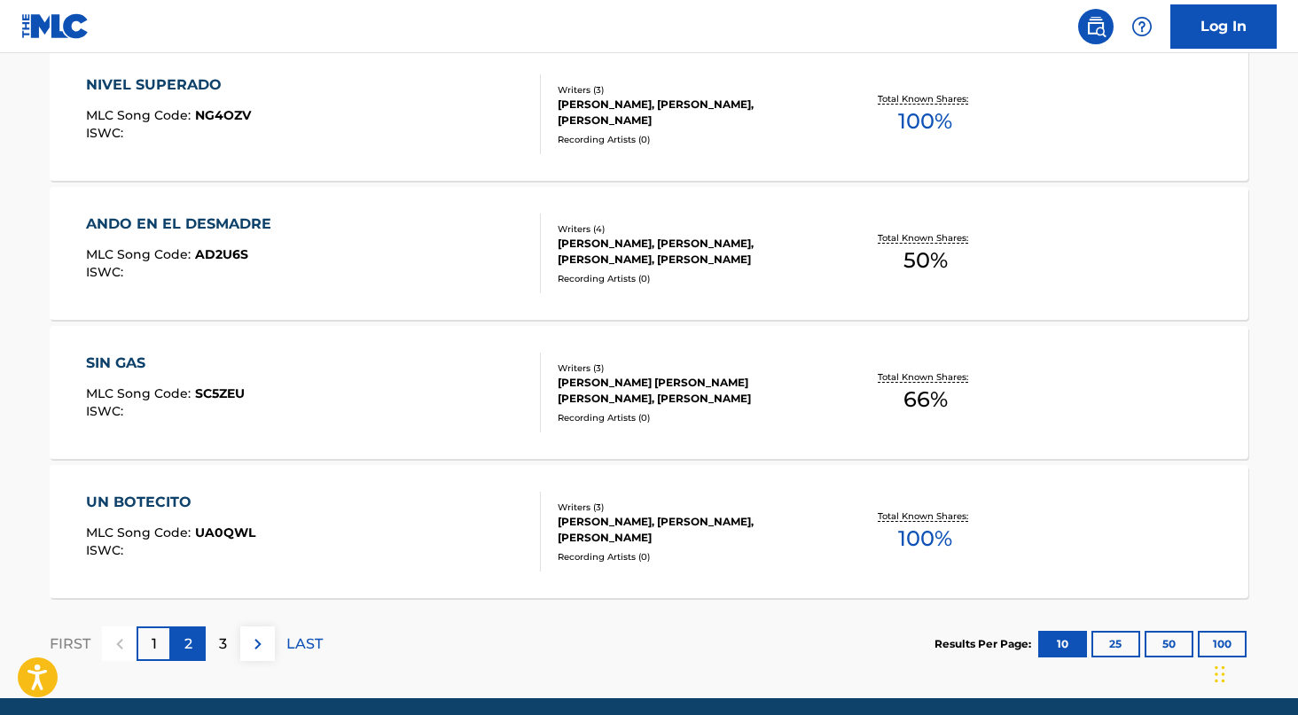
click at [192, 655] on div "2" at bounding box center [188, 644] width 35 height 35
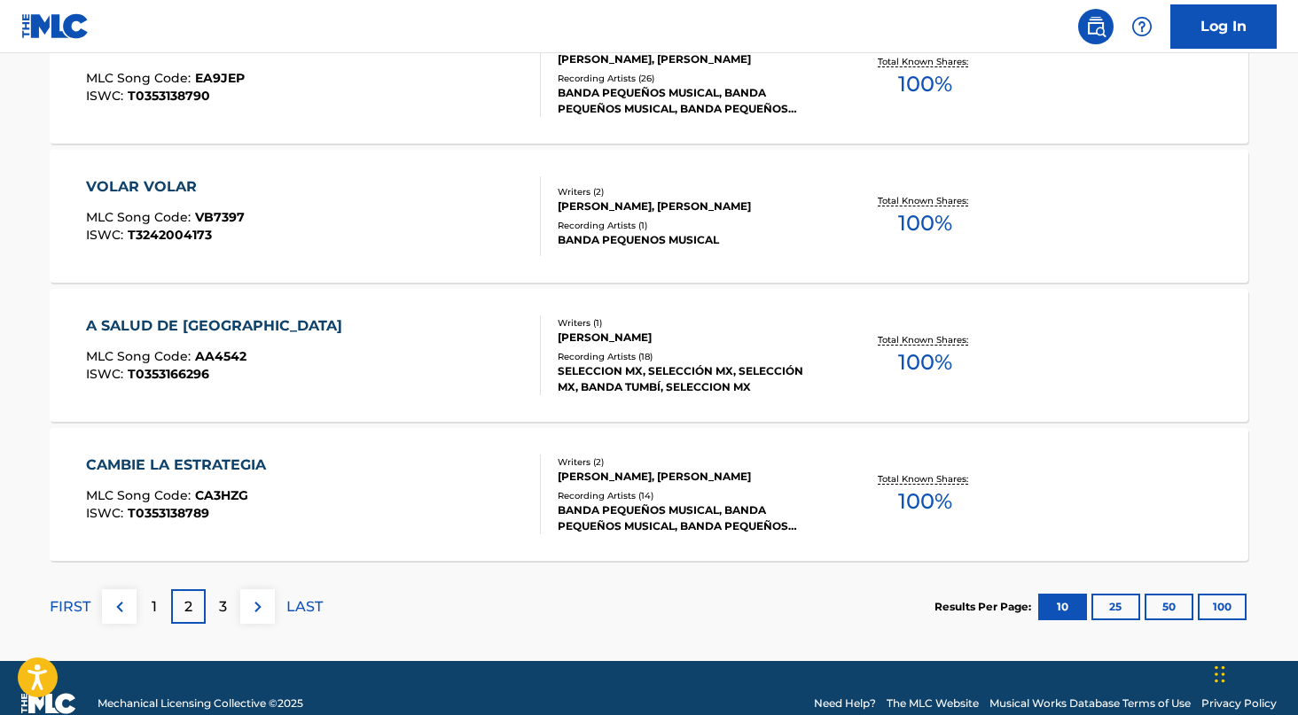
scroll to position [1455, 0]
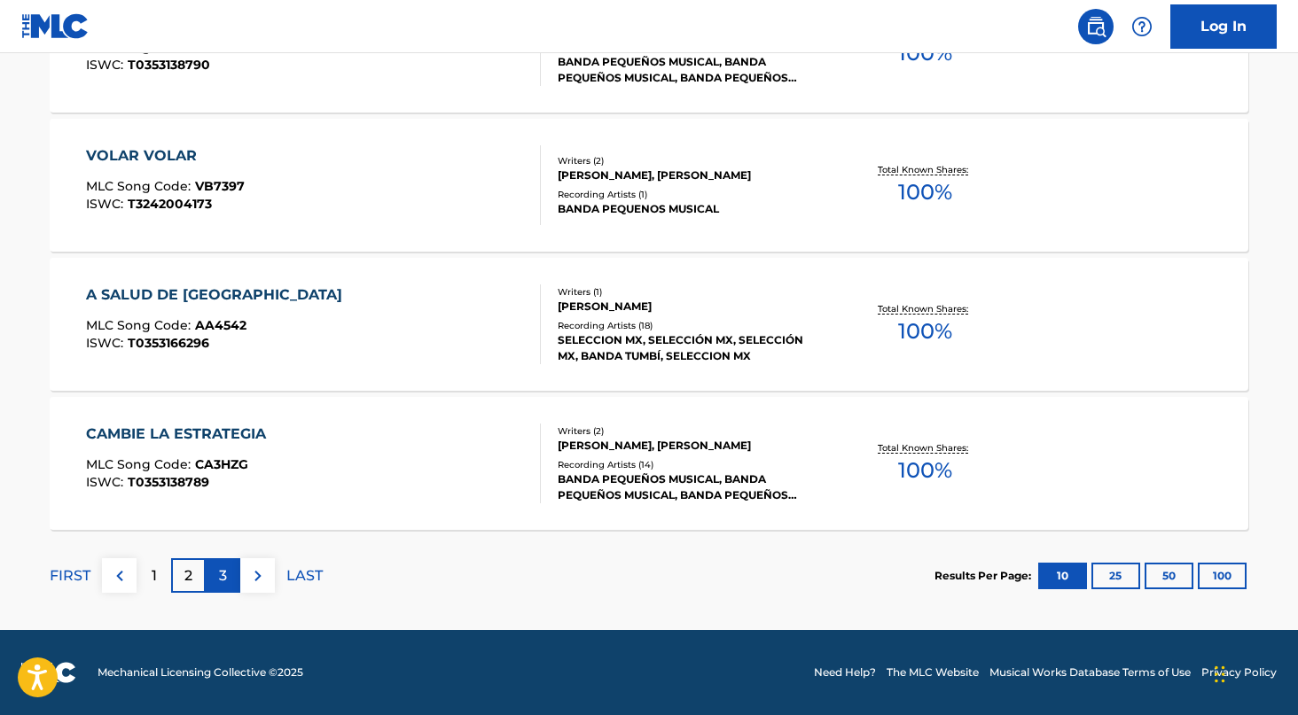
click at [207, 575] on div "3" at bounding box center [223, 576] width 35 height 35
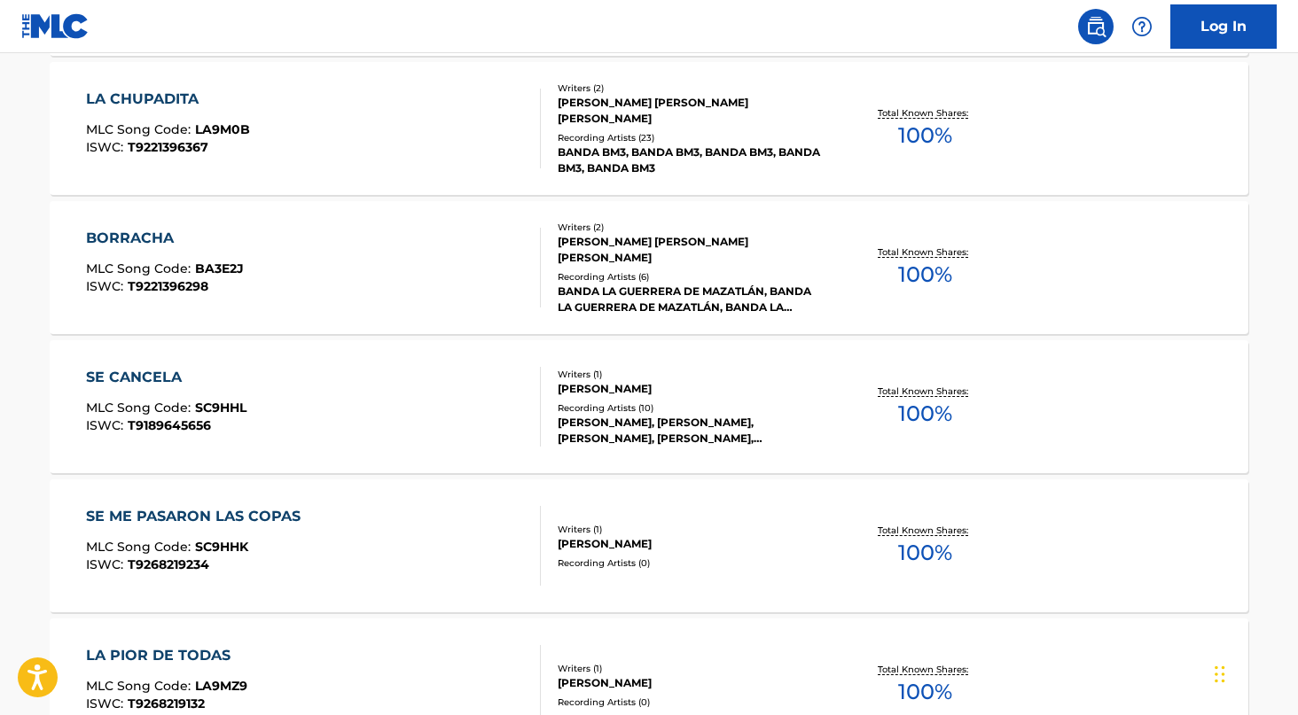
scroll to position [1381, 0]
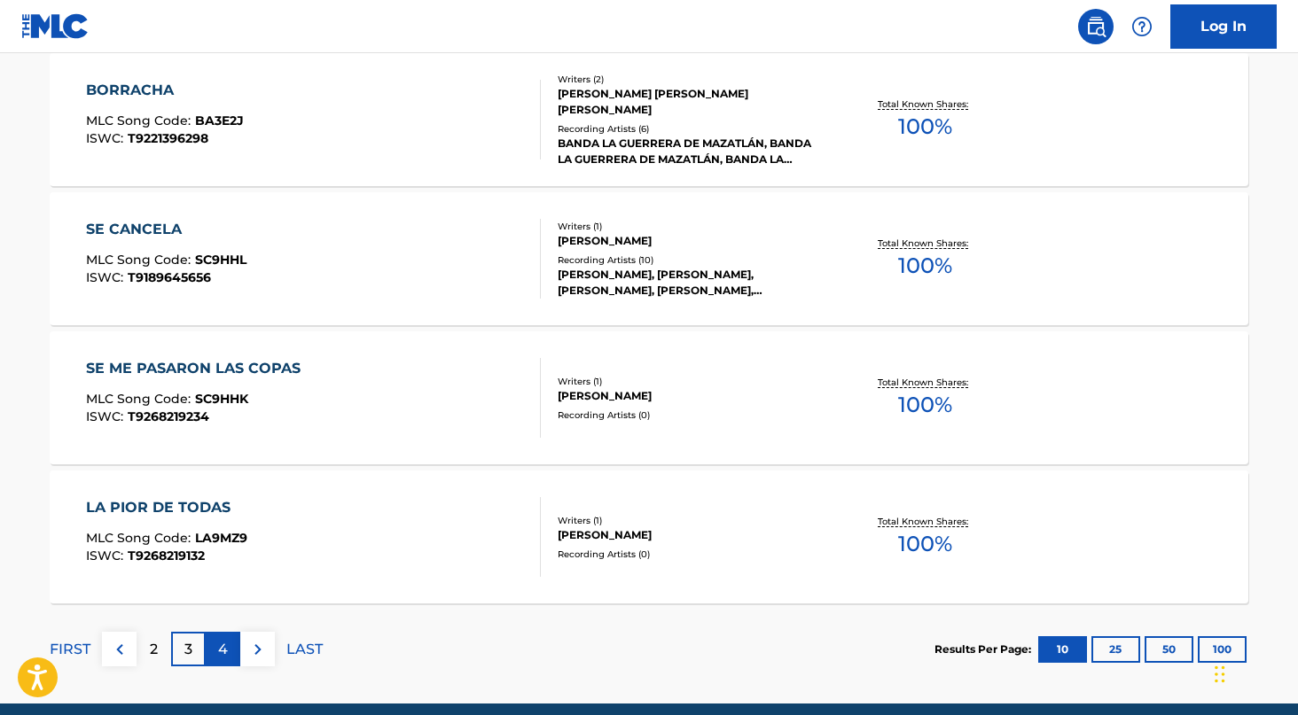
click at [217, 644] on div "4" at bounding box center [223, 649] width 35 height 35
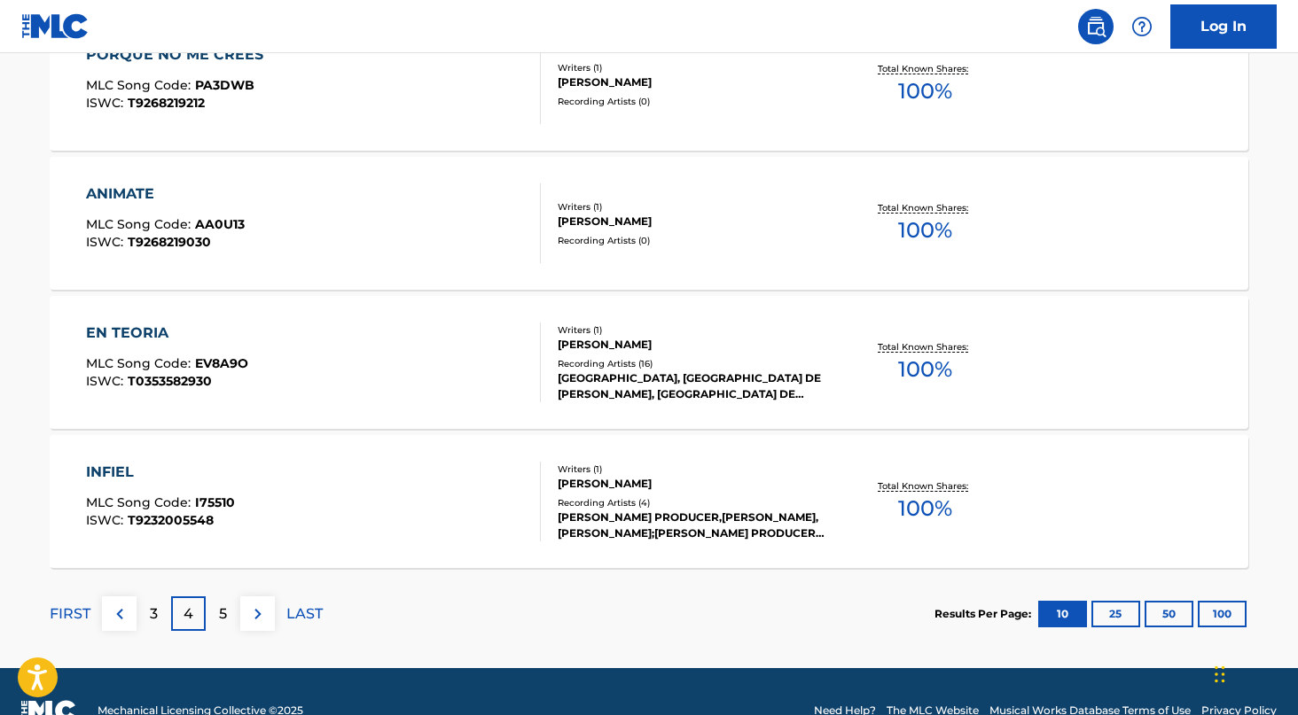
scroll to position [1455, 0]
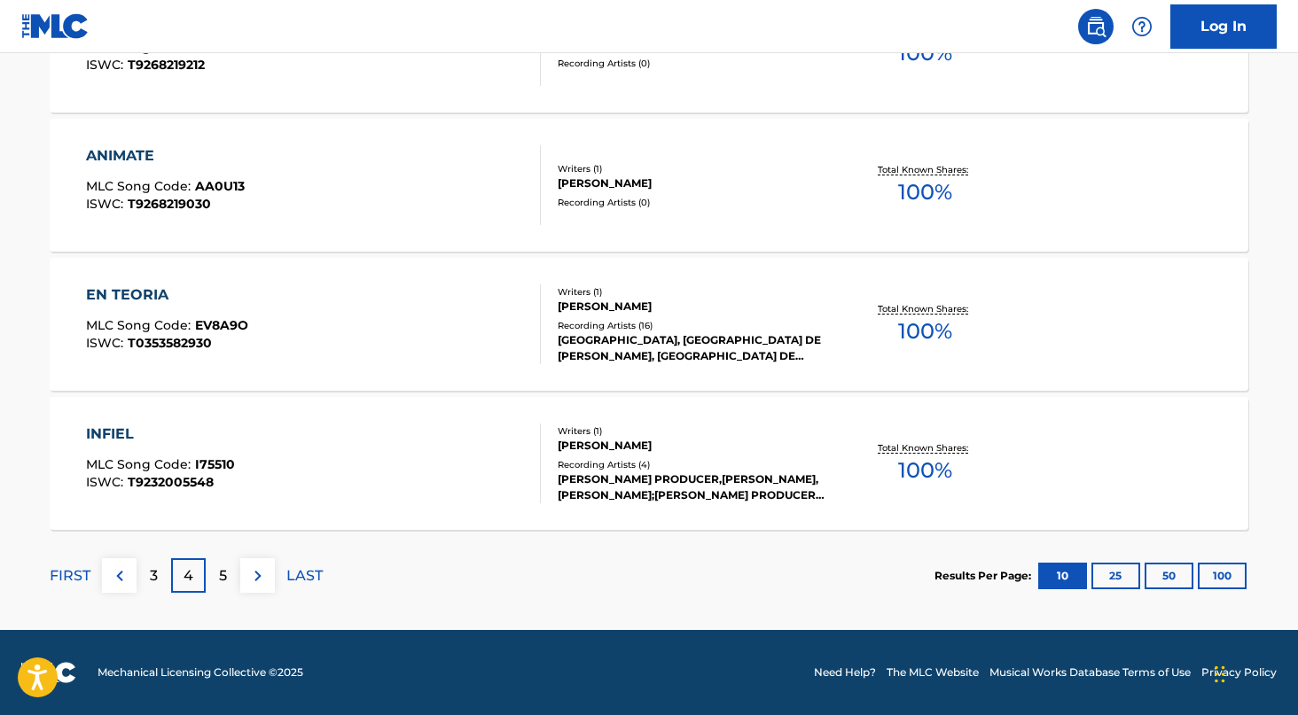
click at [700, 484] on div "[PERSON_NAME] PRODUCER,[PERSON_NAME], [PERSON_NAME];[PERSON_NAME] PRODUCER, [PE…" at bounding box center [692, 488] width 268 height 32
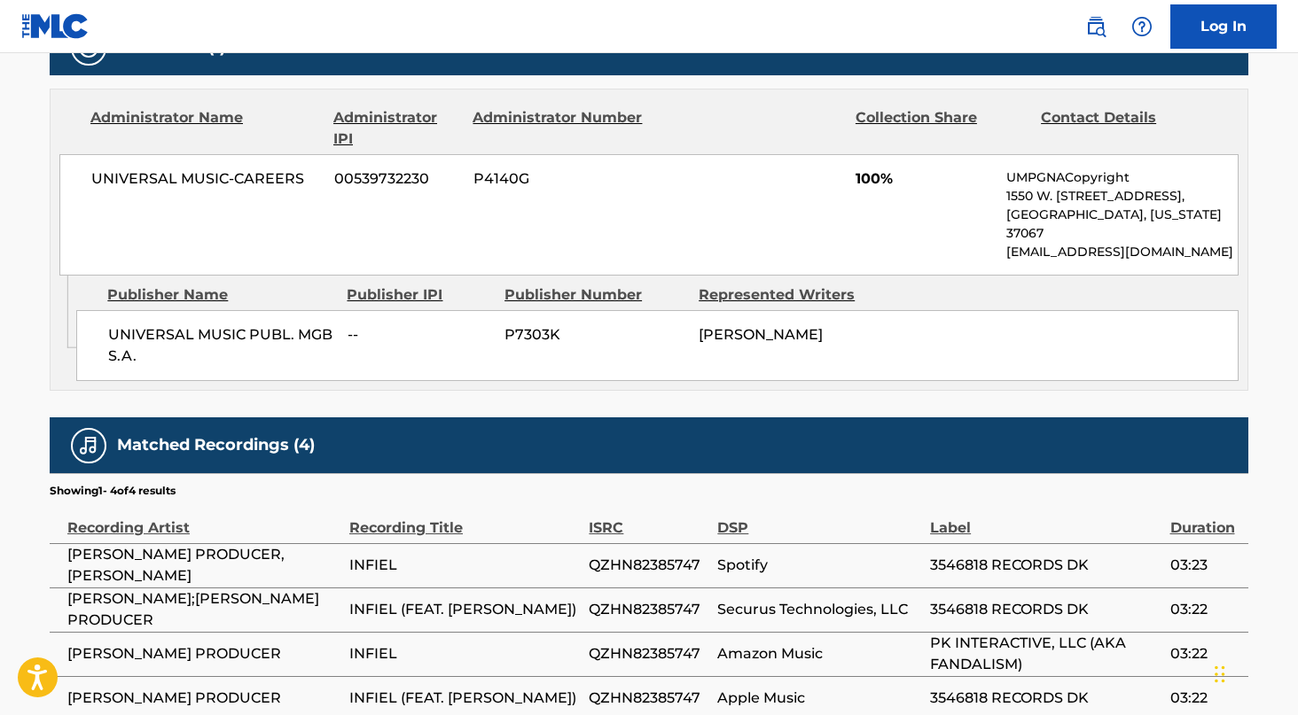
scroll to position [904, 0]
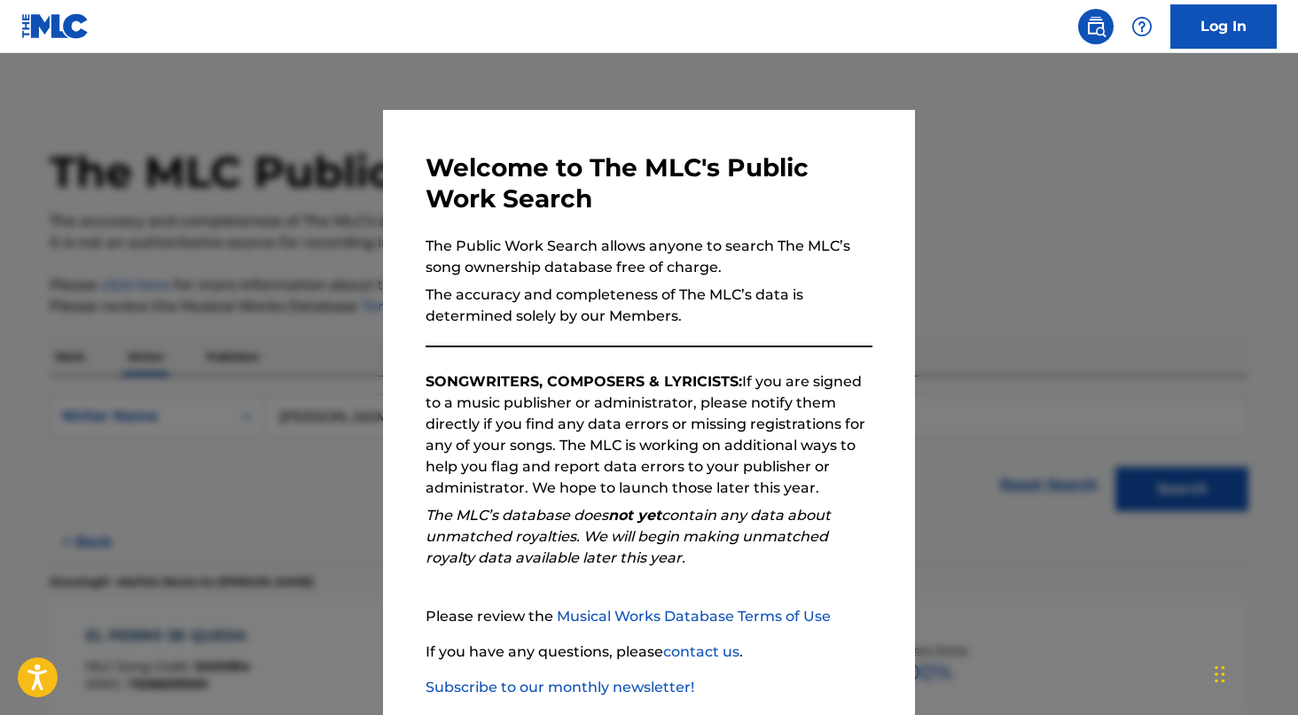
click at [349, 340] on div at bounding box center [649, 410] width 1298 height 715
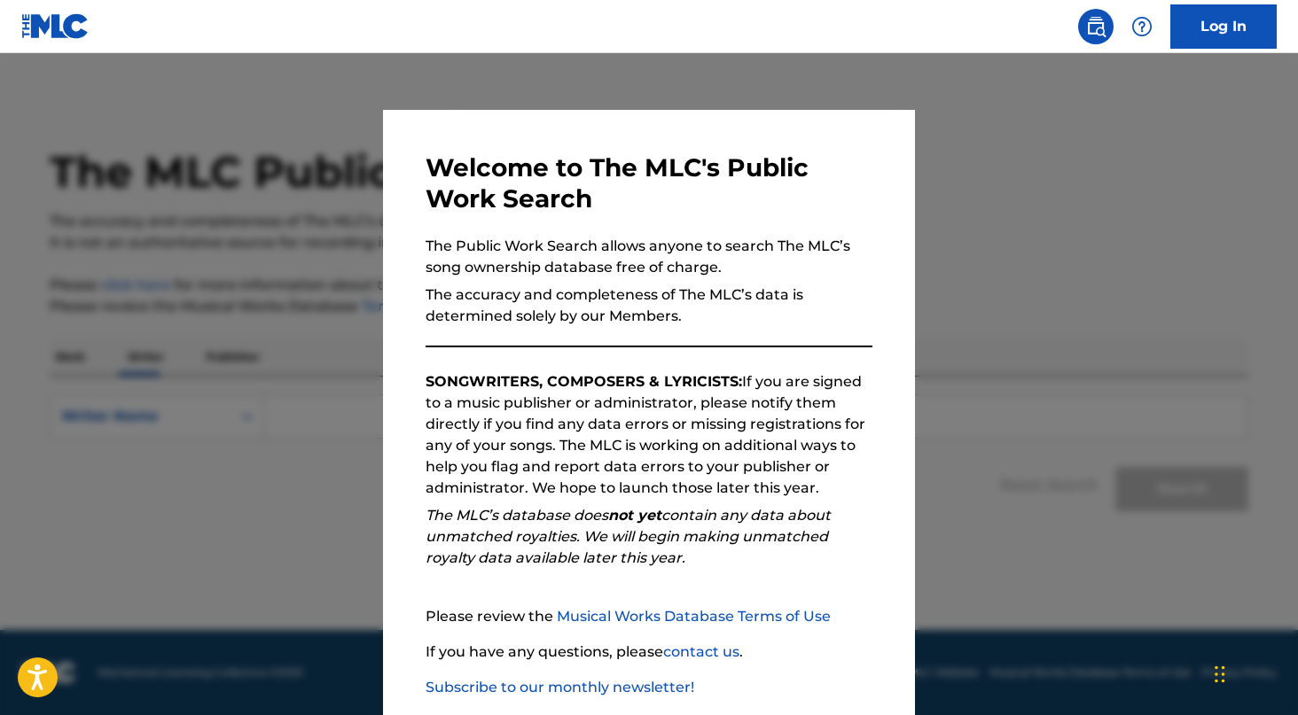
click at [337, 352] on div at bounding box center [649, 410] width 1298 height 715
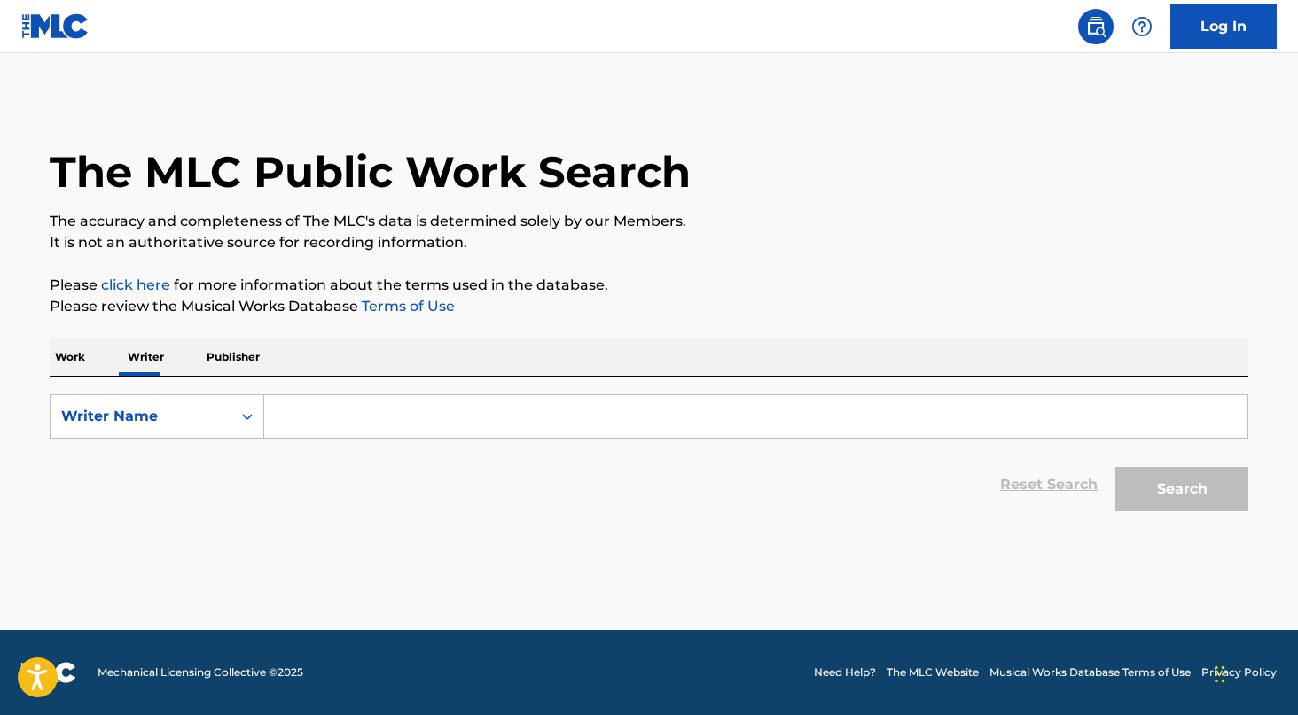
click at [414, 438] on div "Search Form" at bounding box center [756, 417] width 984 height 44
click at [436, 418] on input "Search Form" at bounding box center [755, 416] width 983 height 43
paste input "[PERSON_NAME]"
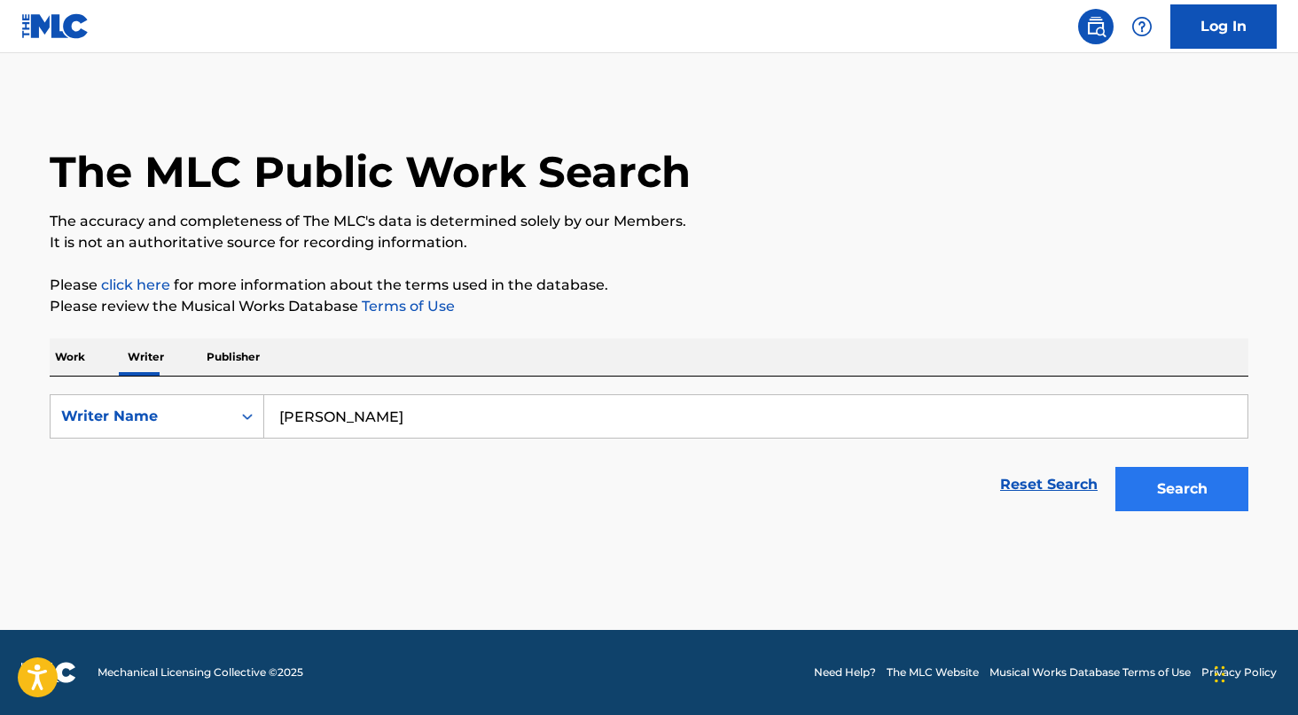
type input "[PERSON_NAME]"
click at [1147, 484] on button "Search" at bounding box center [1181, 489] width 133 height 44
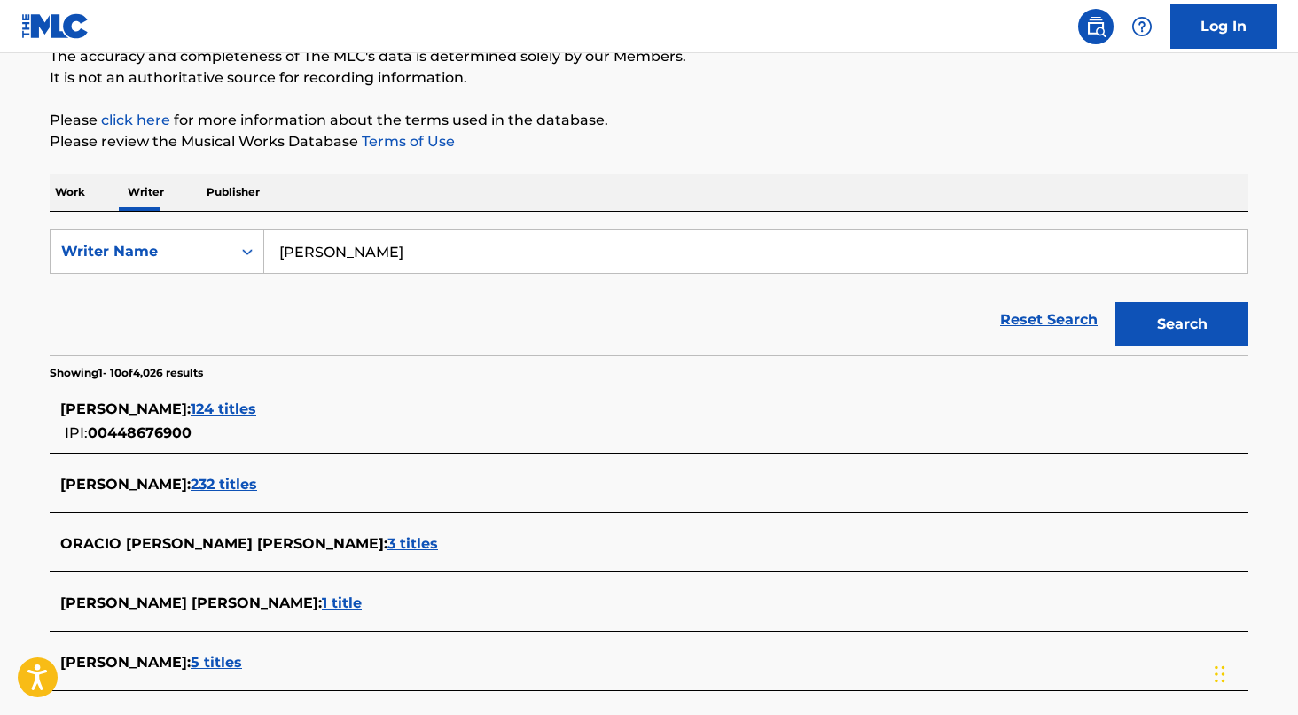
scroll to position [278, 0]
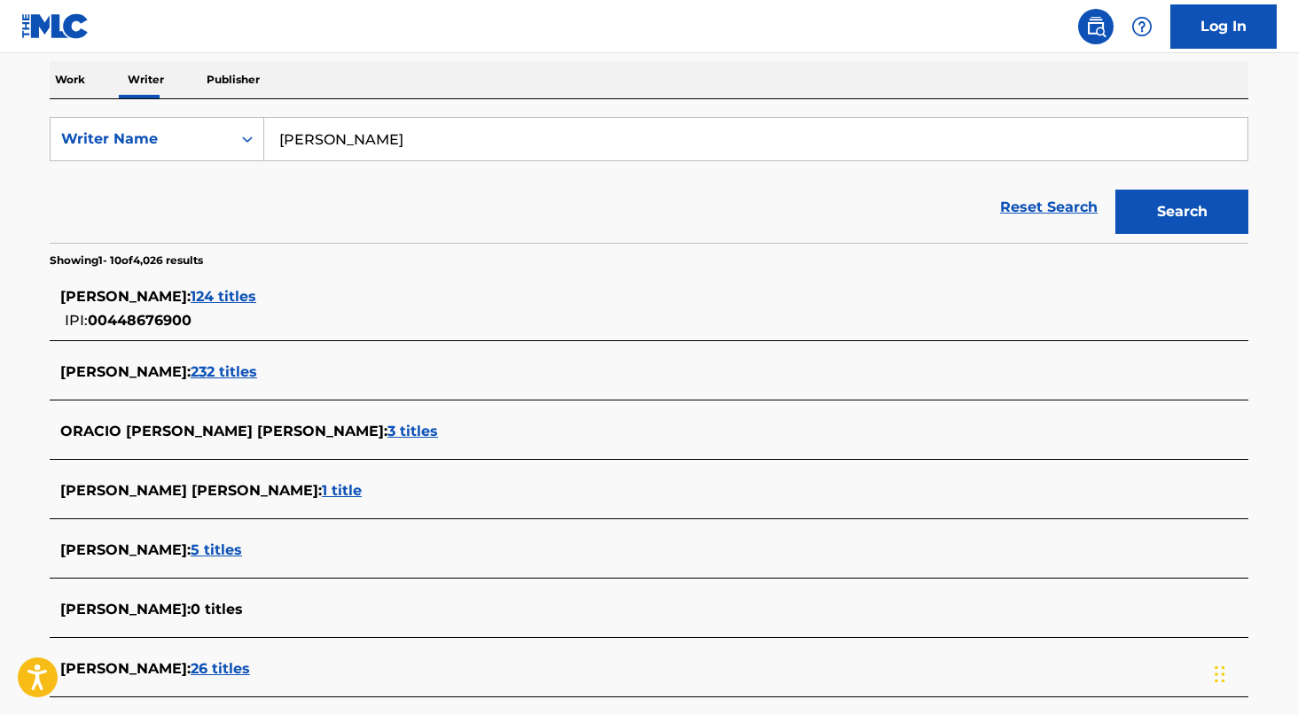
click at [257, 365] on span "232 titles" at bounding box center [224, 371] width 66 height 17
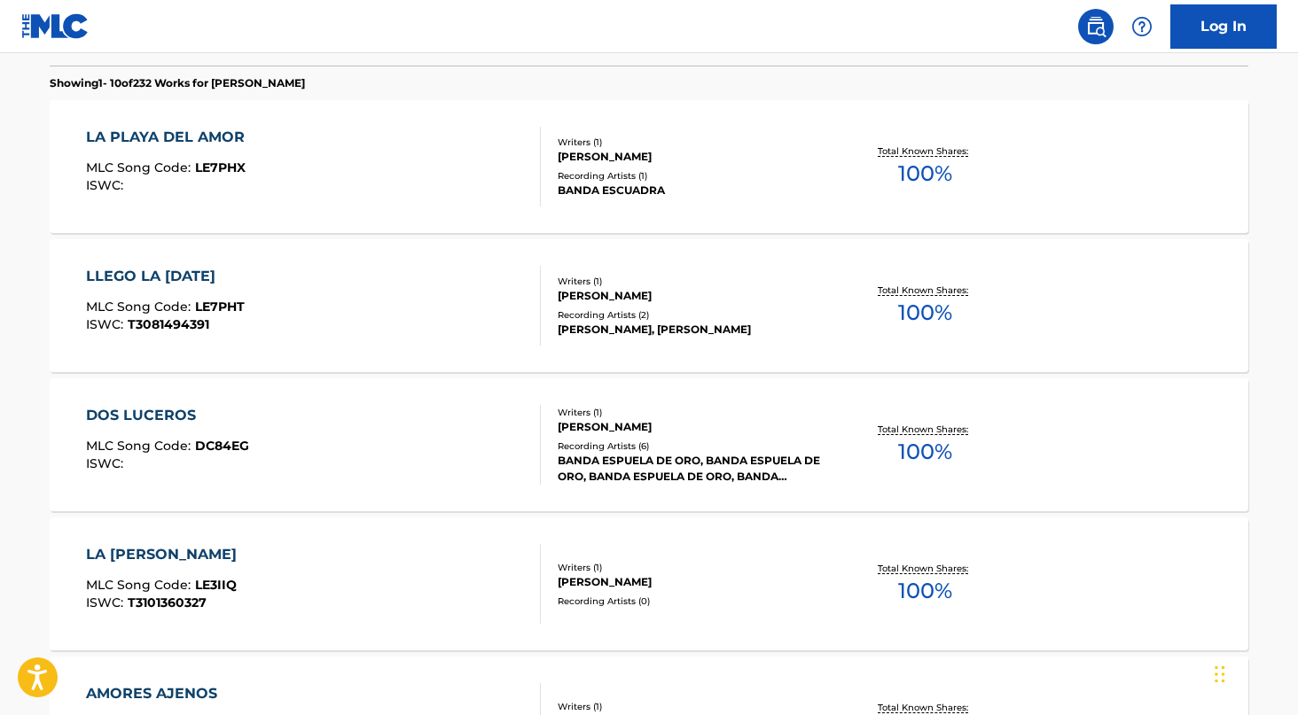
scroll to position [539, 0]
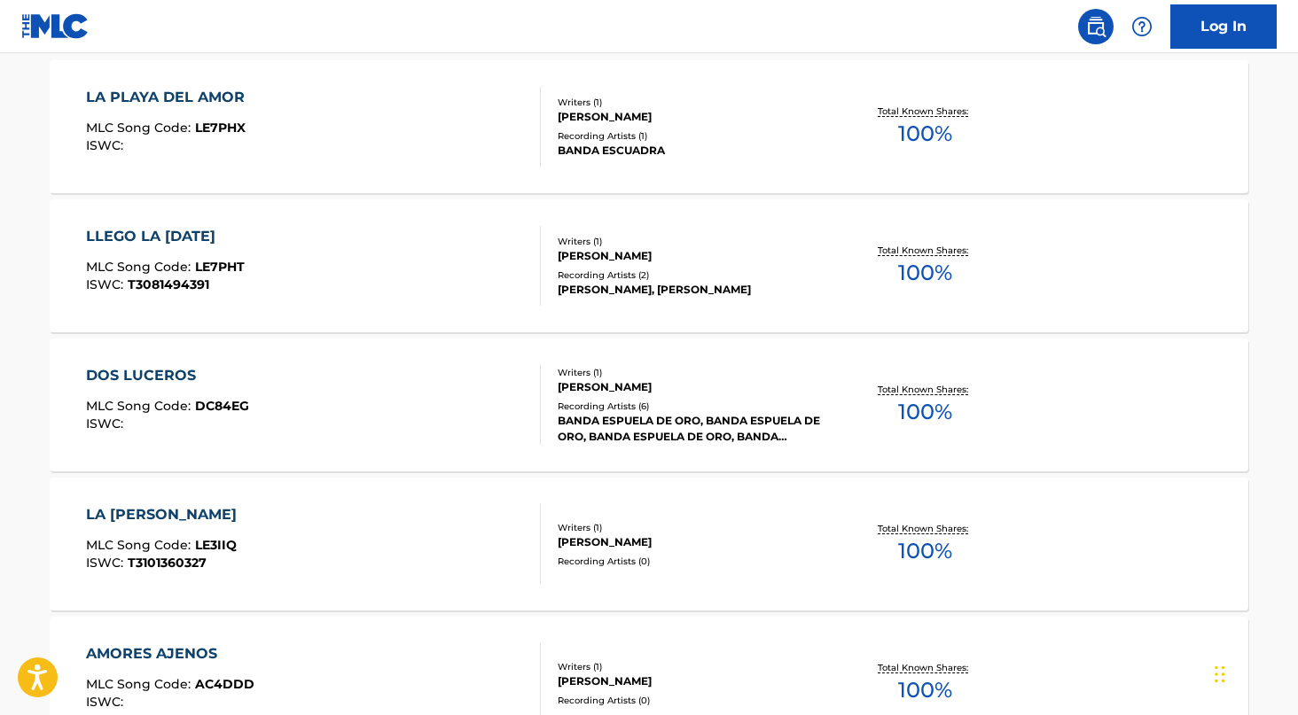
drag, startPoint x: 663, startPoint y: 289, endPoint x: 1234, endPoint y: 0, distance: 639.9
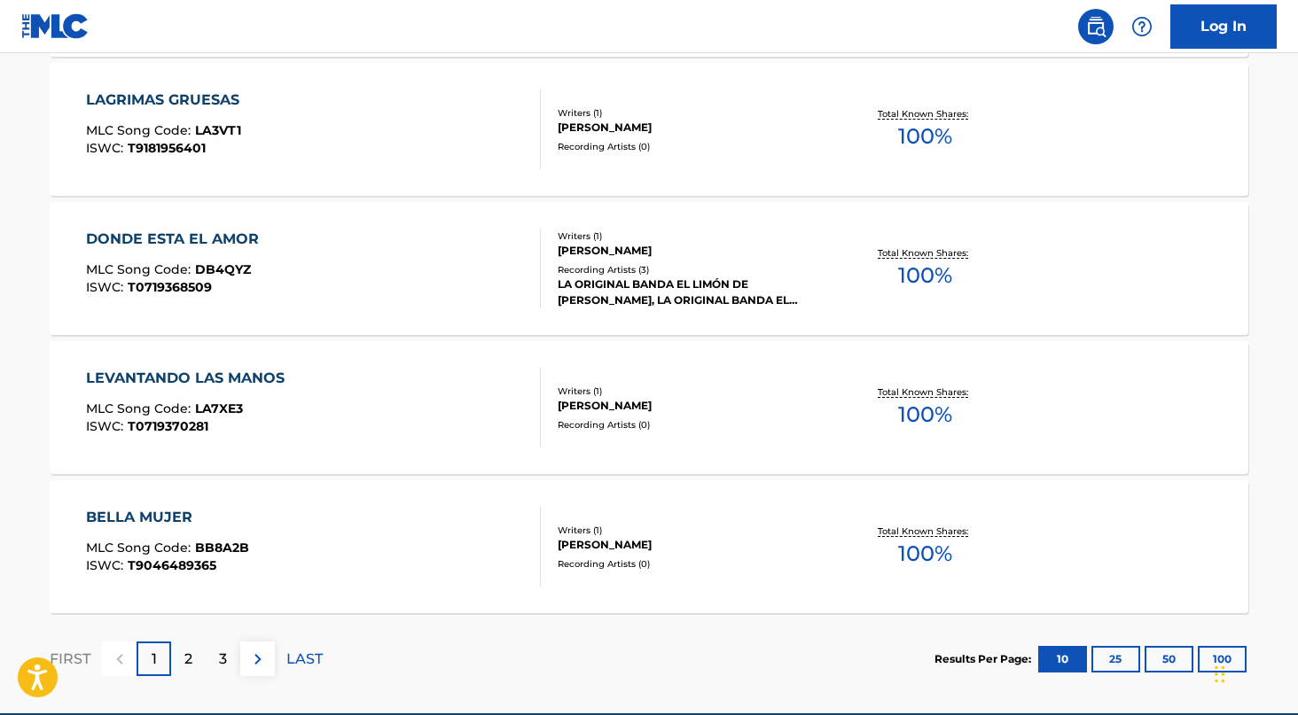
scroll to position [1447, 0]
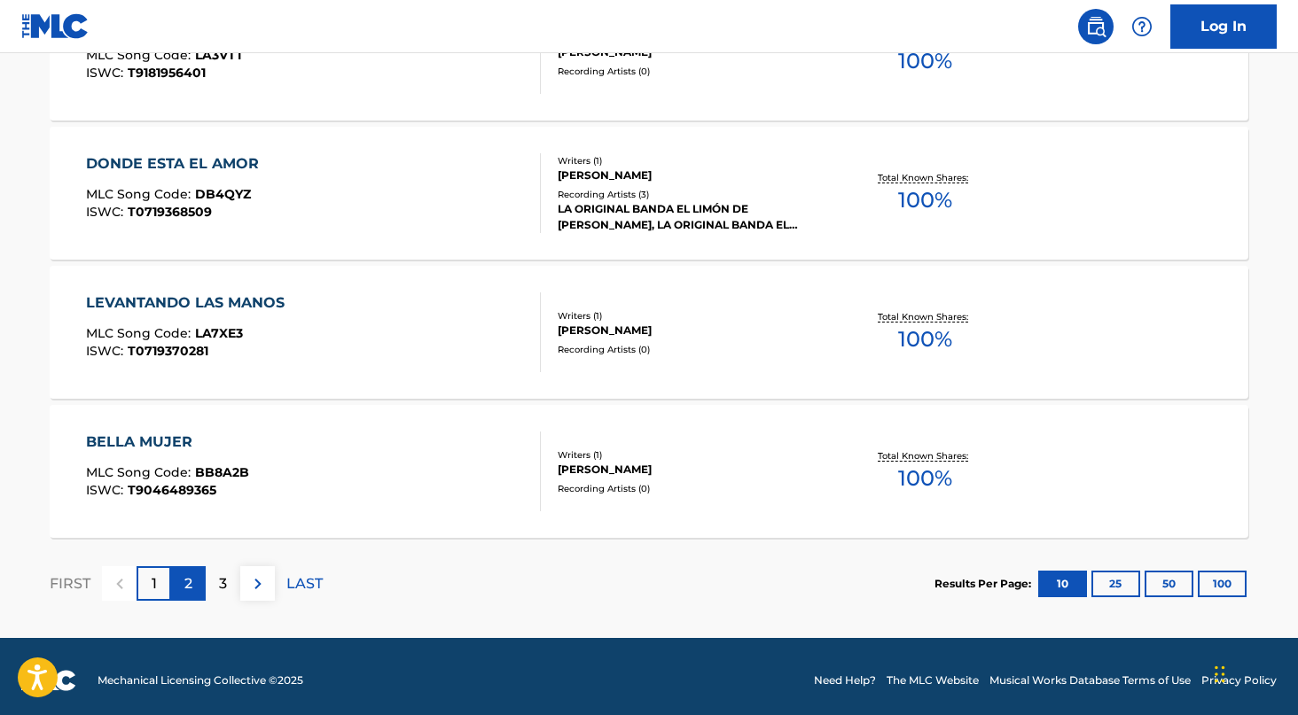
click at [175, 594] on div "2" at bounding box center [188, 584] width 35 height 35
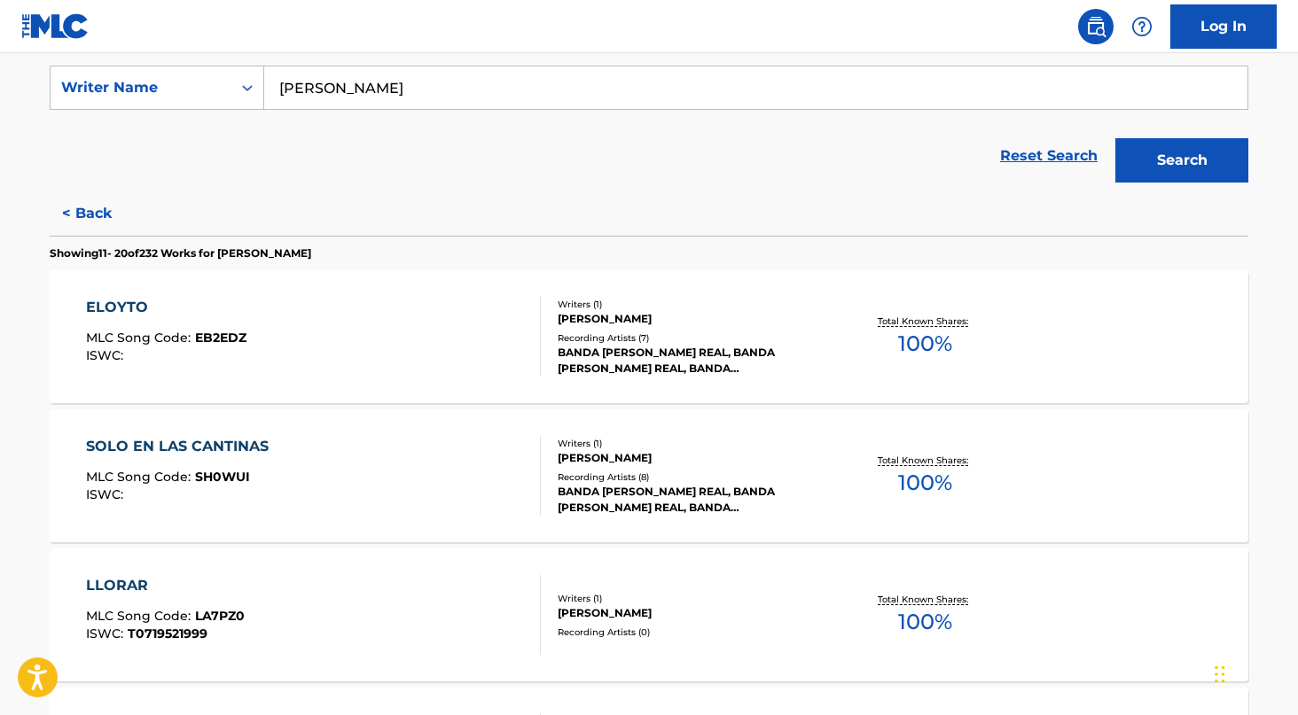
scroll to position [340, 0]
